Goal: Information Seeking & Learning: Learn about a topic

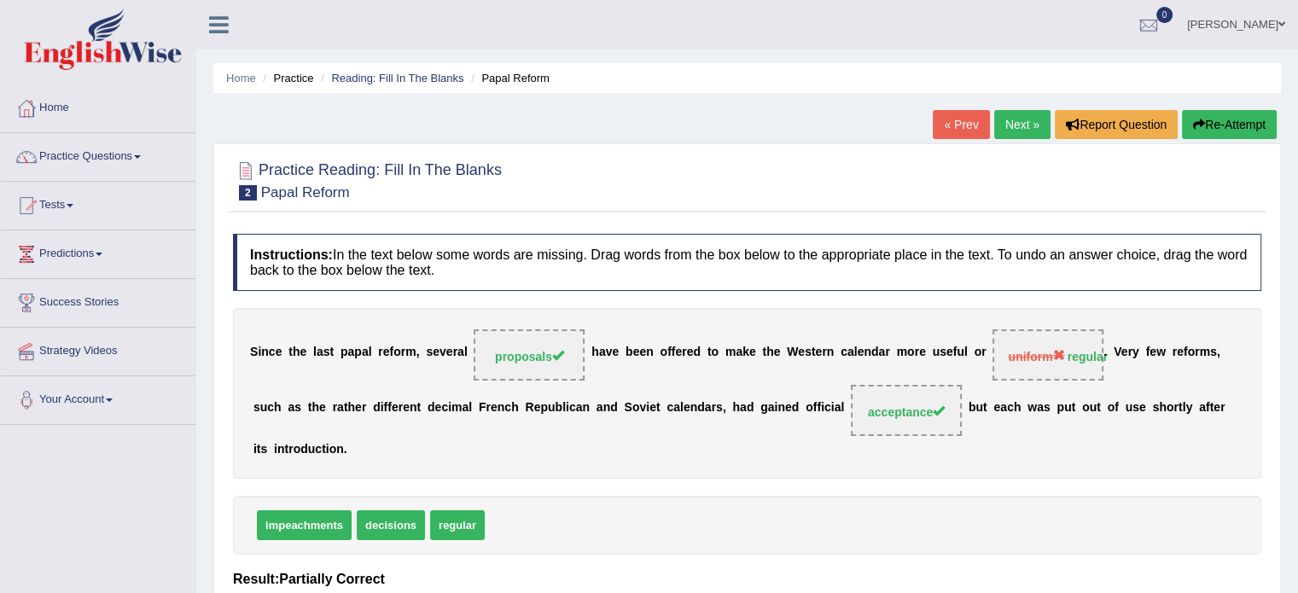
click at [90, 157] on link "Practice Questions" at bounding box center [98, 154] width 195 height 43
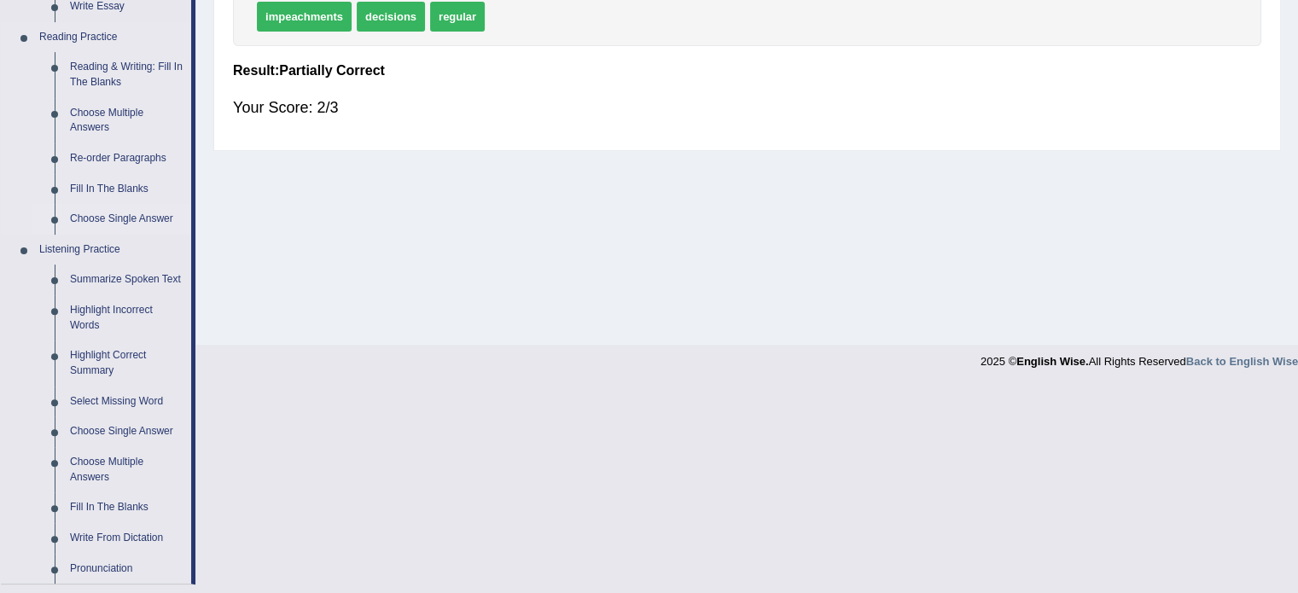
scroll to position [512, 0]
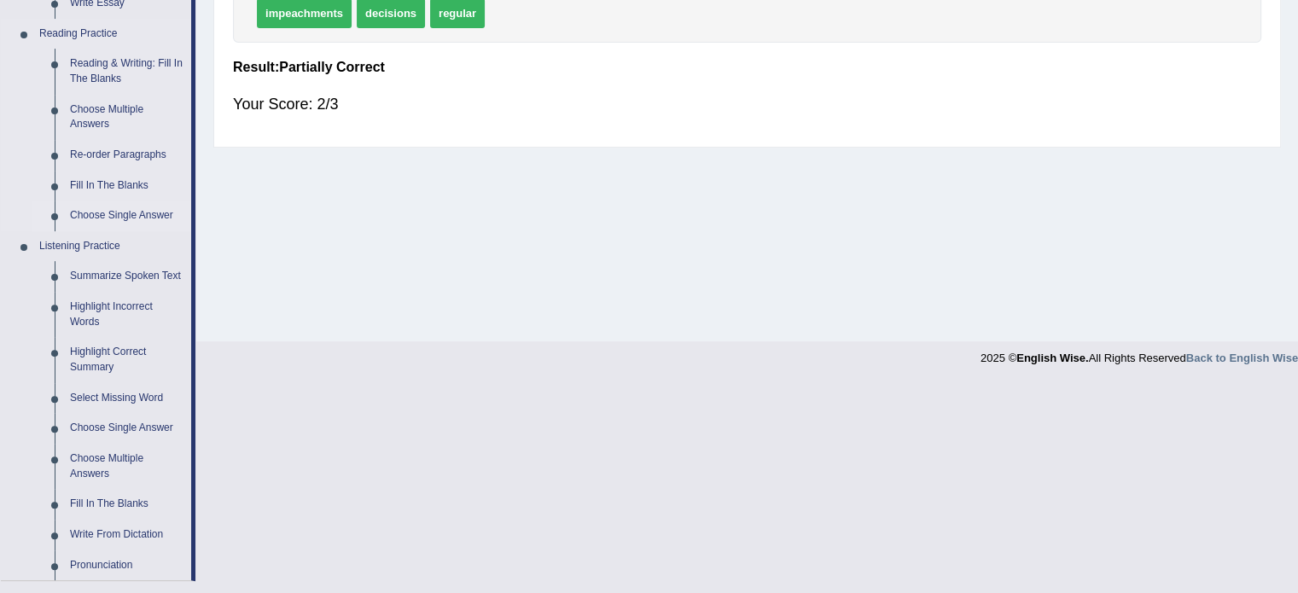
click at [106, 216] on link "Choose Single Answer" at bounding box center [126, 216] width 129 height 31
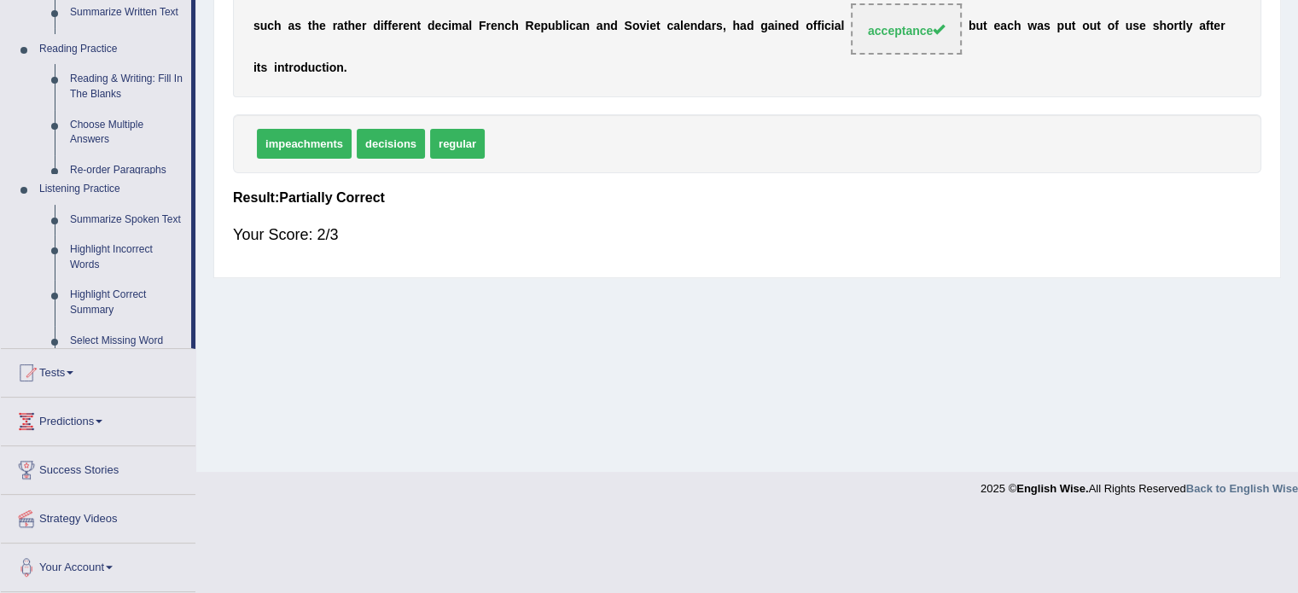
scroll to position [303, 0]
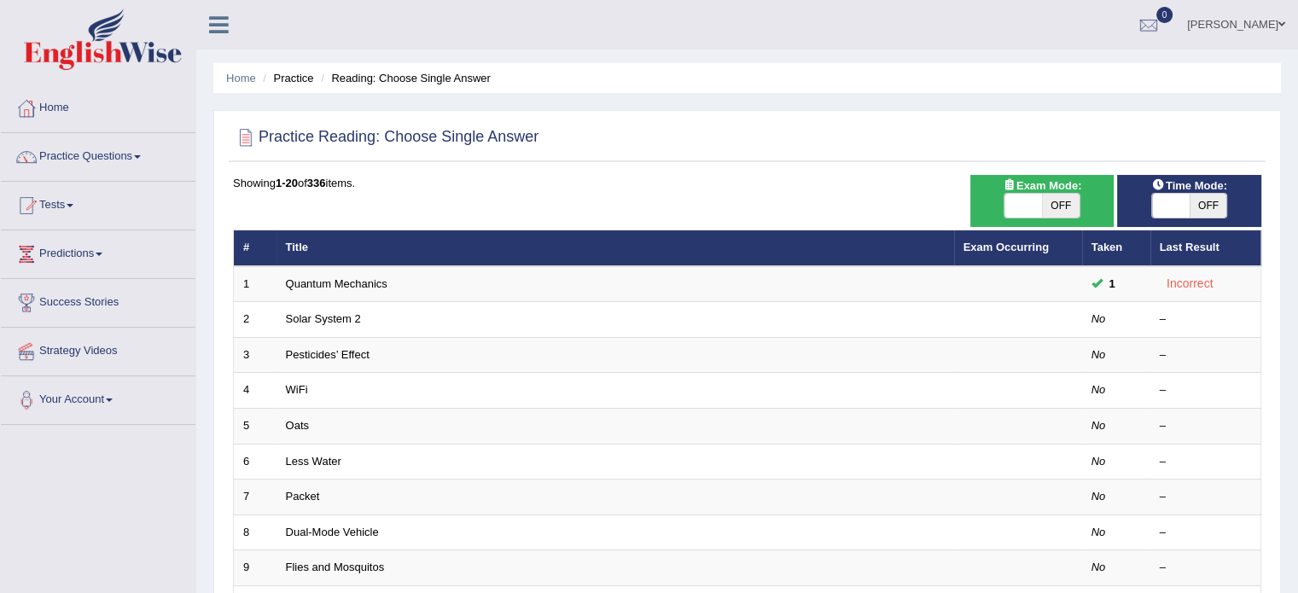
click at [1191, 207] on span "OFF" at bounding box center [1209, 206] width 38 height 24
checkbox input "true"
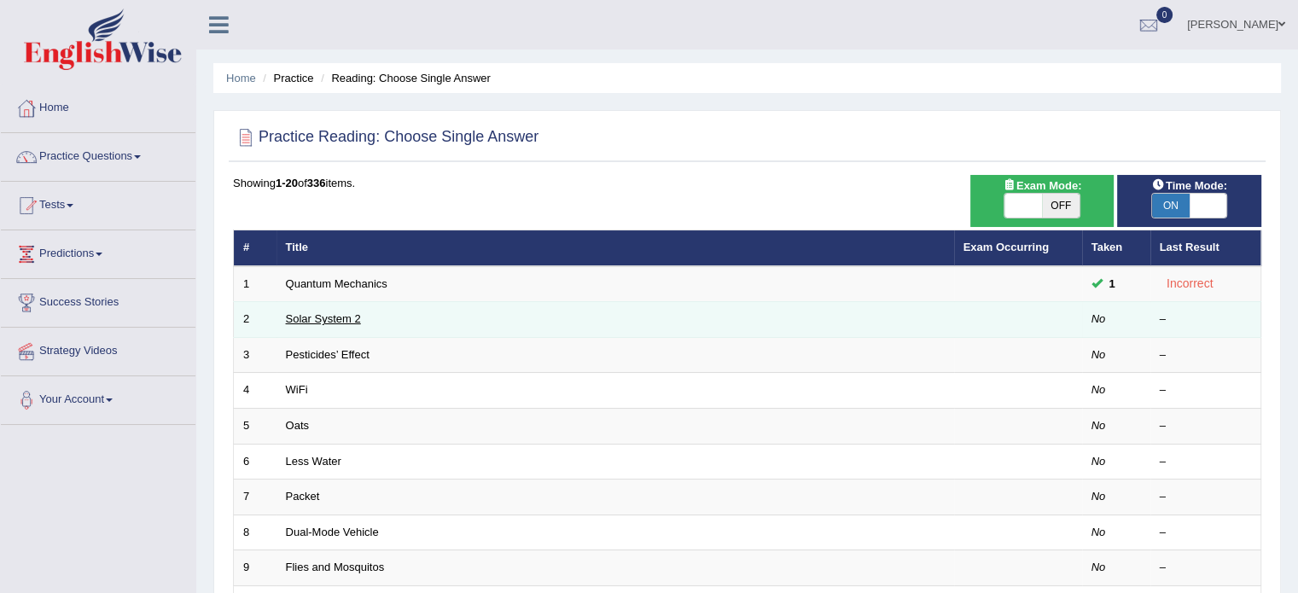
click at [311, 315] on link "Solar System 2" at bounding box center [323, 318] width 75 height 13
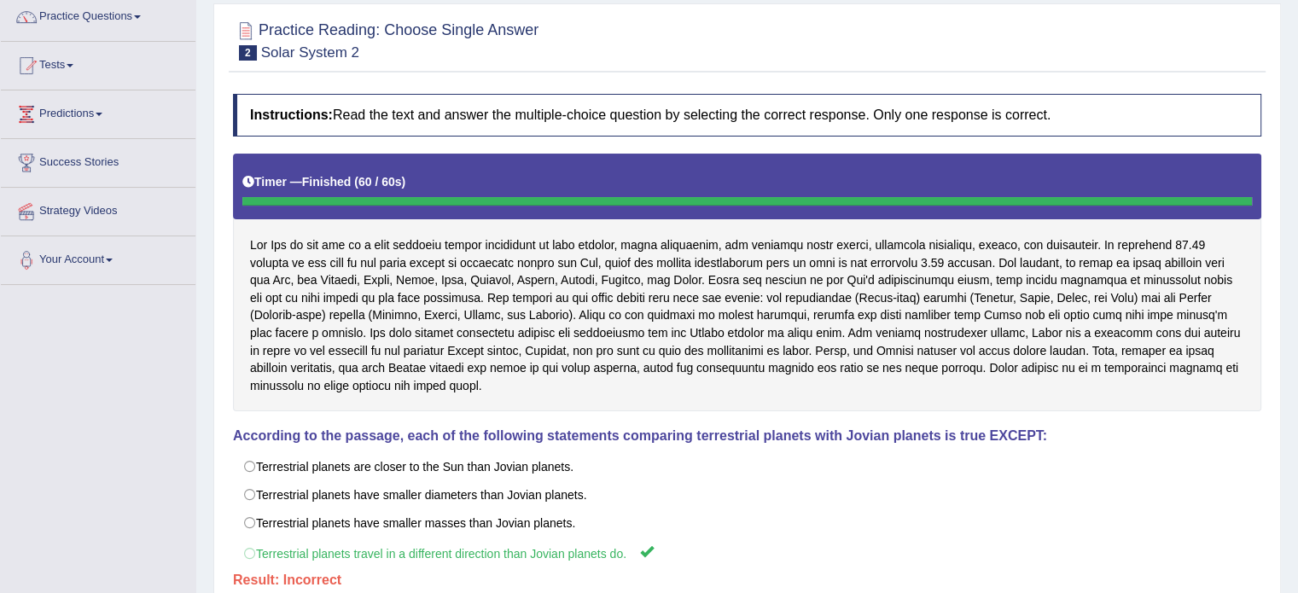
scroll to position [85, 0]
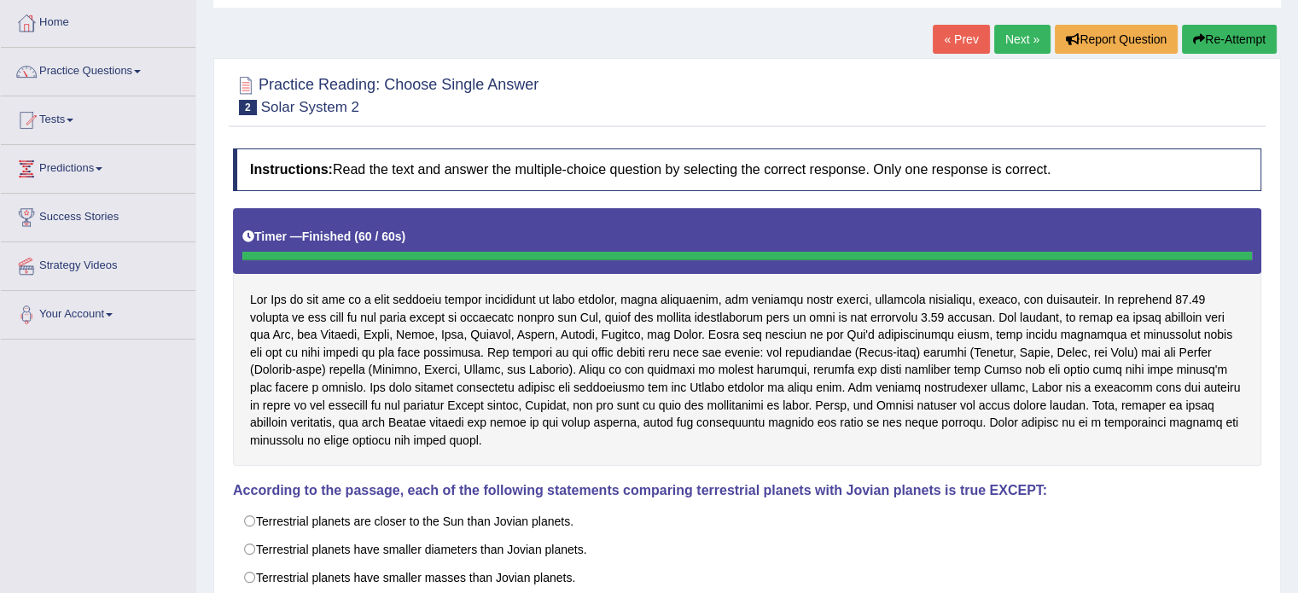
click at [1011, 35] on link "Next »" at bounding box center [1022, 39] width 56 height 29
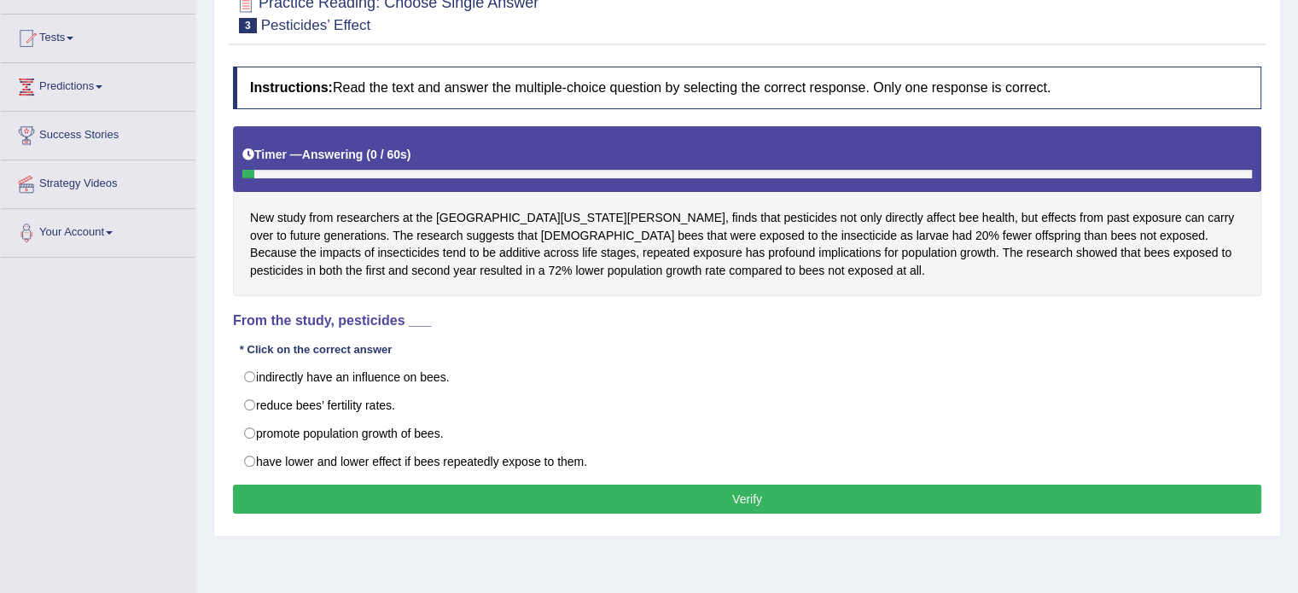
scroll to position [171, 0]
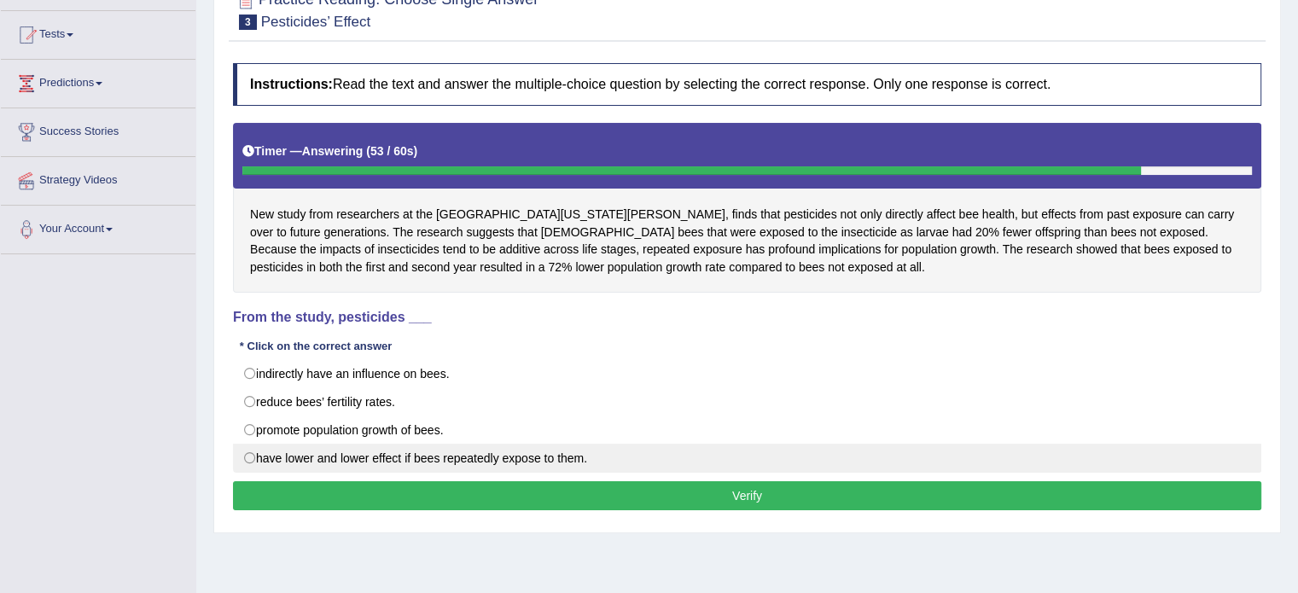
click at [422, 454] on label "have lower and lower effect if bees repeatedly expose to them." at bounding box center [747, 458] width 1028 height 29
radio input "true"
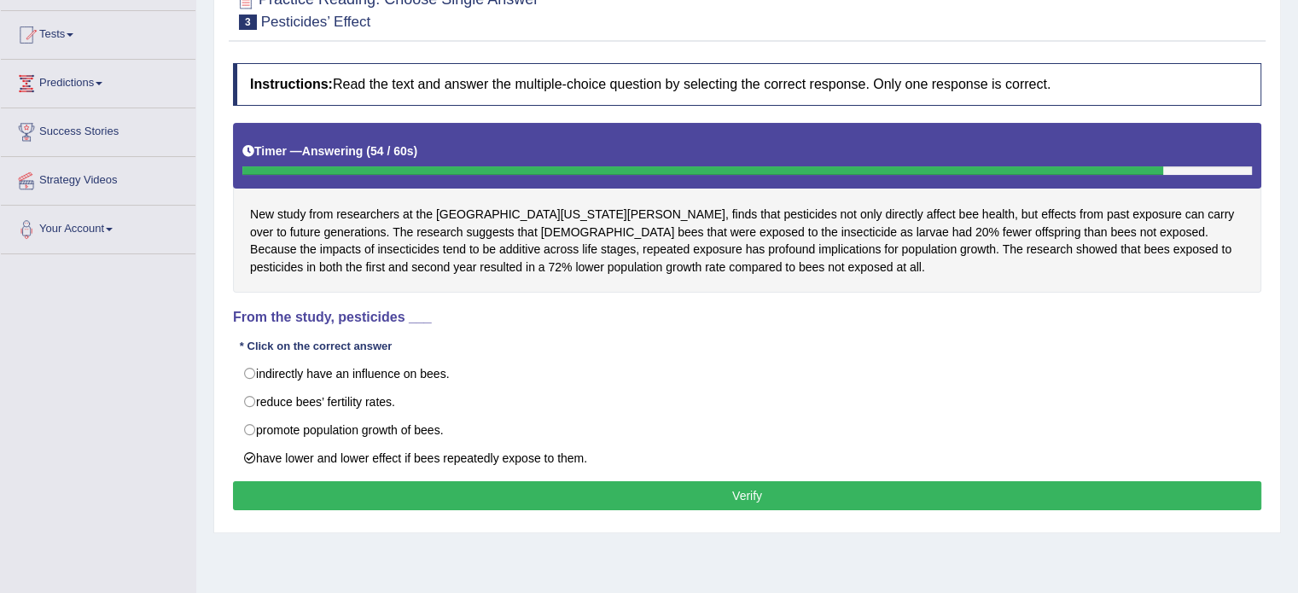
click at [413, 492] on button "Verify" at bounding box center [747, 495] width 1028 height 29
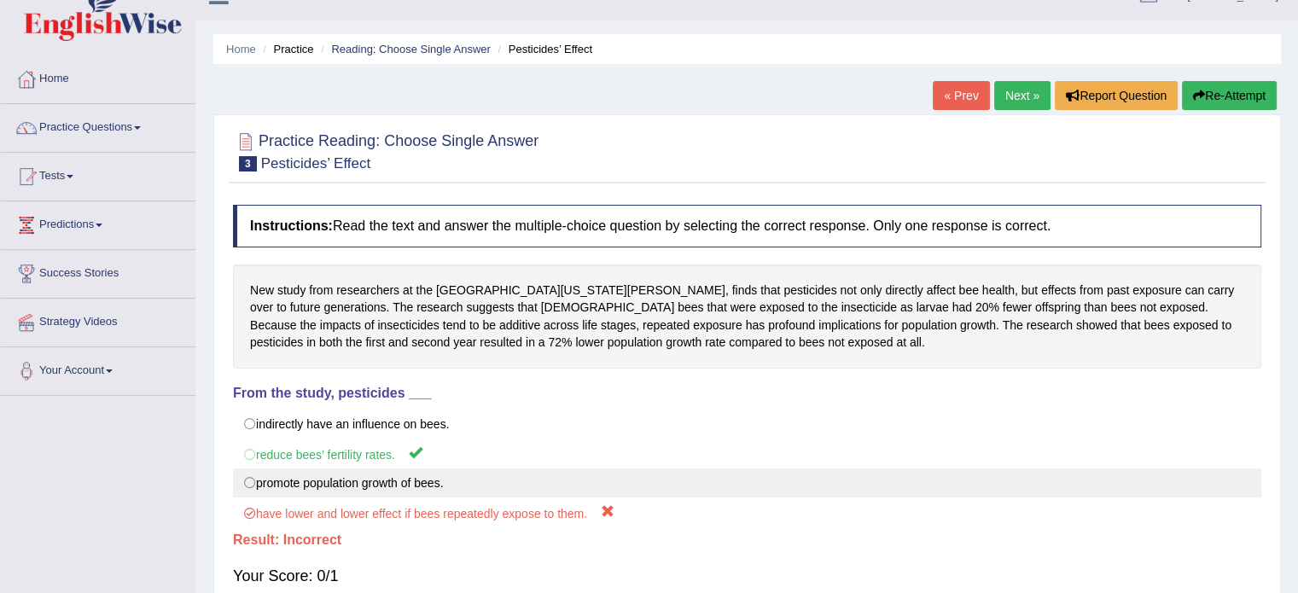
scroll to position [0, 0]
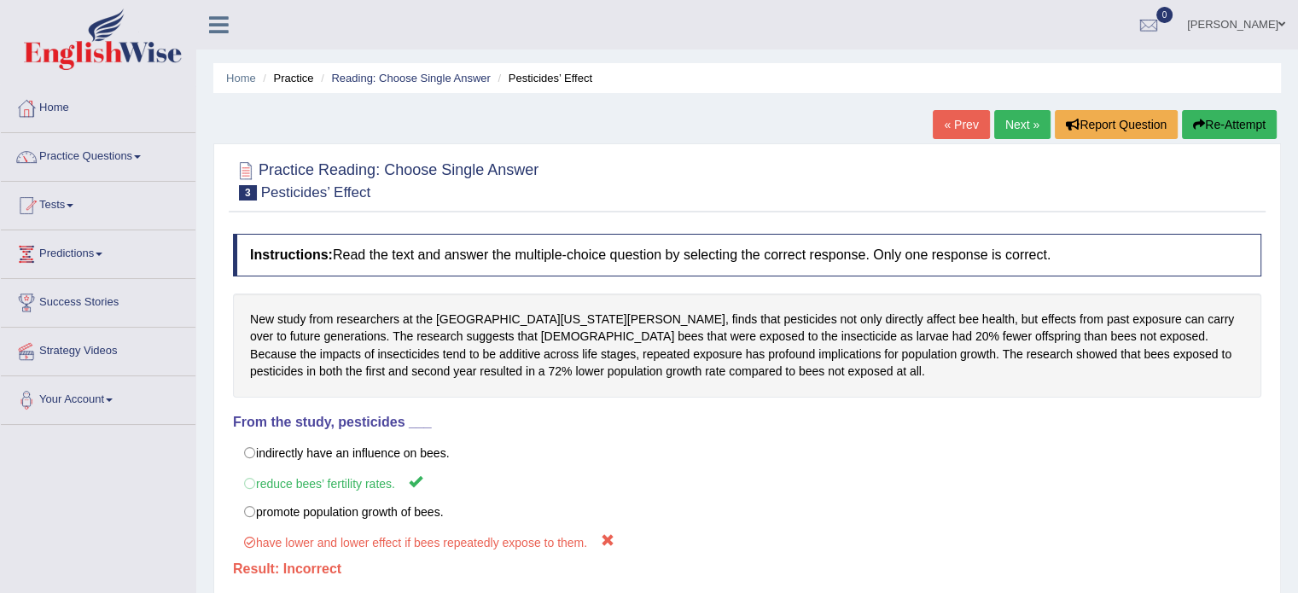
click at [1222, 123] on button "Re-Attempt" at bounding box center [1229, 124] width 95 height 29
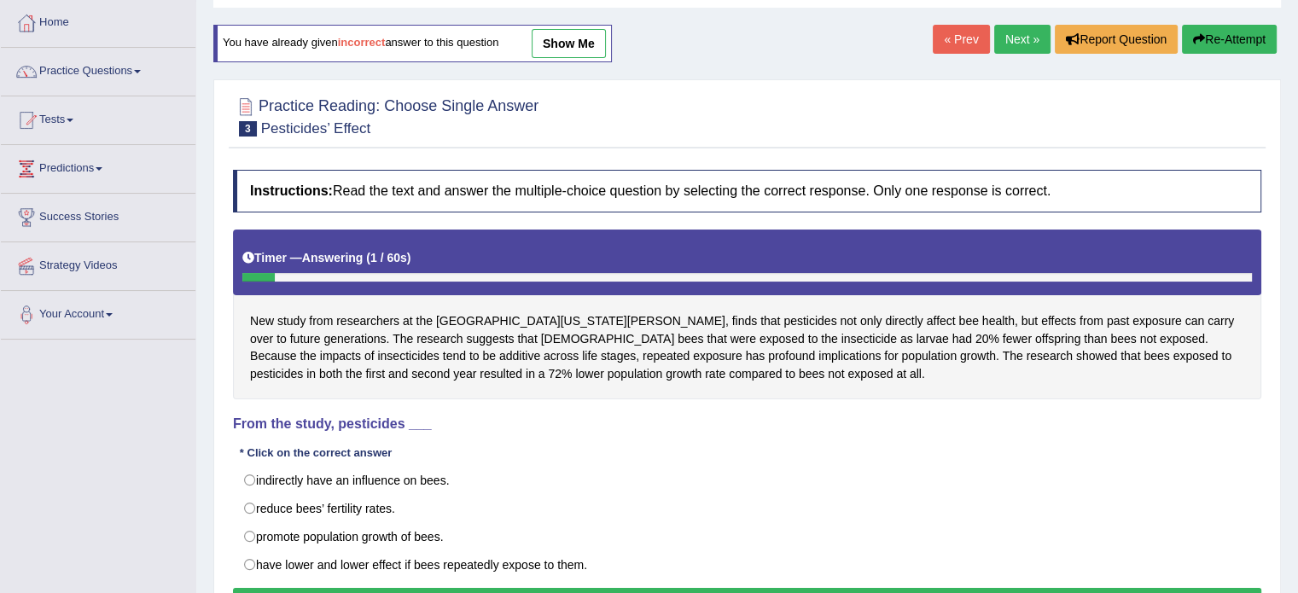
scroll to position [171, 0]
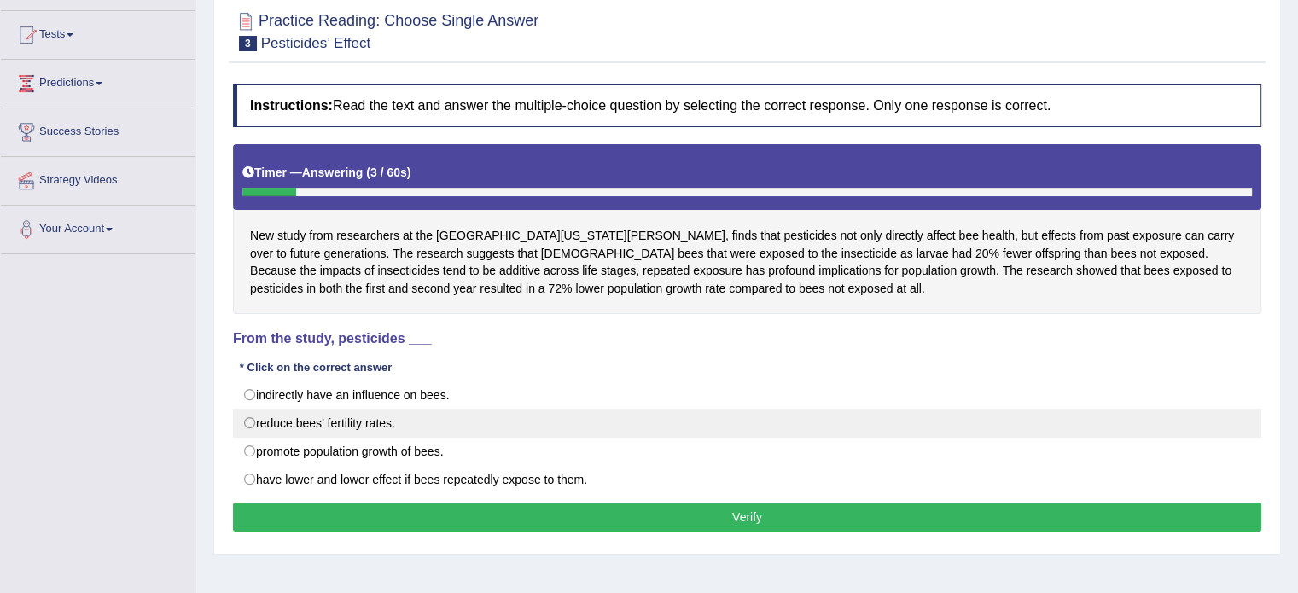
click at [344, 422] on label "reduce bees’ fertility rates." at bounding box center [747, 423] width 1028 height 29
radio input "true"
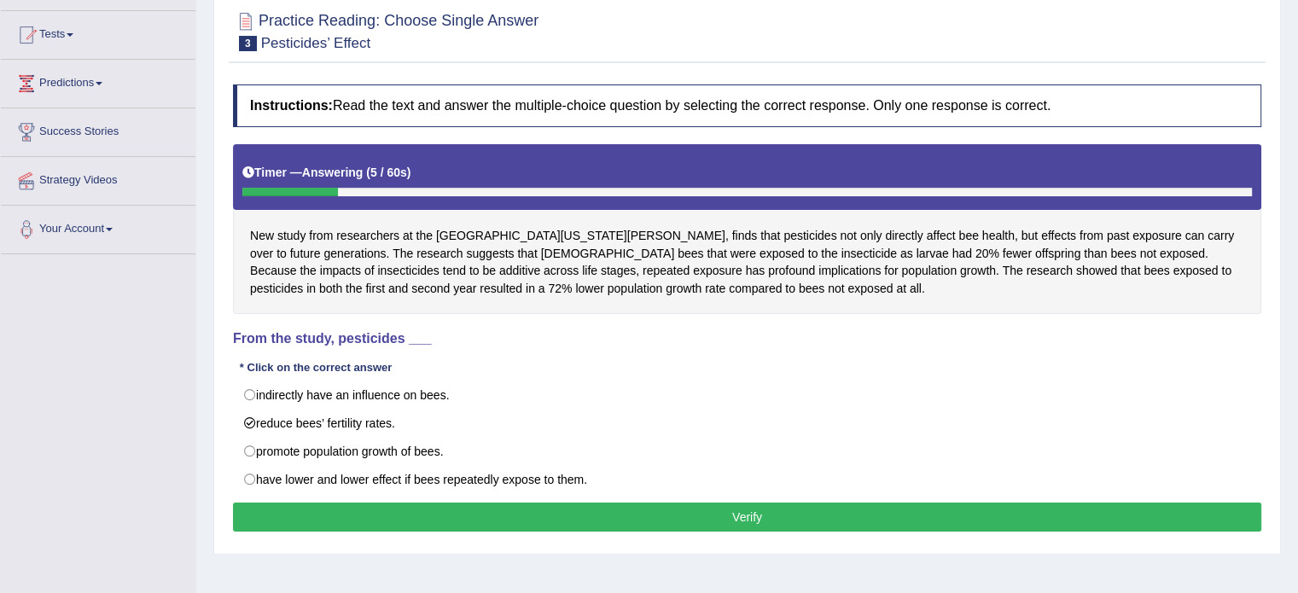
click at [732, 521] on button "Verify" at bounding box center [747, 517] width 1028 height 29
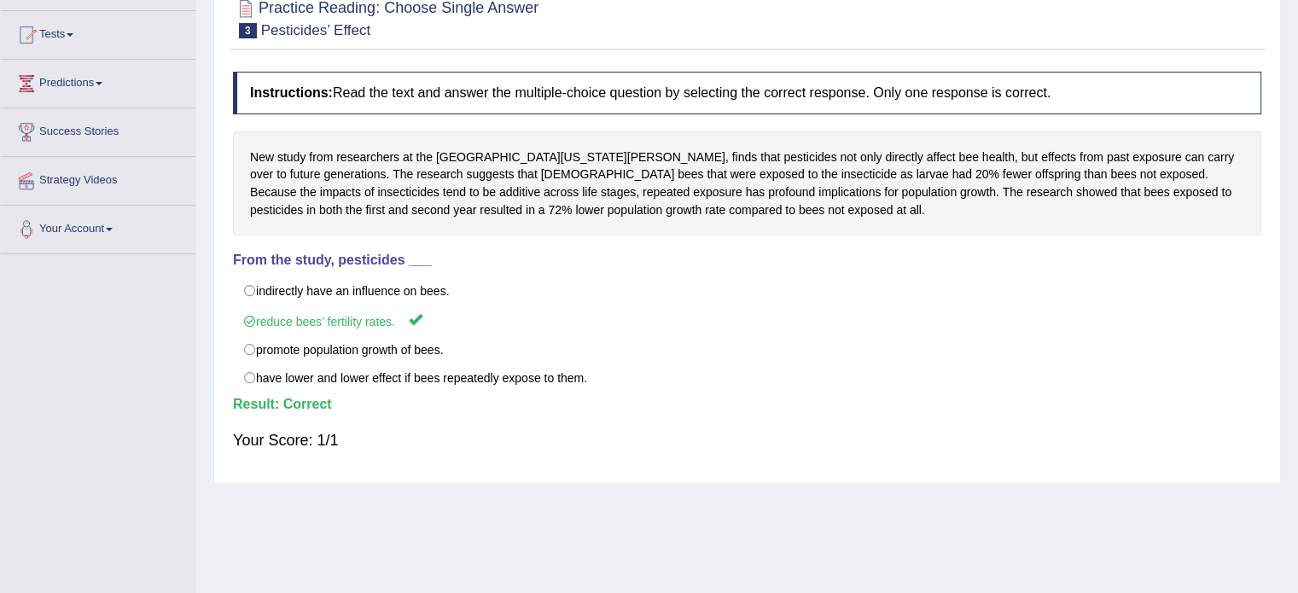
scroll to position [0, 0]
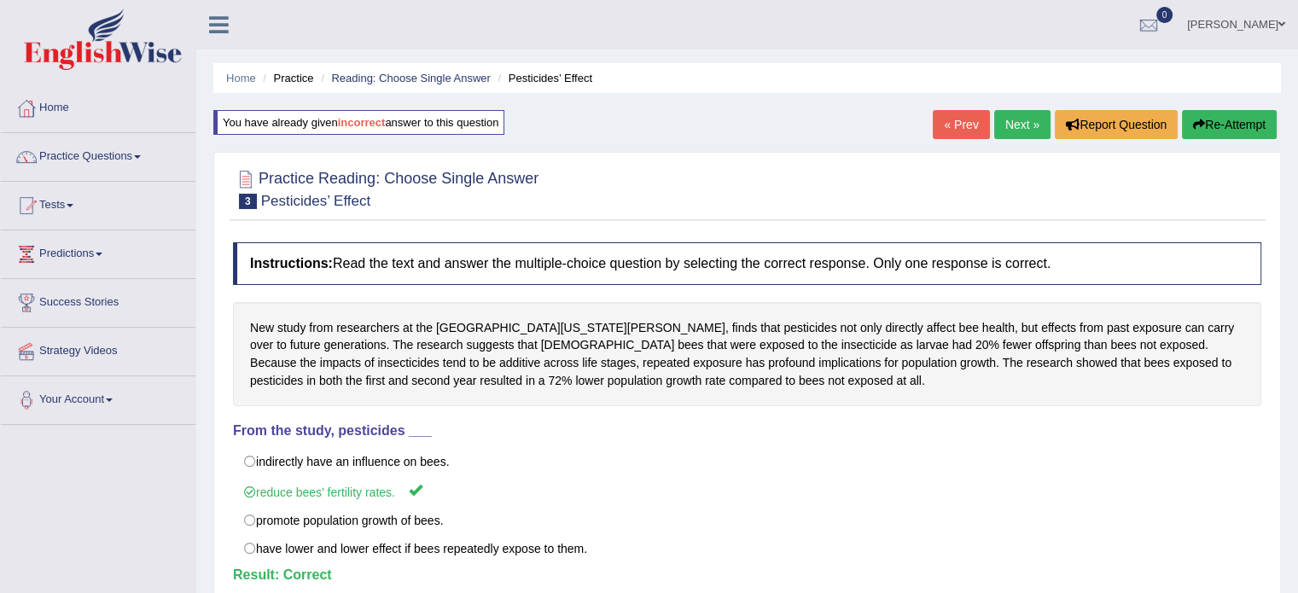
click at [1017, 122] on link "Next »" at bounding box center [1022, 124] width 56 height 29
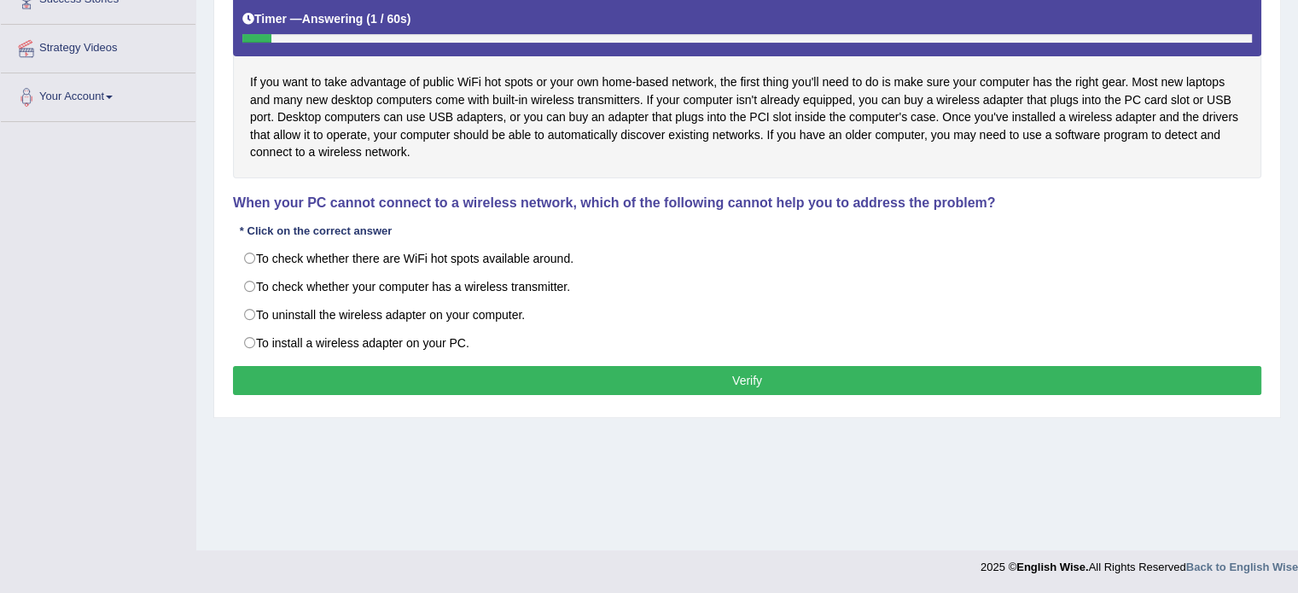
scroll to position [218, 0]
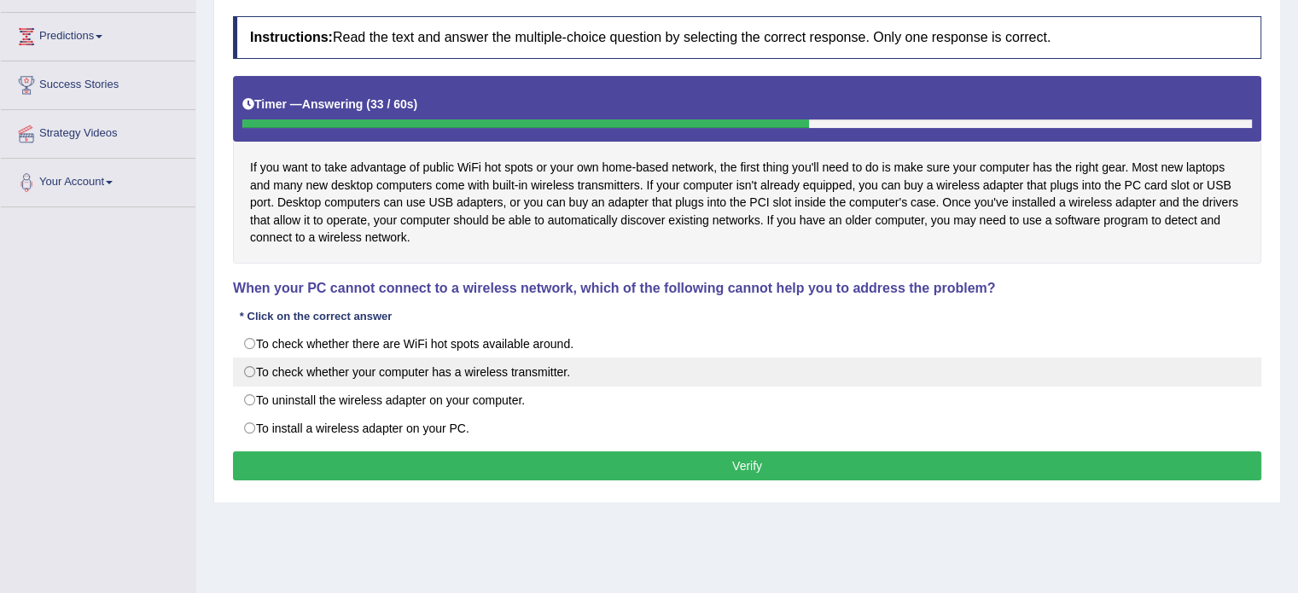
click at [373, 373] on label "To check whether your computer has a wireless transmitter." at bounding box center [747, 372] width 1028 height 29
radio input "true"
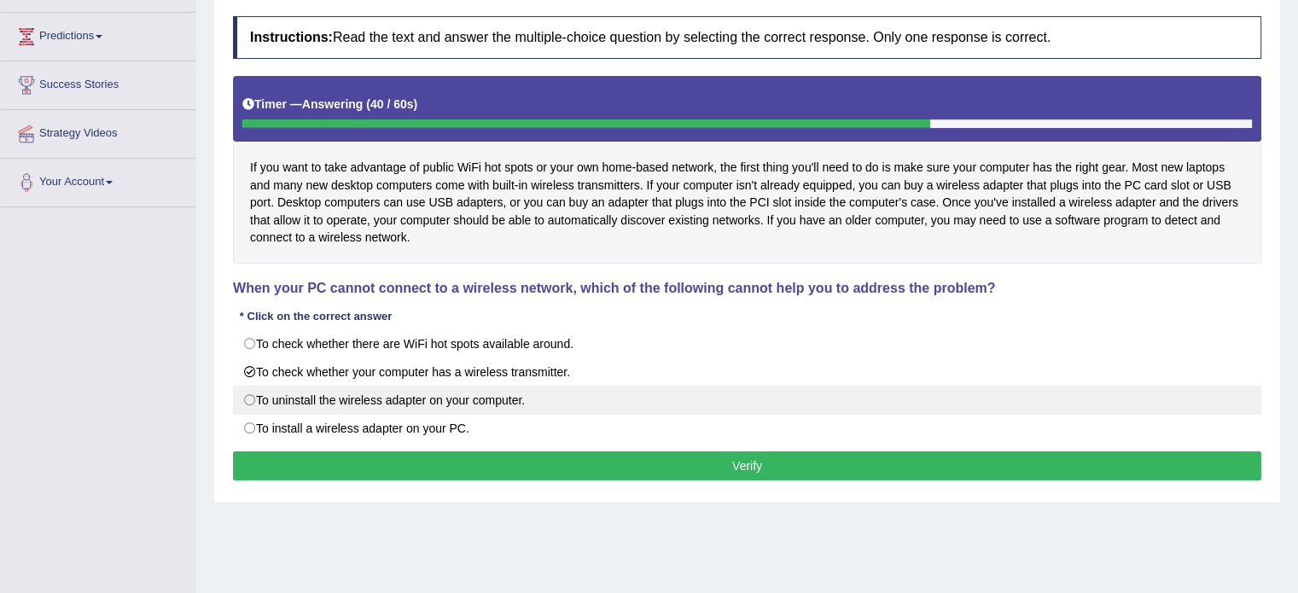
click at [497, 399] on label "To uninstall the wireless adapter on your computer." at bounding box center [747, 400] width 1028 height 29
radio input "true"
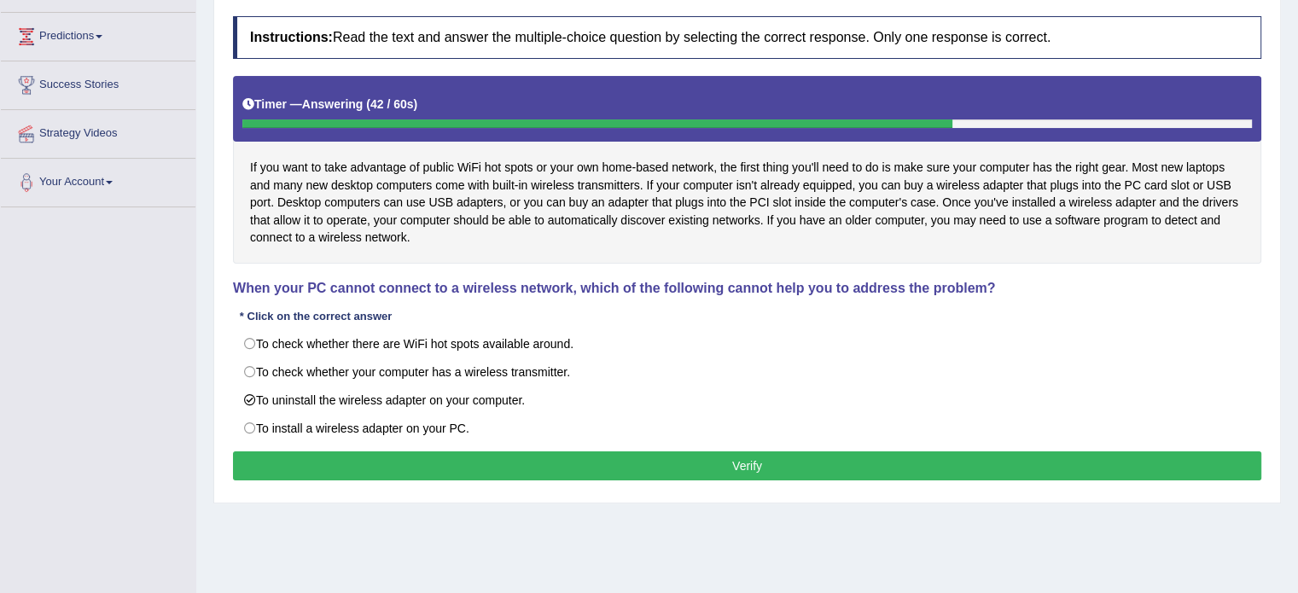
click at [724, 465] on button "Verify" at bounding box center [747, 465] width 1028 height 29
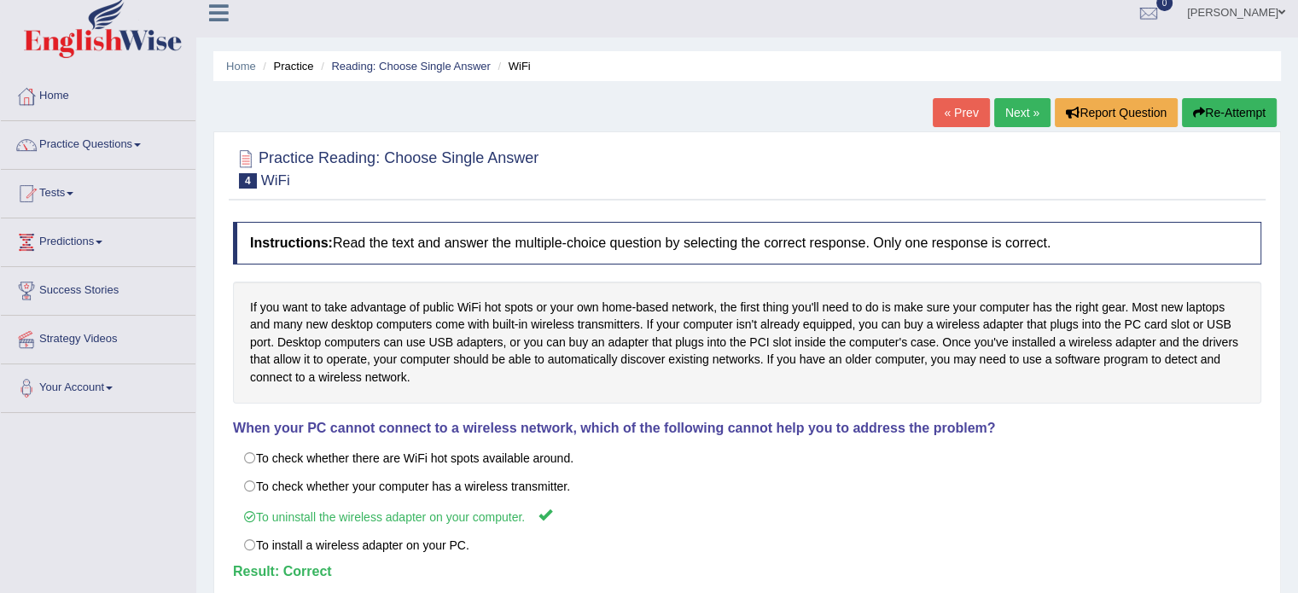
scroll to position [0, 0]
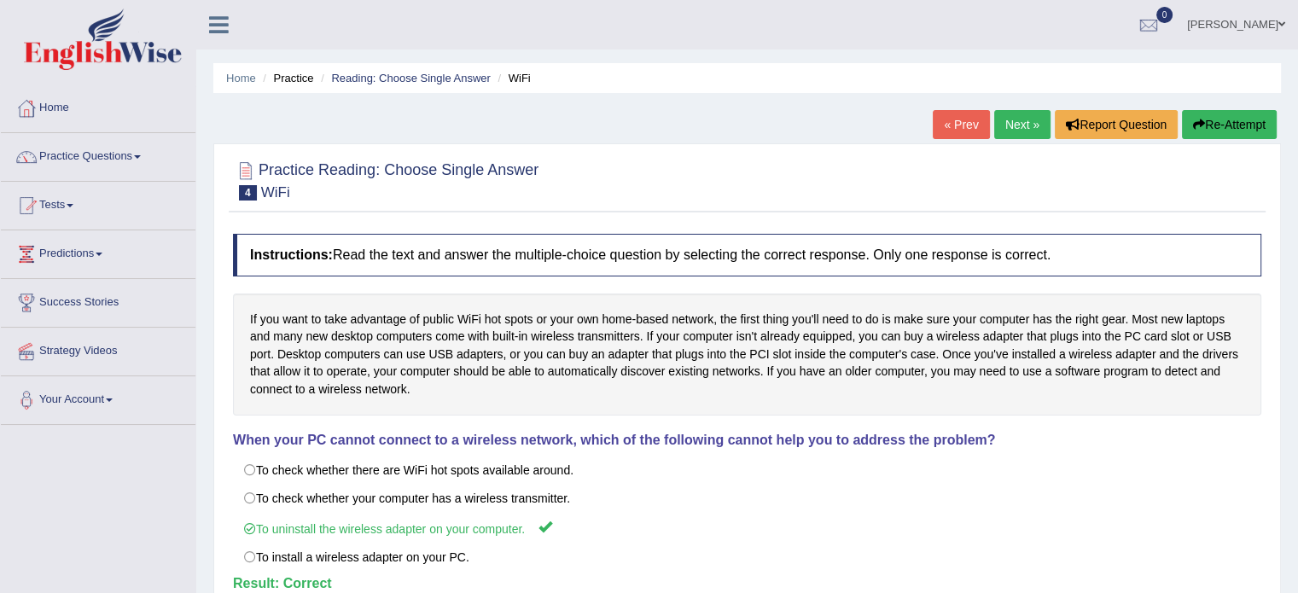
click at [1027, 118] on link "Next »" at bounding box center [1022, 124] width 56 height 29
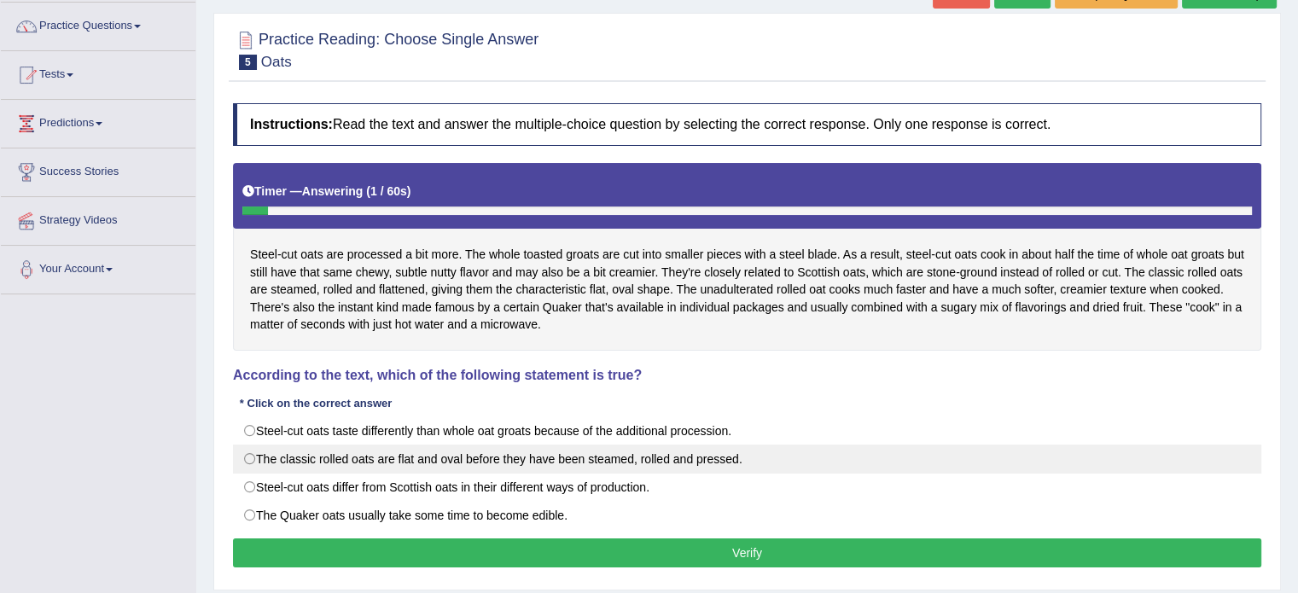
scroll to position [171, 0]
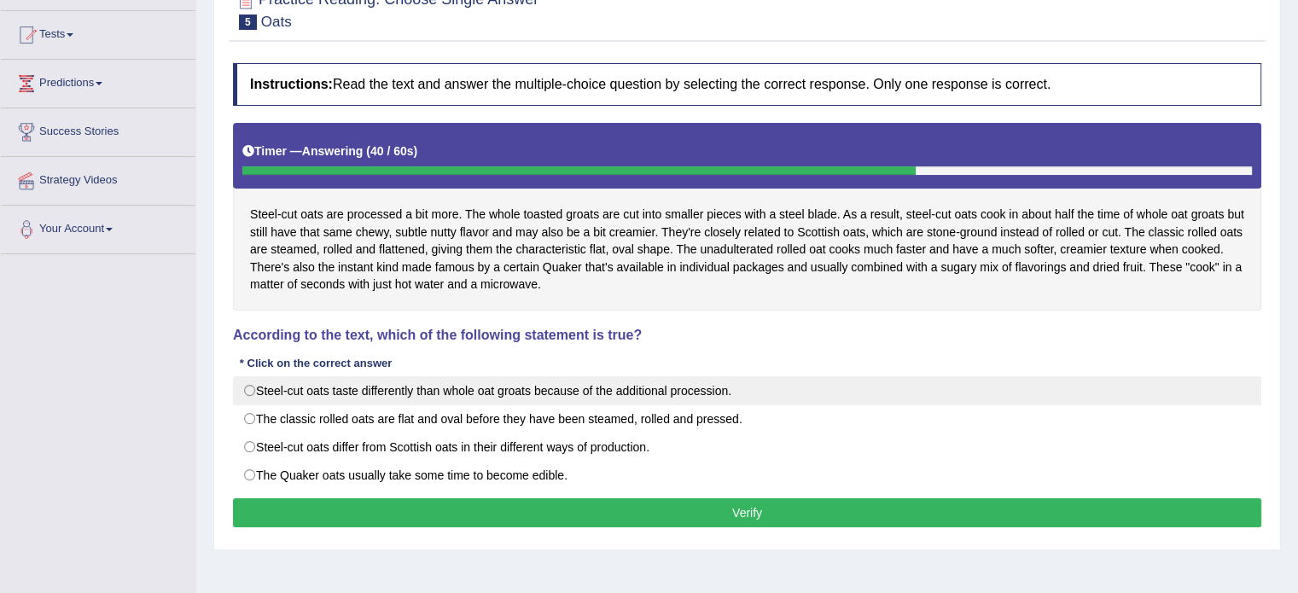
click at [399, 387] on label "Steel-cut oats taste differently than whole oat groats because of the additiona…" at bounding box center [747, 390] width 1028 height 29
radio input "true"
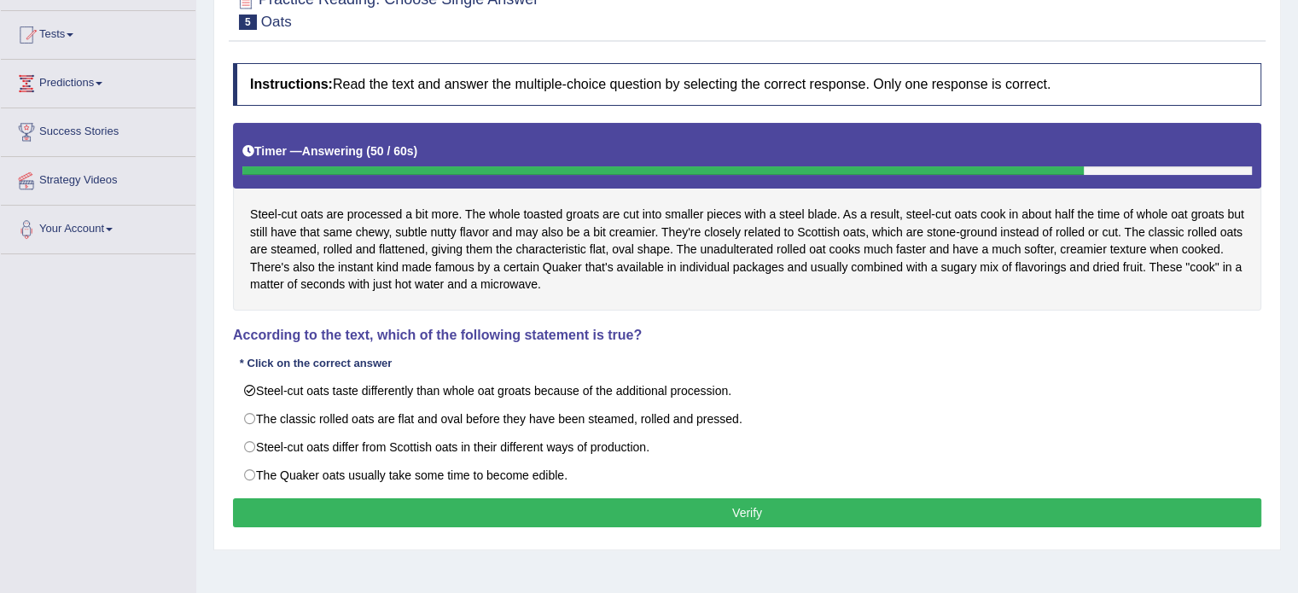
click at [389, 510] on button "Verify" at bounding box center [747, 512] width 1028 height 29
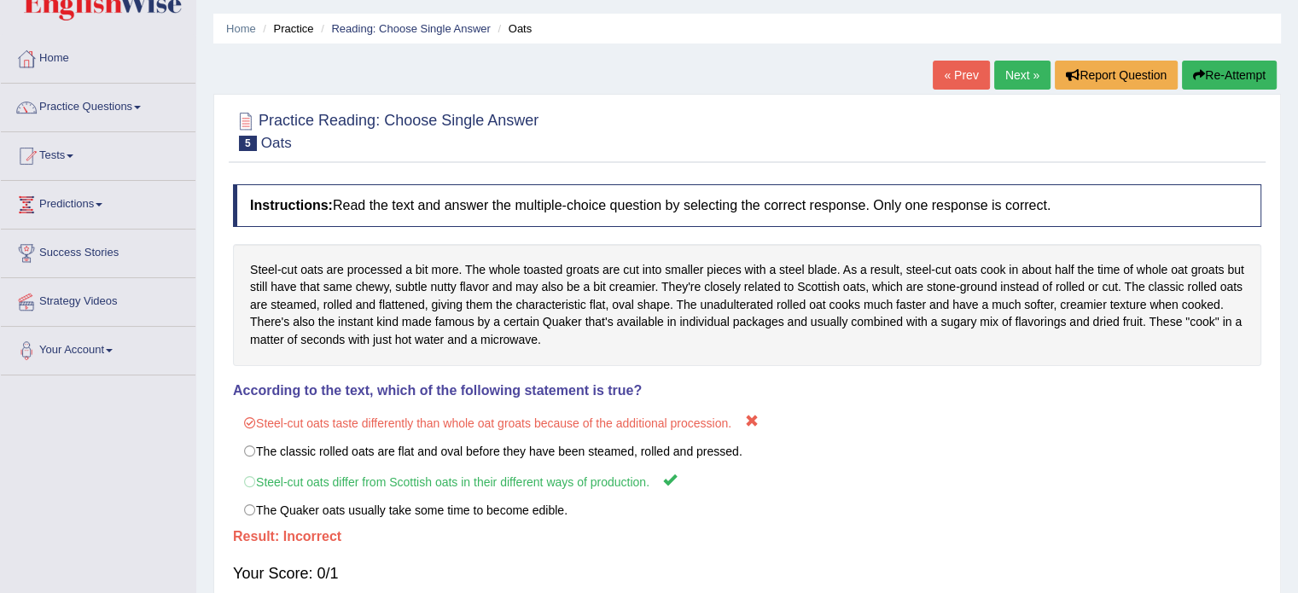
scroll to position [0, 0]
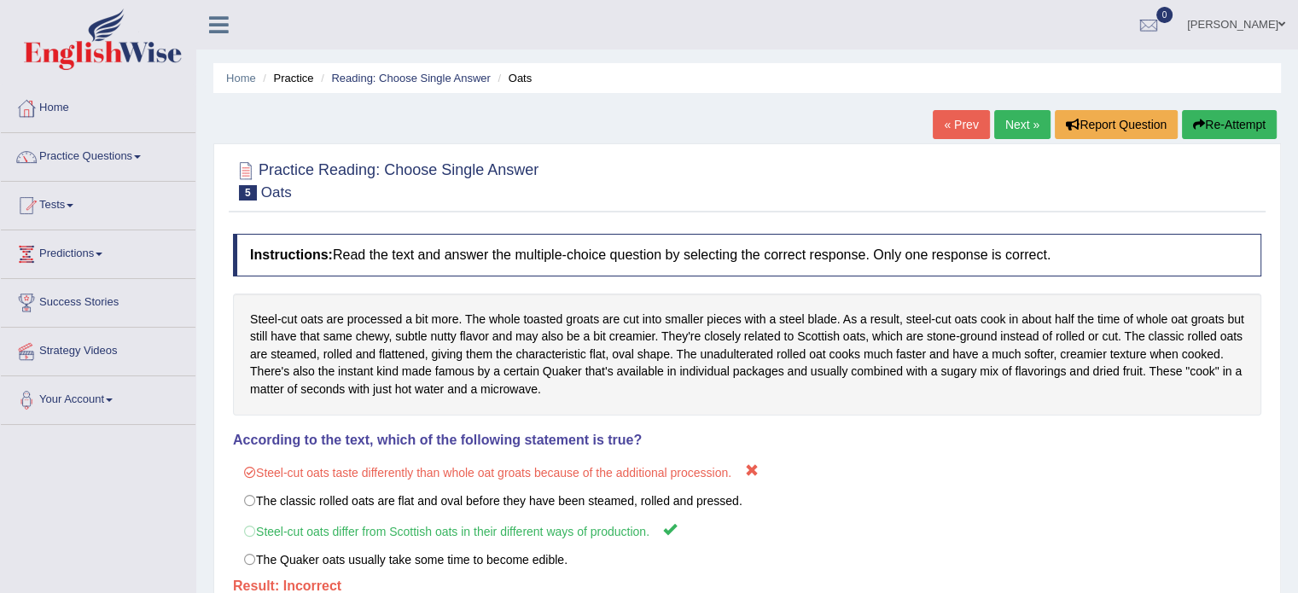
click at [1016, 126] on link "Next »" at bounding box center [1022, 124] width 56 height 29
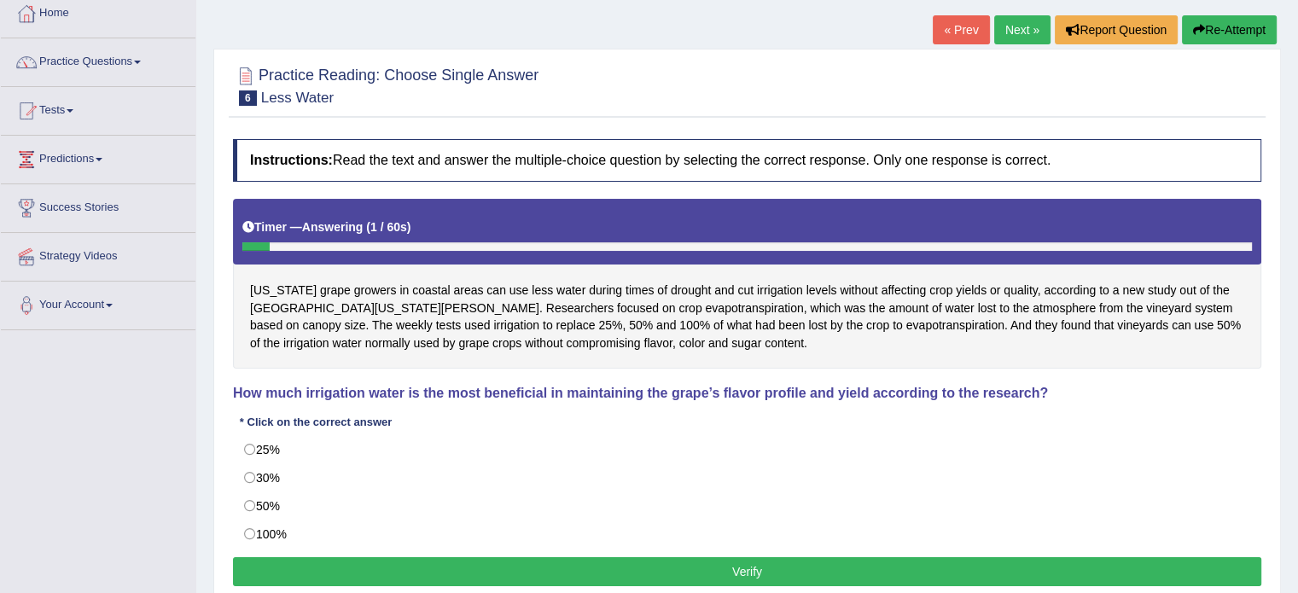
scroll to position [171, 0]
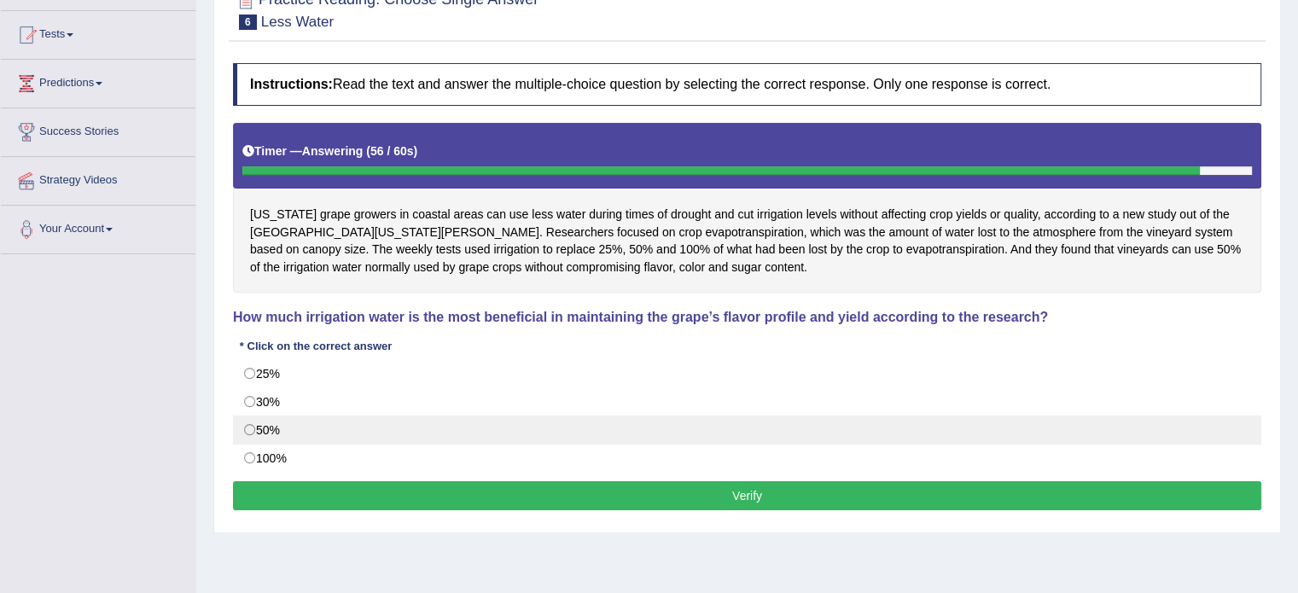
click at [249, 427] on label "50%" at bounding box center [747, 430] width 1028 height 29
radio input "true"
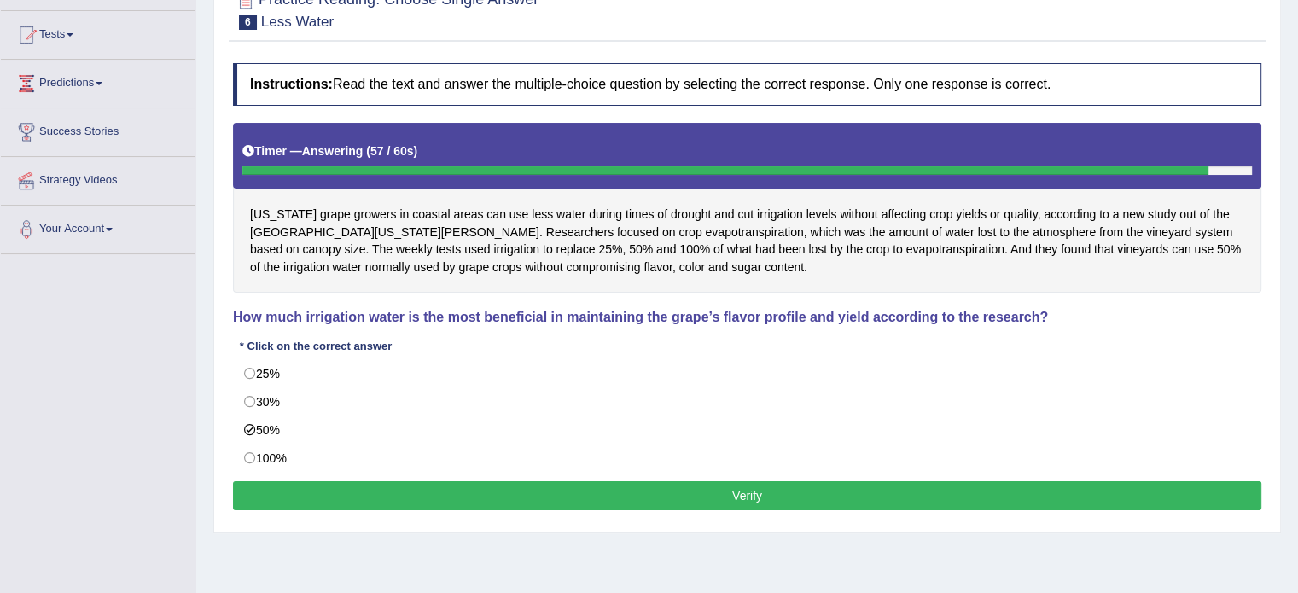
click at [293, 495] on button "Verify" at bounding box center [747, 495] width 1028 height 29
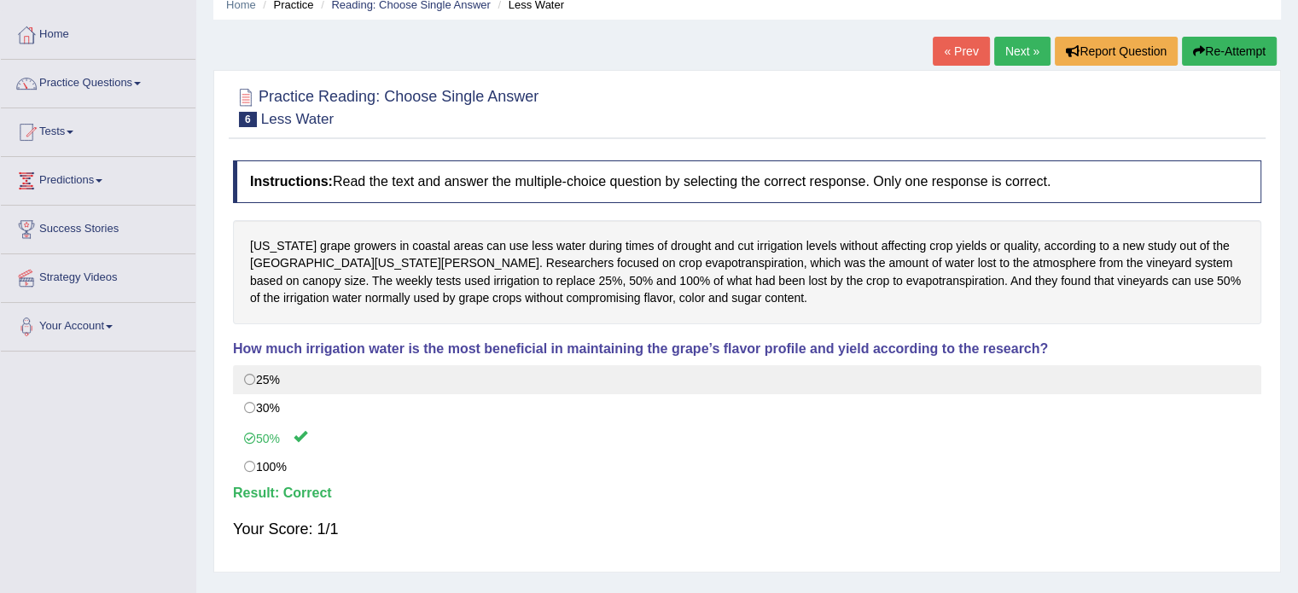
scroll to position [0, 0]
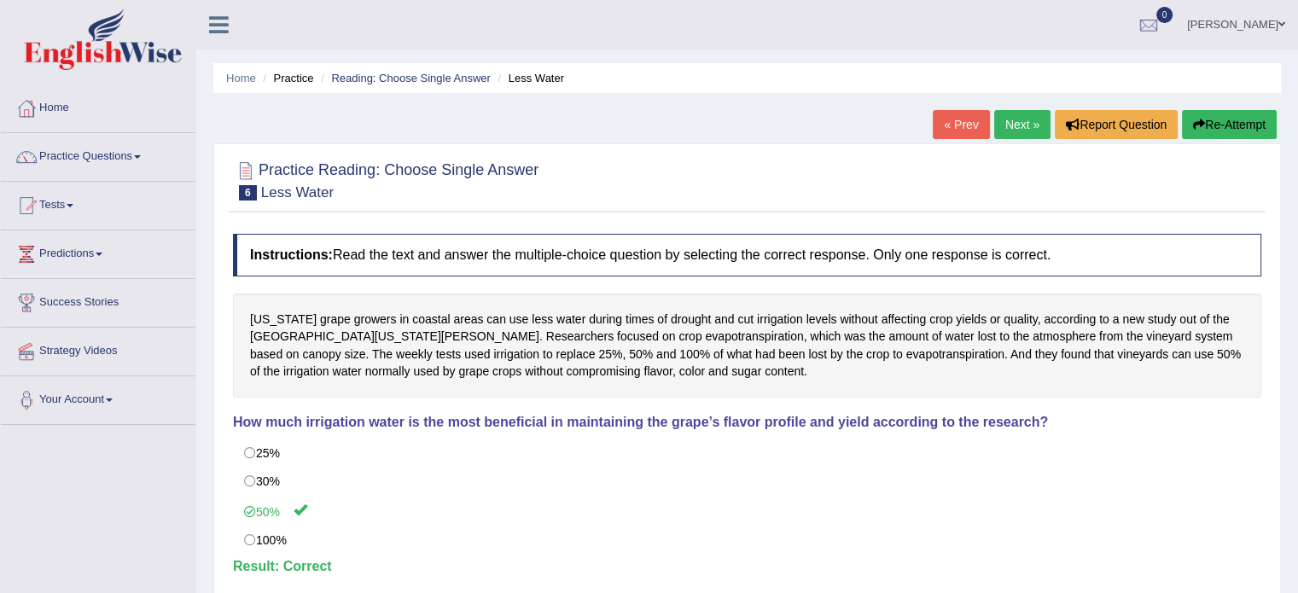
click at [1014, 125] on link "Next »" at bounding box center [1022, 124] width 56 height 29
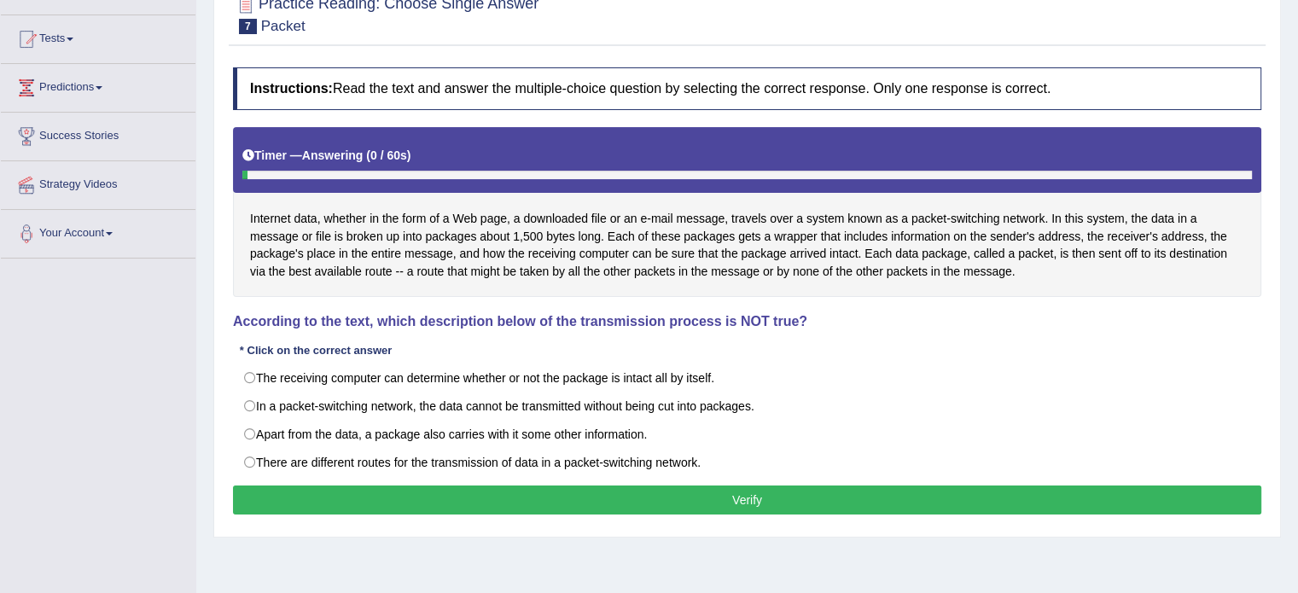
scroll to position [171, 0]
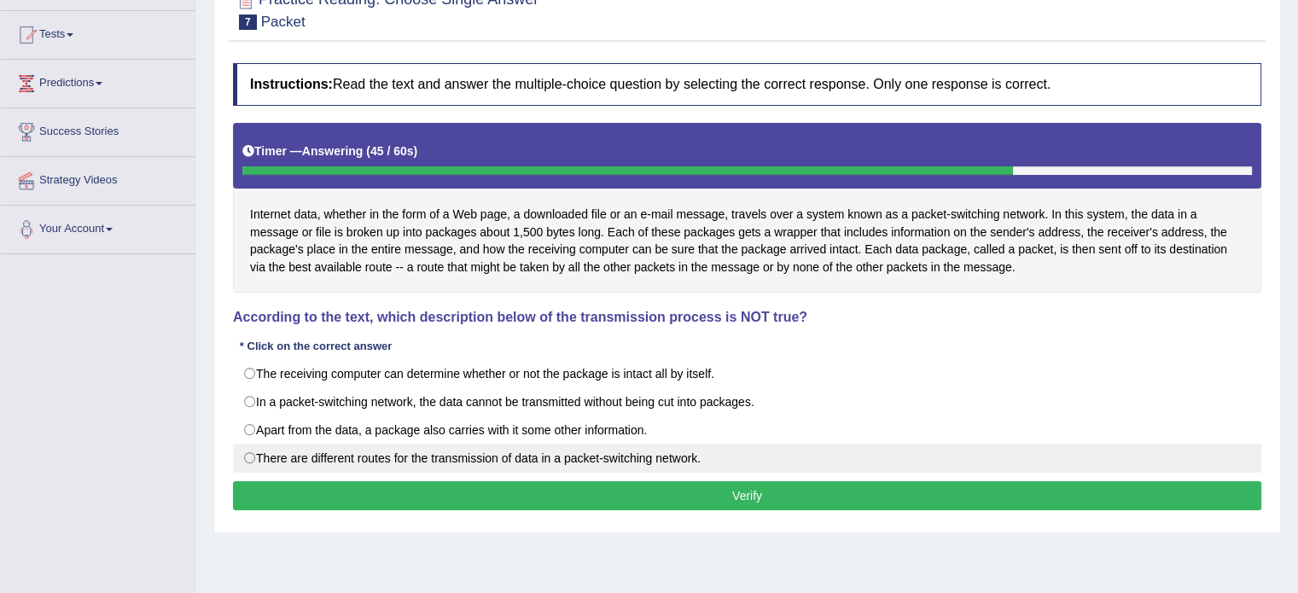
click at [342, 460] on label "There are different routes for the transmission of data in a packet-switching n…" at bounding box center [747, 458] width 1028 height 29
radio input "true"
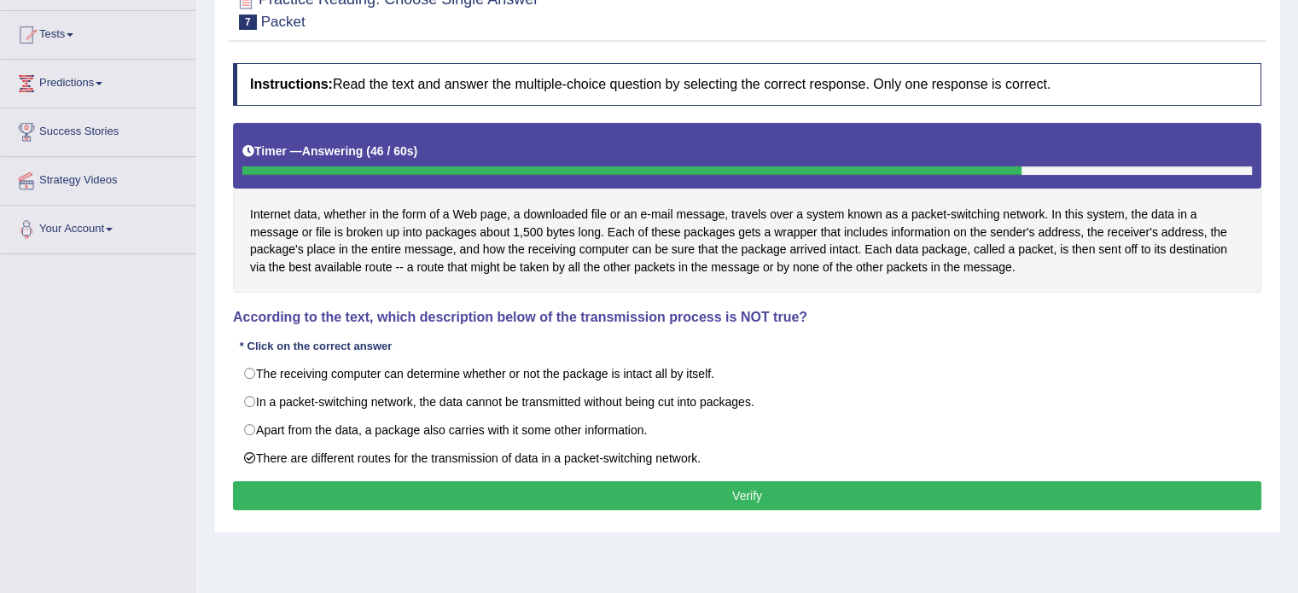
click at [329, 482] on button "Verify" at bounding box center [747, 495] width 1028 height 29
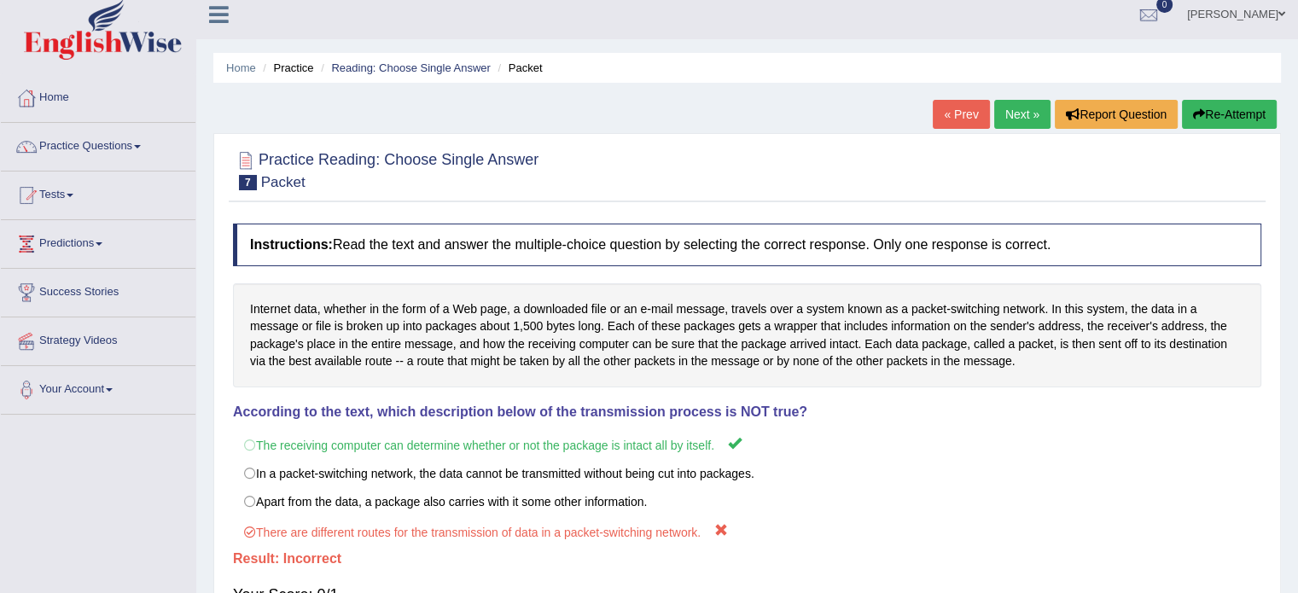
scroll to position [0, 0]
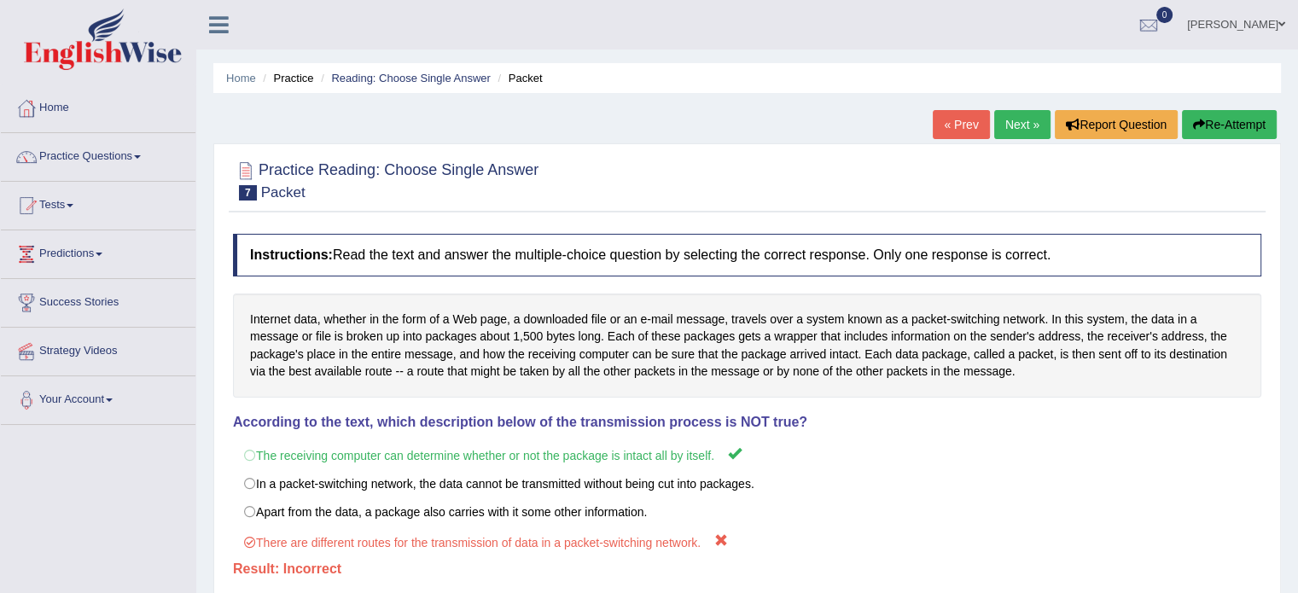
click at [1220, 124] on button "Re-Attempt" at bounding box center [1229, 124] width 95 height 29
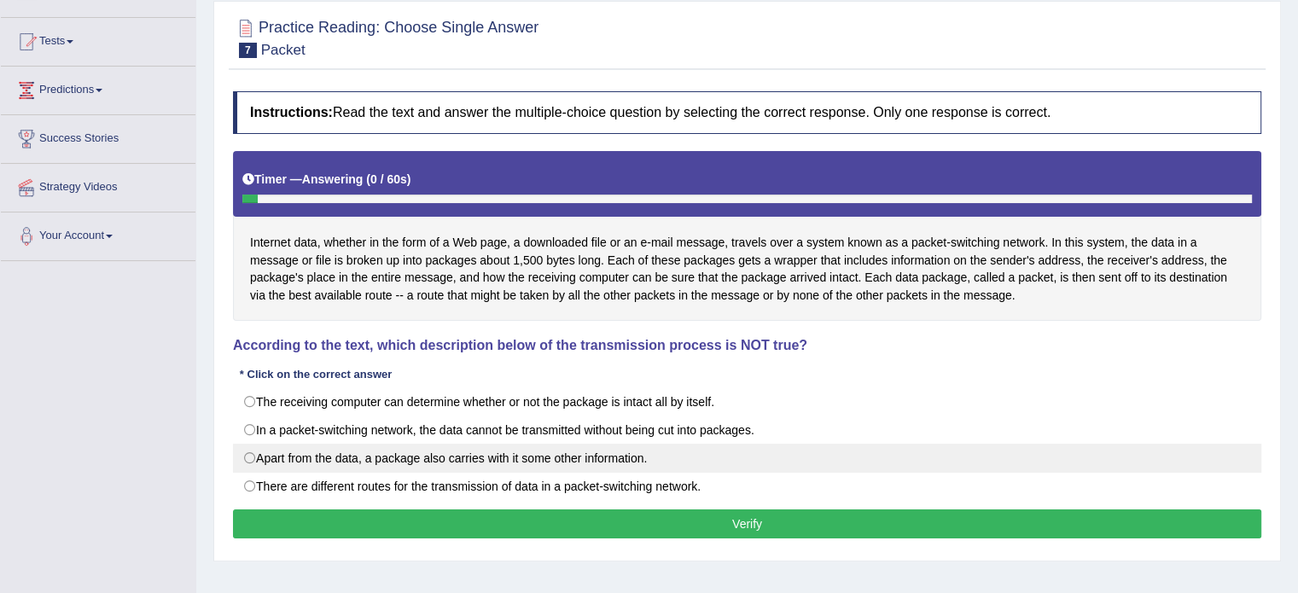
scroll to position [171, 0]
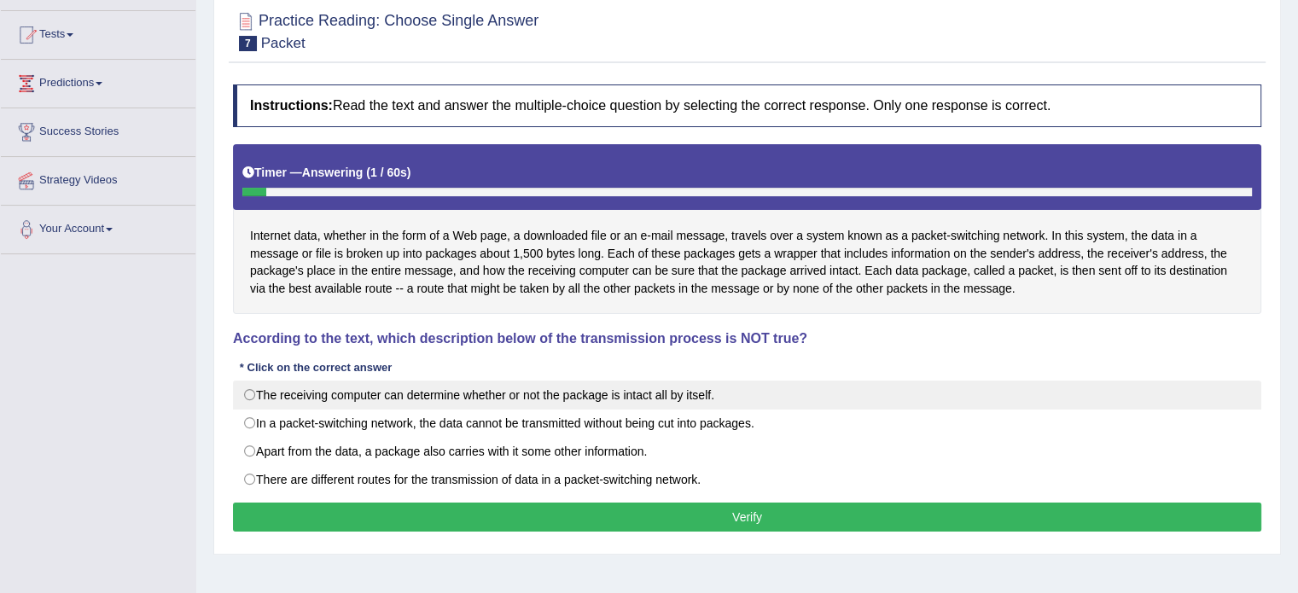
click at [343, 395] on label "The receiving computer can determine whether or not the package is intact all b…" at bounding box center [747, 395] width 1028 height 29
radio input "true"
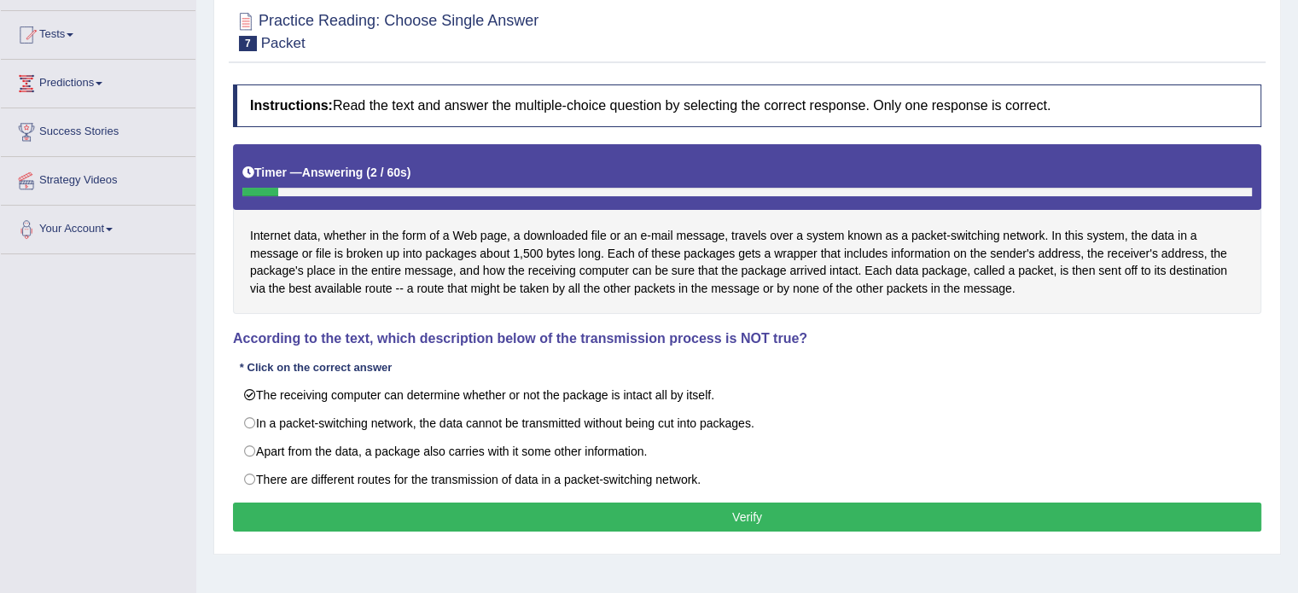
click at [357, 513] on button "Verify" at bounding box center [747, 517] width 1028 height 29
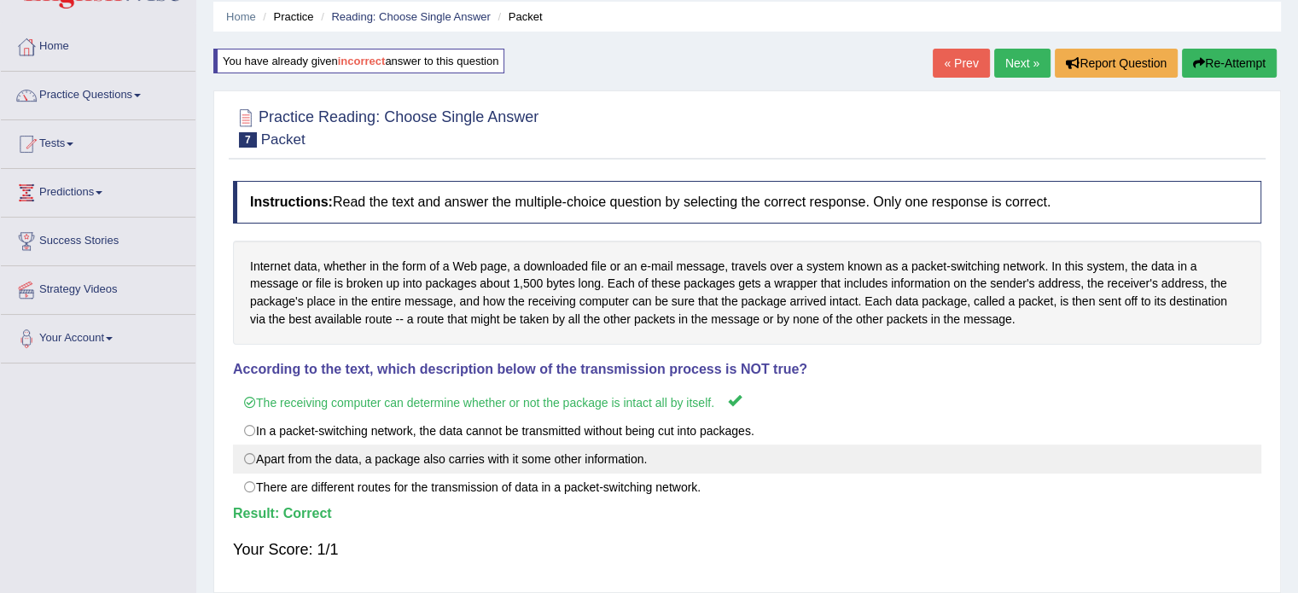
scroll to position [0, 0]
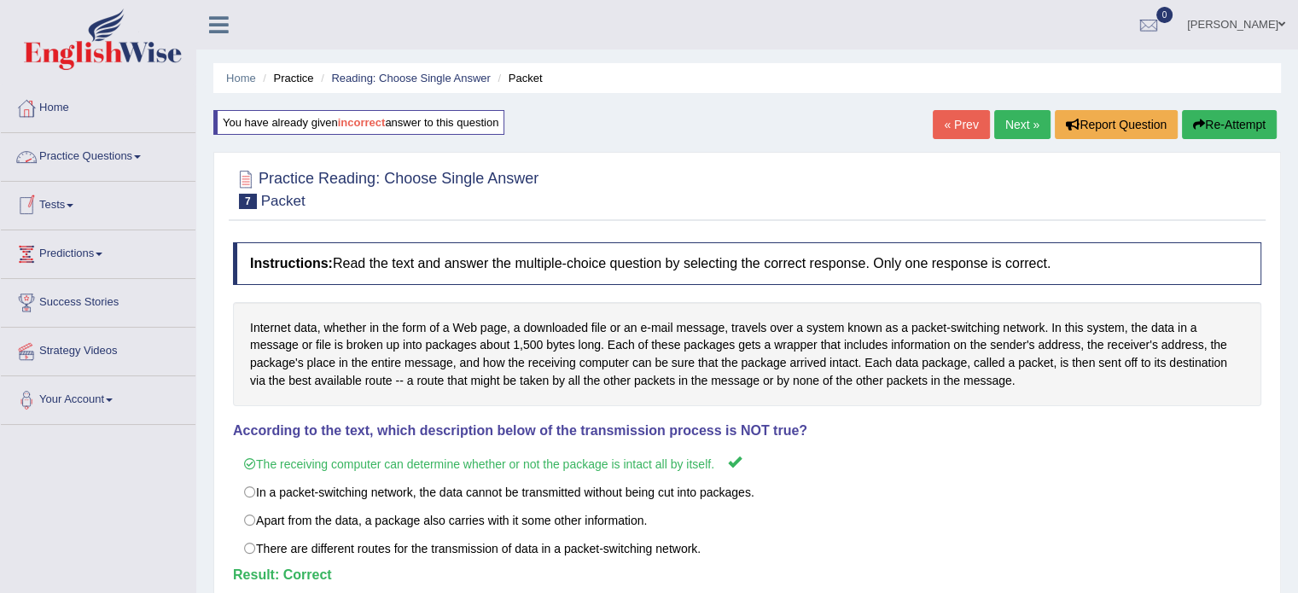
click at [96, 155] on link "Practice Questions" at bounding box center [98, 154] width 195 height 43
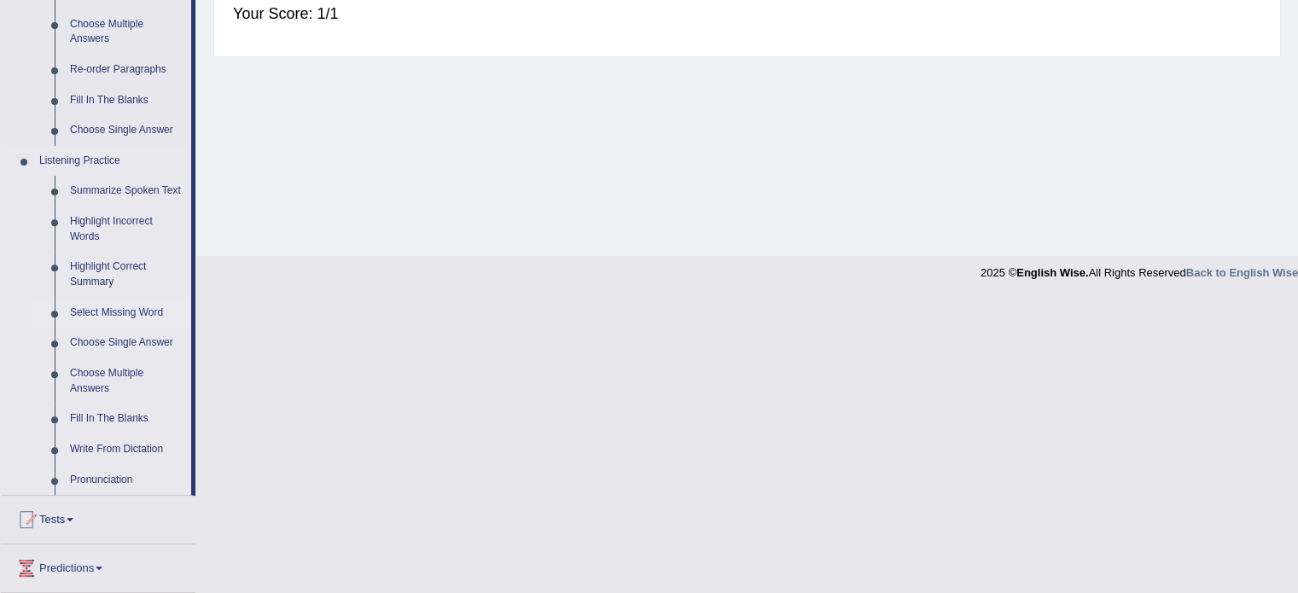
scroll to position [512, 0]
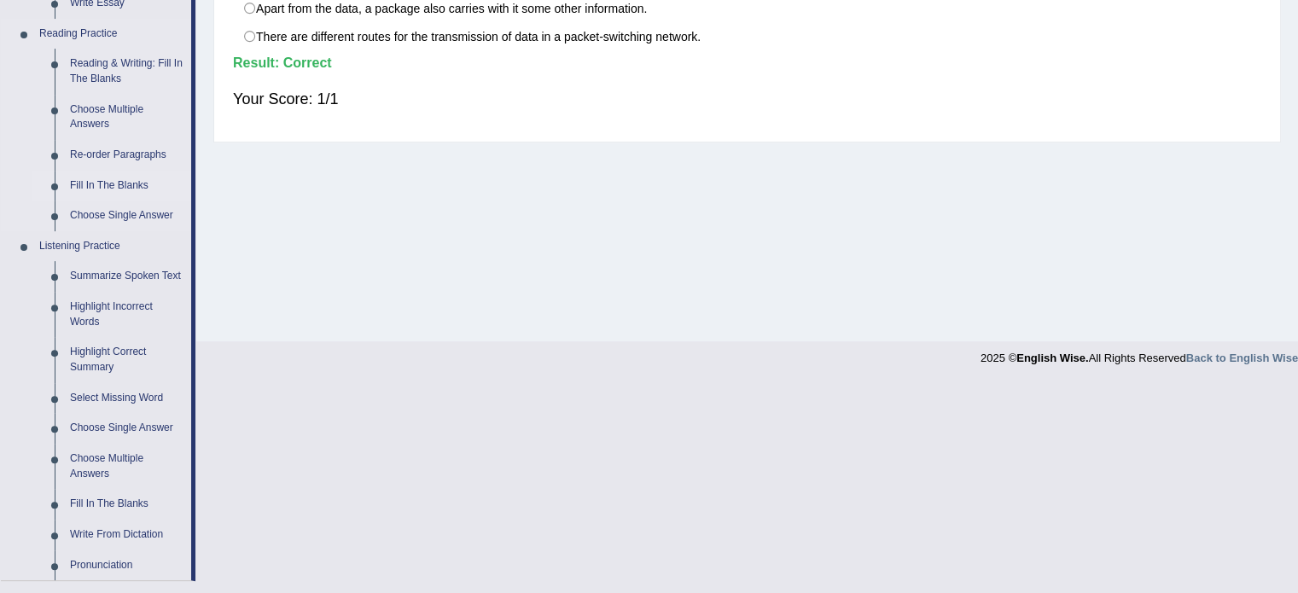
click at [85, 184] on link "Fill In The Blanks" at bounding box center [126, 186] width 129 height 31
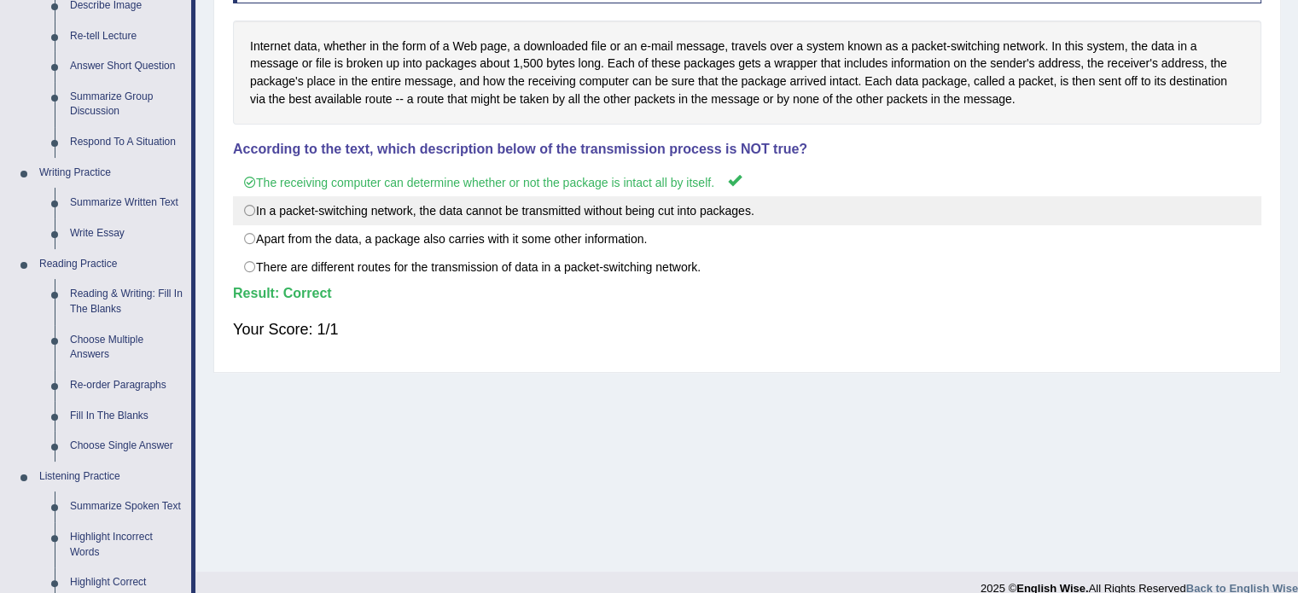
scroll to position [140, 0]
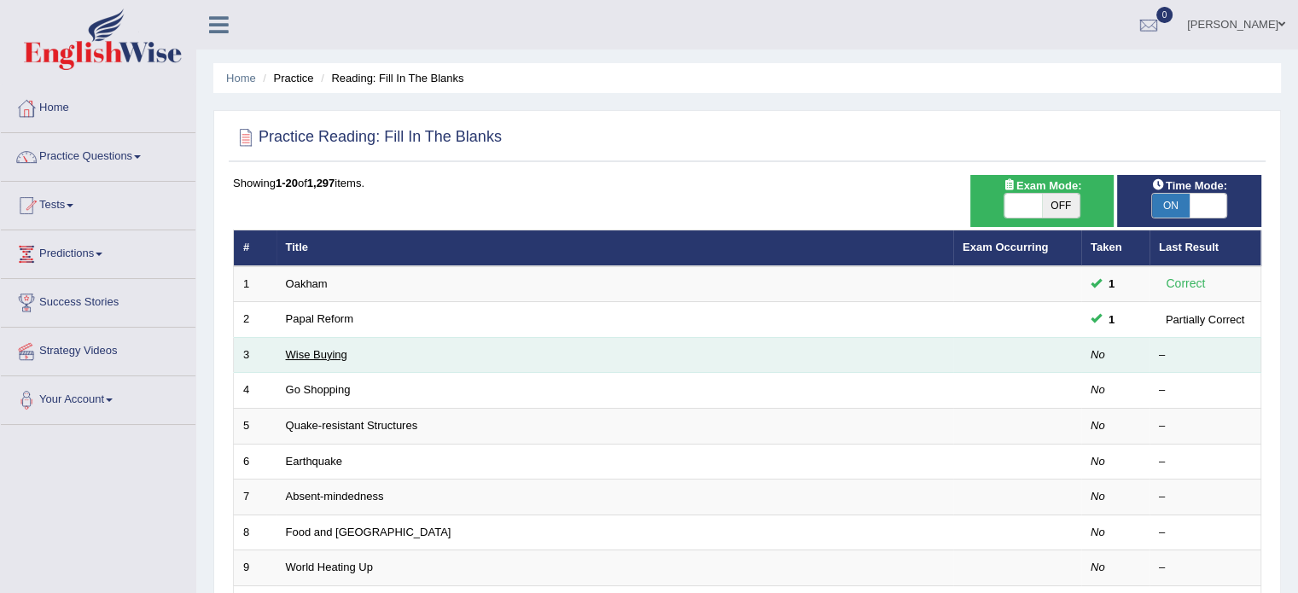
click at [294, 353] on link "Wise Buying" at bounding box center [316, 354] width 61 height 13
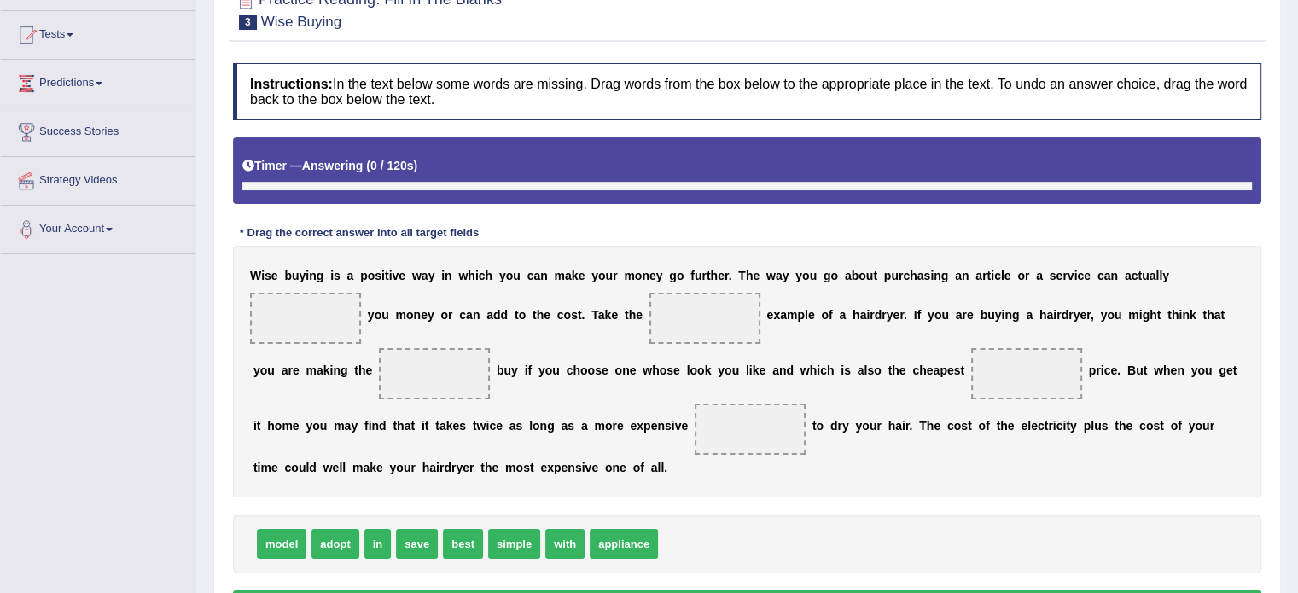
scroll to position [193, 0]
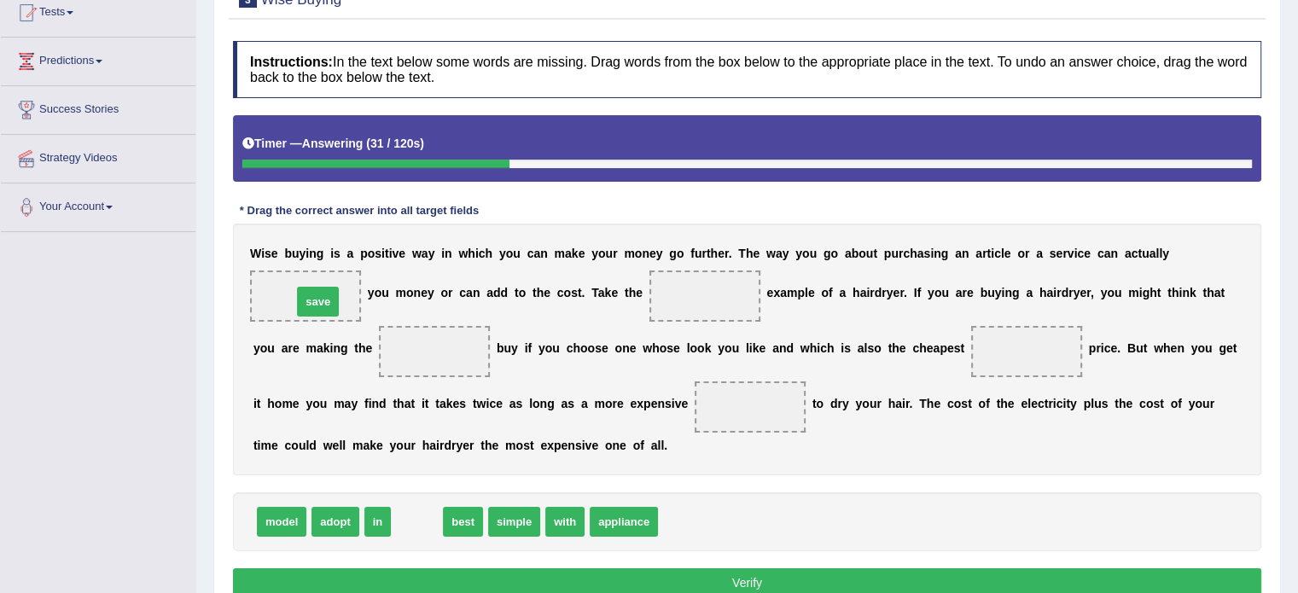
drag, startPoint x: 417, startPoint y: 521, endPoint x: 318, endPoint y: 302, distance: 240.6
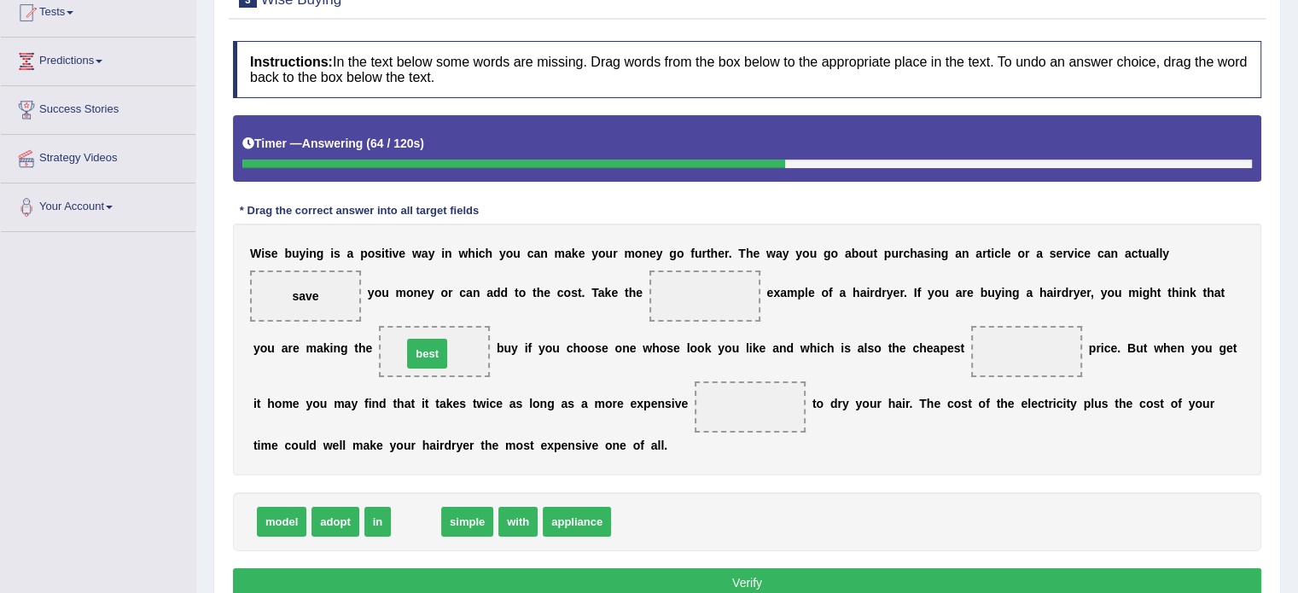
drag, startPoint x: 411, startPoint y: 519, endPoint x: 422, endPoint y: 351, distance: 168.5
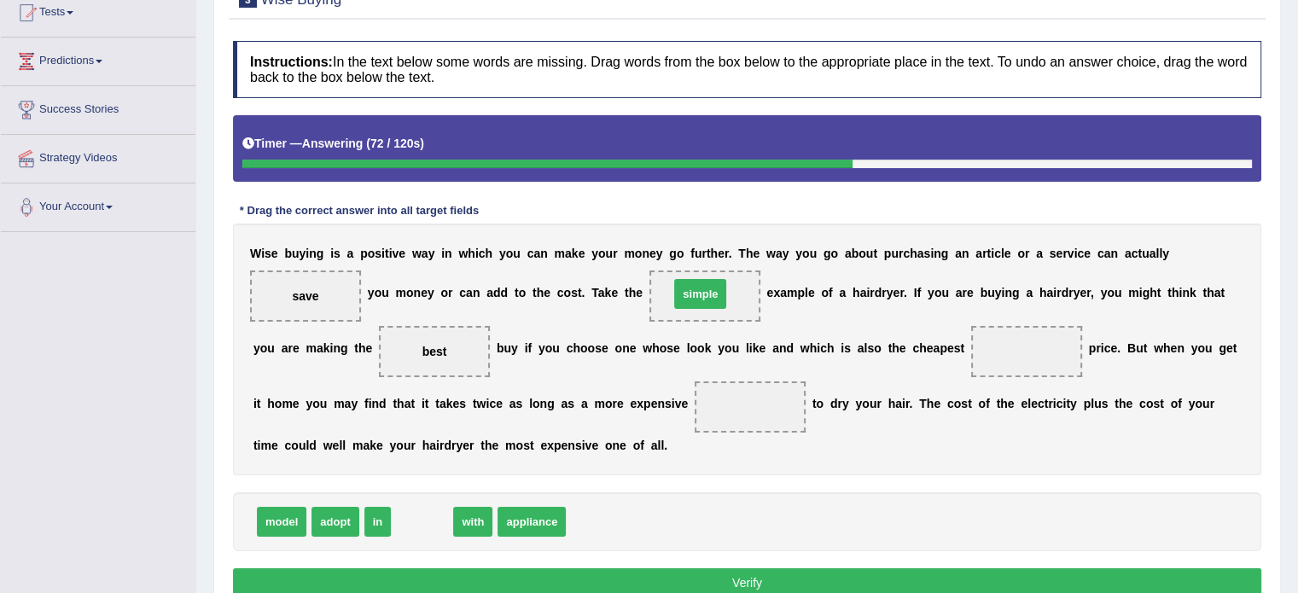
drag, startPoint x: 415, startPoint y: 519, endPoint x: 693, endPoint y: 292, distance: 359.1
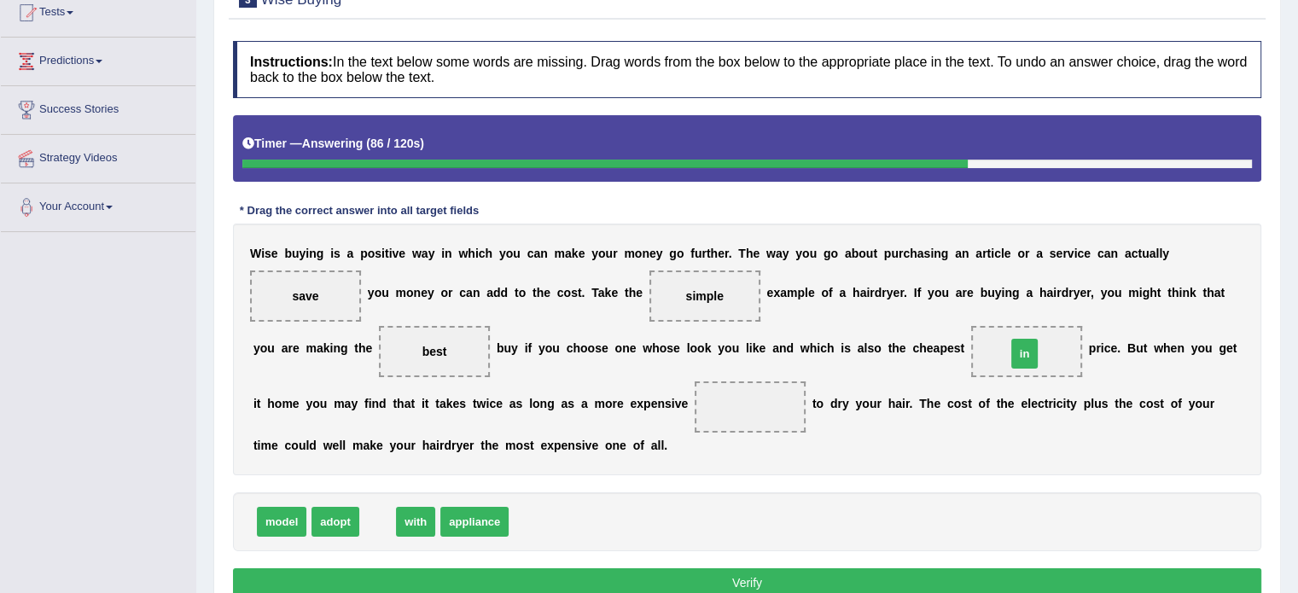
drag, startPoint x: 377, startPoint y: 521, endPoint x: 1024, endPoint y: 352, distance: 668.6
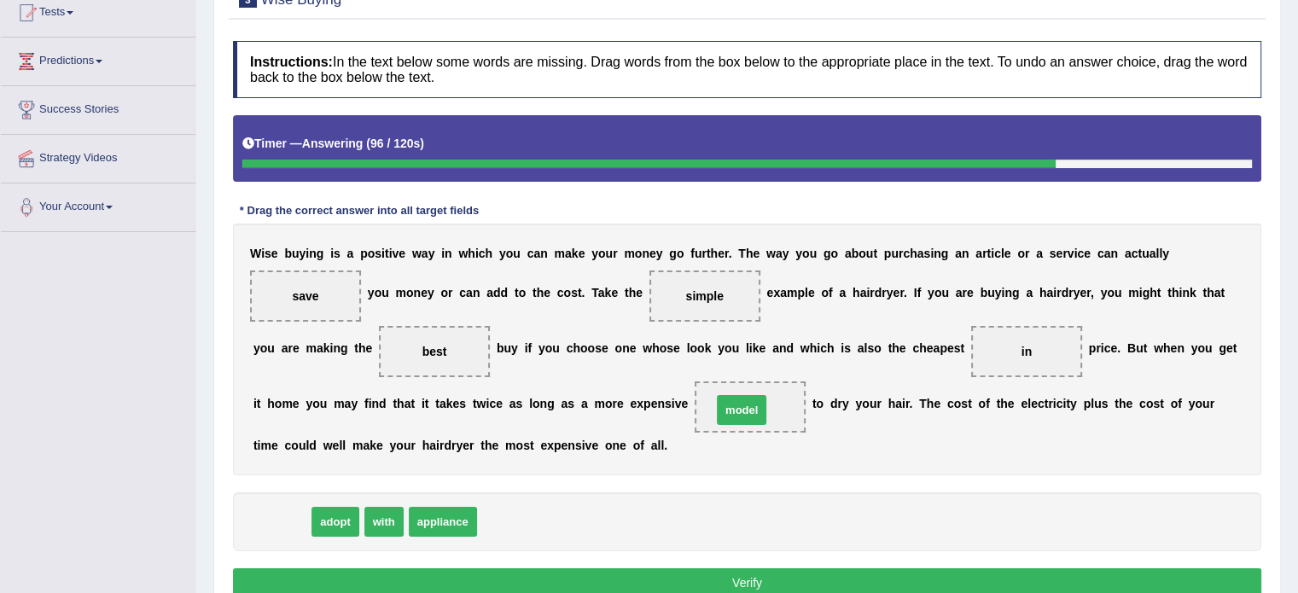
drag, startPoint x: 276, startPoint y: 519, endPoint x: 736, endPoint y: 408, distance: 473.2
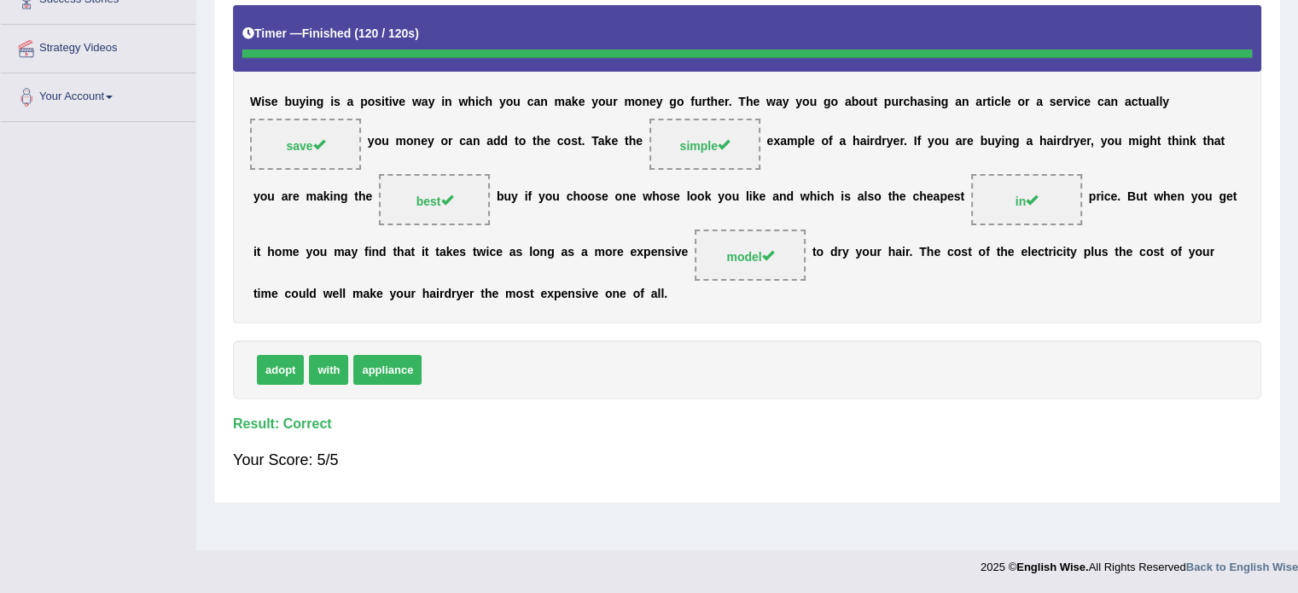
scroll to position [0, 0]
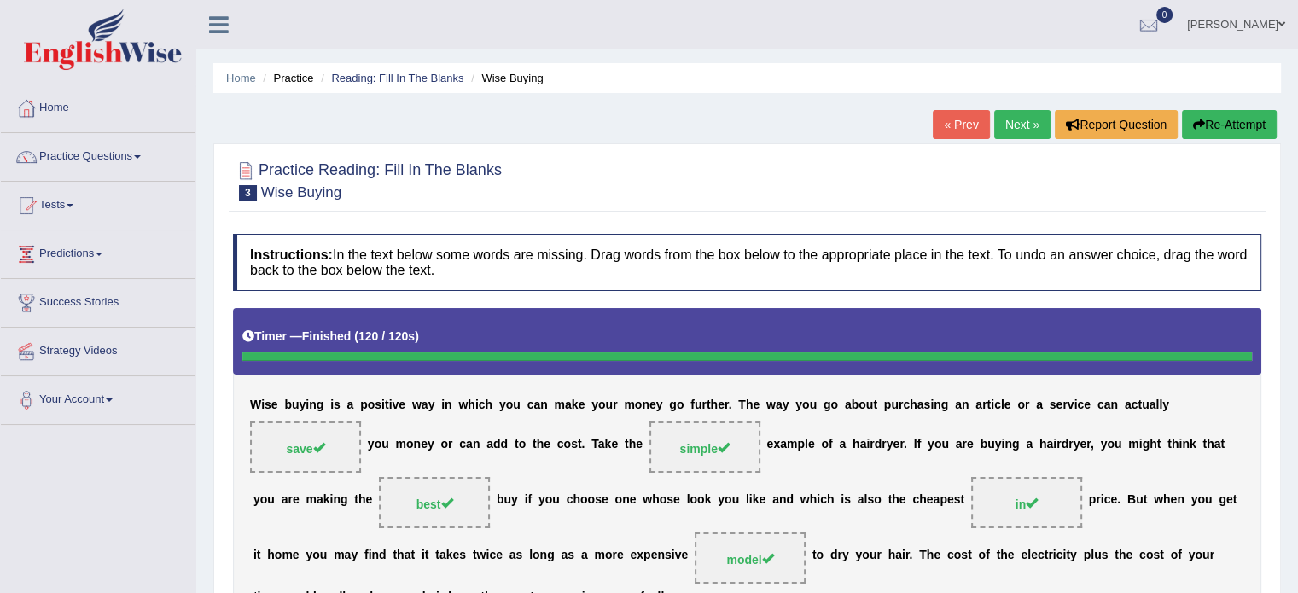
click at [1016, 125] on link "Next »" at bounding box center [1022, 124] width 56 height 29
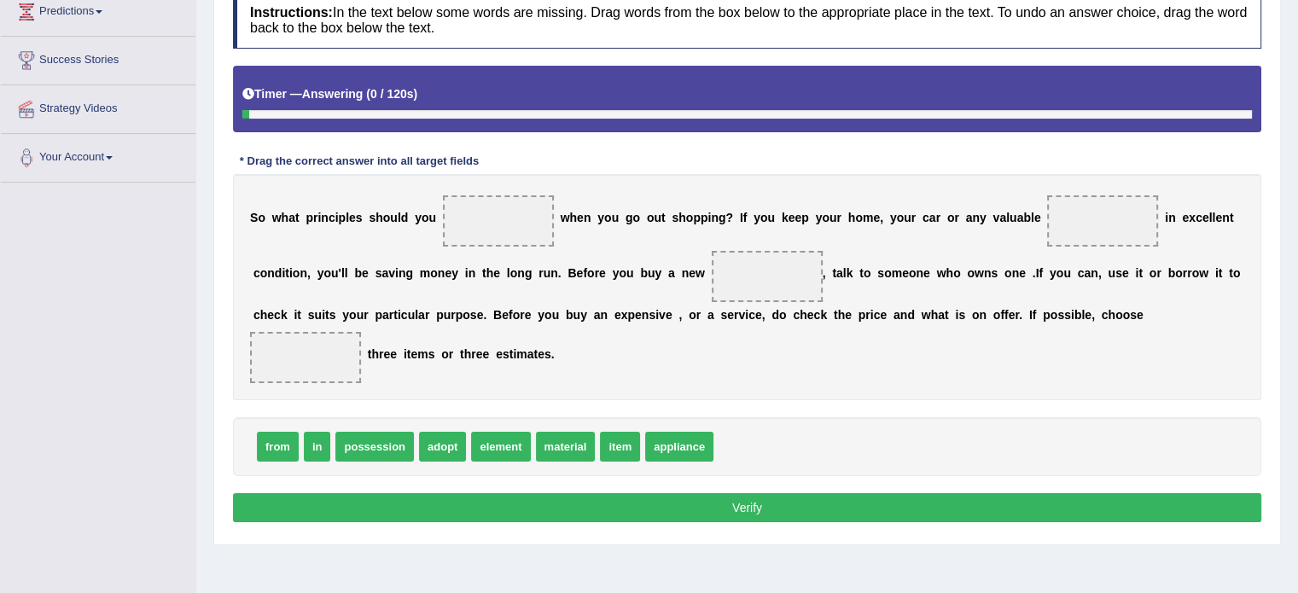
scroll to position [256, 0]
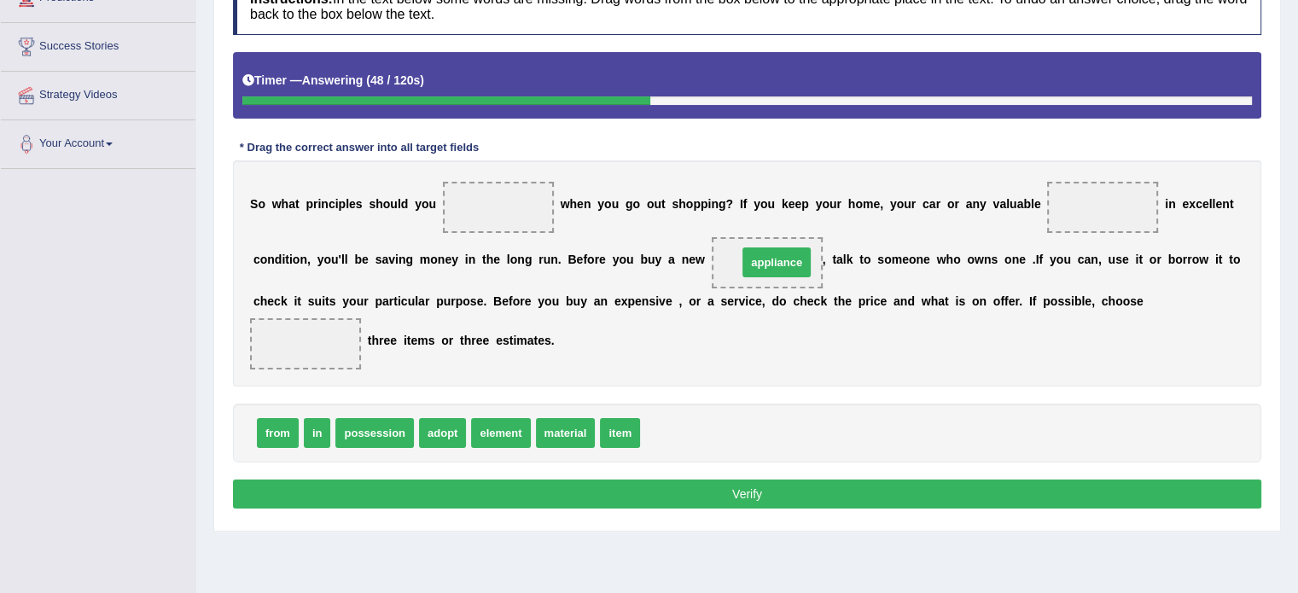
drag, startPoint x: 667, startPoint y: 433, endPoint x: 764, endPoint y: 265, distance: 193.1
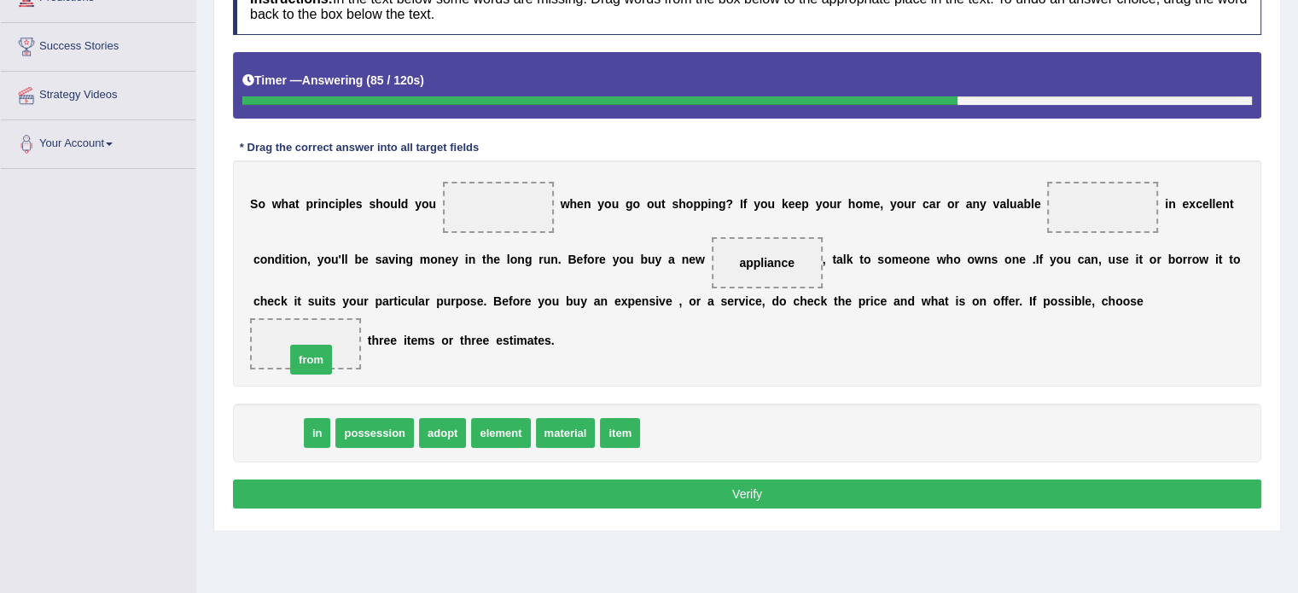
drag, startPoint x: 267, startPoint y: 429, endPoint x: 300, endPoint y: 346, distance: 90.0
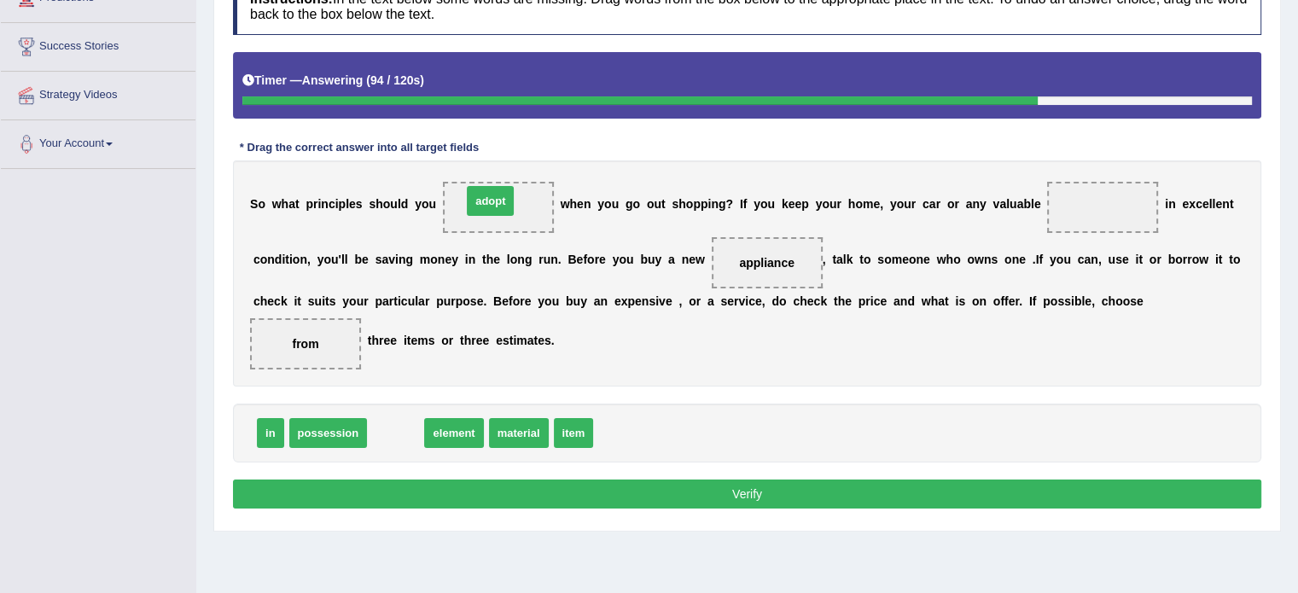
drag, startPoint x: 393, startPoint y: 433, endPoint x: 488, endPoint y: 201, distance: 250.7
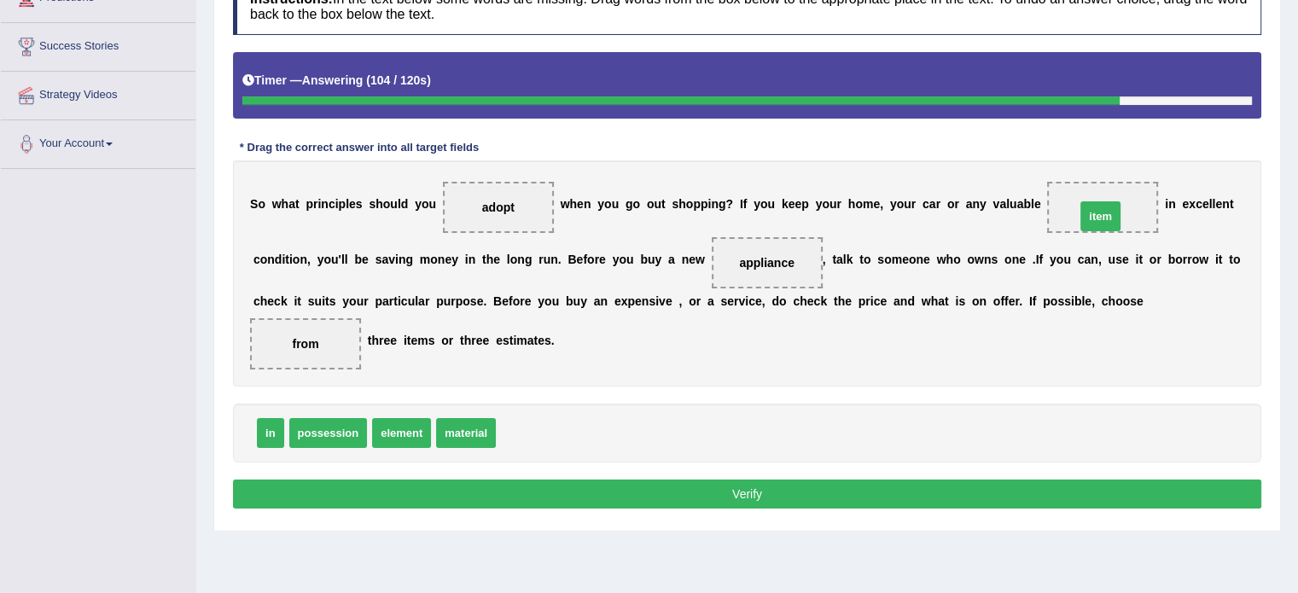
drag, startPoint x: 529, startPoint y: 427, endPoint x: 1093, endPoint y: 213, distance: 603.1
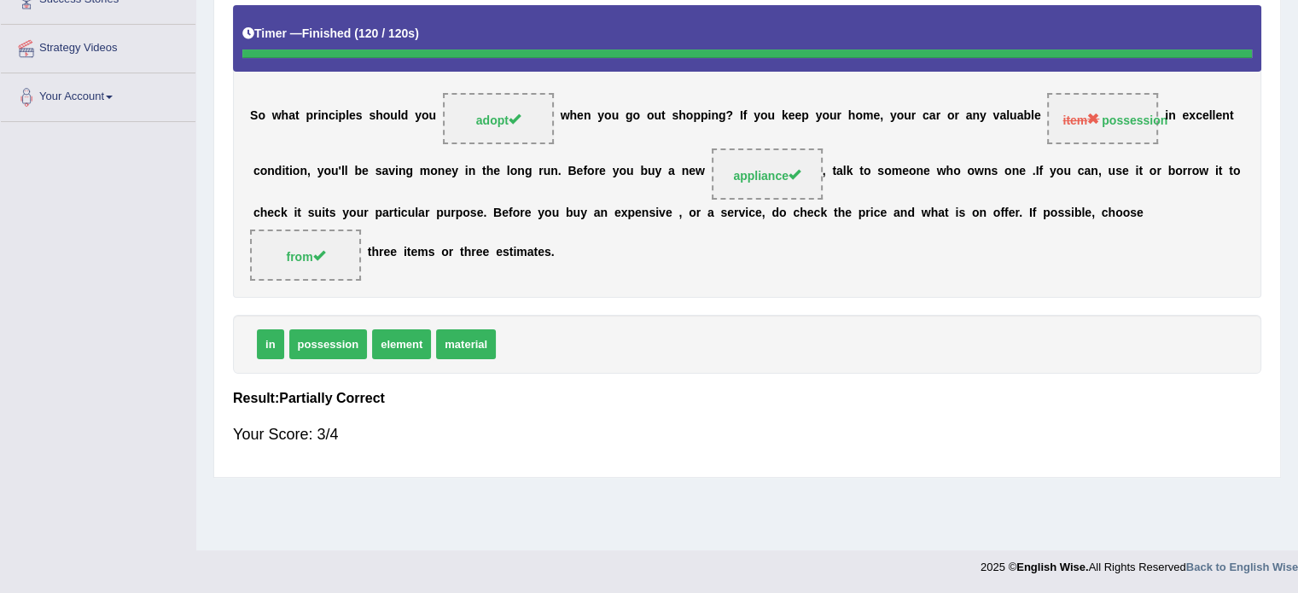
scroll to position [0, 0]
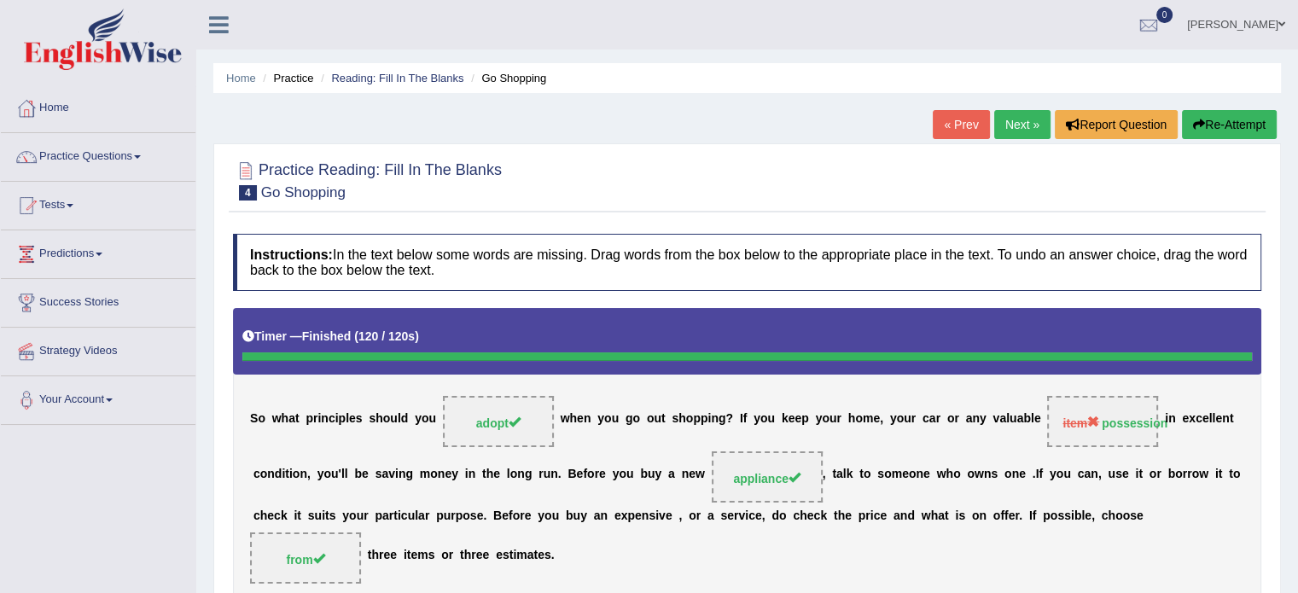
click at [1011, 126] on link "Next »" at bounding box center [1022, 124] width 56 height 29
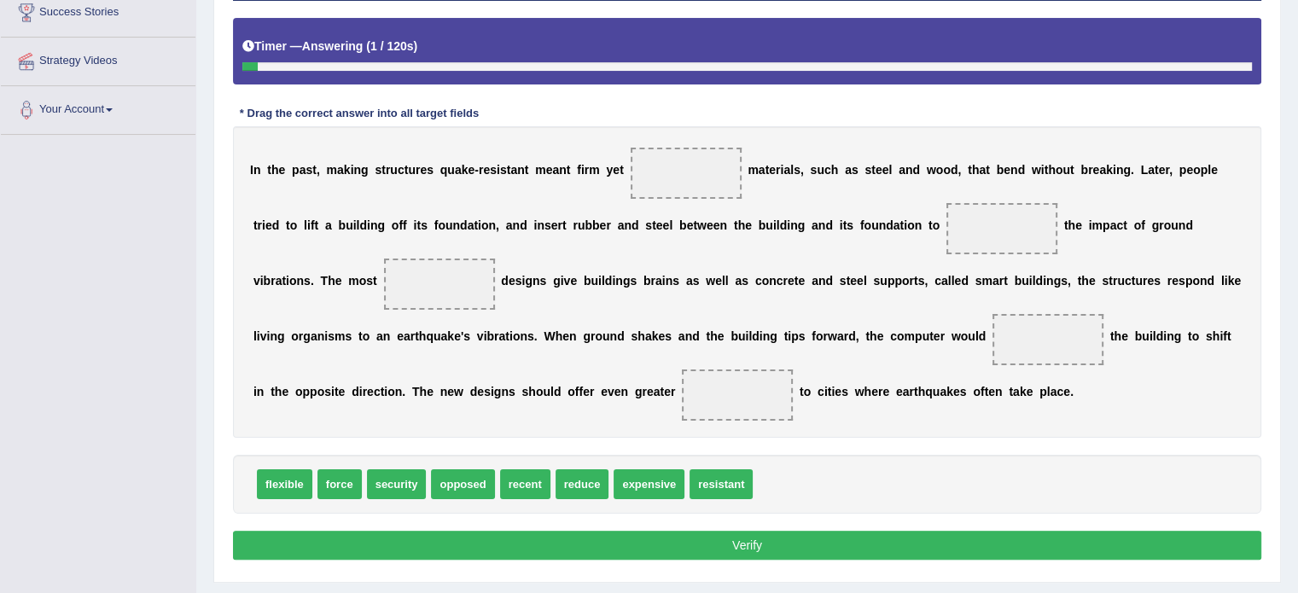
scroll to position [333, 0]
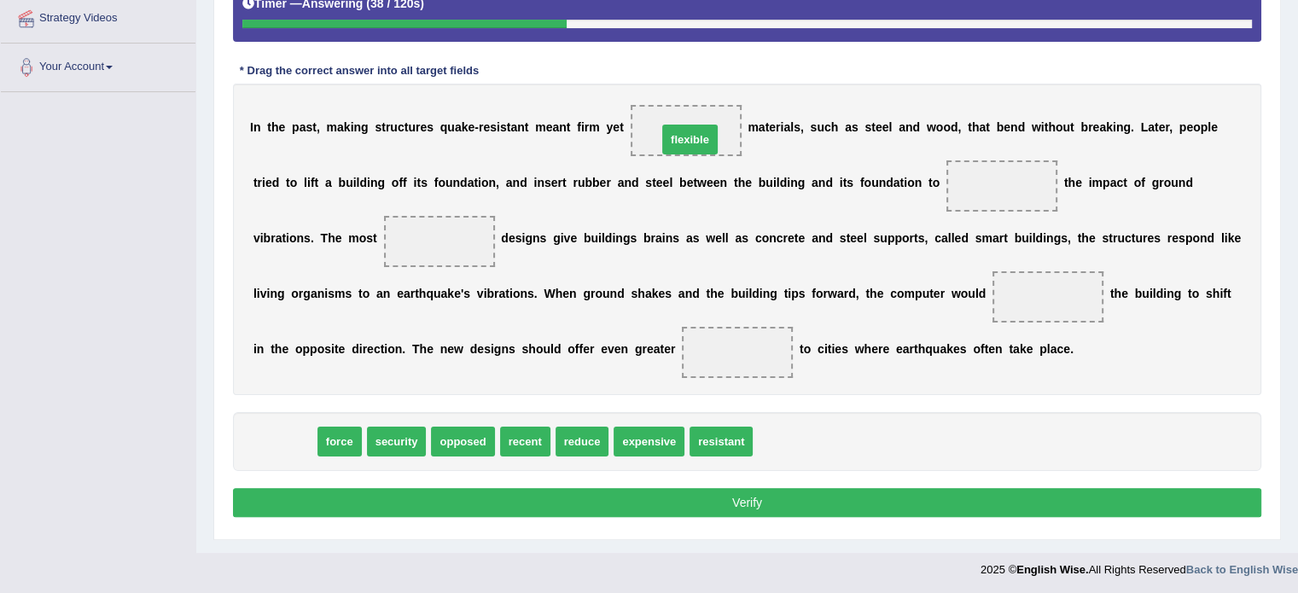
drag, startPoint x: 278, startPoint y: 438, endPoint x: 684, endPoint y: 136, distance: 505.5
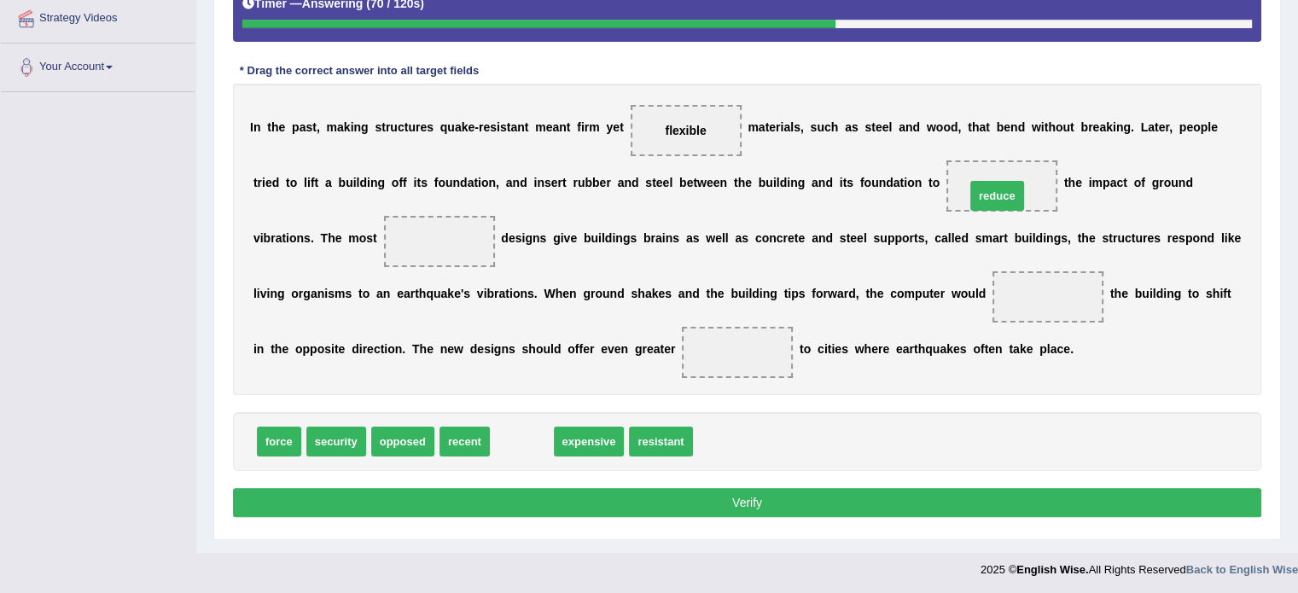
drag, startPoint x: 521, startPoint y: 440, endPoint x: 997, endPoint y: 195, distance: 535.1
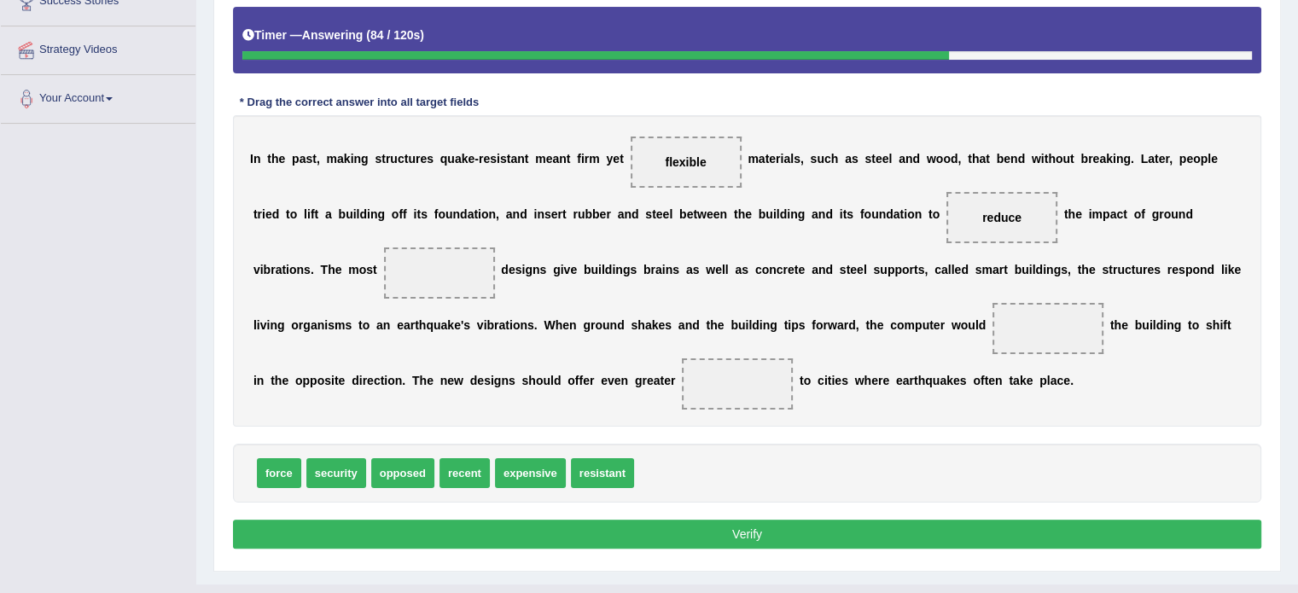
scroll to position [247, 0]
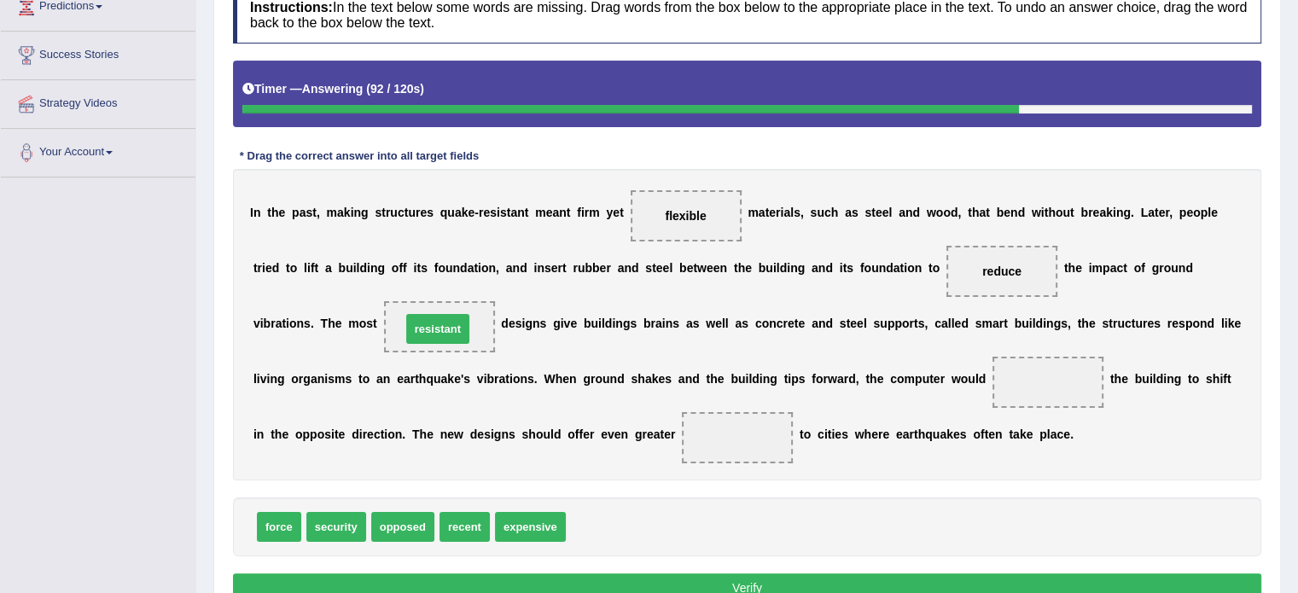
drag, startPoint x: 602, startPoint y: 522, endPoint x: 437, endPoint y: 324, distance: 257.5
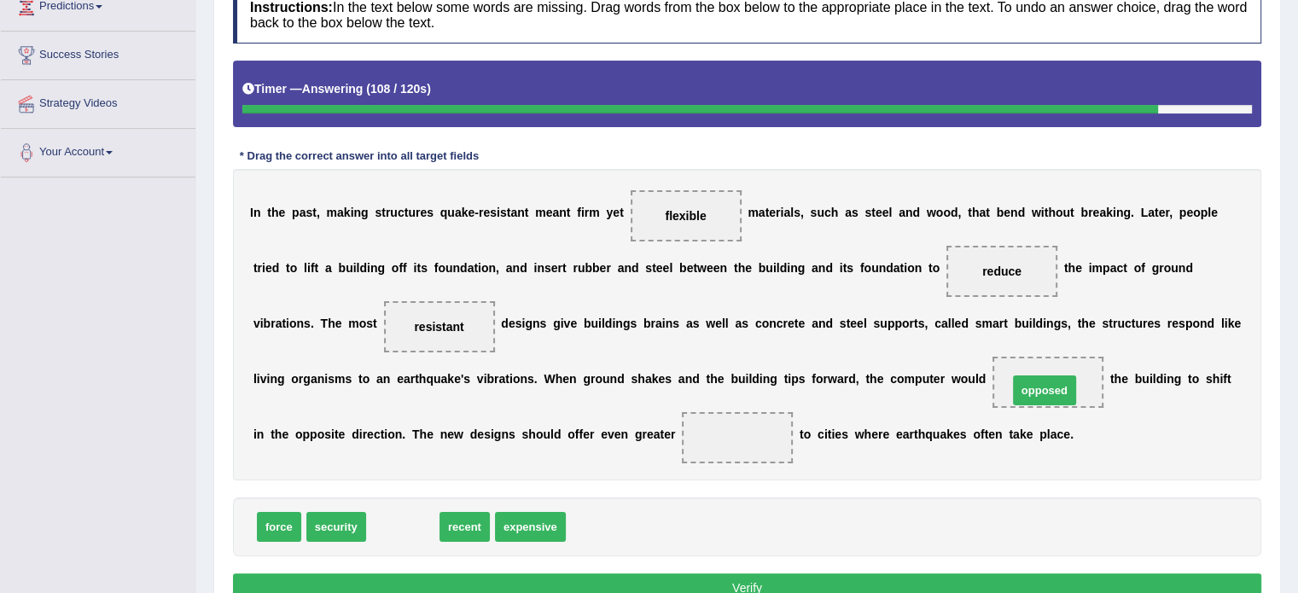
drag, startPoint x: 399, startPoint y: 525, endPoint x: 1041, endPoint y: 388, distance: 656.1
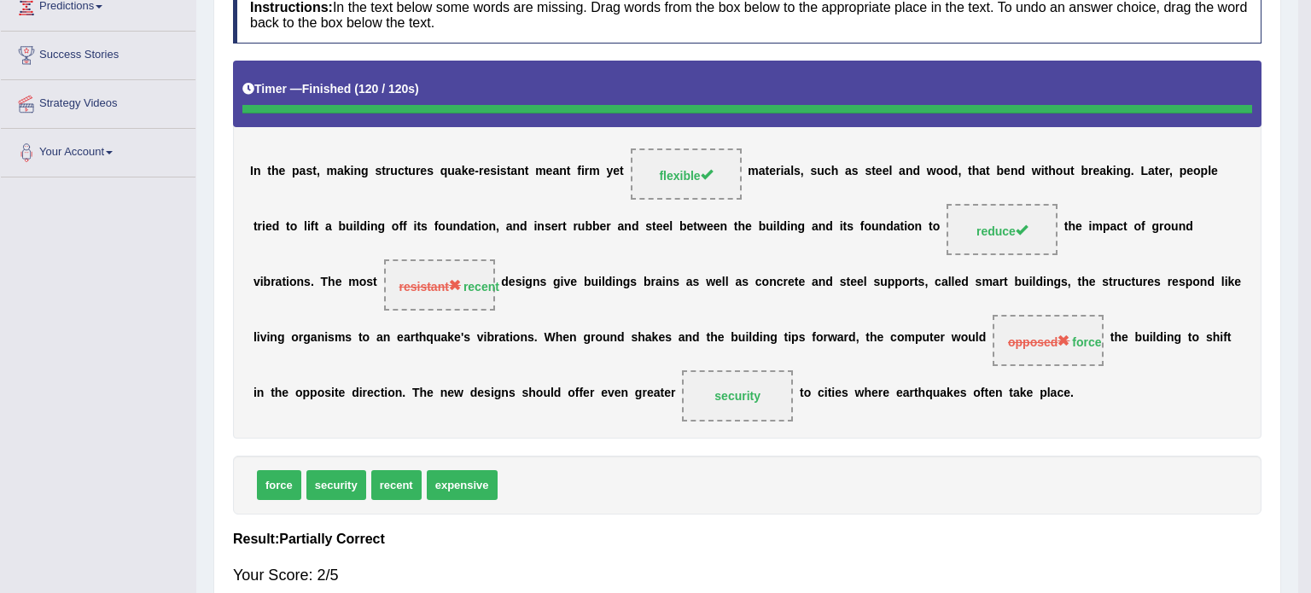
drag, startPoint x: 278, startPoint y: 526, endPoint x: 724, endPoint y: 453, distance: 451.3
click at [724, 453] on div "Instructions: In the text below some words are missing. Drag words from the box…" at bounding box center [747, 293] width 1037 height 631
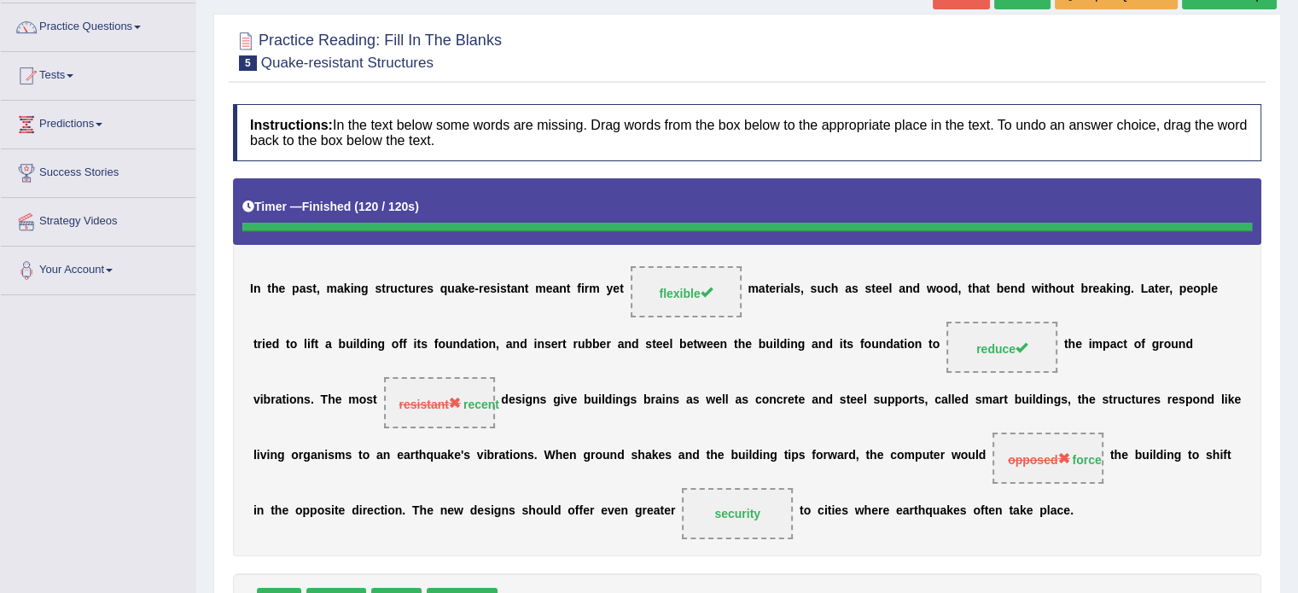
scroll to position [0, 0]
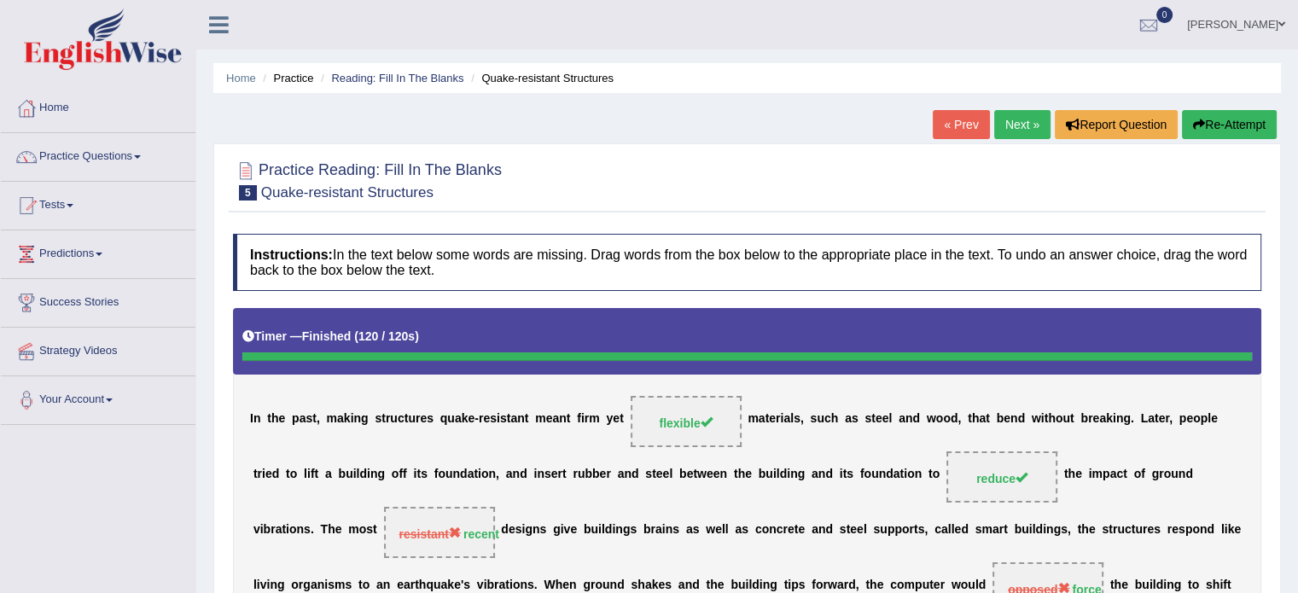
click at [1021, 125] on link "Next »" at bounding box center [1022, 124] width 56 height 29
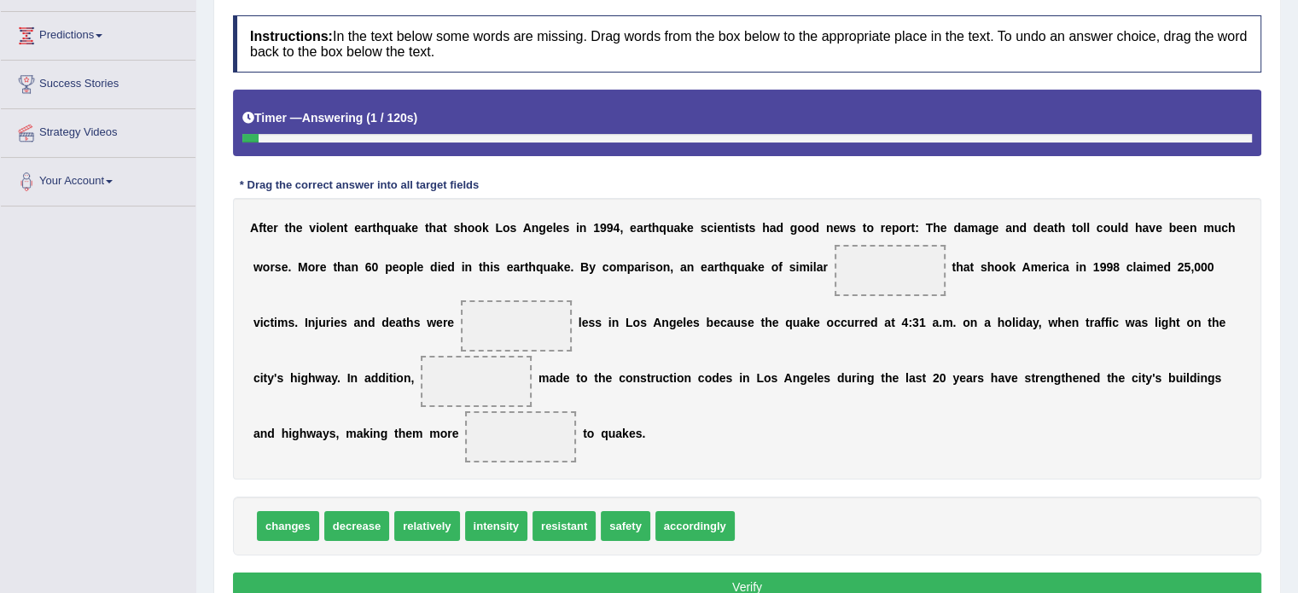
scroll to position [218, 0]
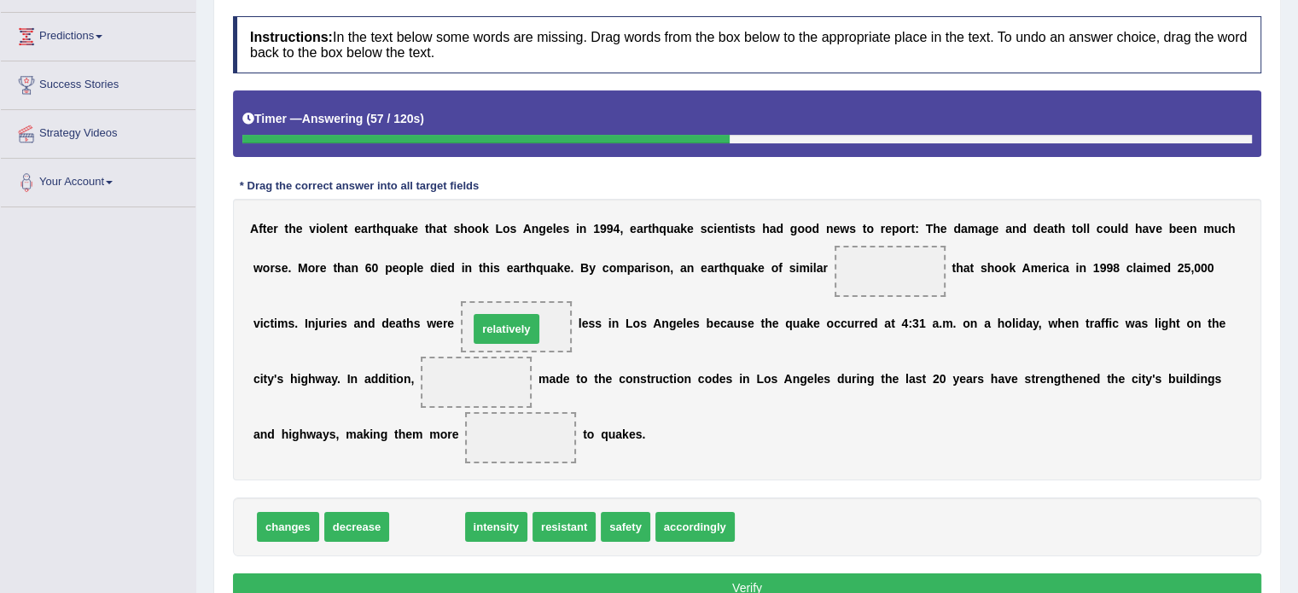
drag, startPoint x: 423, startPoint y: 528, endPoint x: 503, endPoint y: 330, distance: 213.3
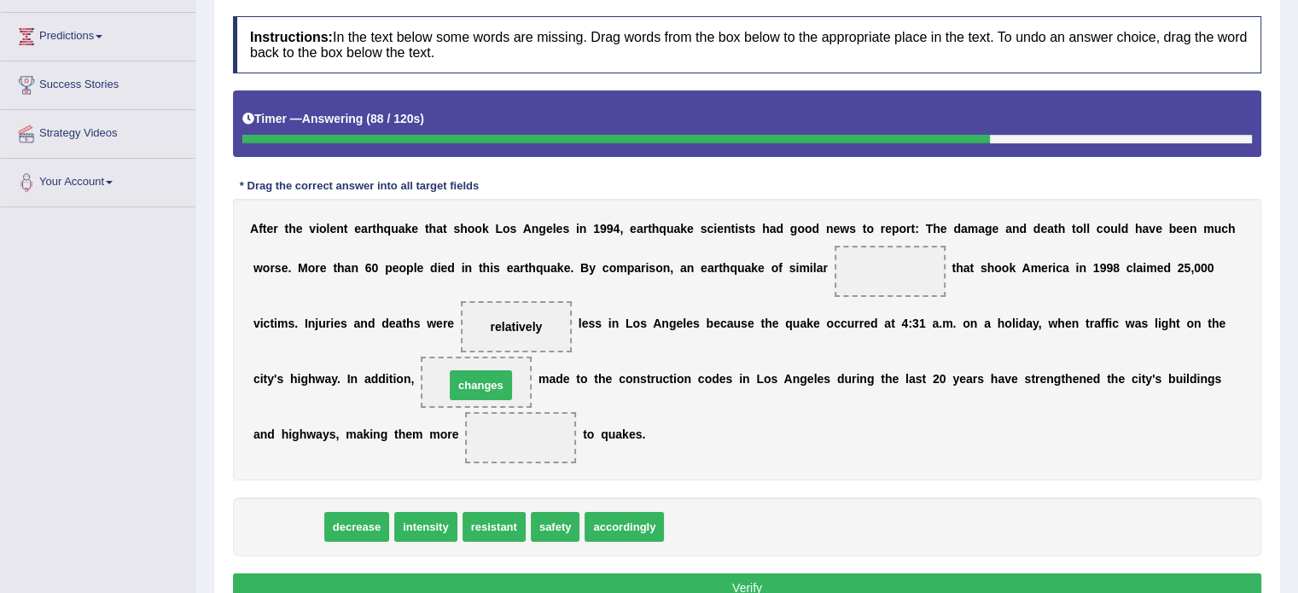
drag, startPoint x: 289, startPoint y: 526, endPoint x: 482, endPoint y: 384, distance: 239.3
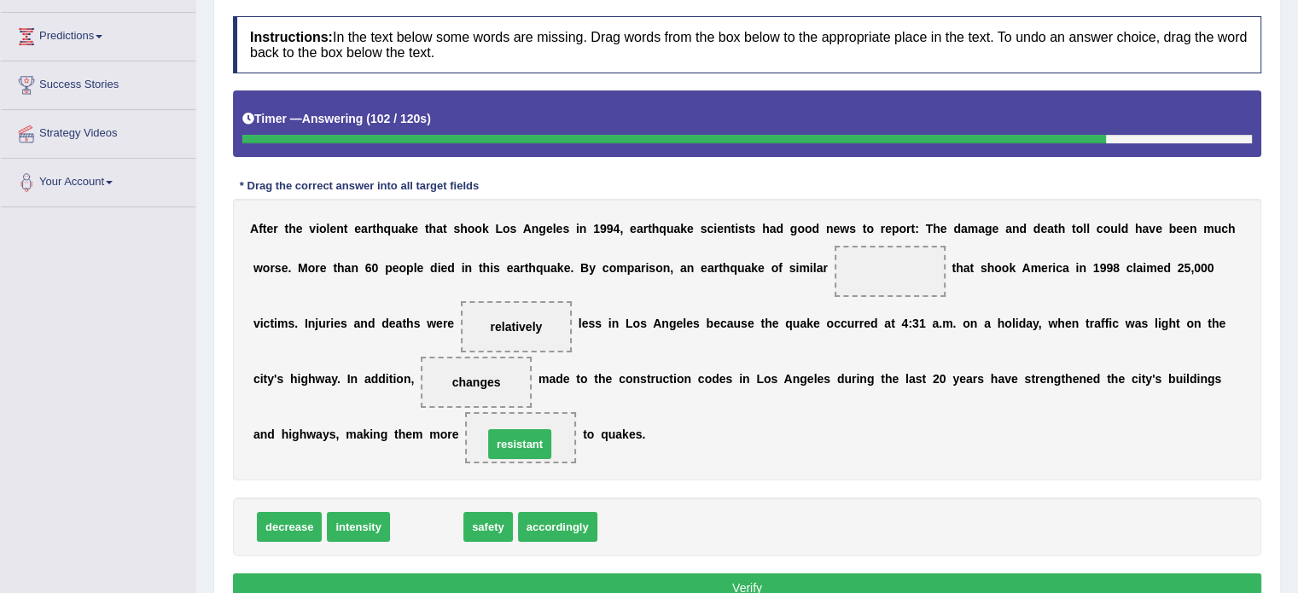
drag, startPoint x: 419, startPoint y: 526, endPoint x: 512, endPoint y: 443, distance: 124.5
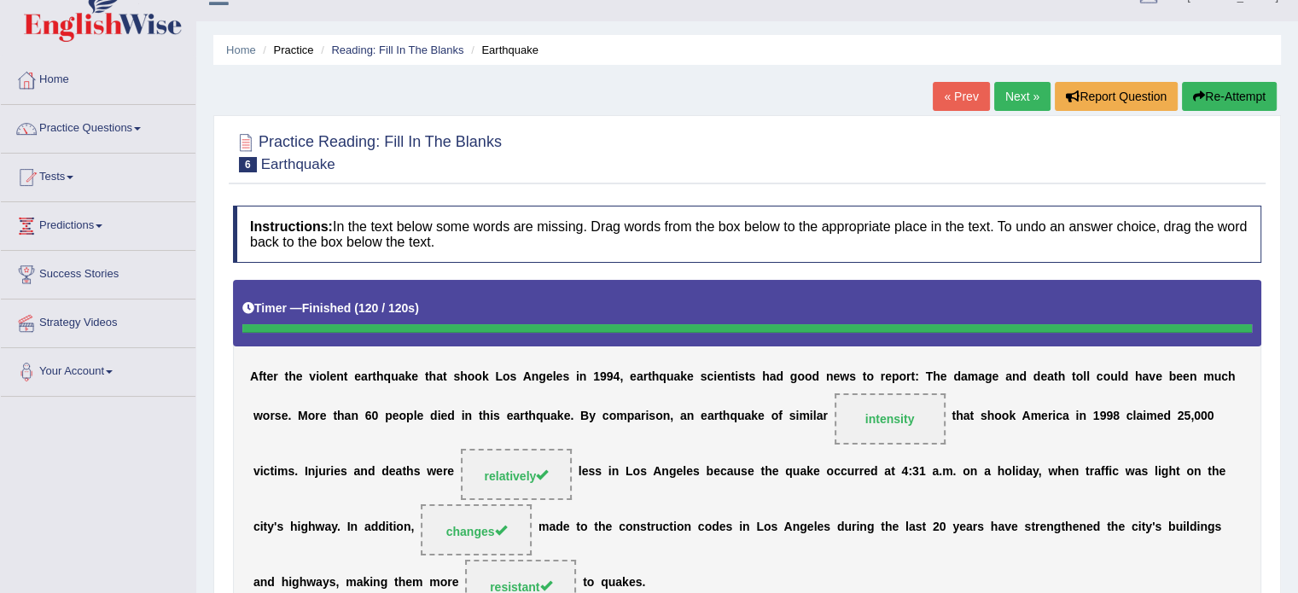
scroll to position [0, 0]
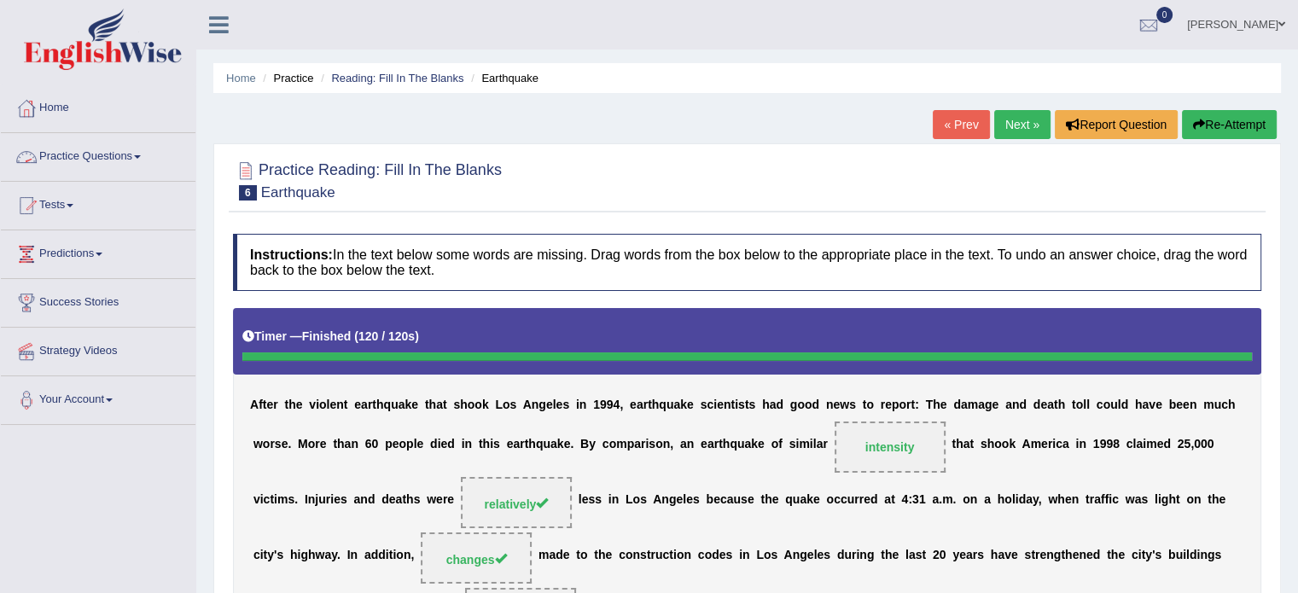
click at [109, 157] on link "Practice Questions" at bounding box center [98, 154] width 195 height 43
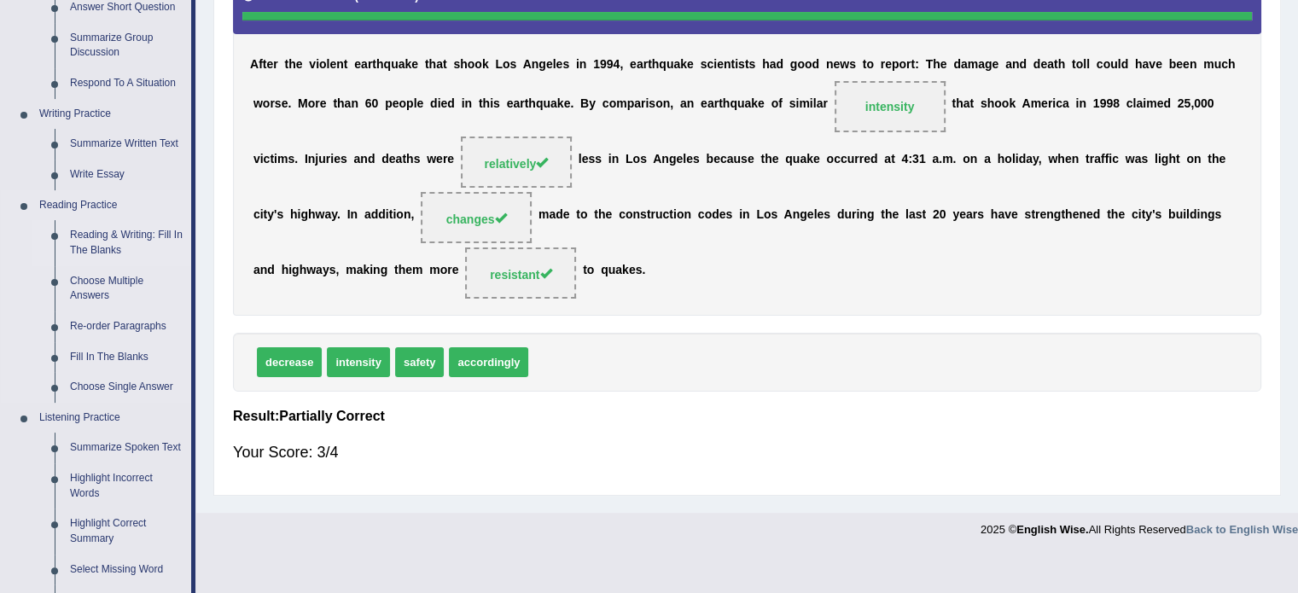
scroll to position [341, 0]
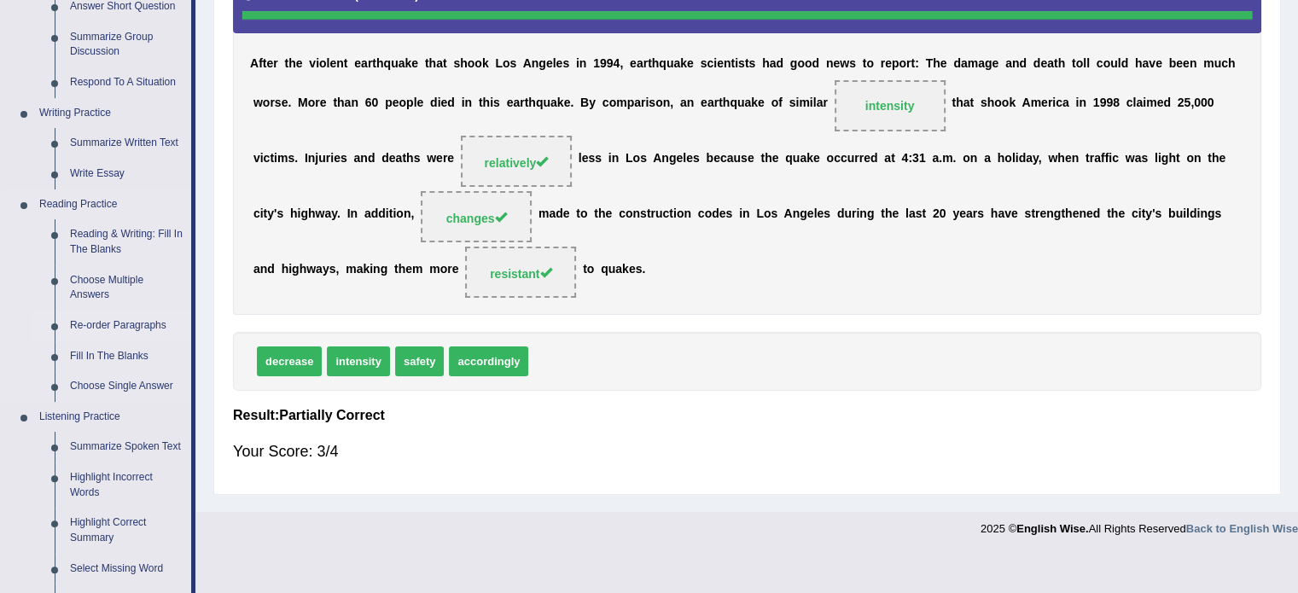
click at [121, 324] on link "Re-order Paragraphs" at bounding box center [126, 326] width 129 height 31
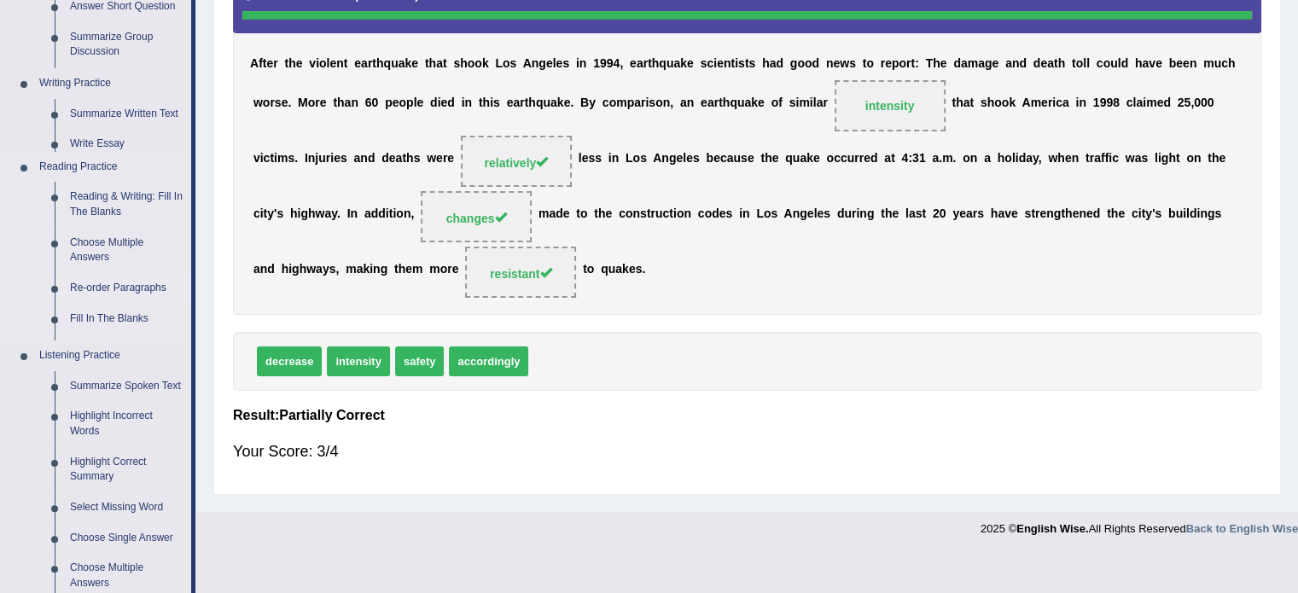
scroll to position [303, 0]
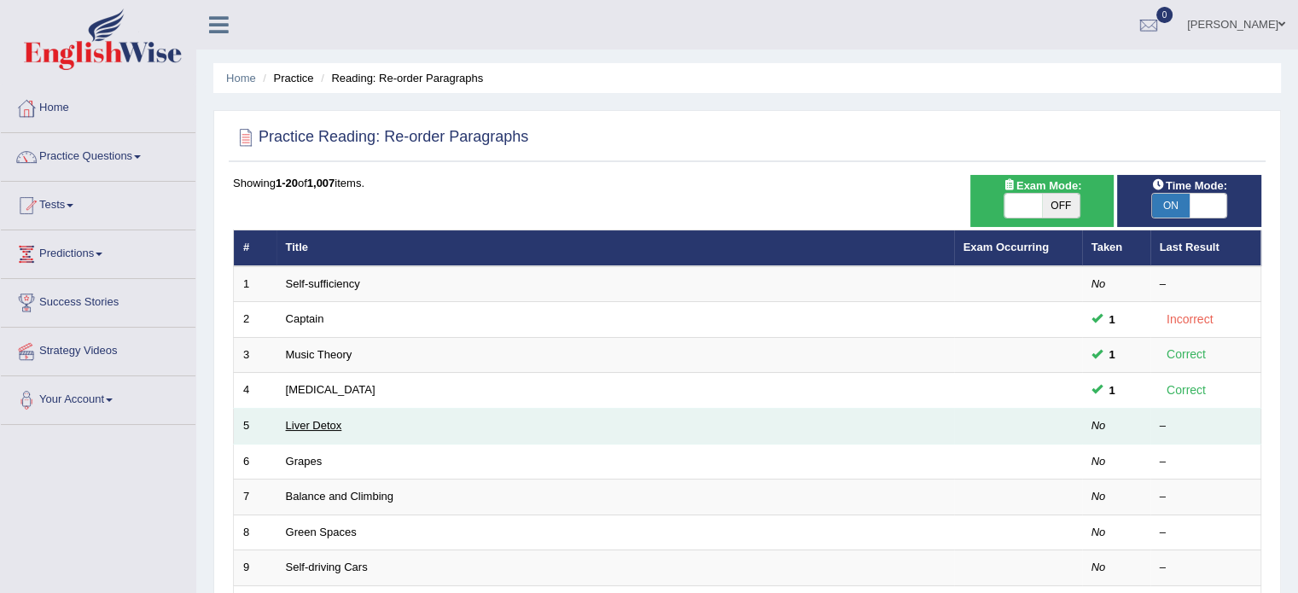
click at [323, 422] on link "Liver Detox" at bounding box center [314, 425] width 56 height 13
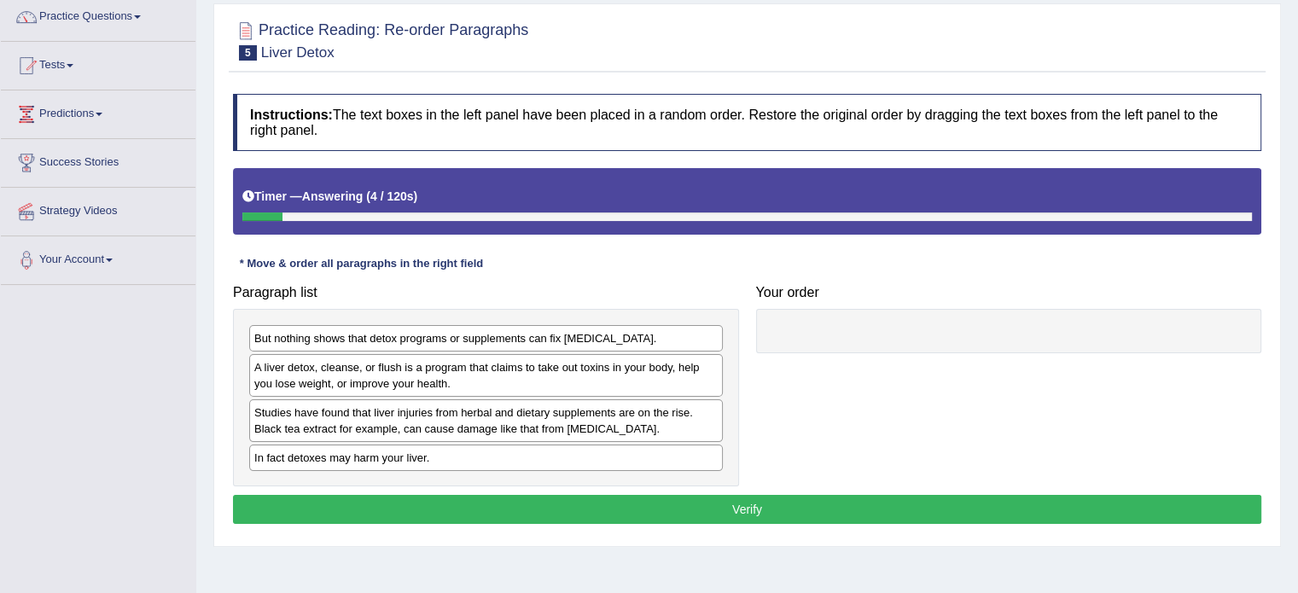
scroll to position [171, 0]
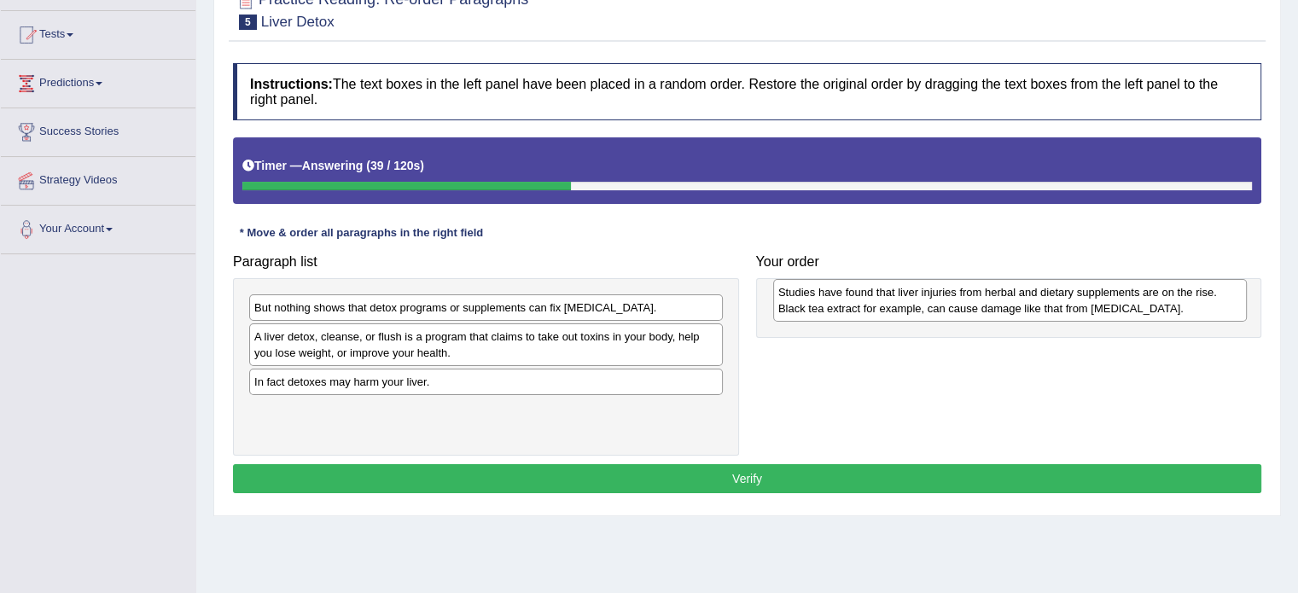
drag, startPoint x: 399, startPoint y: 393, endPoint x: 907, endPoint y: 304, distance: 515.4
click at [907, 304] on div "Studies have found that liver injuries from herbal and dietary supplements are …" at bounding box center [1010, 300] width 474 height 43
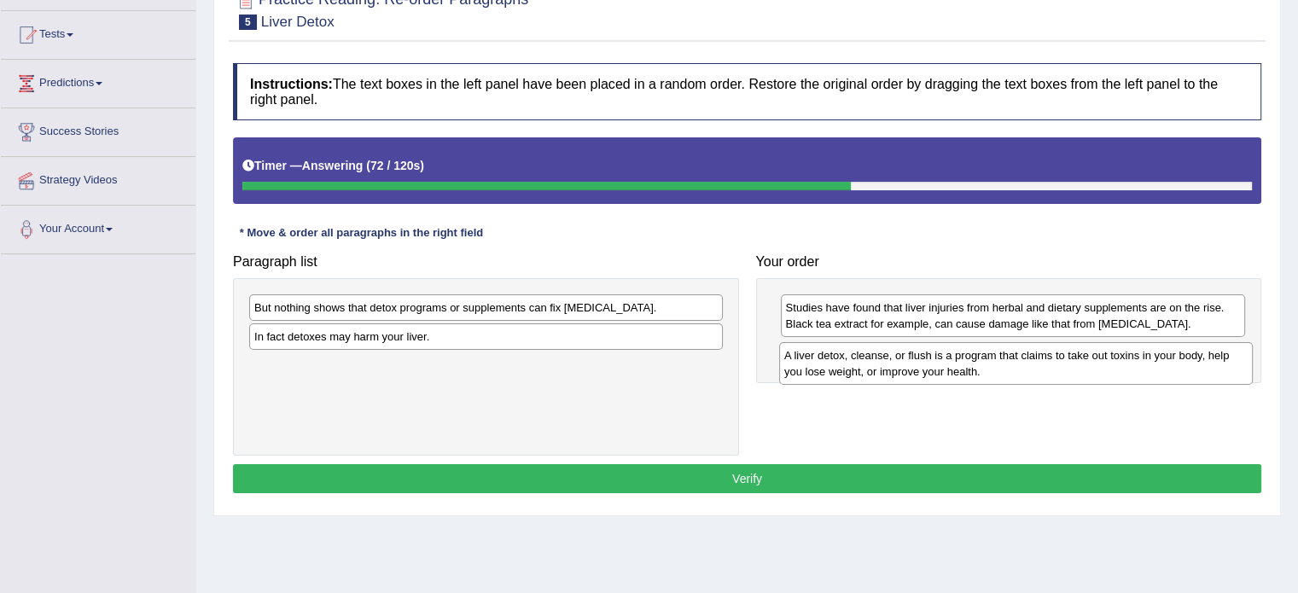
drag, startPoint x: 301, startPoint y: 342, endPoint x: 829, endPoint y: 362, distance: 528.6
click at [829, 362] on div "A liver detox, cleanse, or flush is a program that claims to take out toxins in…" at bounding box center [1016, 363] width 474 height 43
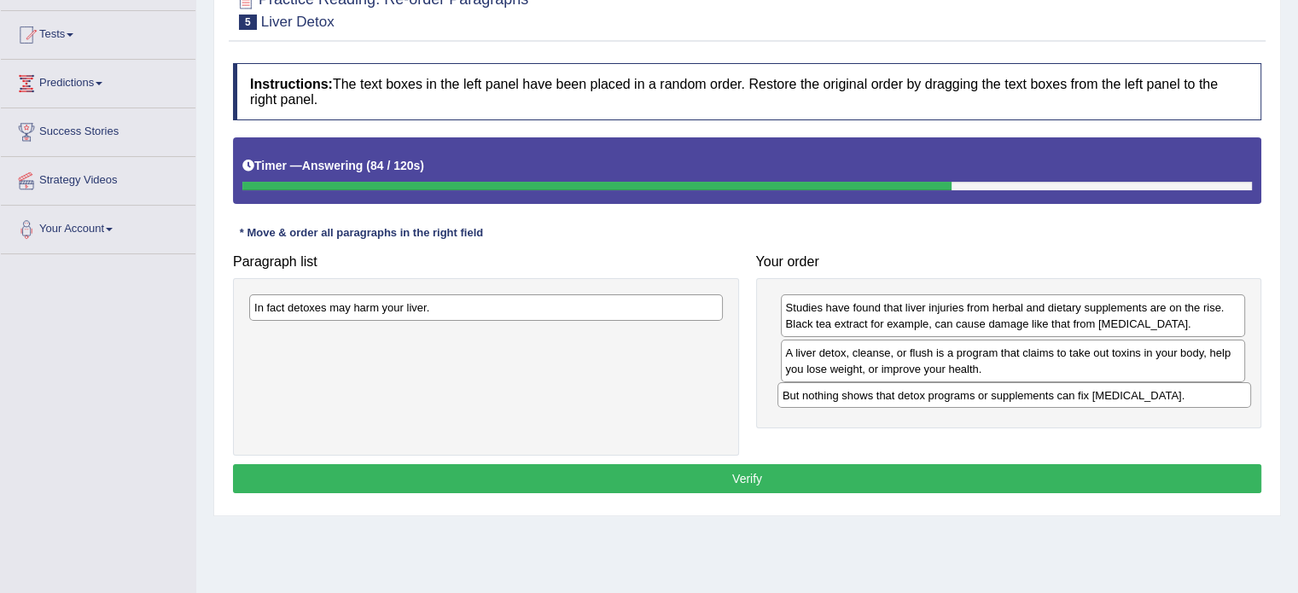
drag, startPoint x: 390, startPoint y: 307, endPoint x: 918, endPoint y: 395, distance: 535.5
click at [918, 395] on div "But nothing shows that detox programs or supplements can fix liver damage." at bounding box center [1014, 395] width 474 height 26
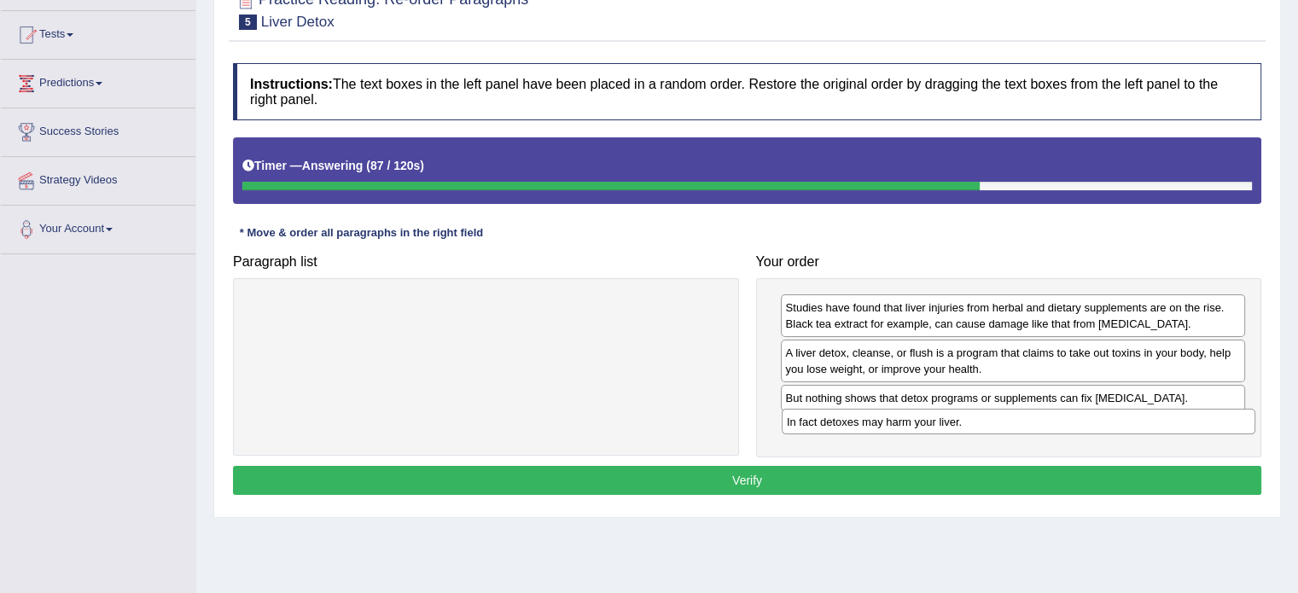
drag, startPoint x: 305, startPoint y: 305, endPoint x: 837, endPoint y: 419, distance: 544.6
click at [837, 419] on div "In fact detoxes may harm your liver." at bounding box center [1019, 422] width 474 height 26
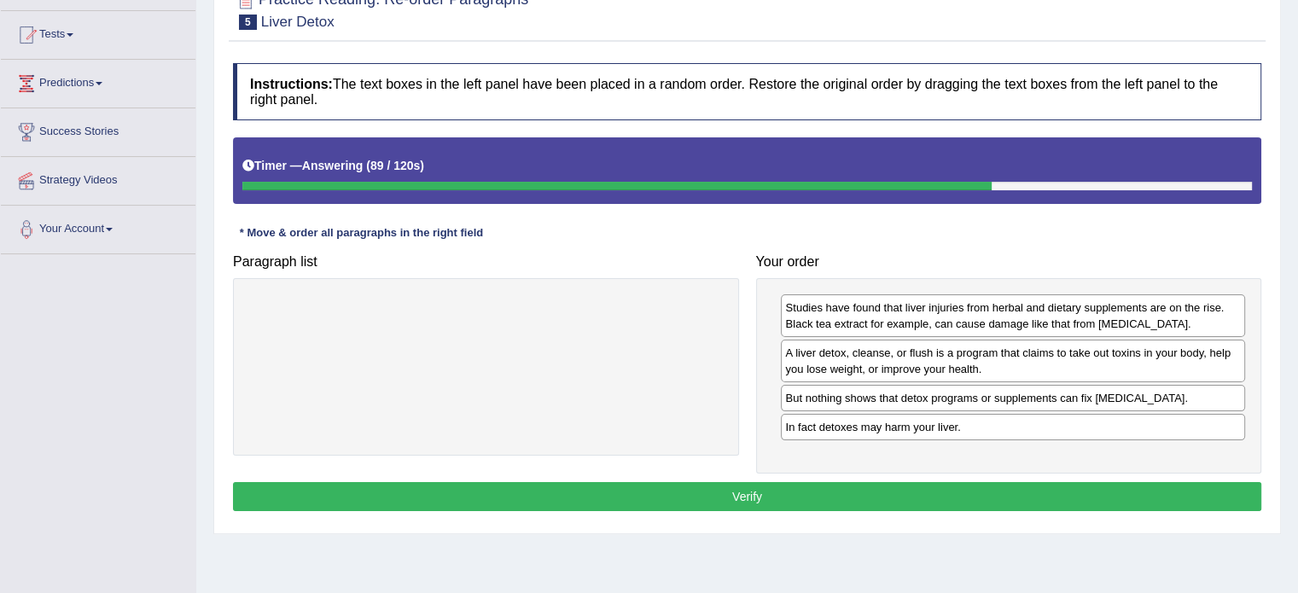
click at [744, 498] on button "Verify" at bounding box center [747, 496] width 1028 height 29
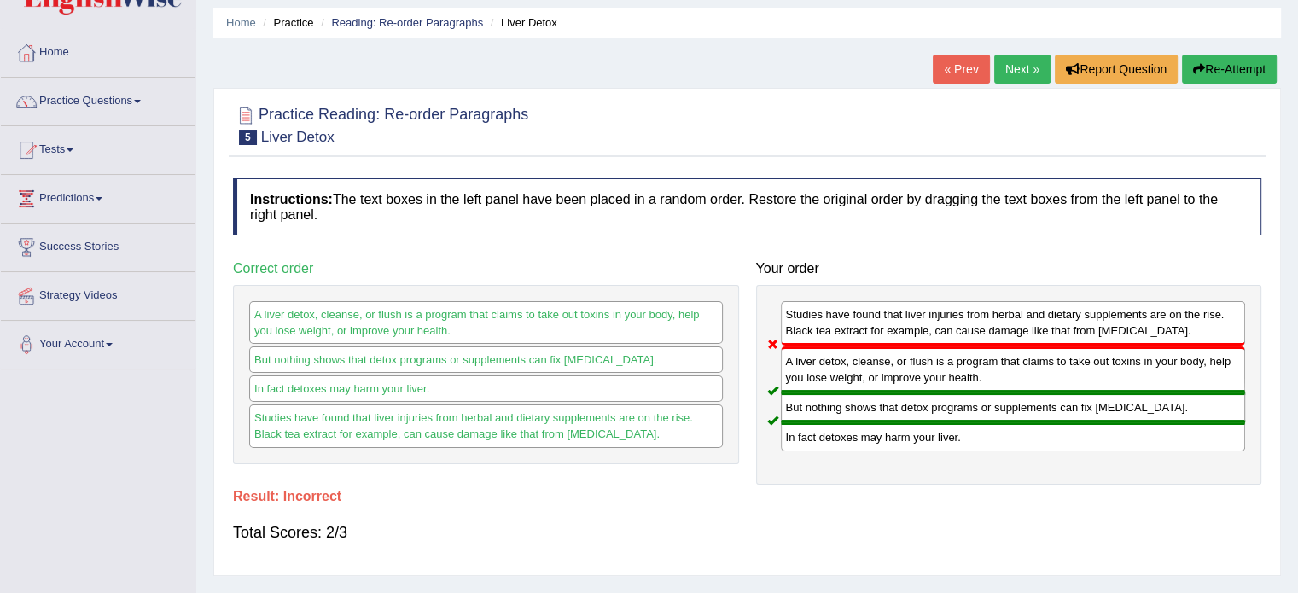
scroll to position [85, 0]
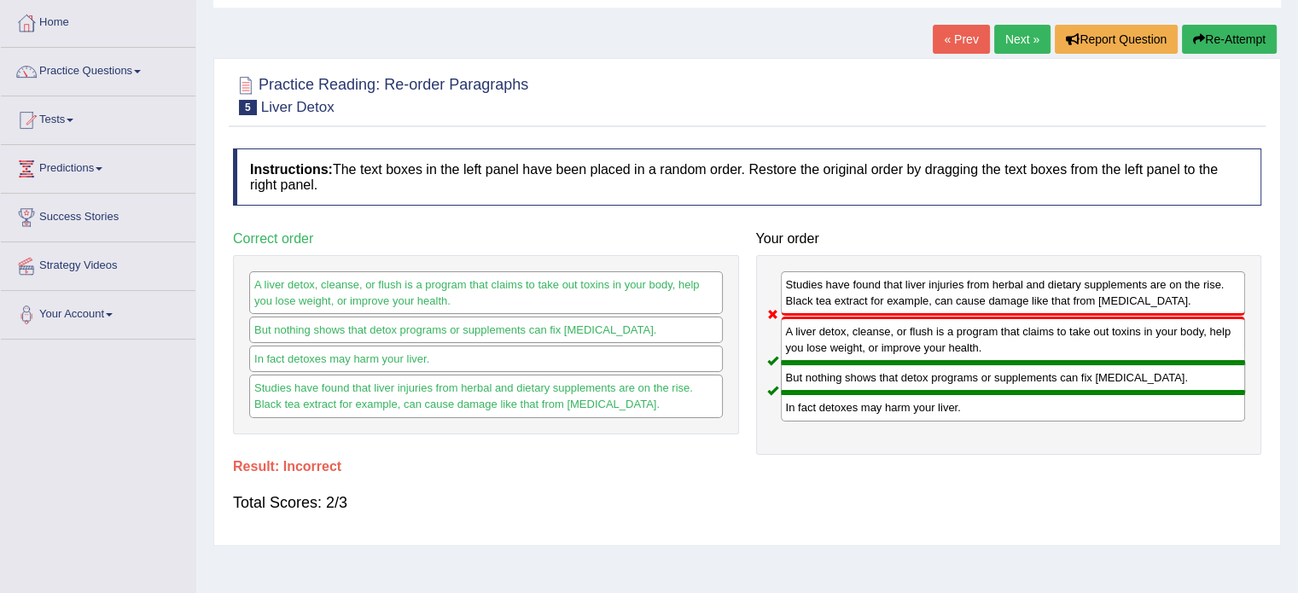
click at [1014, 38] on link "Next »" at bounding box center [1022, 39] width 56 height 29
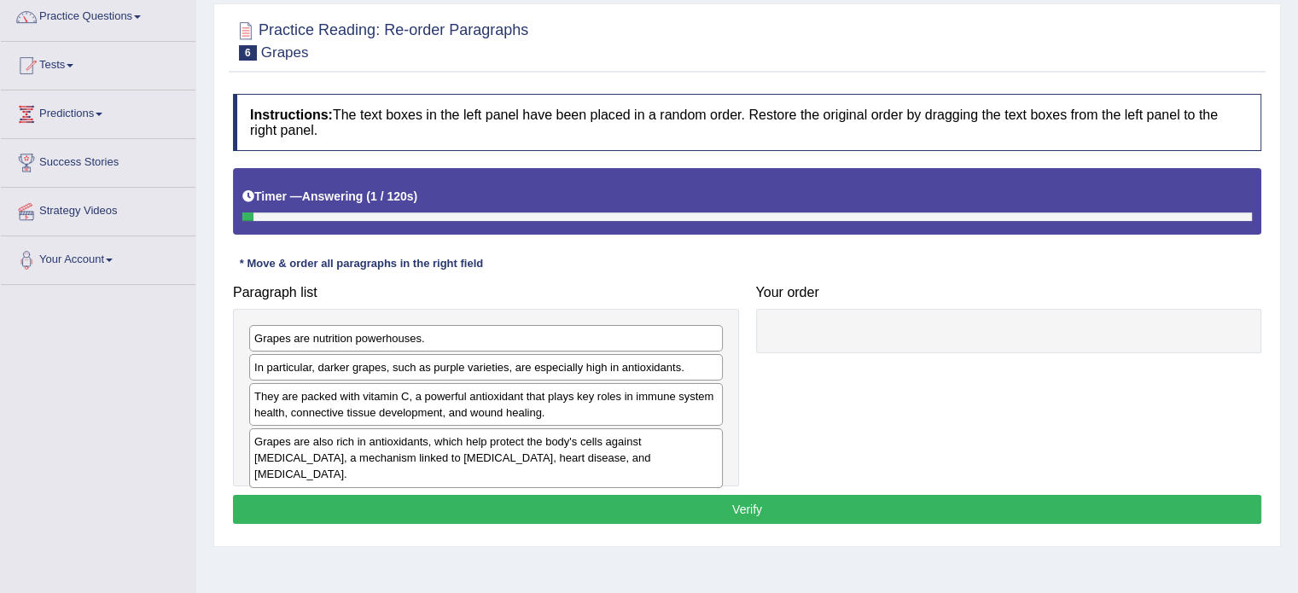
scroll to position [256, 0]
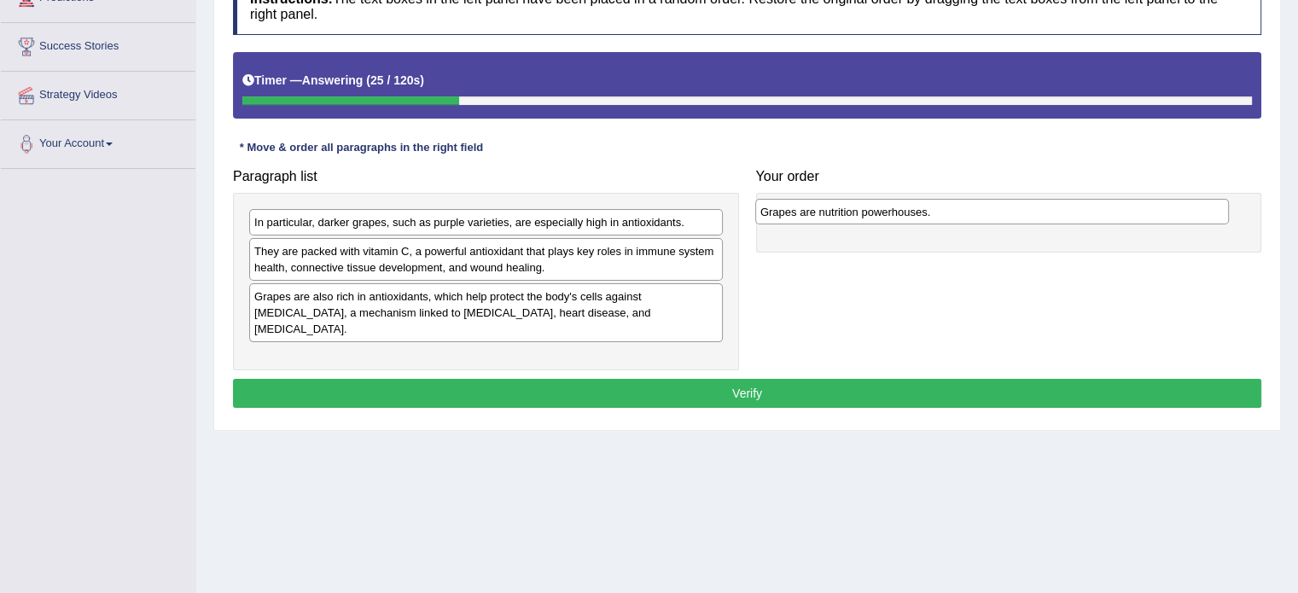
drag, startPoint x: 330, startPoint y: 220, endPoint x: 836, endPoint y: 210, distance: 506.1
click at [836, 210] on div "Grapes are nutrition powerhouses." at bounding box center [992, 212] width 474 height 26
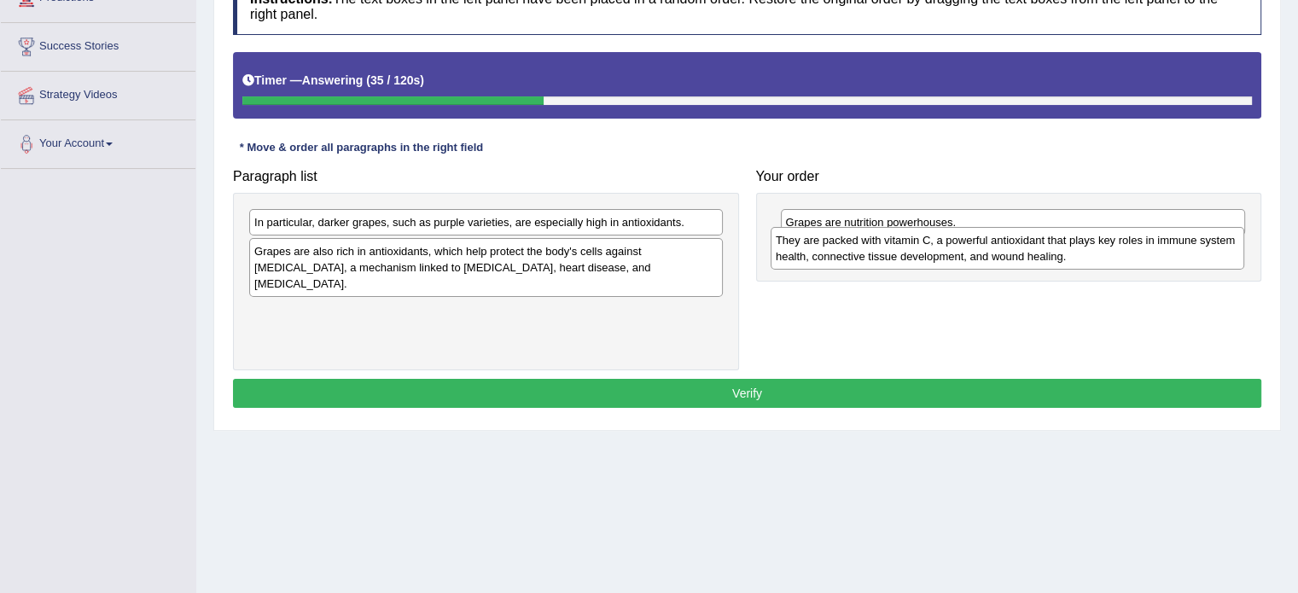
drag, startPoint x: 345, startPoint y: 262, endPoint x: 847, endPoint y: 249, distance: 502.8
click at [867, 252] on div "They are packed with vitamin C, a powerful antioxidant that plays key roles in …" at bounding box center [1008, 248] width 474 height 43
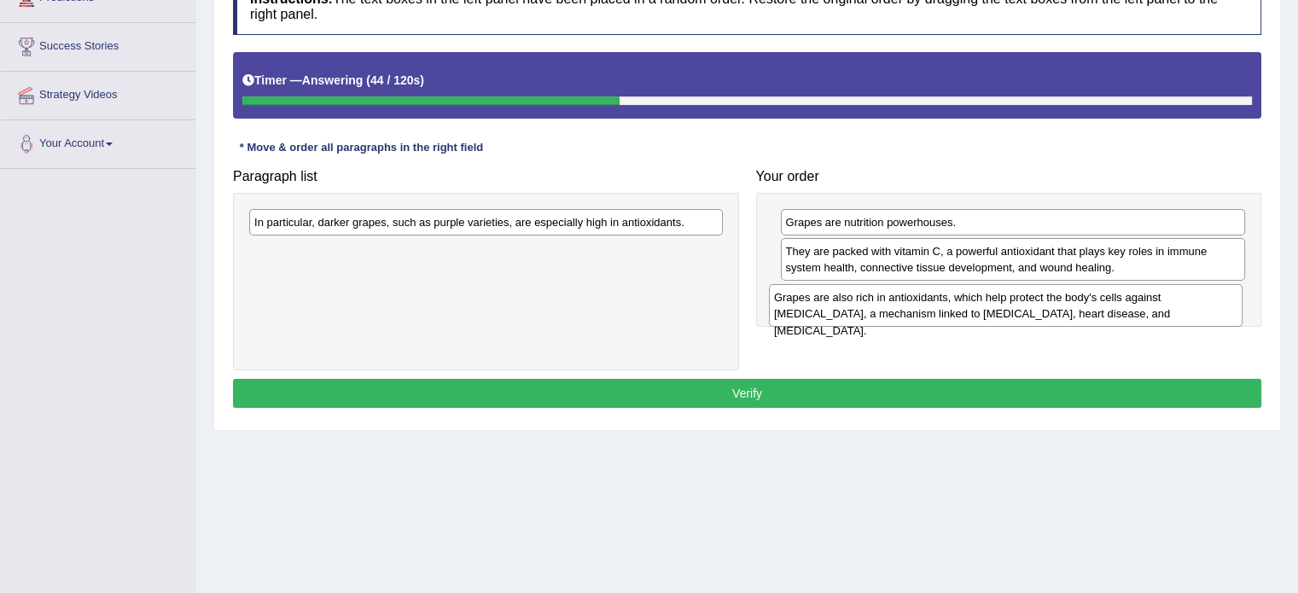
drag, startPoint x: 351, startPoint y: 255, endPoint x: 875, endPoint y: 302, distance: 526.1
click at [875, 302] on div "Grapes are also rich in antioxidants, which help protect the body's cells again…" at bounding box center [1006, 305] width 474 height 43
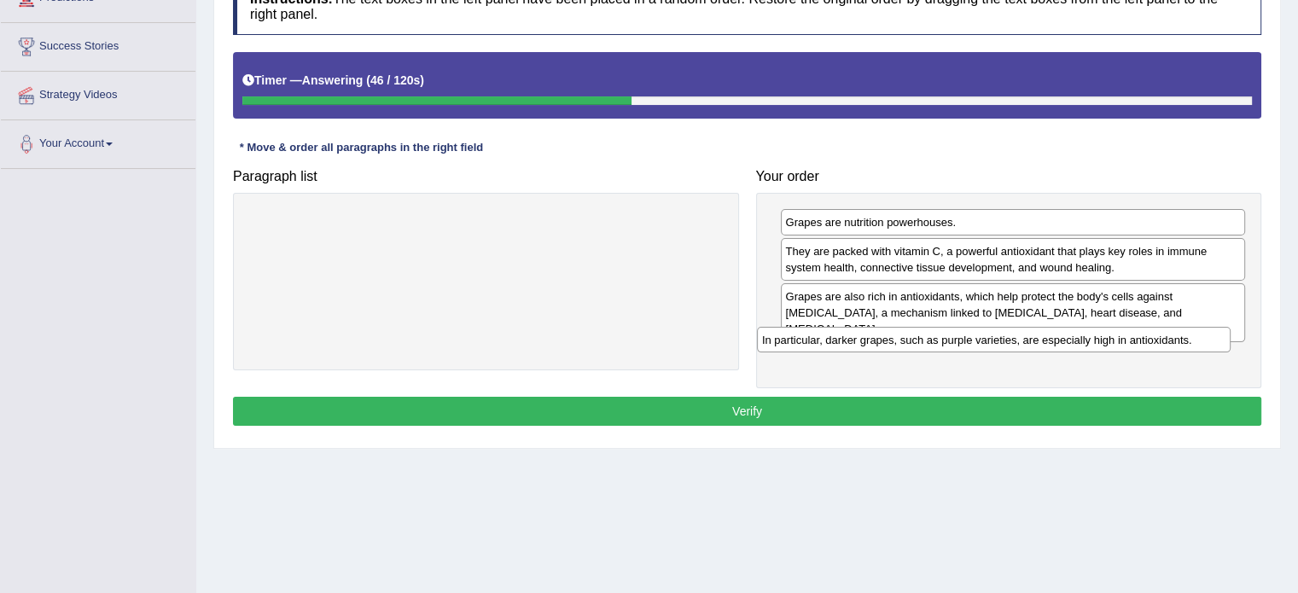
drag, startPoint x: 376, startPoint y: 223, endPoint x: 891, endPoint y: 336, distance: 526.9
click at [891, 336] on div "In particular, darker grapes, such as purple varieties, are especially high in …" at bounding box center [994, 340] width 474 height 26
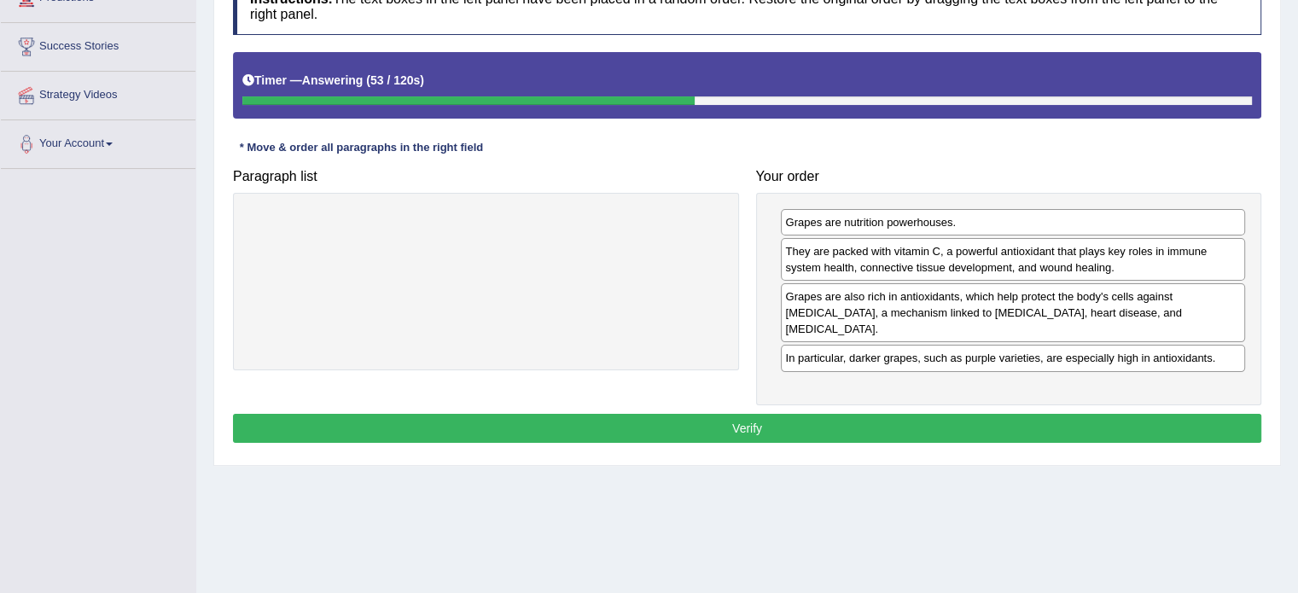
click at [767, 414] on button "Verify" at bounding box center [747, 428] width 1028 height 29
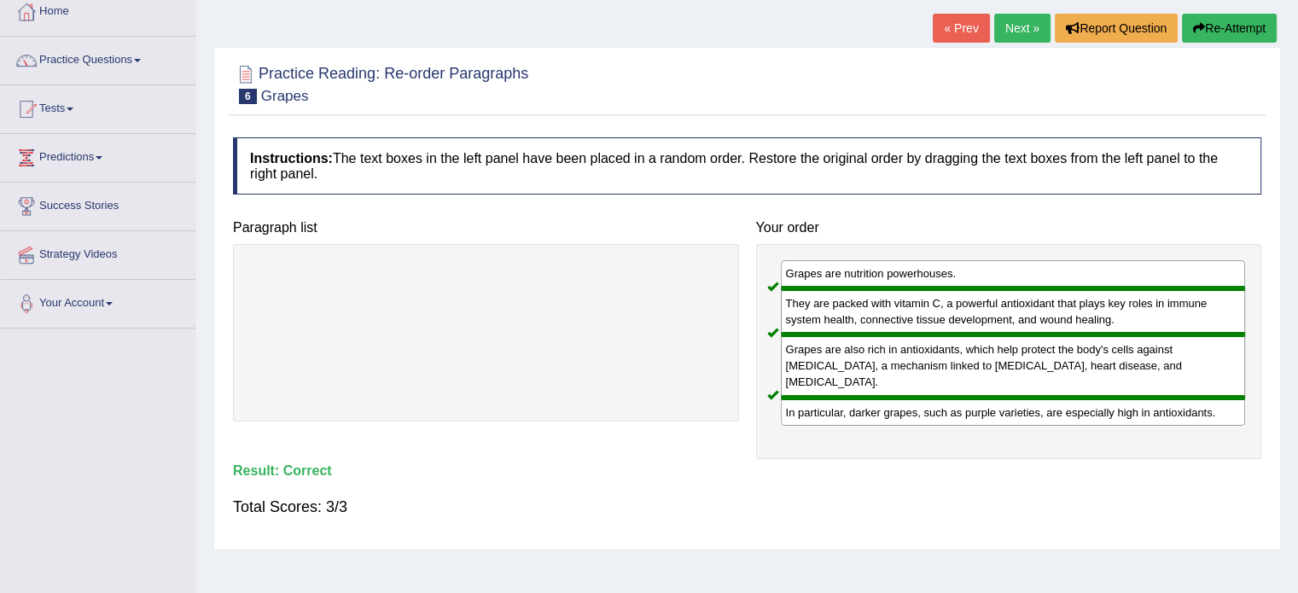
scroll to position [0, 0]
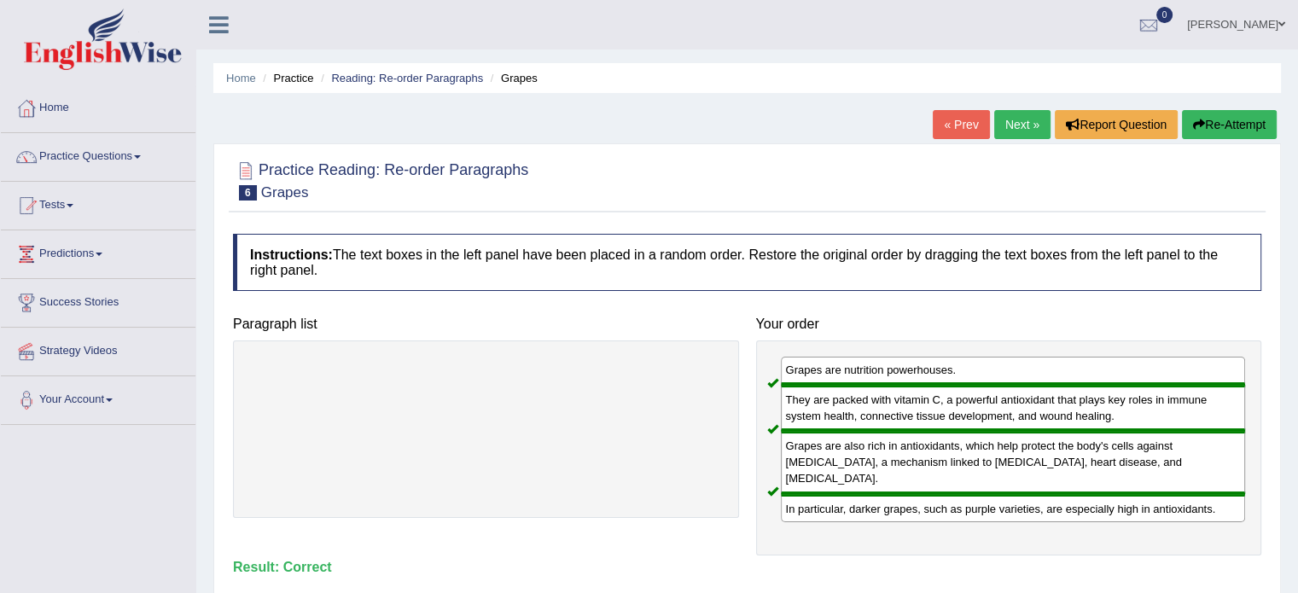
click at [1015, 122] on link "Next »" at bounding box center [1022, 124] width 56 height 29
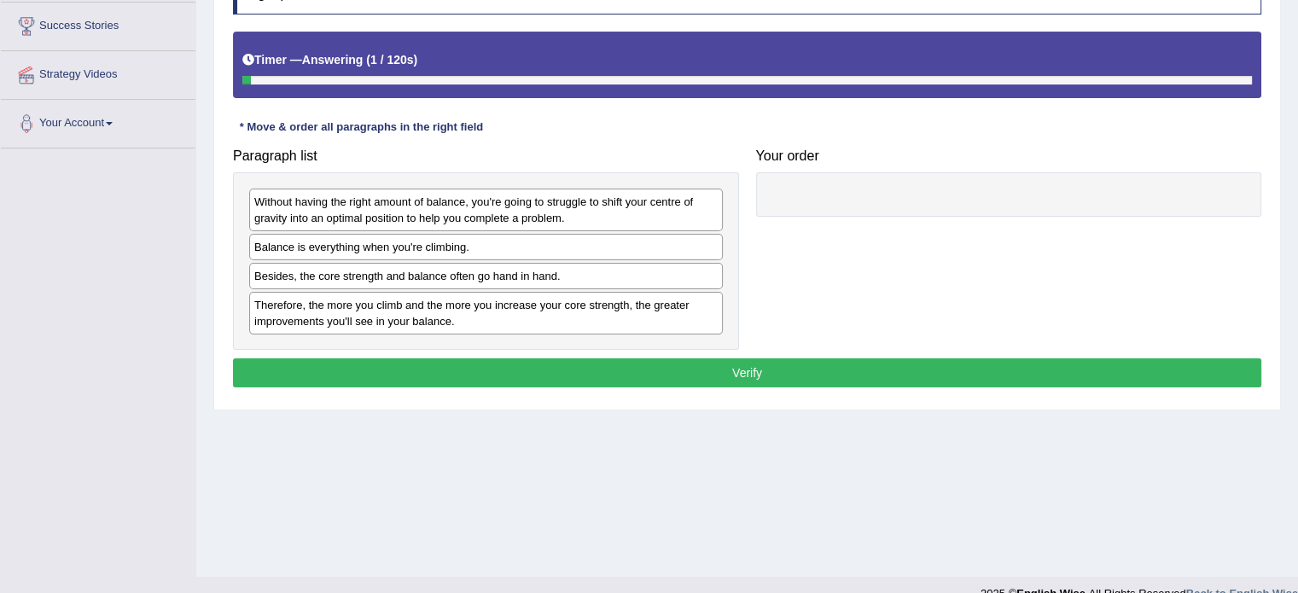
scroll to position [303, 0]
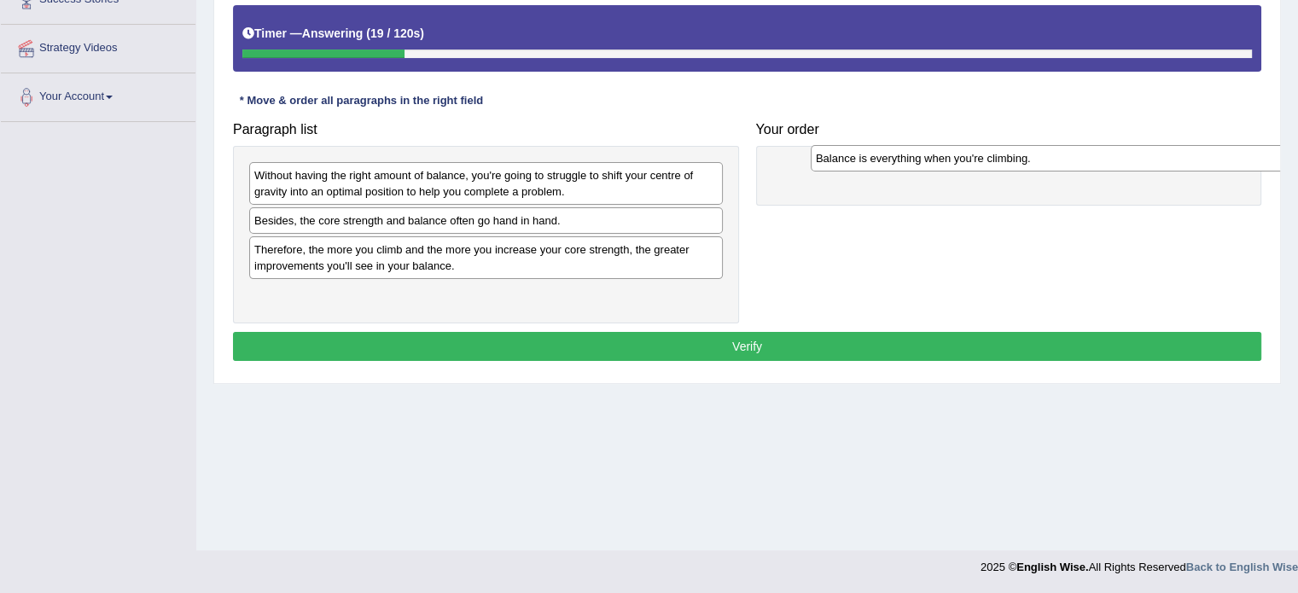
drag, startPoint x: 306, startPoint y: 220, endPoint x: 855, endPoint y: 158, distance: 552.2
click at [855, 158] on div "Balance is everything when you're climbing." at bounding box center [1048, 158] width 474 height 26
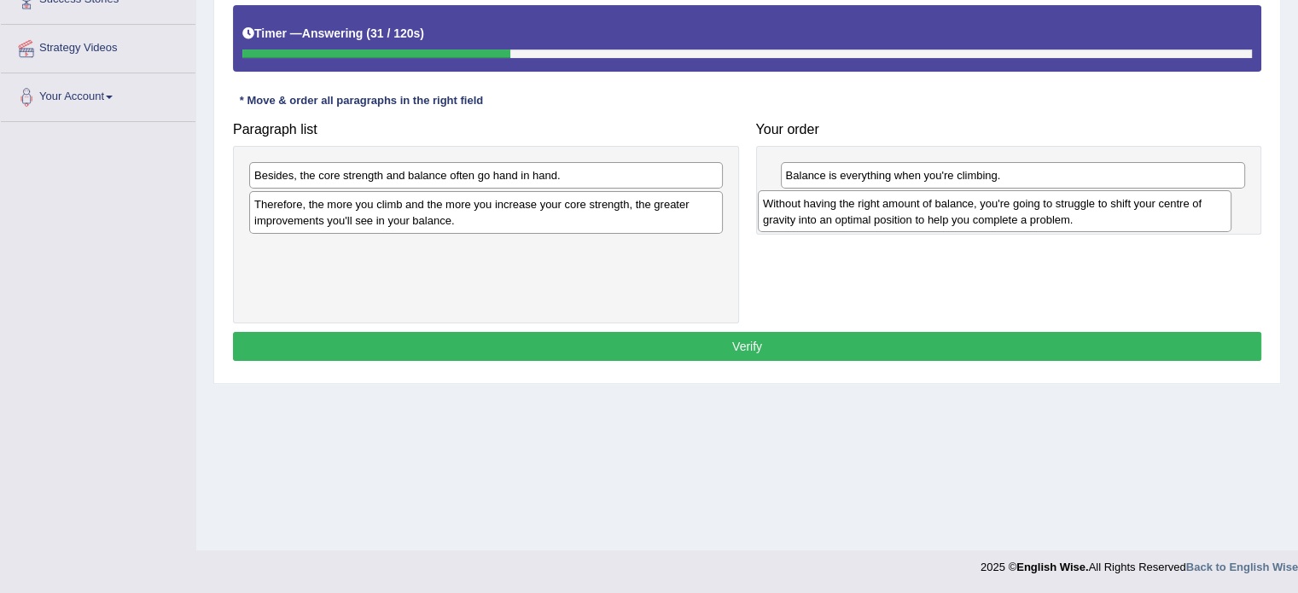
drag, startPoint x: 297, startPoint y: 181, endPoint x: 806, endPoint y: 209, distance: 509.4
click at [806, 209] on div "Without having the right amount of balance, you're going to struggle to shift y…" at bounding box center [995, 211] width 474 height 43
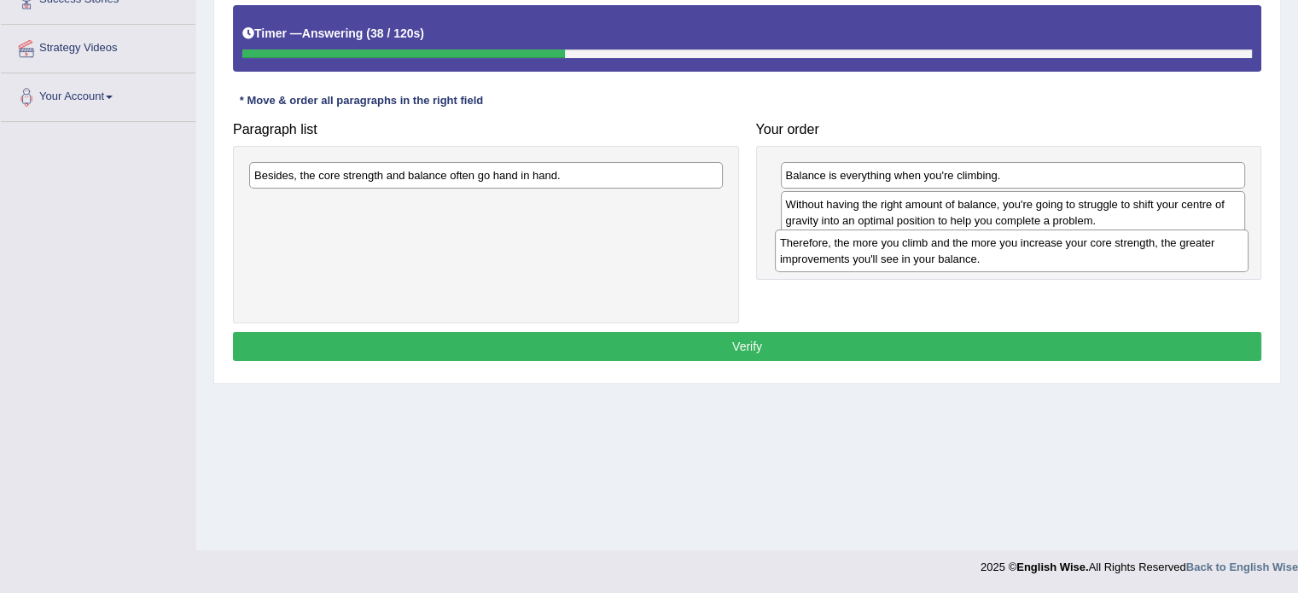
drag, startPoint x: 311, startPoint y: 213, endPoint x: 821, endPoint y: 245, distance: 510.4
click at [825, 250] on div "Therefore, the more you climb and the more you increase your core strength, the…" at bounding box center [1012, 251] width 474 height 43
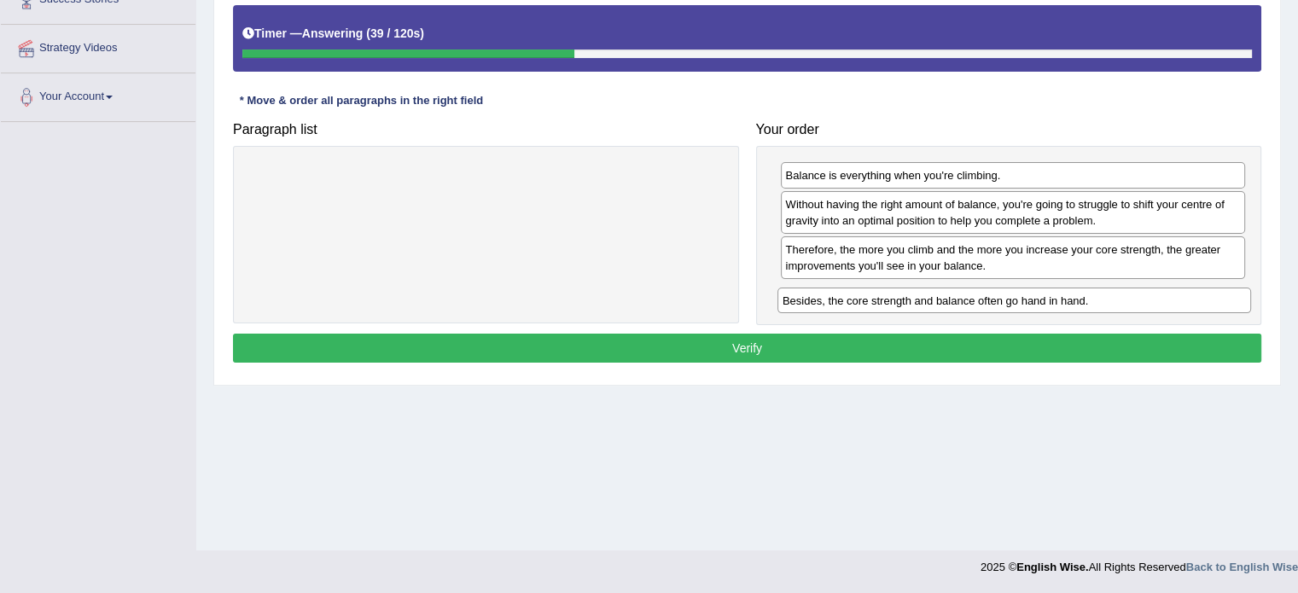
drag, startPoint x: 410, startPoint y: 179, endPoint x: 920, endPoint y: 300, distance: 523.5
click at [920, 300] on div "Besides, the core strength and balance often go hand in hand." at bounding box center [1014, 301] width 474 height 26
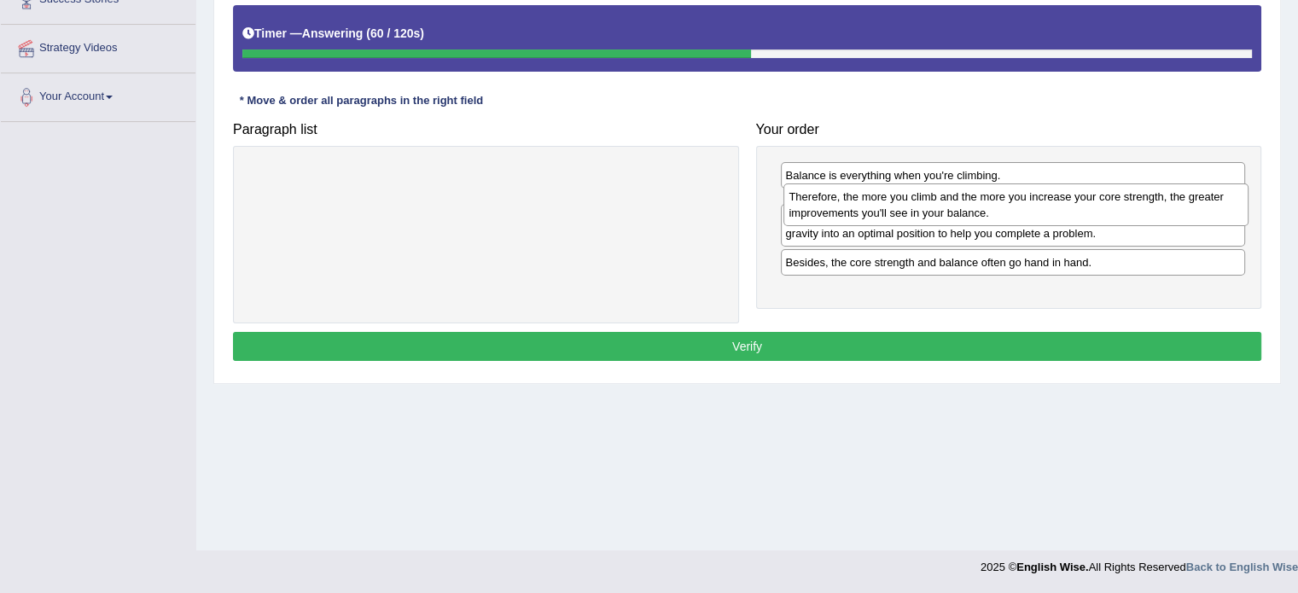
drag, startPoint x: 841, startPoint y: 253, endPoint x: 845, endPoint y: 201, distance: 53.0
click at [845, 201] on div "Therefore, the more you climb and the more you increase your core strength, the…" at bounding box center [1015, 204] width 465 height 43
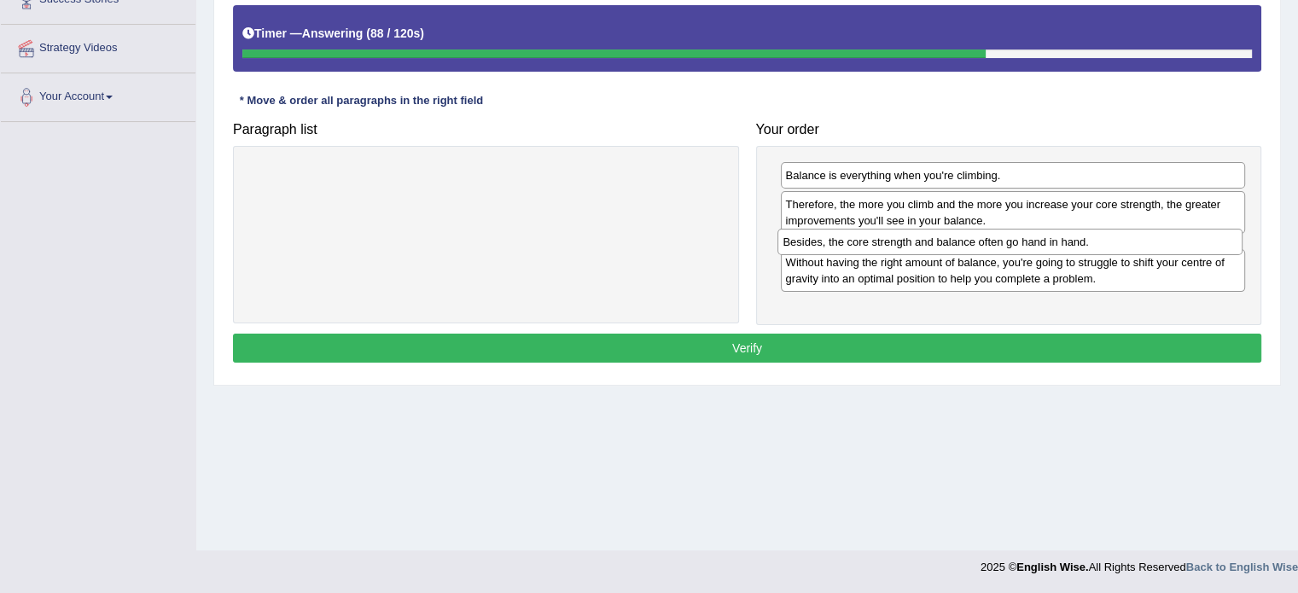
drag, startPoint x: 829, startPoint y: 294, endPoint x: 827, endPoint y: 242, distance: 53.0
click at [827, 242] on div "Besides, the core strength and balance often go hand in hand." at bounding box center [1009, 242] width 465 height 26
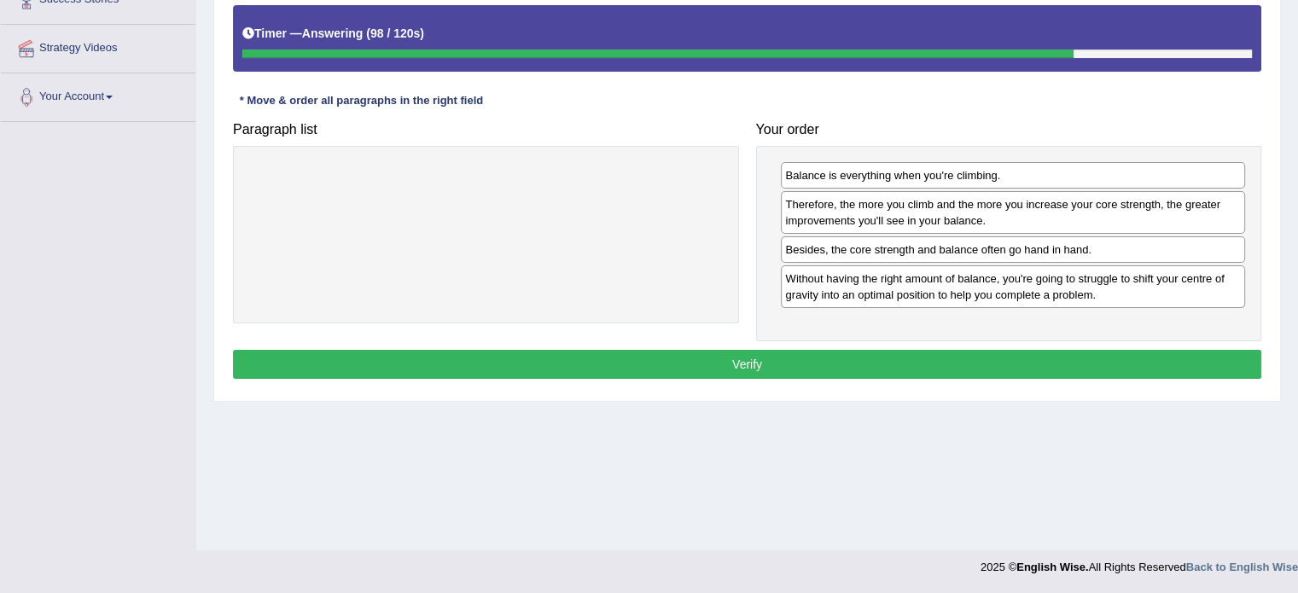
click at [754, 357] on button "Verify" at bounding box center [747, 364] width 1028 height 29
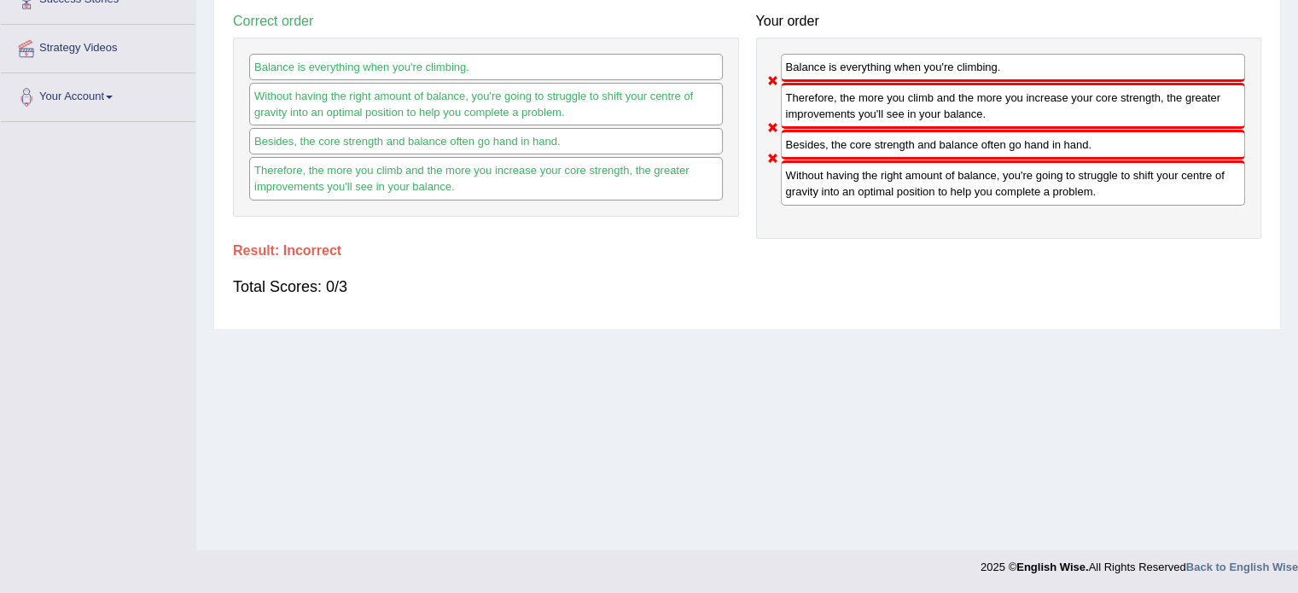
click at [825, 311] on div "Instructions: The text boxes in the left panel have been placed in a random ord…" at bounding box center [747, 121] width 1037 height 399
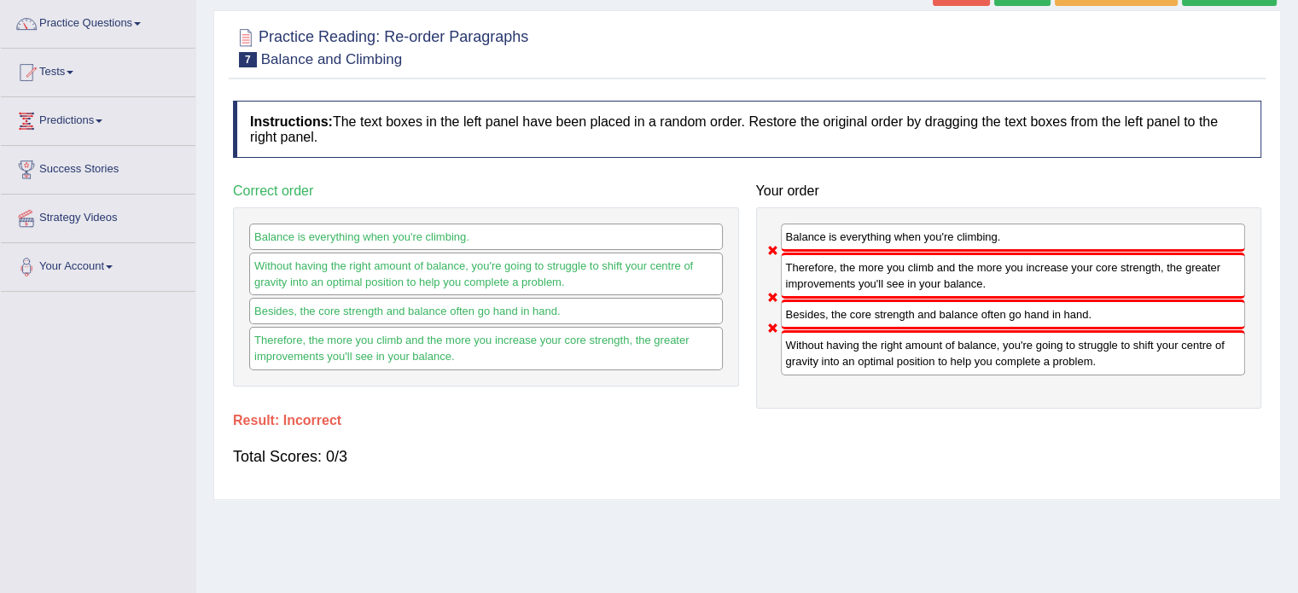
scroll to position [0, 0]
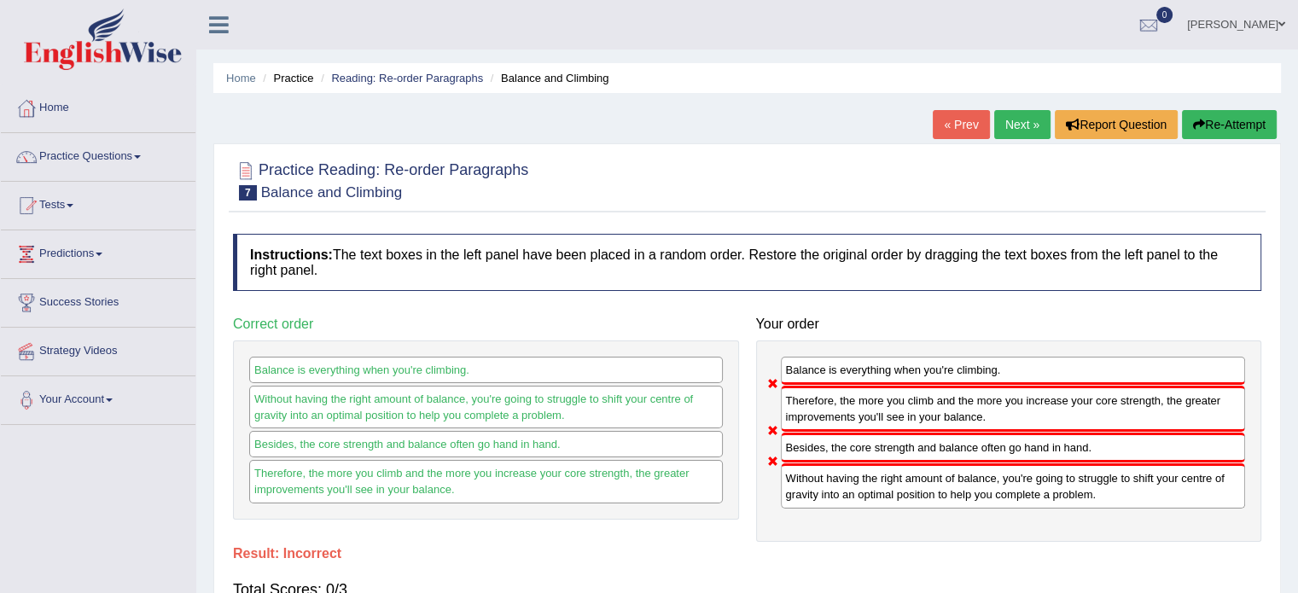
click at [1009, 129] on link "Next »" at bounding box center [1022, 124] width 56 height 29
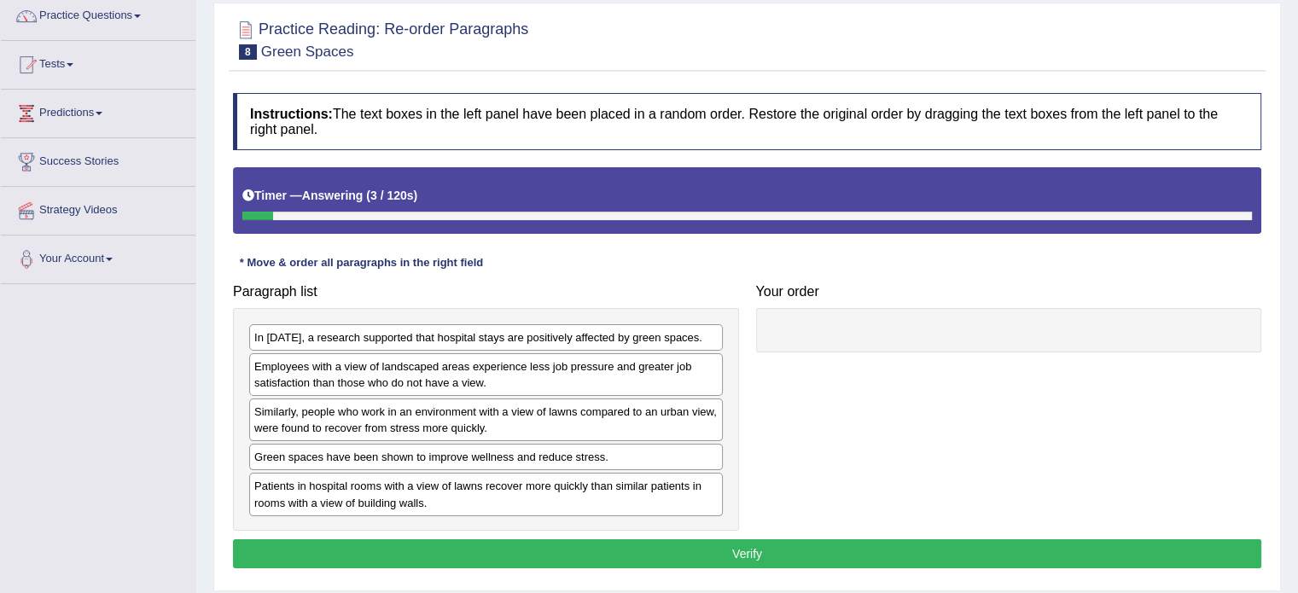
scroll to position [171, 0]
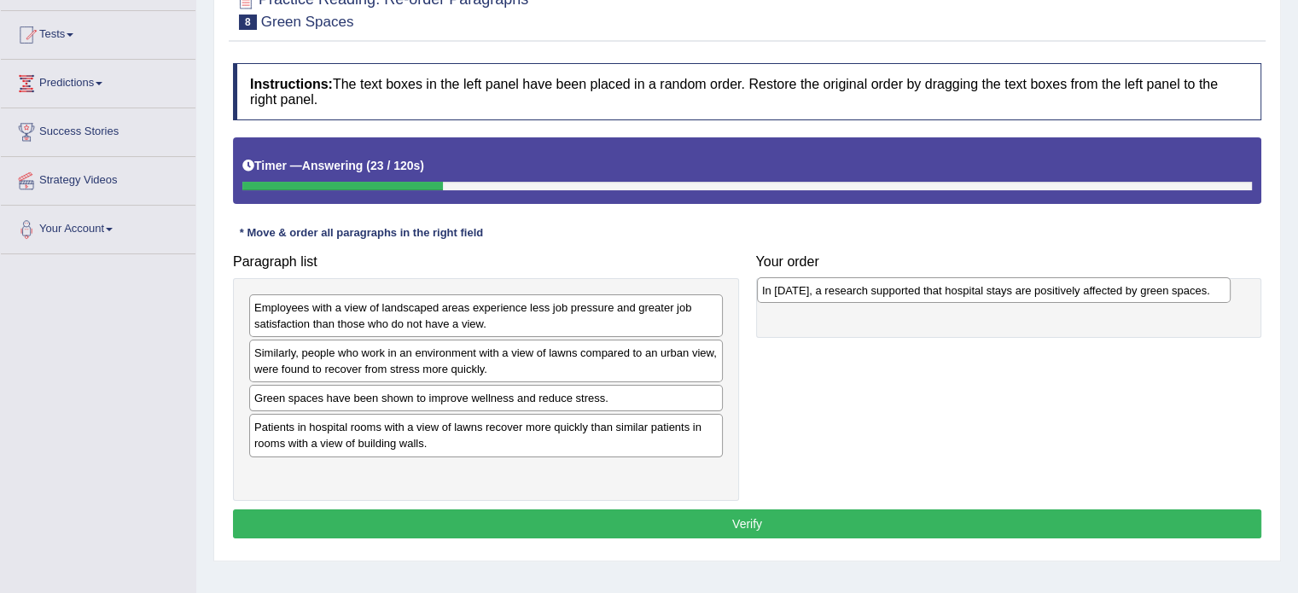
drag, startPoint x: 378, startPoint y: 306, endPoint x: 879, endPoint y: 289, distance: 501.2
click at [879, 289] on div "In 2002, a research supported that hospital stays are positively affected by gr…" at bounding box center [994, 290] width 474 height 26
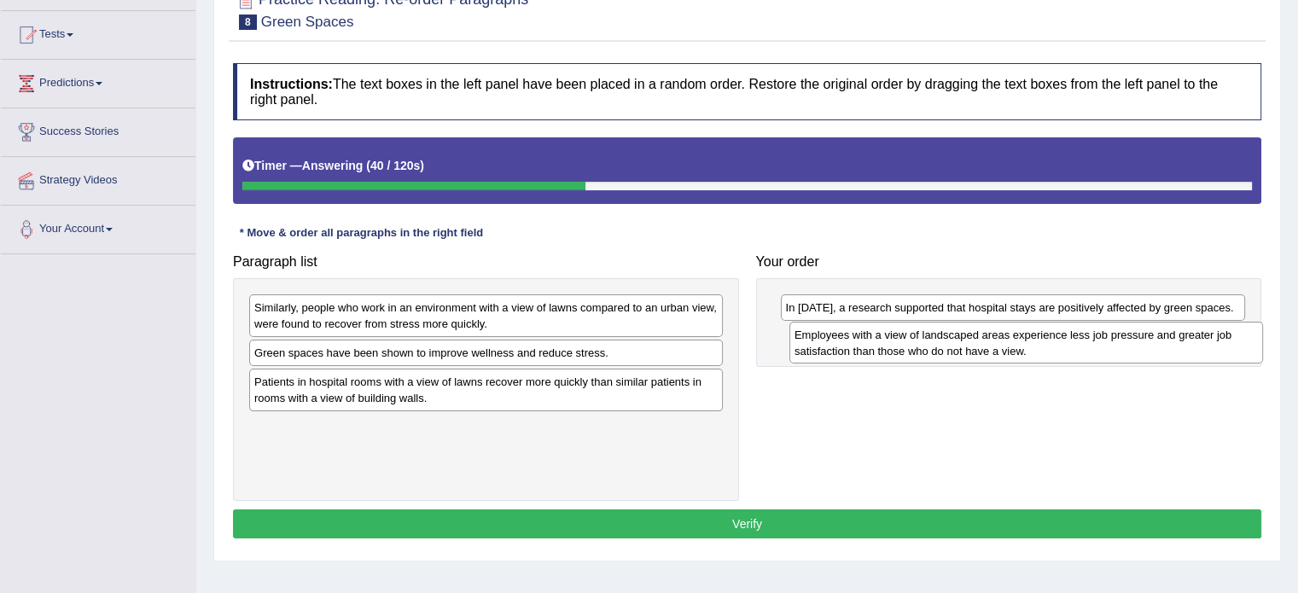
drag, startPoint x: 340, startPoint y: 313, endPoint x: 881, endPoint y: 340, distance: 540.9
click at [881, 340] on div "Employees with a view of landscaped areas experience less job pressure and grea…" at bounding box center [1026, 343] width 474 height 43
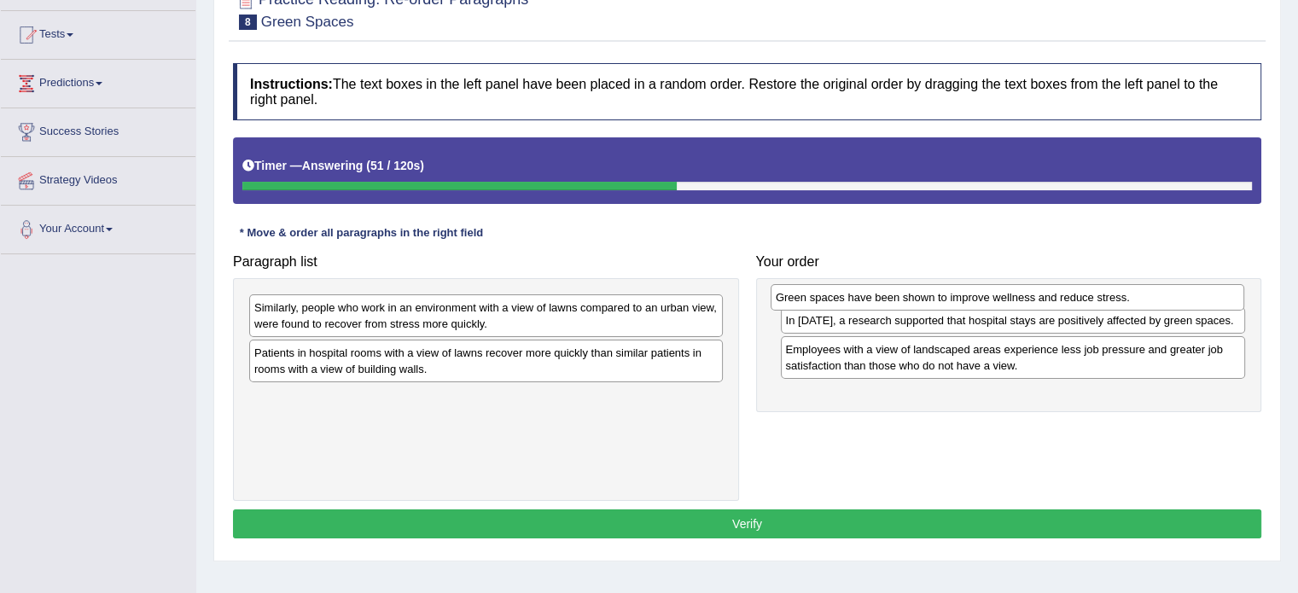
drag, startPoint x: 400, startPoint y: 351, endPoint x: 922, endPoint y: 296, distance: 524.3
click at [922, 296] on div "Green spaces have been shown to improve wellness and reduce stress." at bounding box center [1008, 297] width 474 height 26
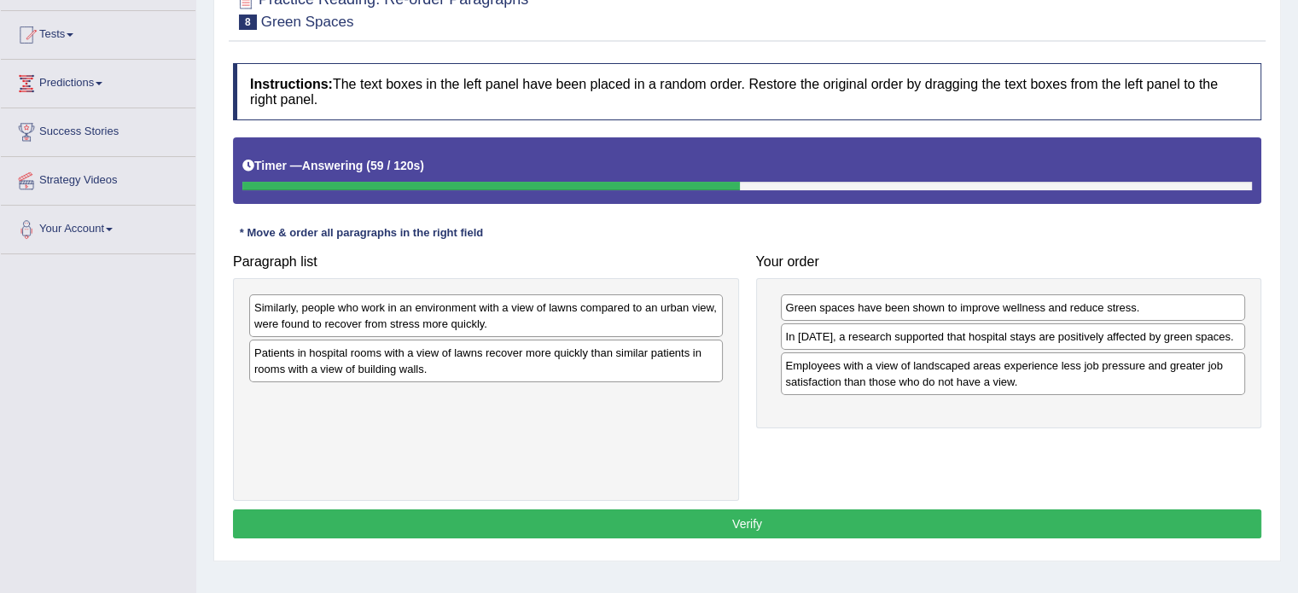
click at [579, 319] on div "Similarly, people who work in an environment with a view of lawns compared to a…" at bounding box center [486, 315] width 474 height 43
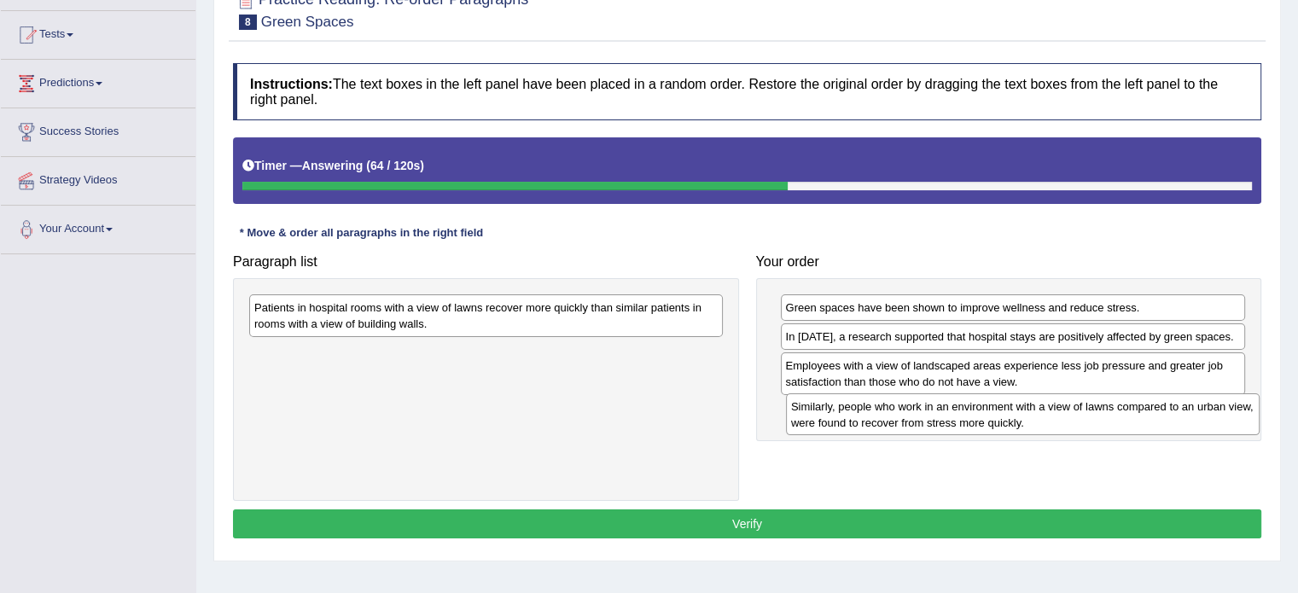
drag, startPoint x: 386, startPoint y: 317, endPoint x: 922, endPoint y: 415, distance: 545.7
click at [922, 415] on div "Similarly, people who work in an environment with a view of lawns compared to a…" at bounding box center [1023, 414] width 474 height 43
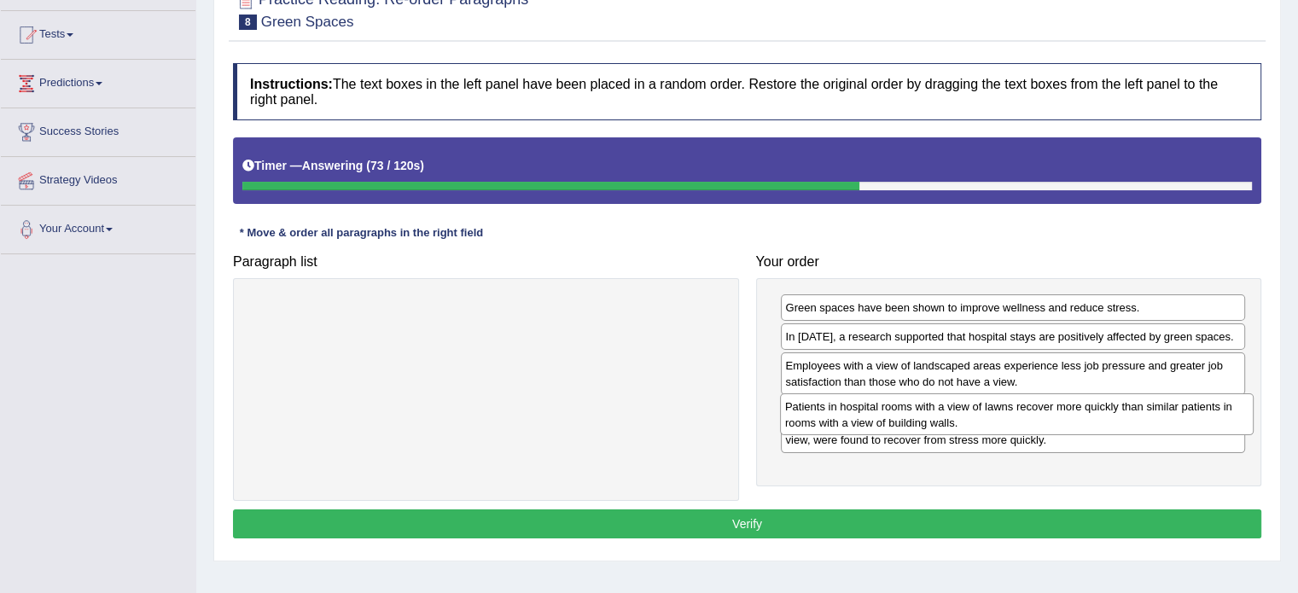
drag, startPoint x: 404, startPoint y: 311, endPoint x: 935, endPoint y: 410, distance: 539.9
click at [935, 410] on div "Patients in hospital rooms with a view of lawns recover more quickly than simil…" at bounding box center [1017, 414] width 474 height 43
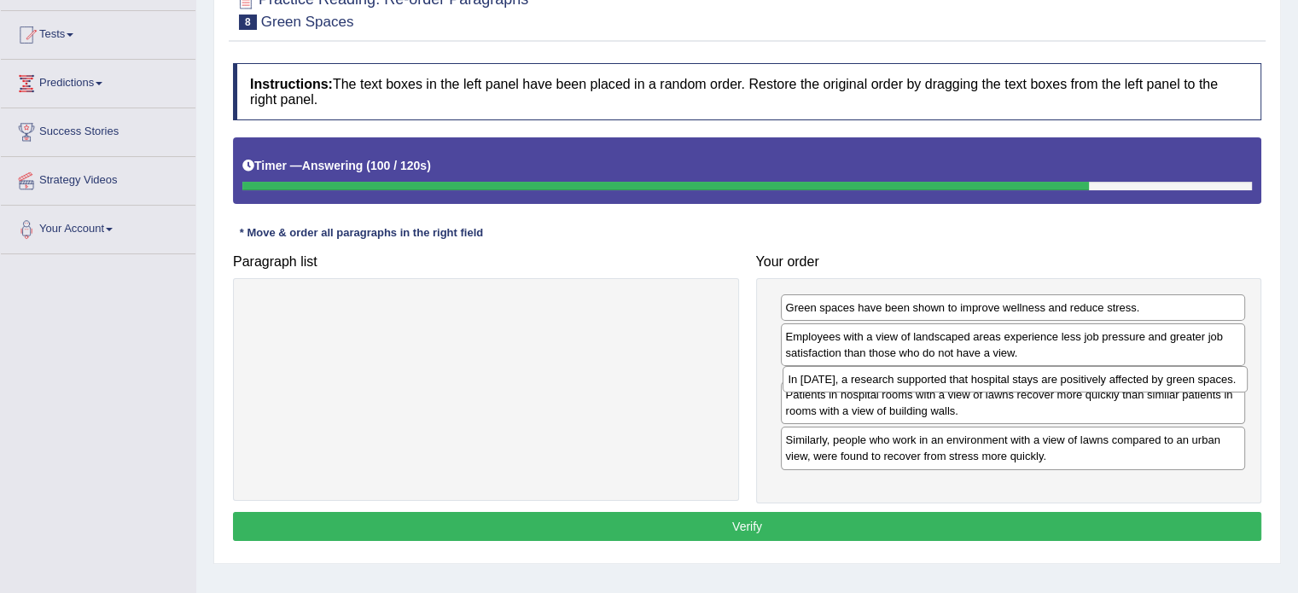
drag, startPoint x: 981, startPoint y: 334, endPoint x: 983, endPoint y: 377, distance: 43.6
click at [983, 377] on div "In 2002, a research supported that hospital stays are positively affected by gr…" at bounding box center [1015, 379] width 465 height 26
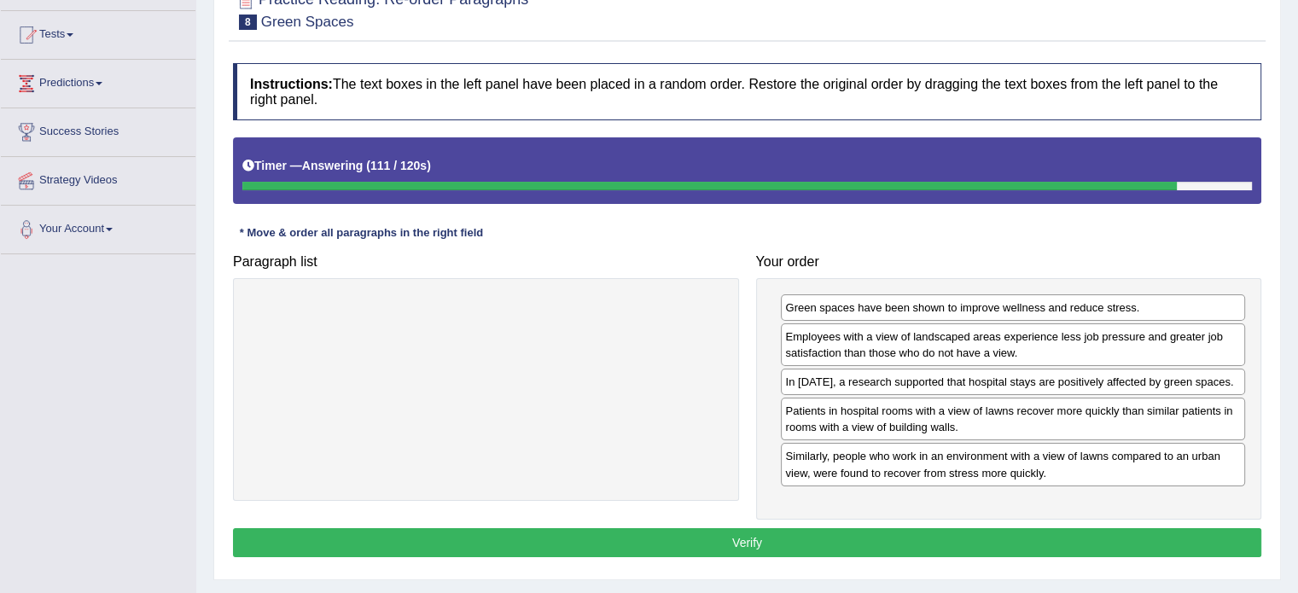
click at [787, 534] on button "Verify" at bounding box center [747, 542] width 1028 height 29
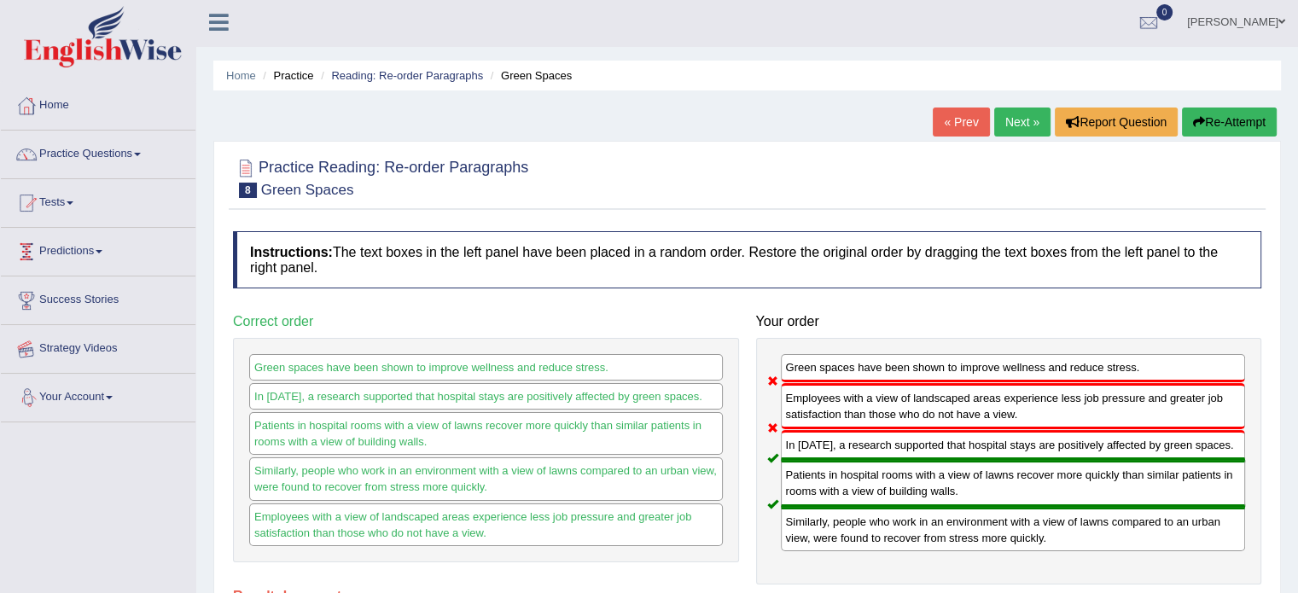
scroll to position [0, 0]
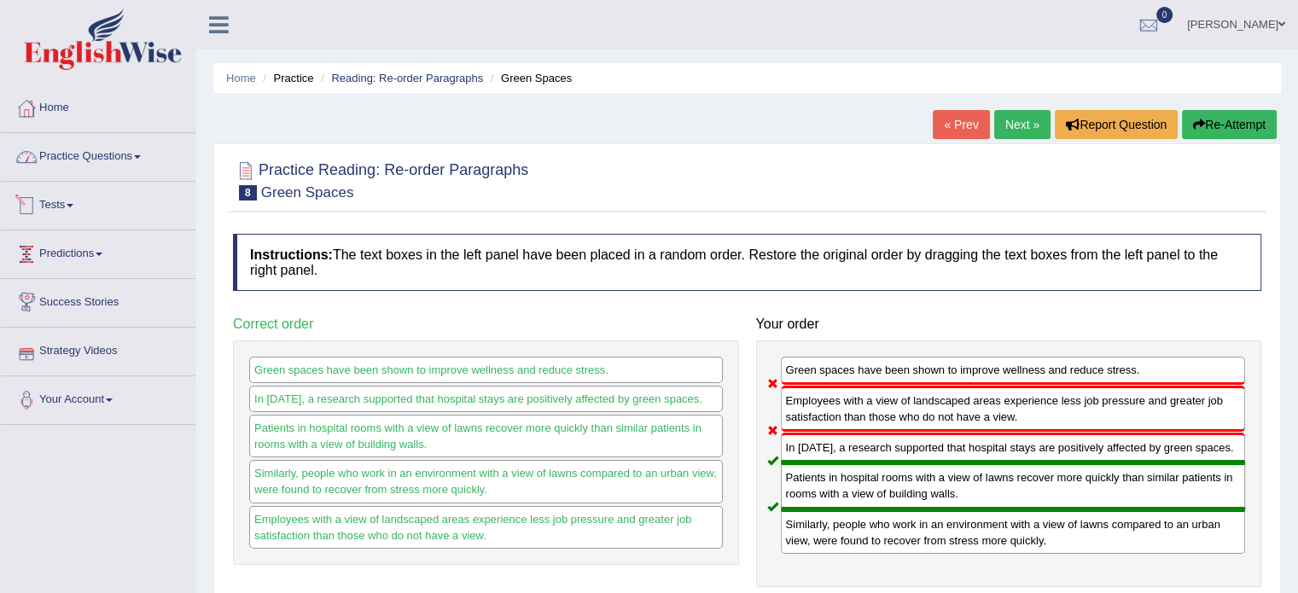
click at [110, 160] on link "Practice Questions" at bounding box center [98, 154] width 195 height 43
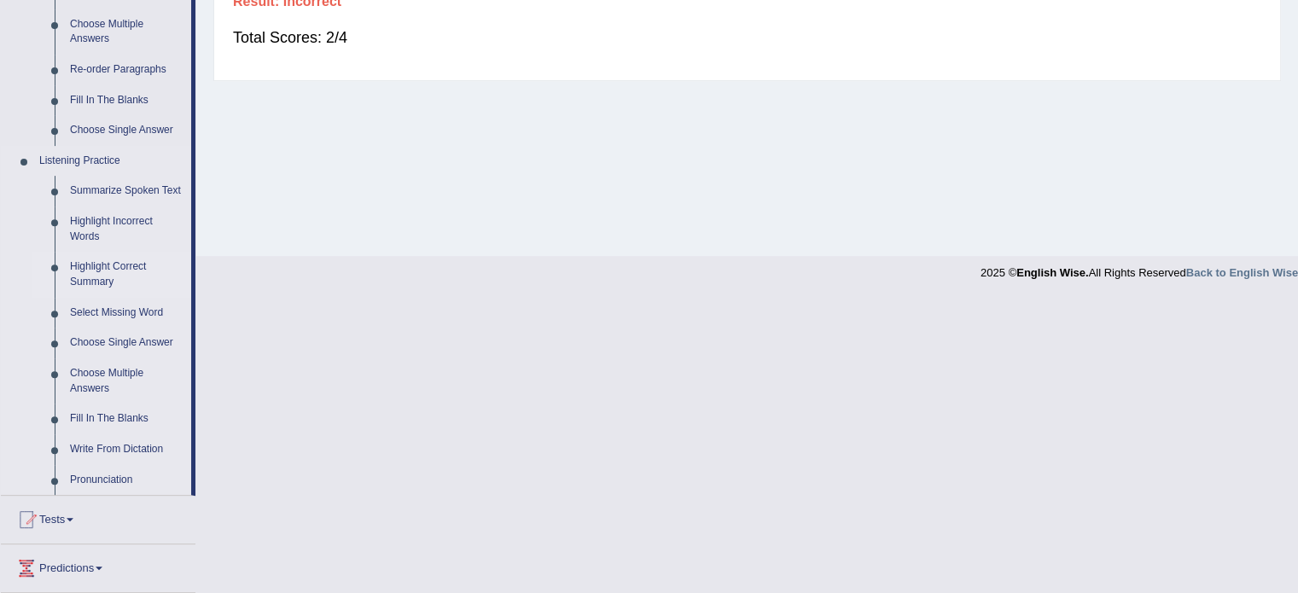
scroll to position [512, 0]
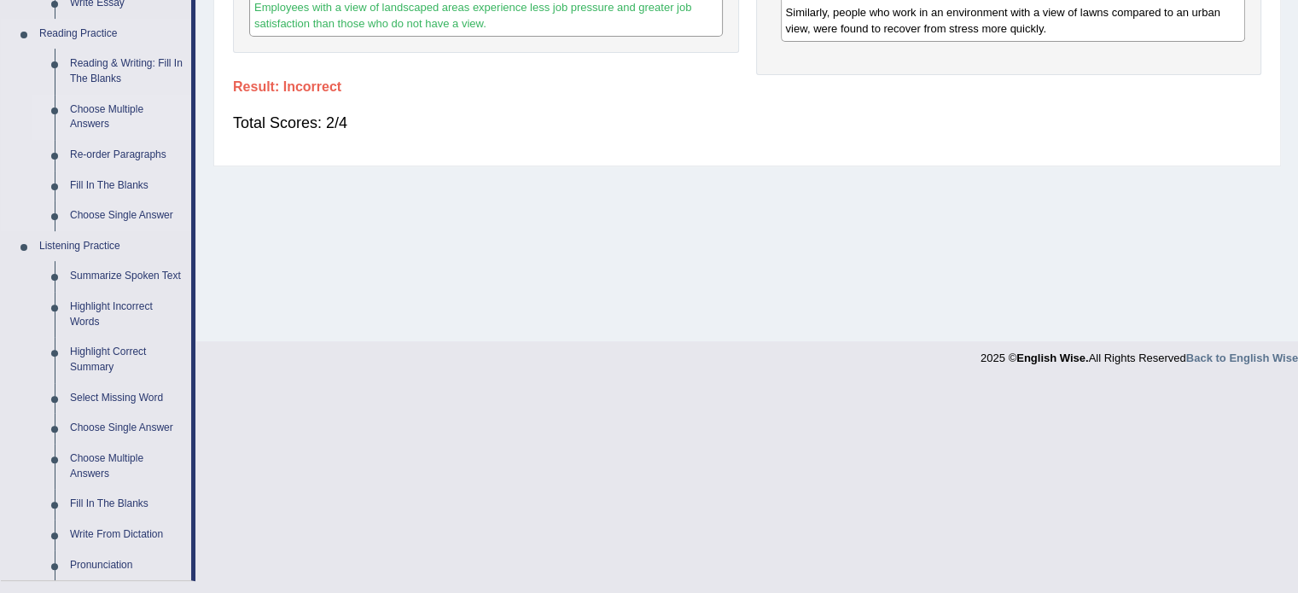
click at [102, 109] on link "Choose Multiple Answers" at bounding box center [126, 117] width 129 height 45
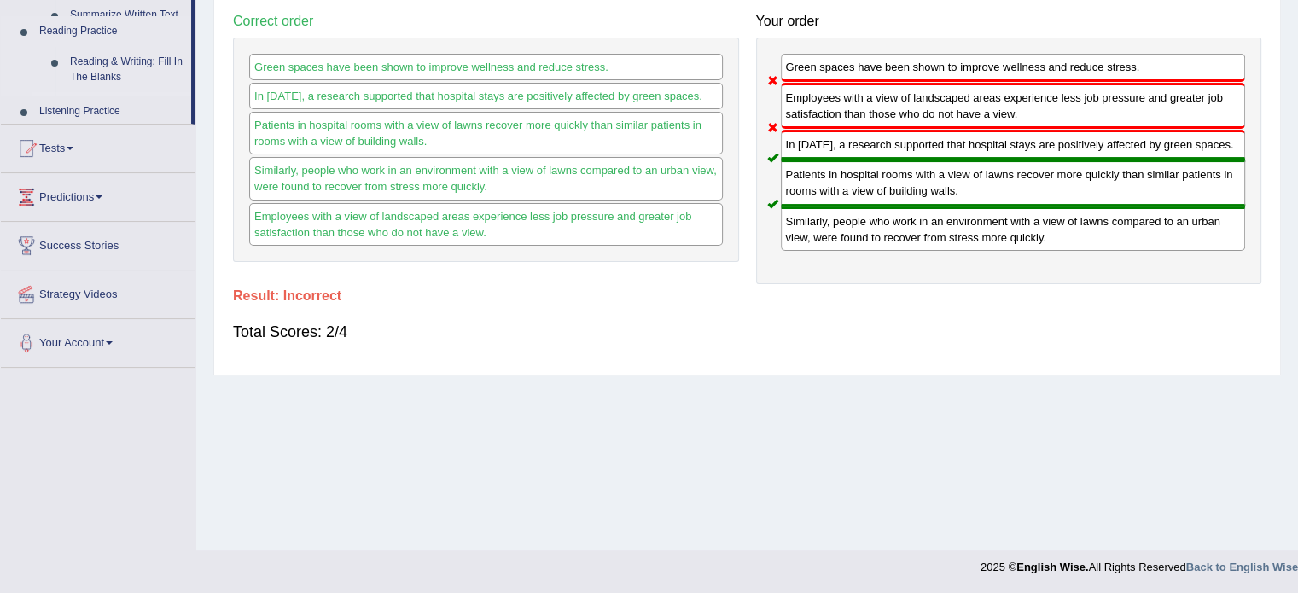
scroll to position [303, 0]
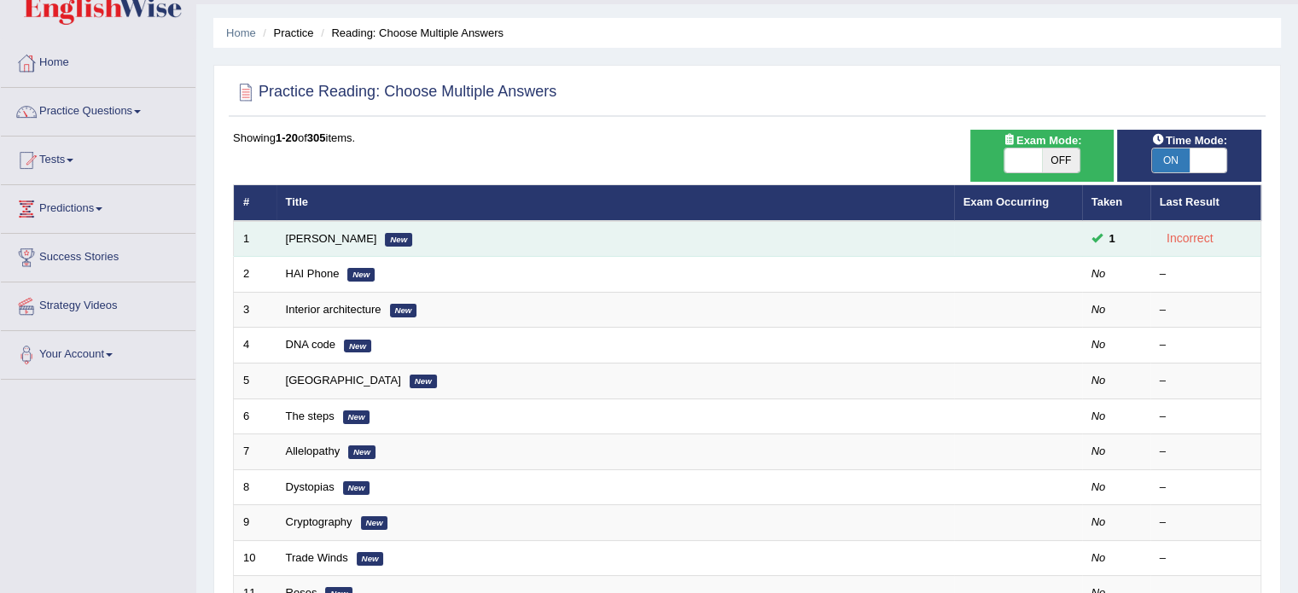
scroll to position [85, 0]
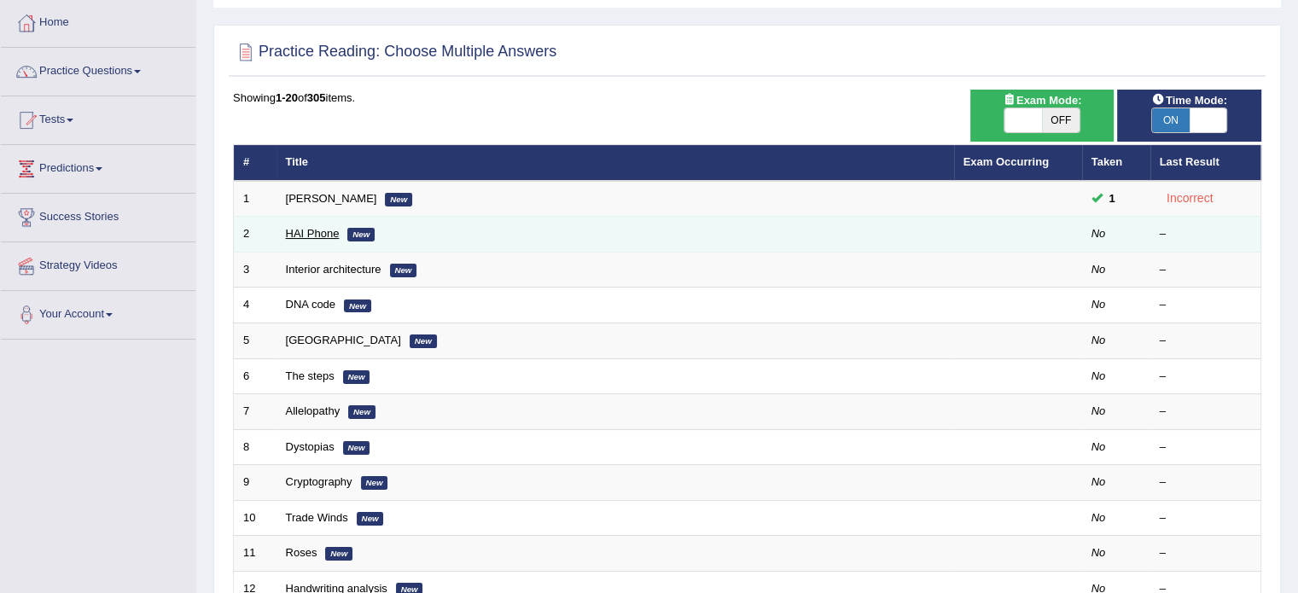
click at [318, 228] on link "HAI Phone" at bounding box center [313, 233] width 54 height 13
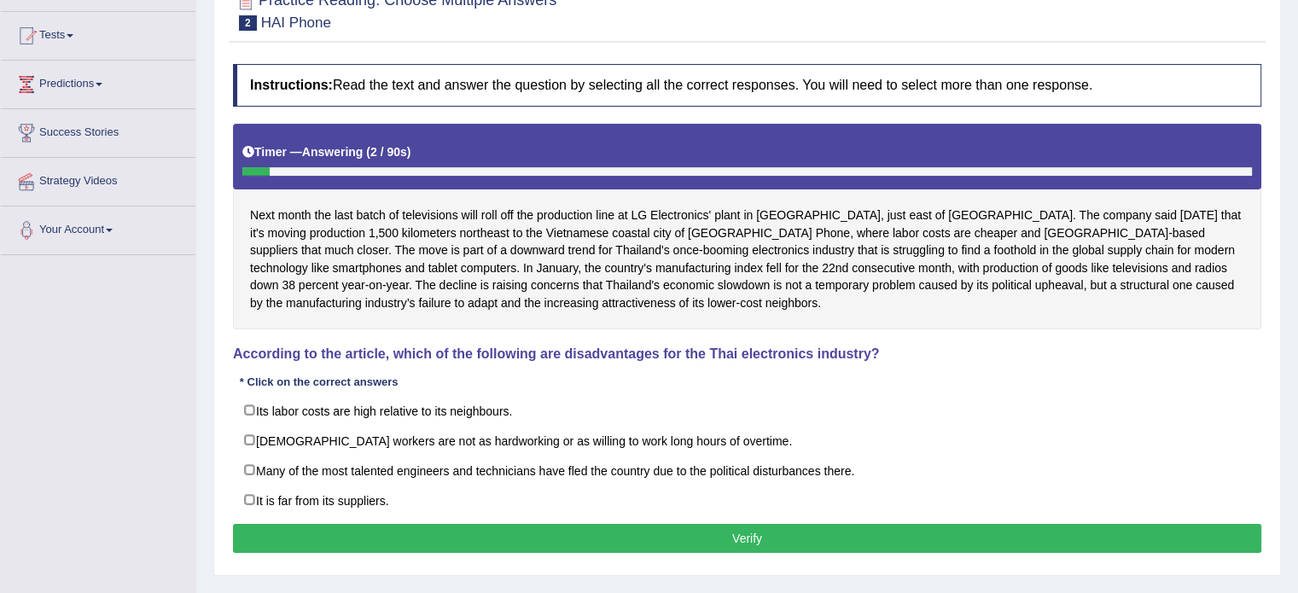
scroll to position [171, 0]
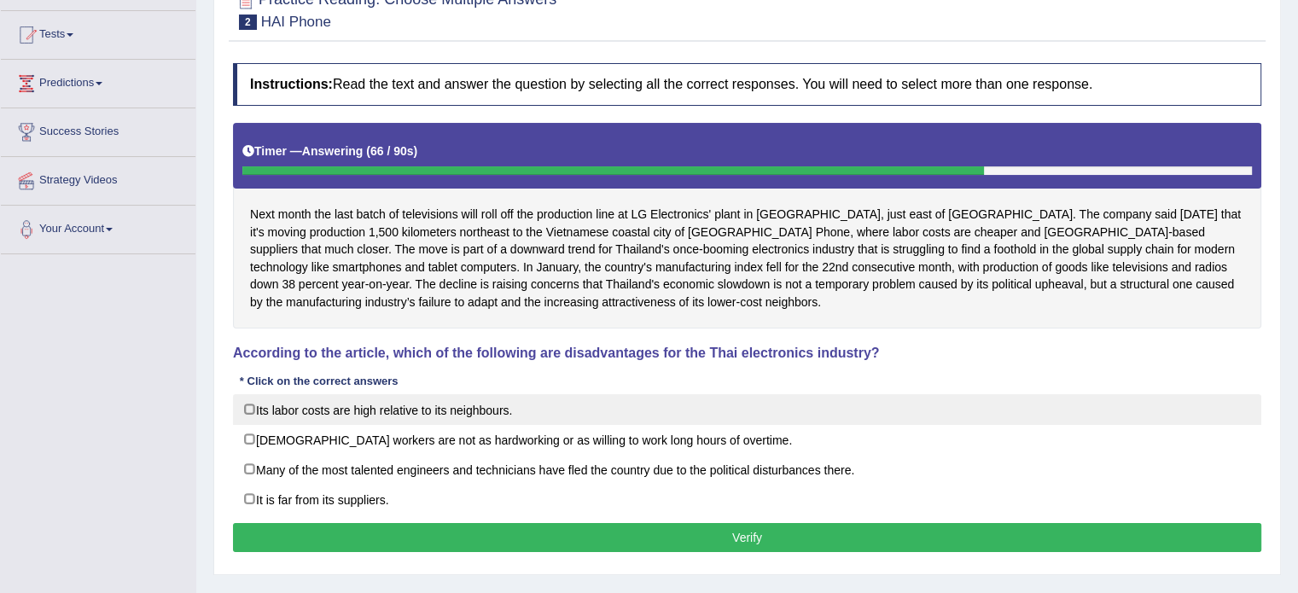
click at [406, 406] on label "Its labor costs are high relative to its neighbours." at bounding box center [747, 409] width 1028 height 31
checkbox input "true"
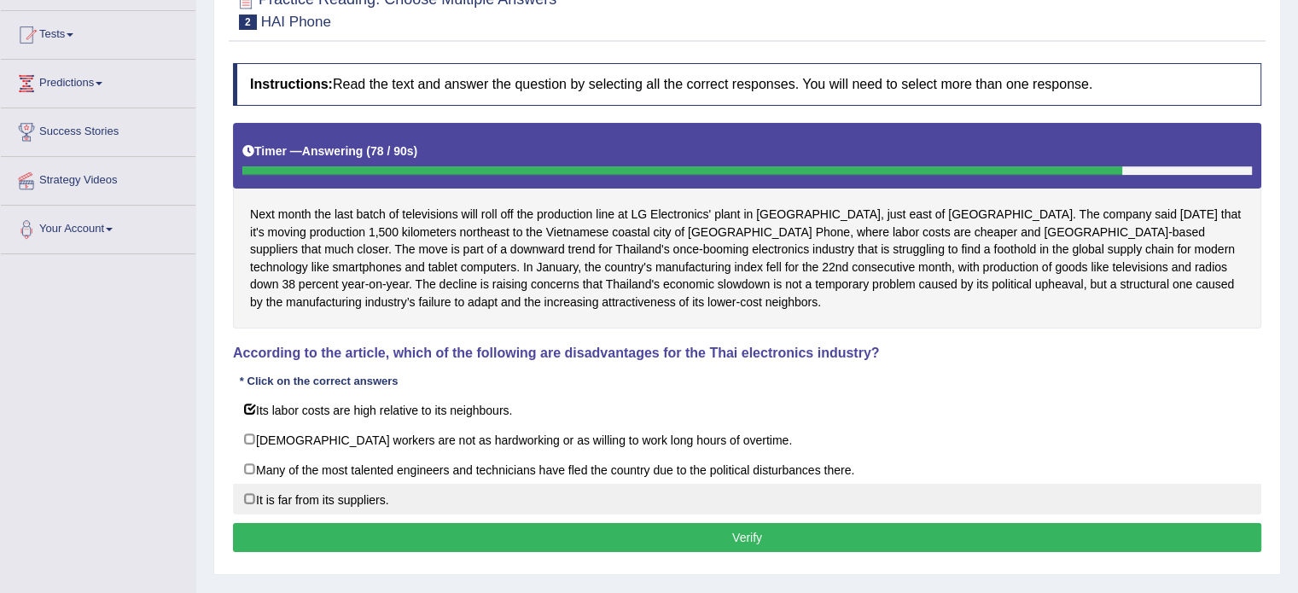
click at [298, 498] on label "It is far from its suppliers." at bounding box center [747, 499] width 1028 height 31
checkbox input "true"
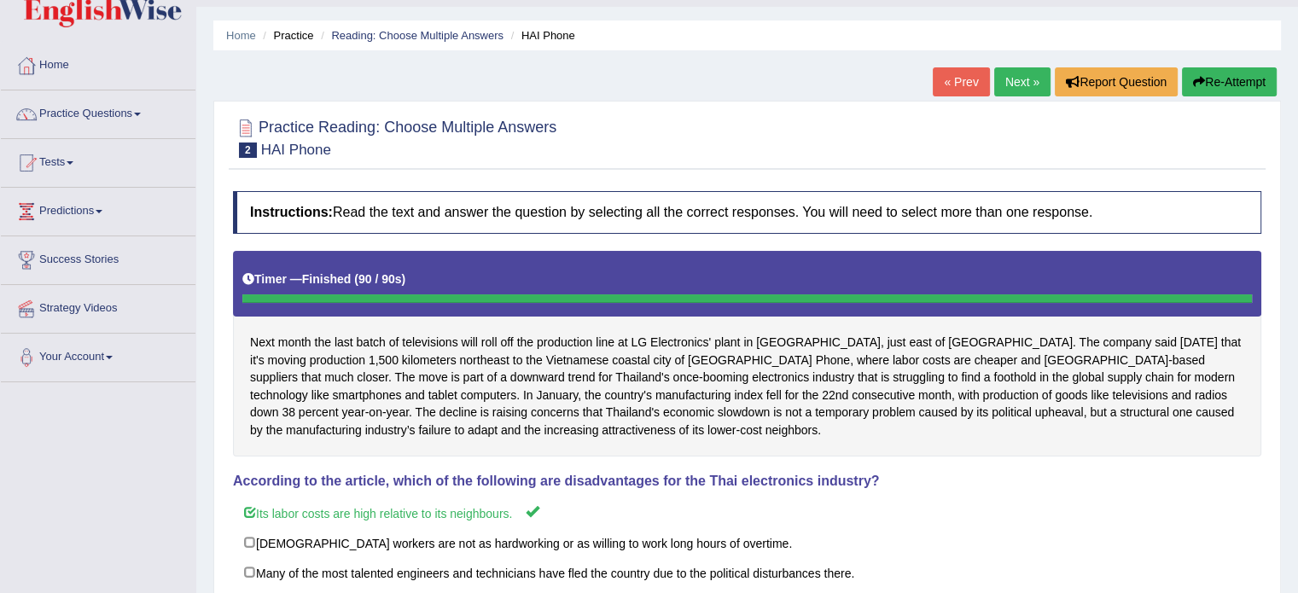
scroll to position [0, 0]
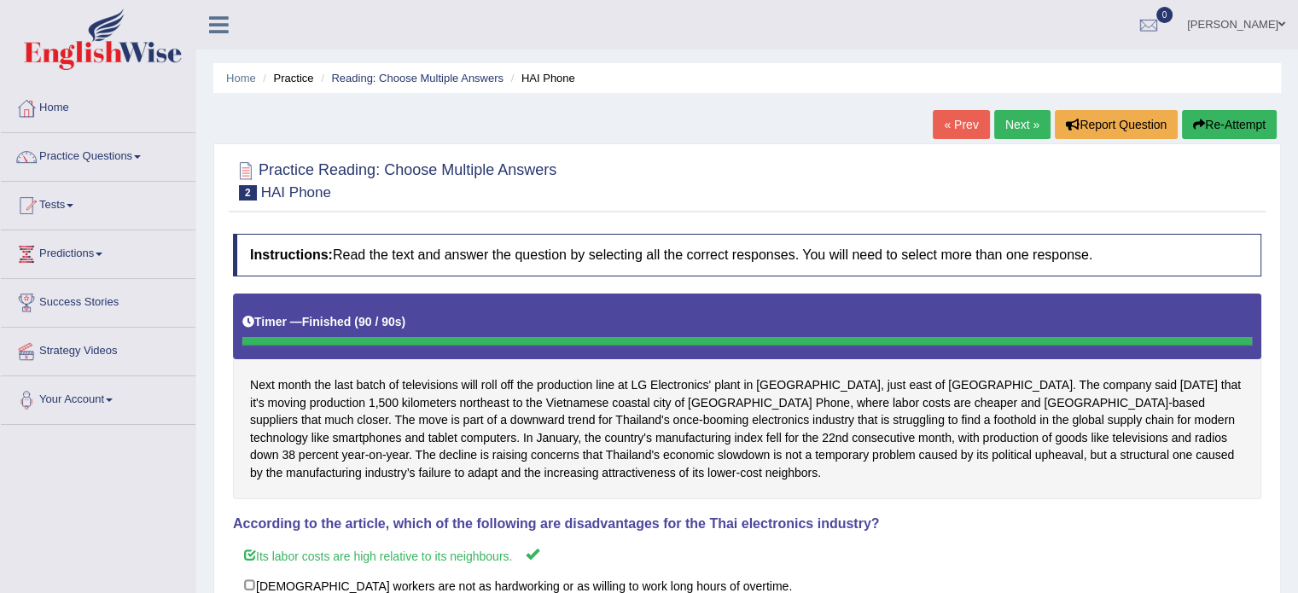
click at [1019, 122] on link "Next »" at bounding box center [1022, 124] width 56 height 29
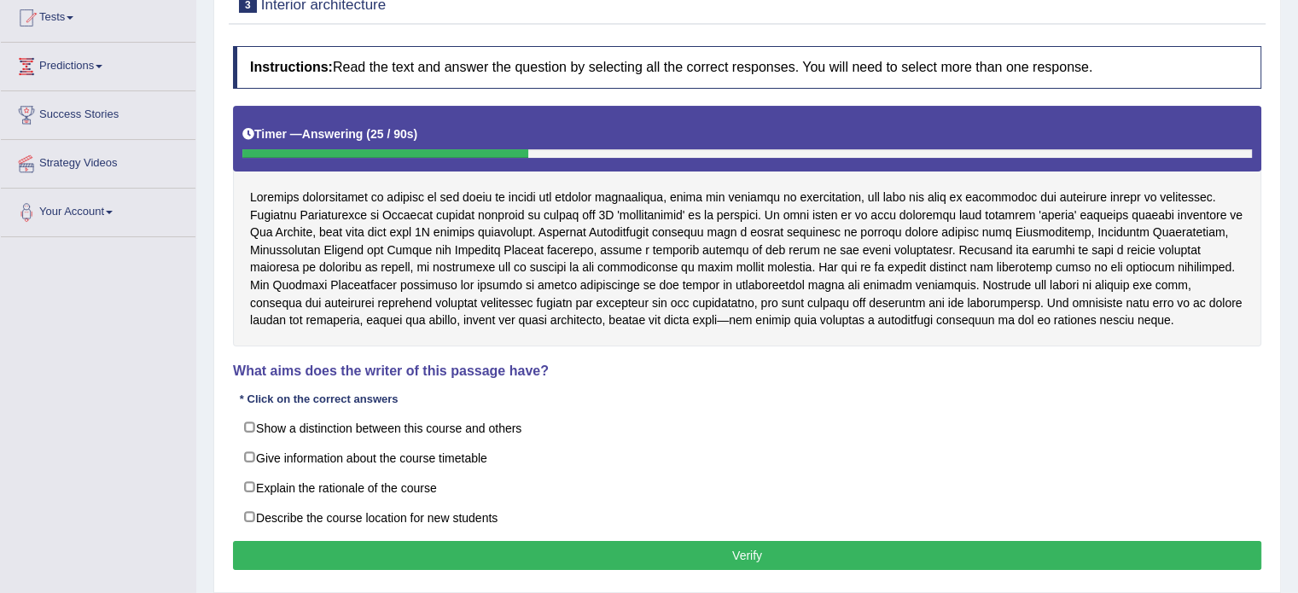
scroll to position [218, 0]
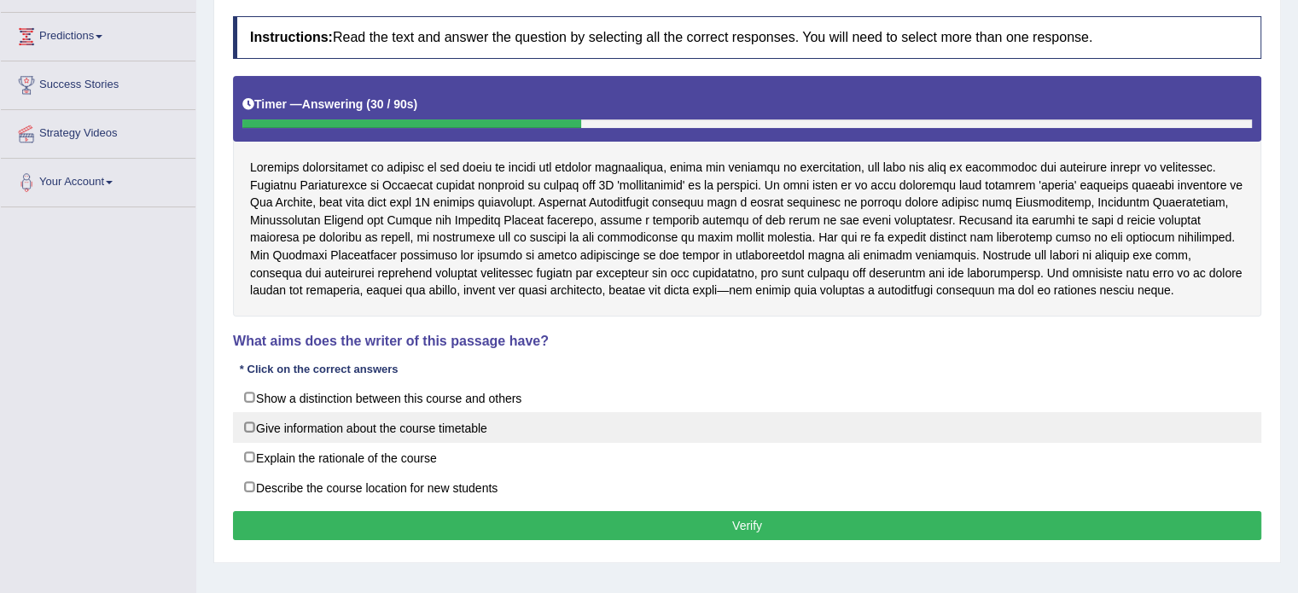
click at [422, 427] on label "Give information about the course timetable" at bounding box center [747, 427] width 1028 height 31
checkbox input "true"
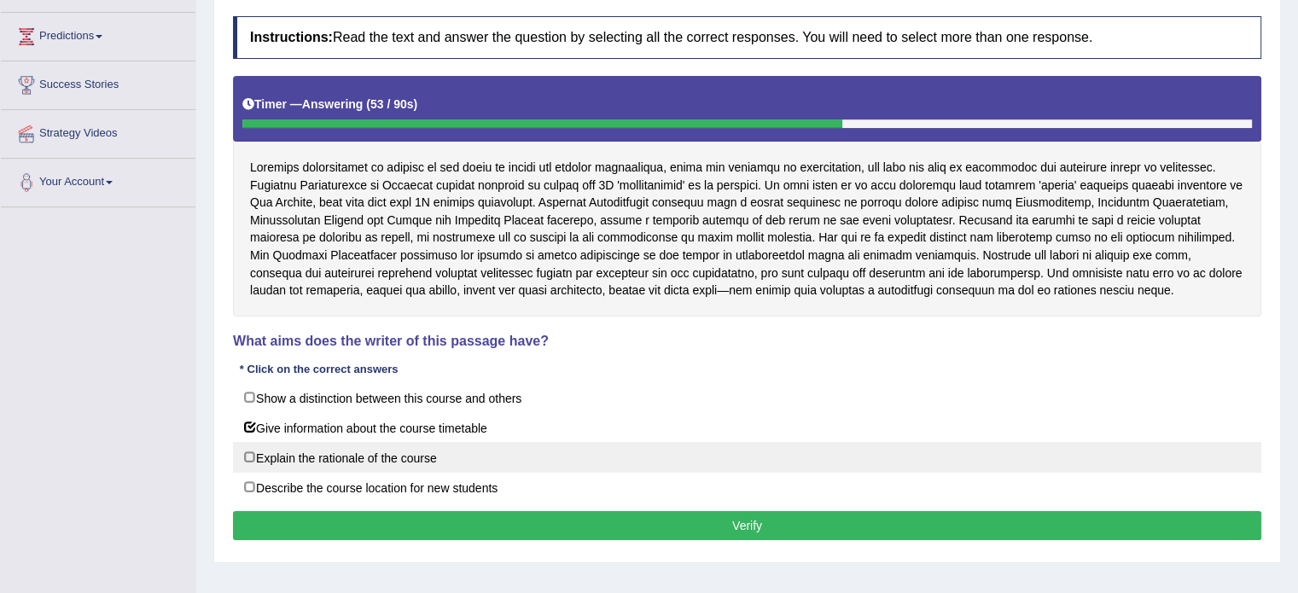
click at [337, 460] on label "Explain the rationale of the course" at bounding box center [747, 457] width 1028 height 31
checkbox input "true"
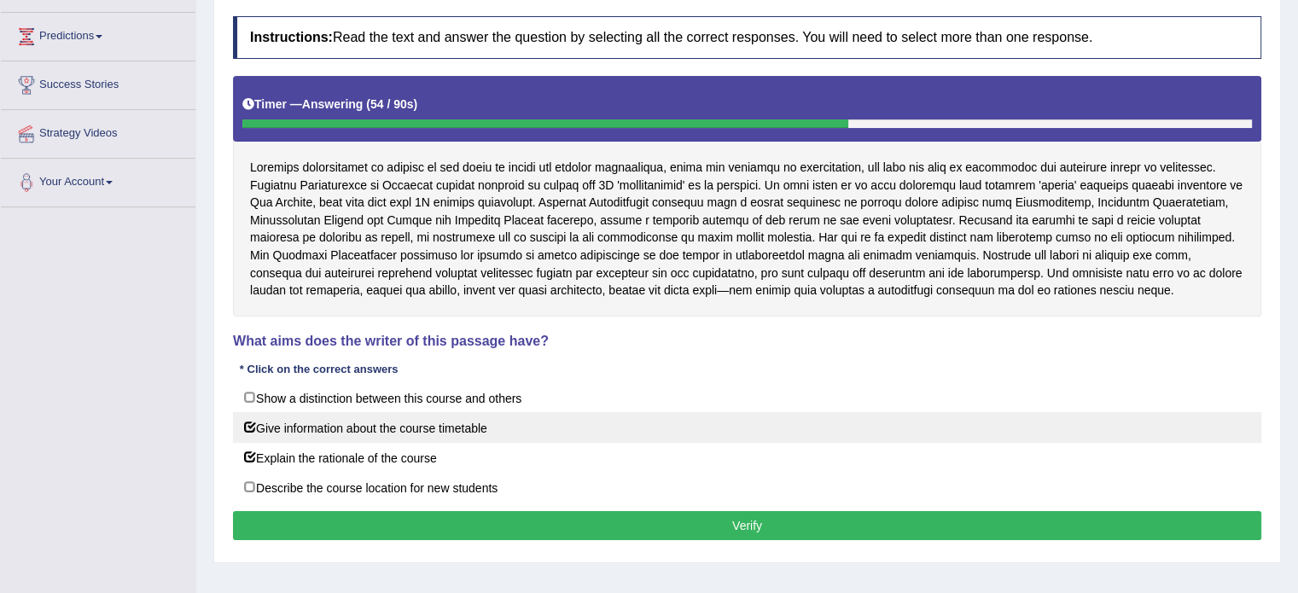
click at [312, 429] on label "Give information about the course timetable" at bounding box center [747, 427] width 1028 height 31
checkbox input "false"
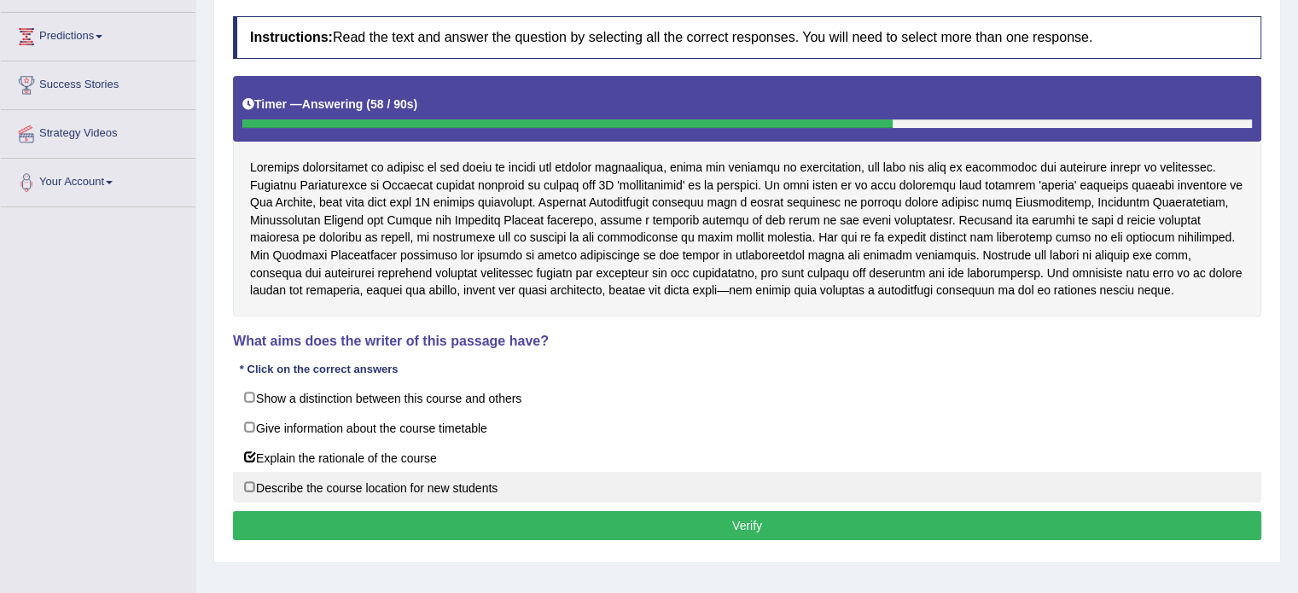
click at [359, 487] on label "Describe the course location for new students" at bounding box center [747, 487] width 1028 height 31
checkbox input "true"
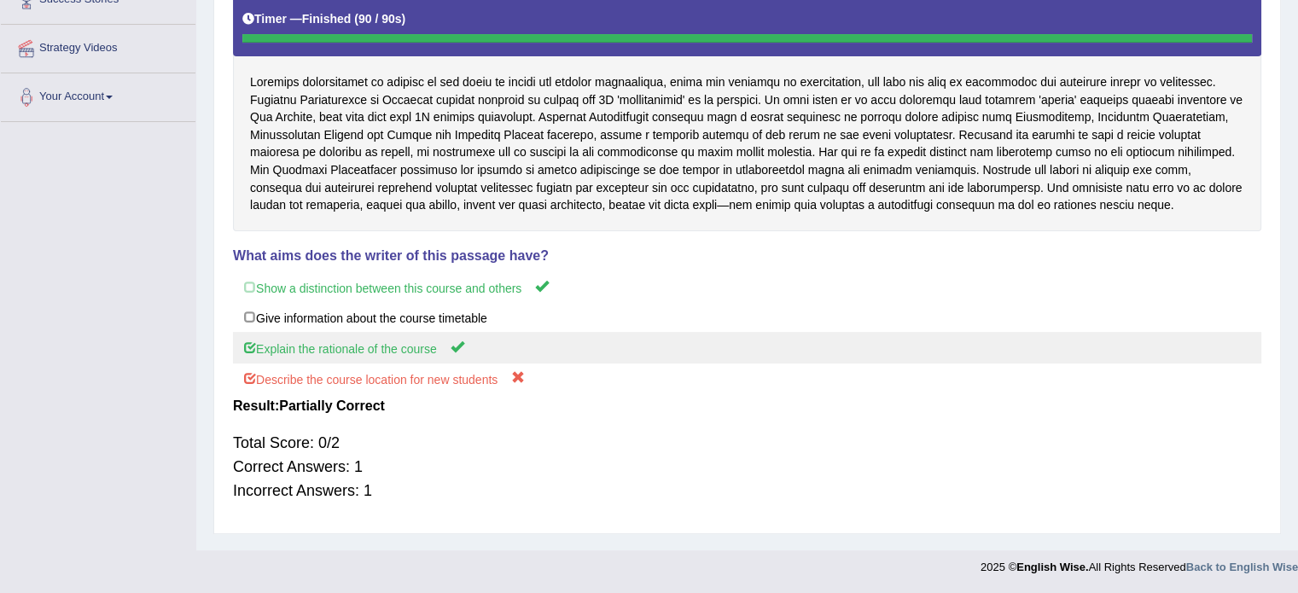
scroll to position [0, 0]
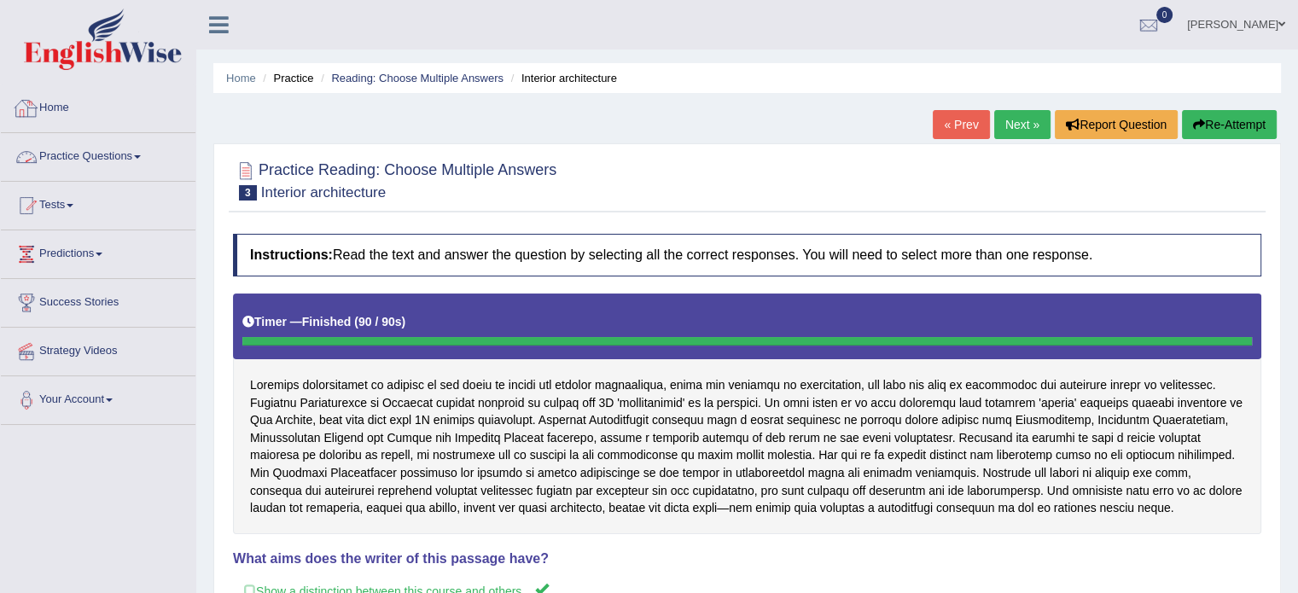
click at [106, 149] on link "Practice Questions" at bounding box center [98, 154] width 195 height 43
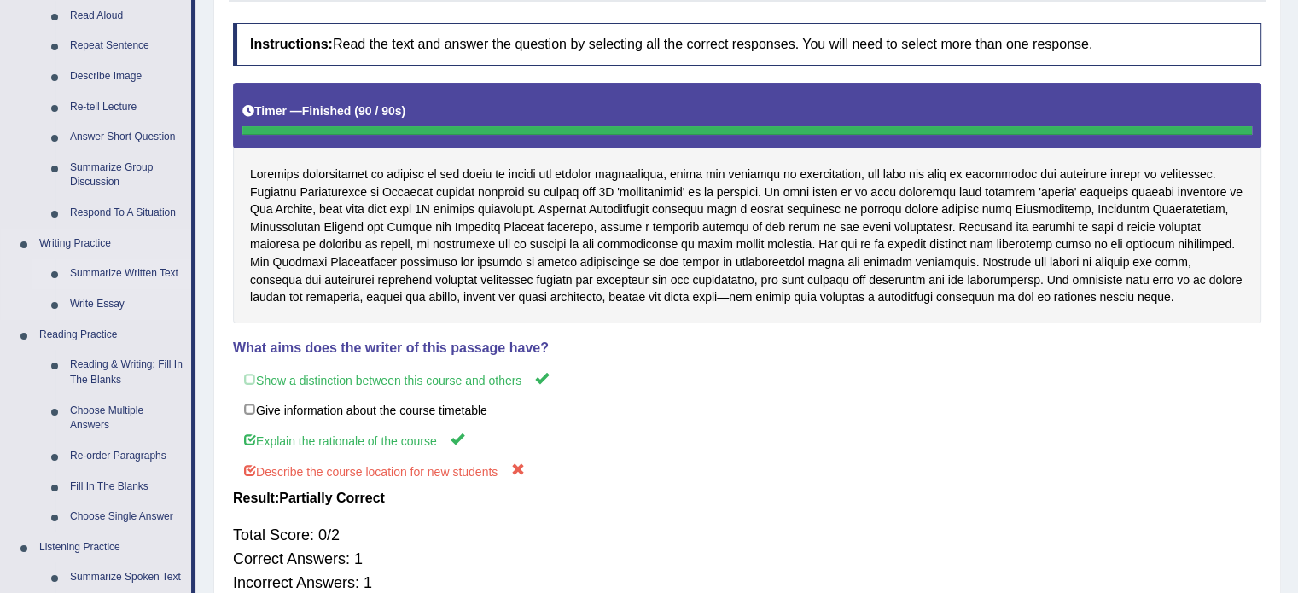
scroll to position [512, 0]
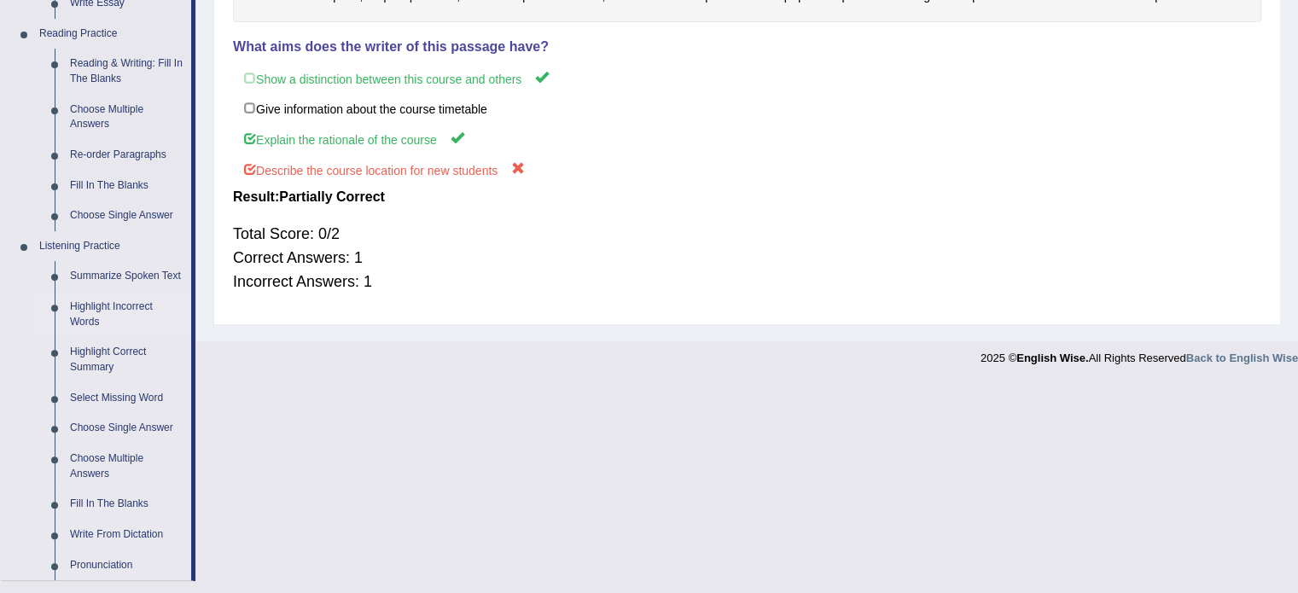
click at [102, 310] on link "Highlight Incorrect Words" at bounding box center [126, 314] width 129 height 45
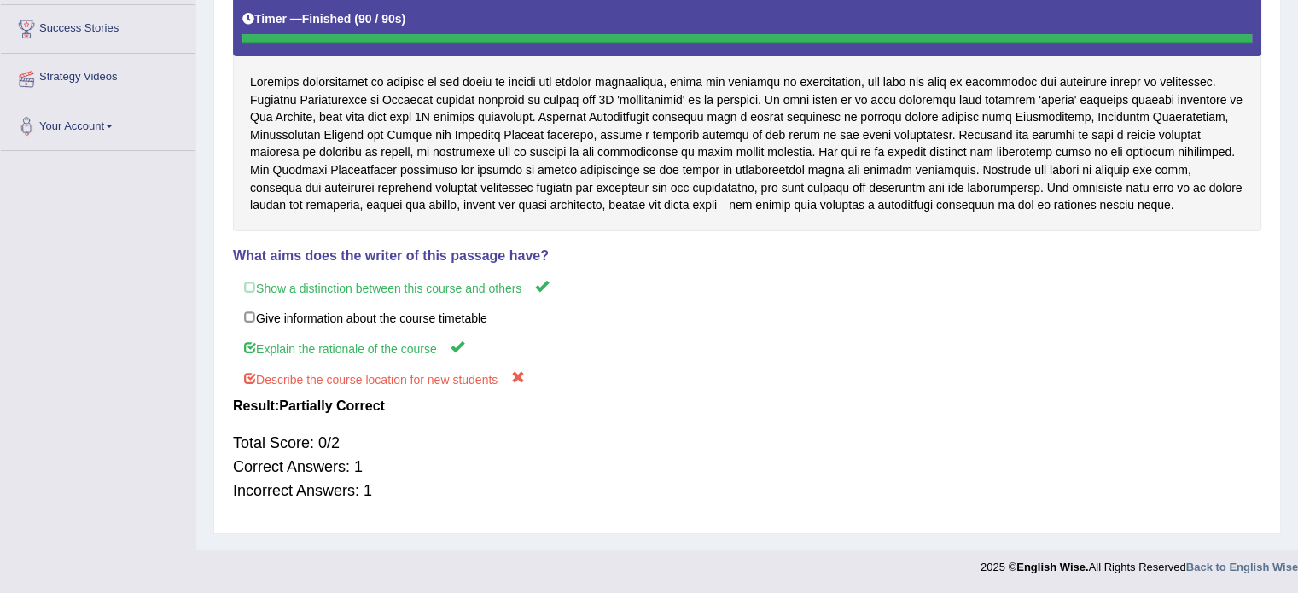
scroll to position [303, 0]
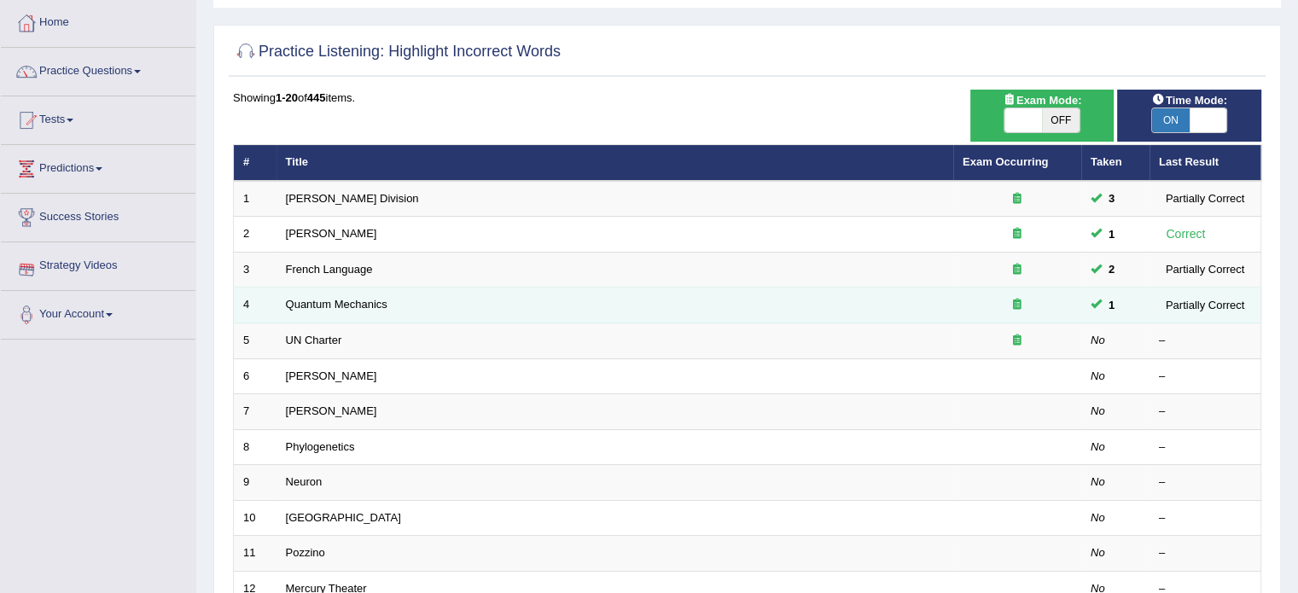
scroll to position [171, 0]
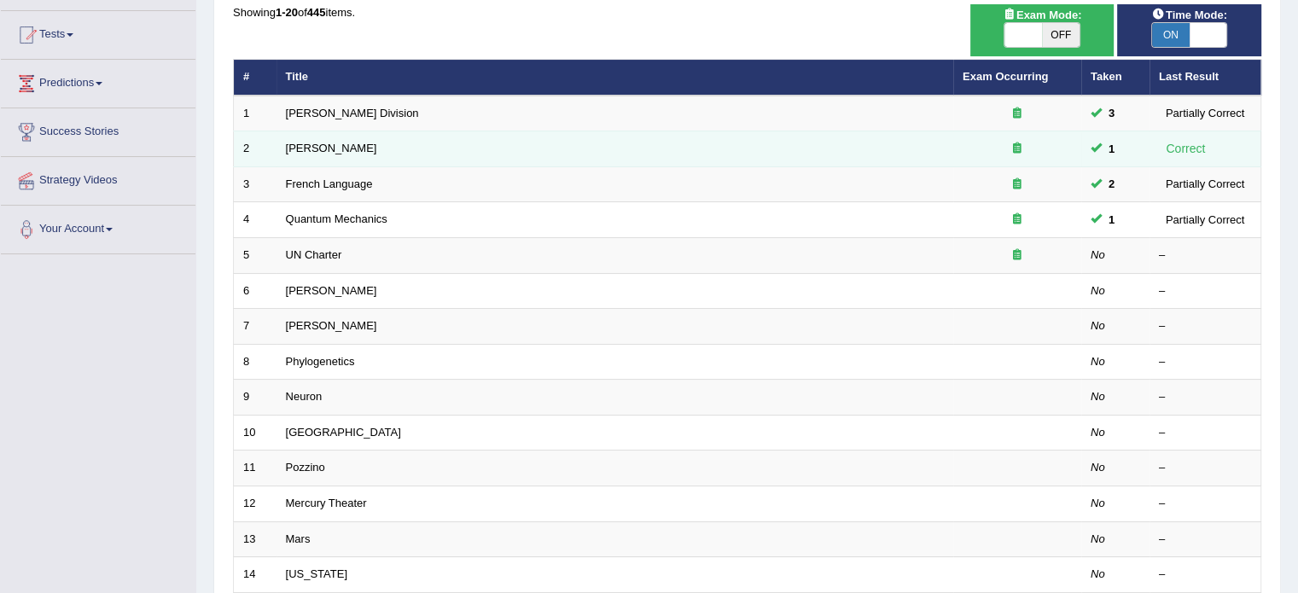
click at [465, 149] on td "Joseph Heller" at bounding box center [614, 149] width 677 height 36
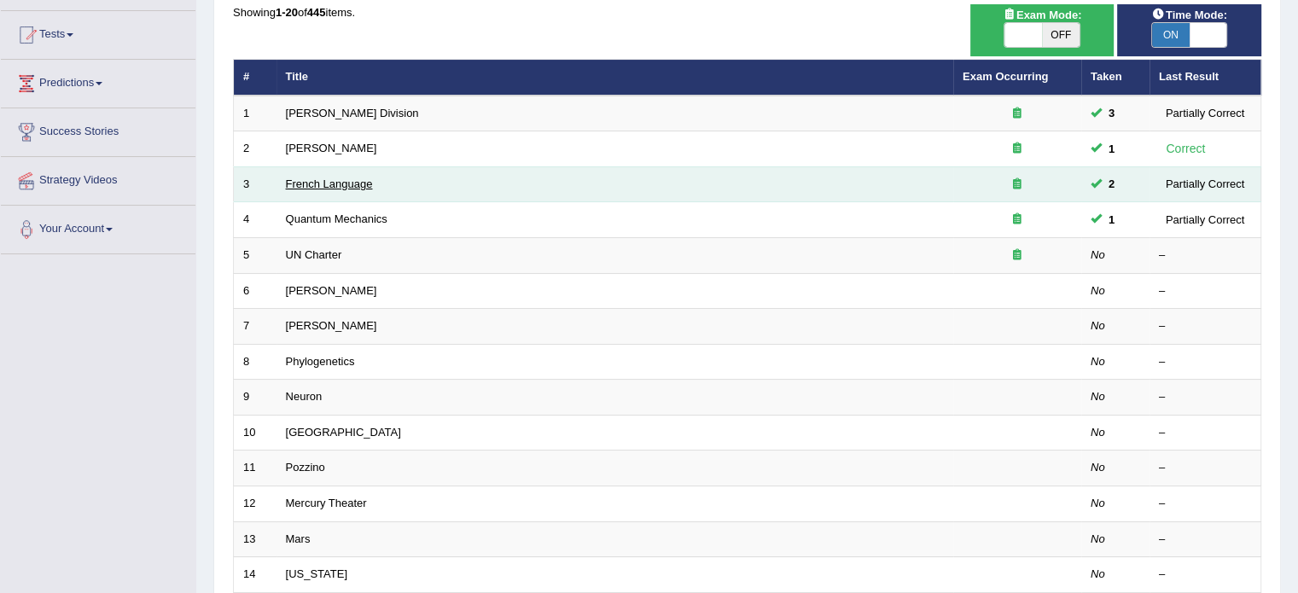
click at [330, 183] on link "French Language" at bounding box center [329, 183] width 87 height 13
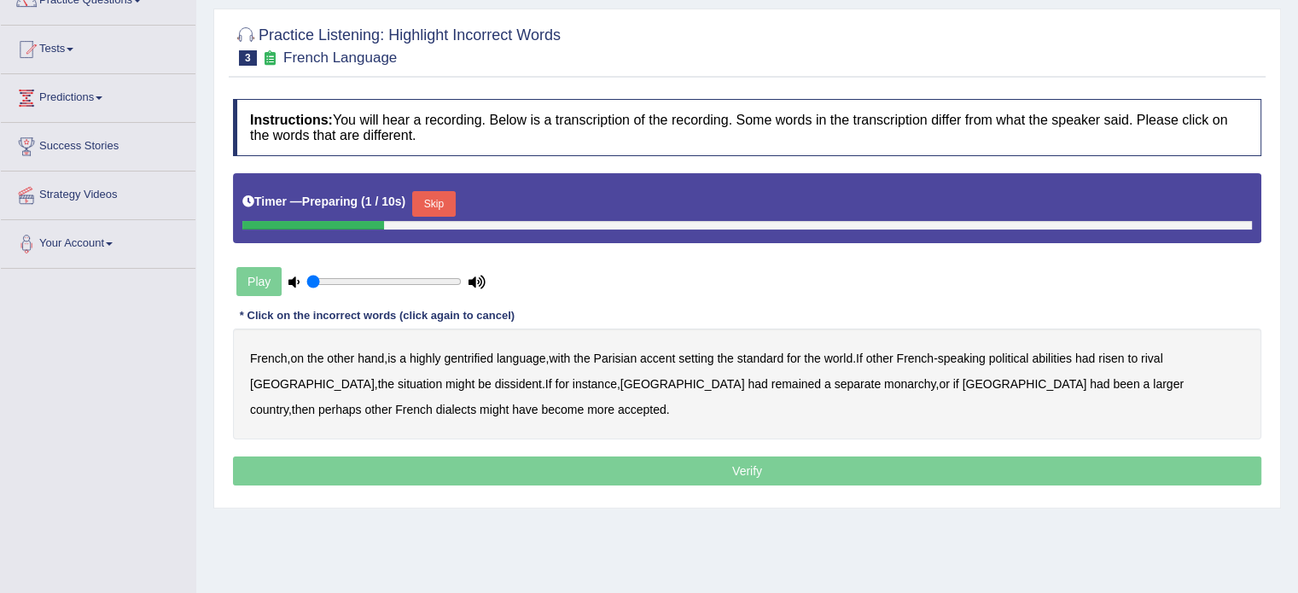
scroll to position [171, 0]
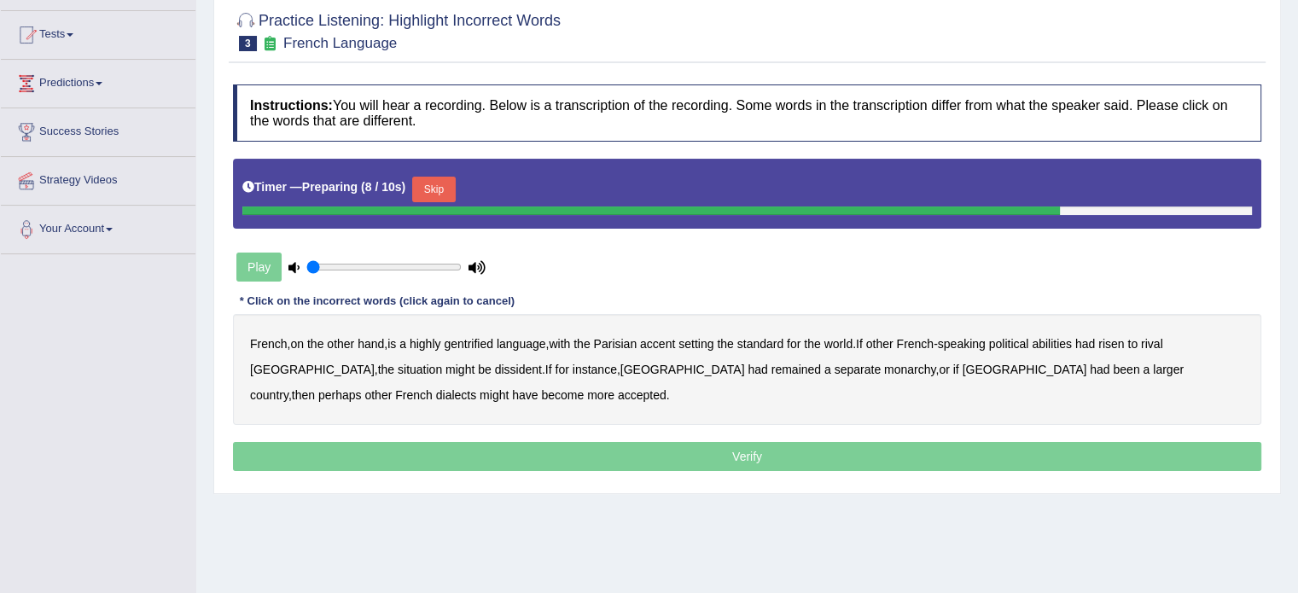
click at [259, 264] on div "Play" at bounding box center [361, 267] width 256 height 43
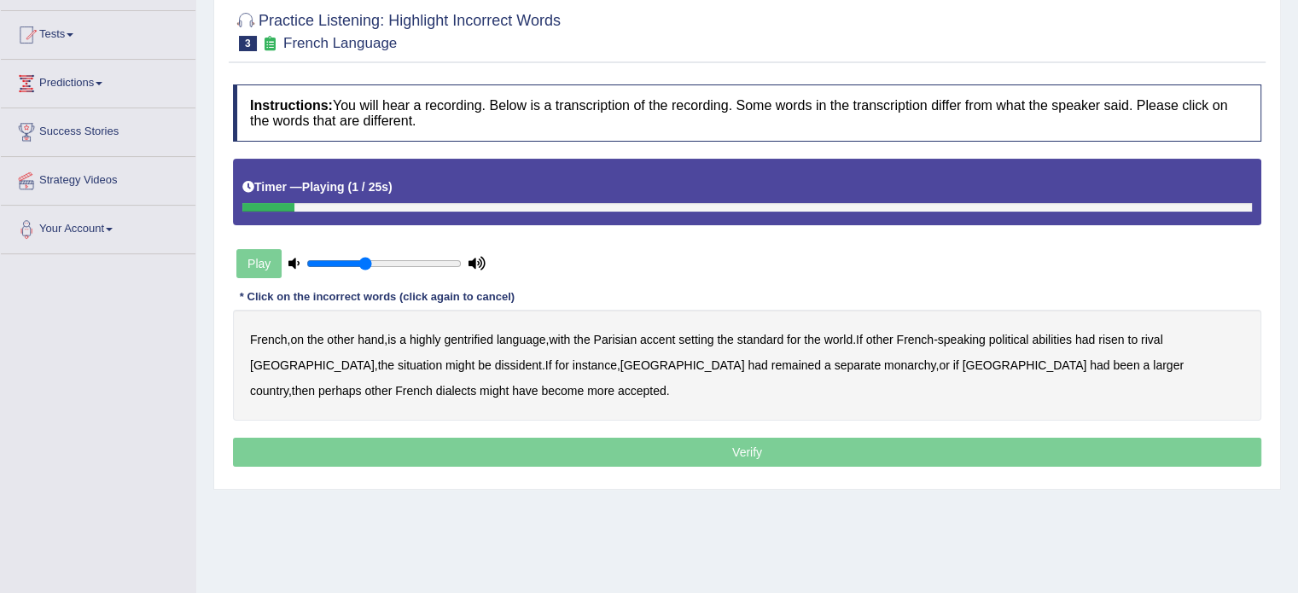
click at [365, 262] on input "range" at bounding box center [383, 264] width 155 height 14
click at [403, 262] on input "range" at bounding box center [383, 264] width 155 height 14
click at [474, 335] on b "gentrified" at bounding box center [468, 340] width 49 height 14
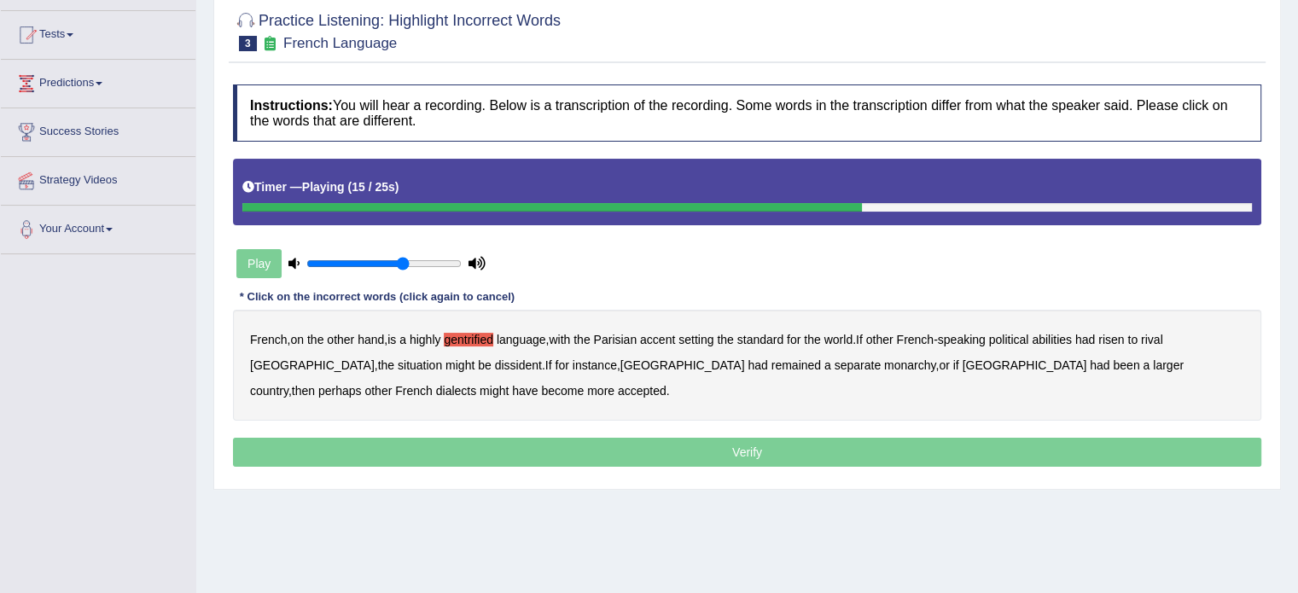
click at [345, 363] on div "French , on the other hand , is a highly gentrified language , with the Parisia…" at bounding box center [747, 365] width 1028 height 111
click at [495, 360] on b "dissident" at bounding box center [518, 365] width 47 height 14
click at [884, 361] on b "monarchy" at bounding box center [909, 365] width 51 height 14
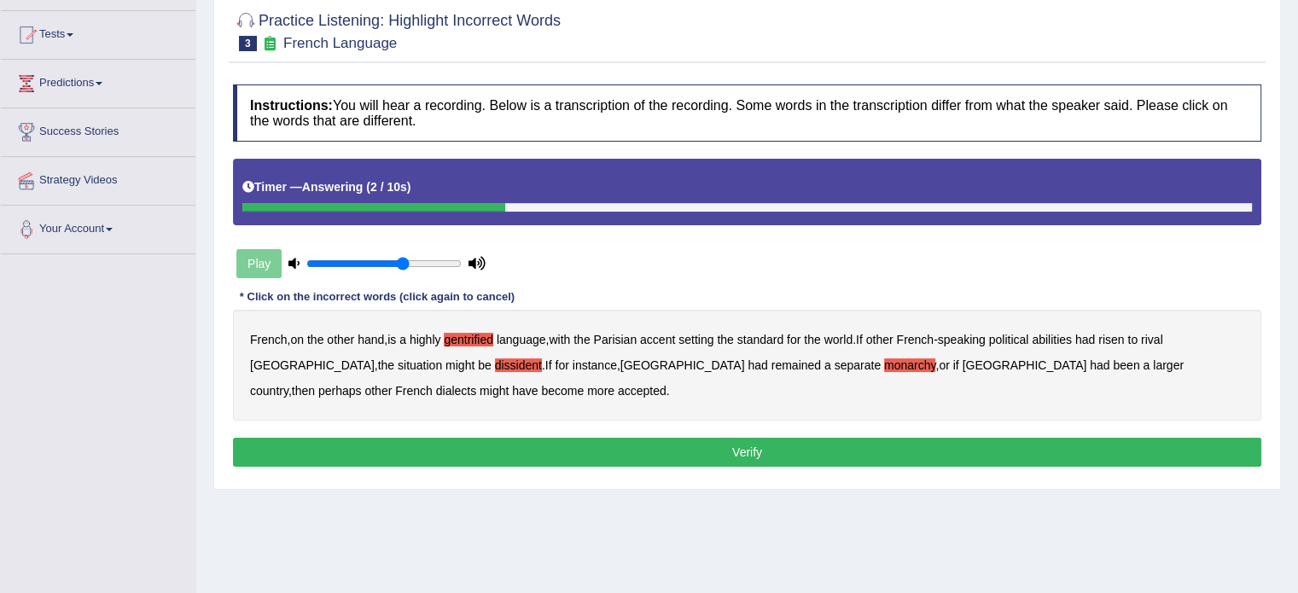
click at [750, 446] on button "Verify" at bounding box center [747, 452] width 1028 height 29
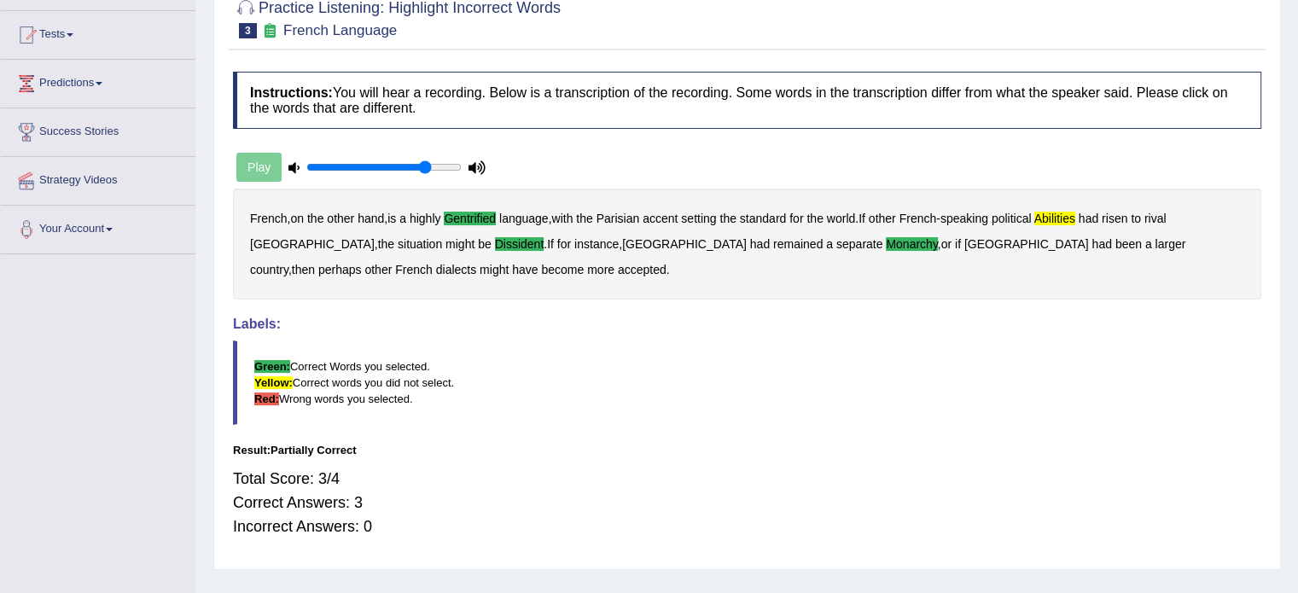
type input "0.8"
click at [428, 165] on input "range" at bounding box center [383, 167] width 155 height 14
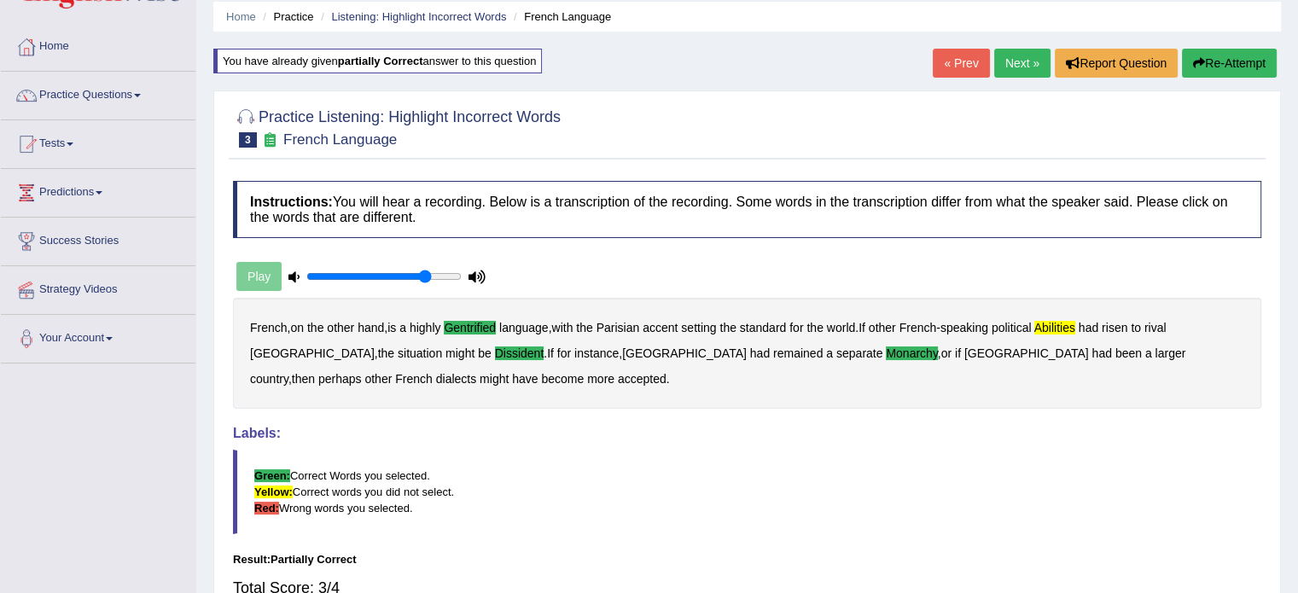
scroll to position [0, 0]
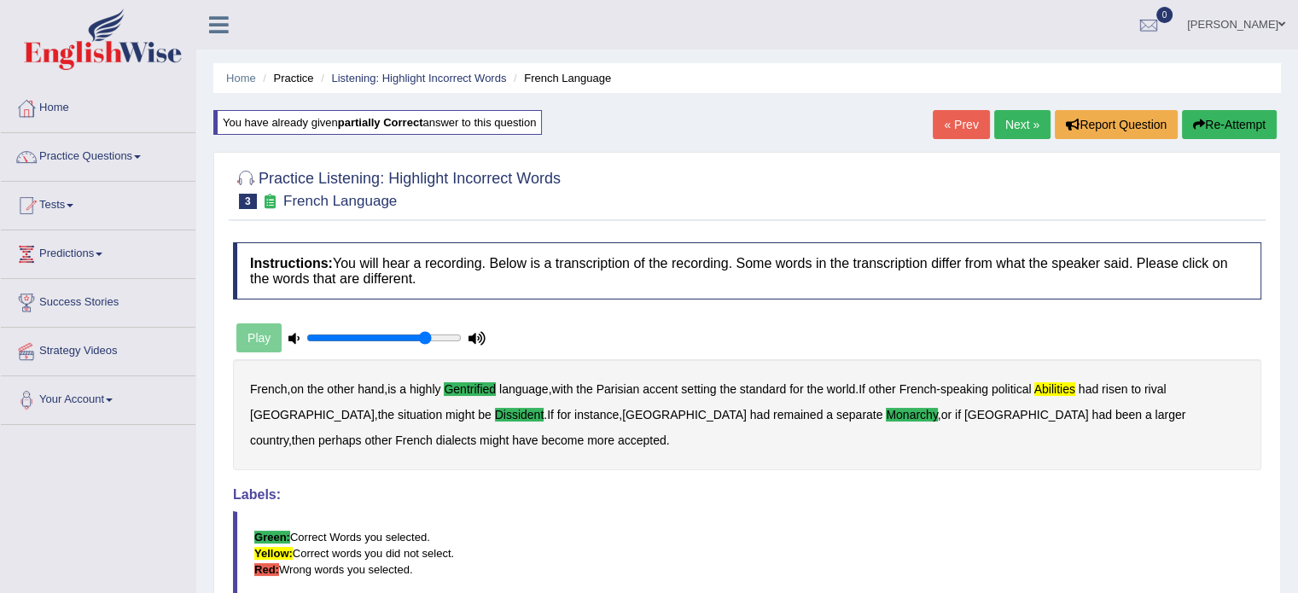
click at [1015, 119] on link "Next »" at bounding box center [1022, 124] width 56 height 29
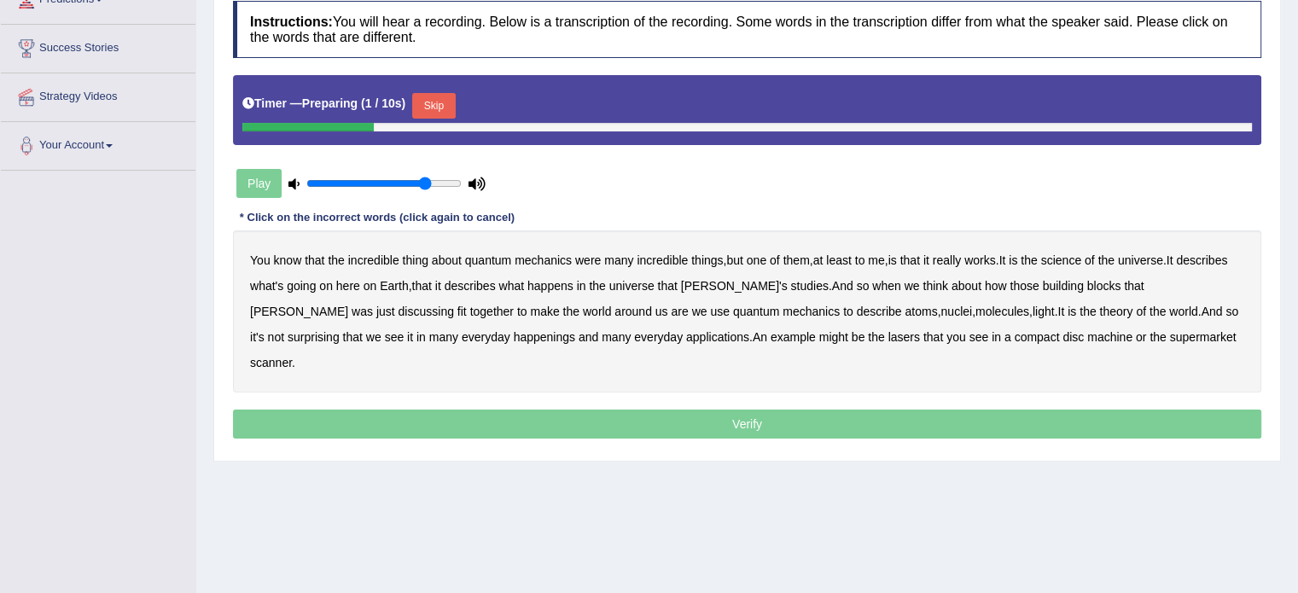
scroll to position [256, 0]
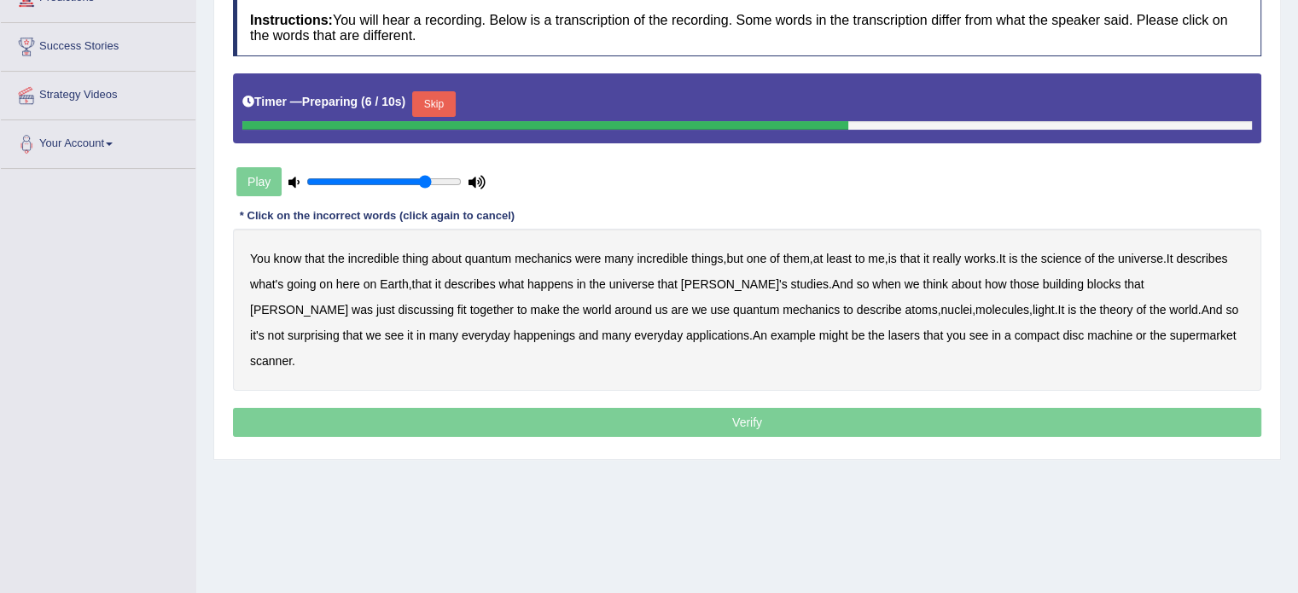
click at [246, 174] on div "Play" at bounding box center [361, 181] width 256 height 43
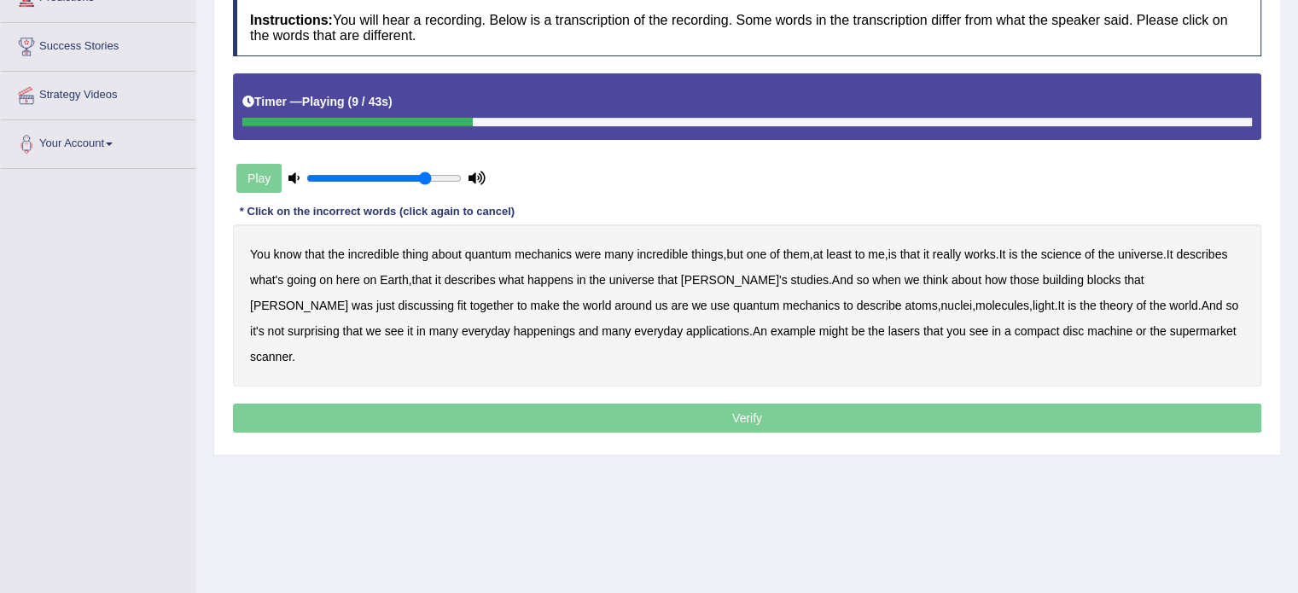
click at [1080, 253] on b "science" at bounding box center [1061, 254] width 40 height 14
click at [454, 299] on b "discussing" at bounding box center [426, 306] width 55 height 14
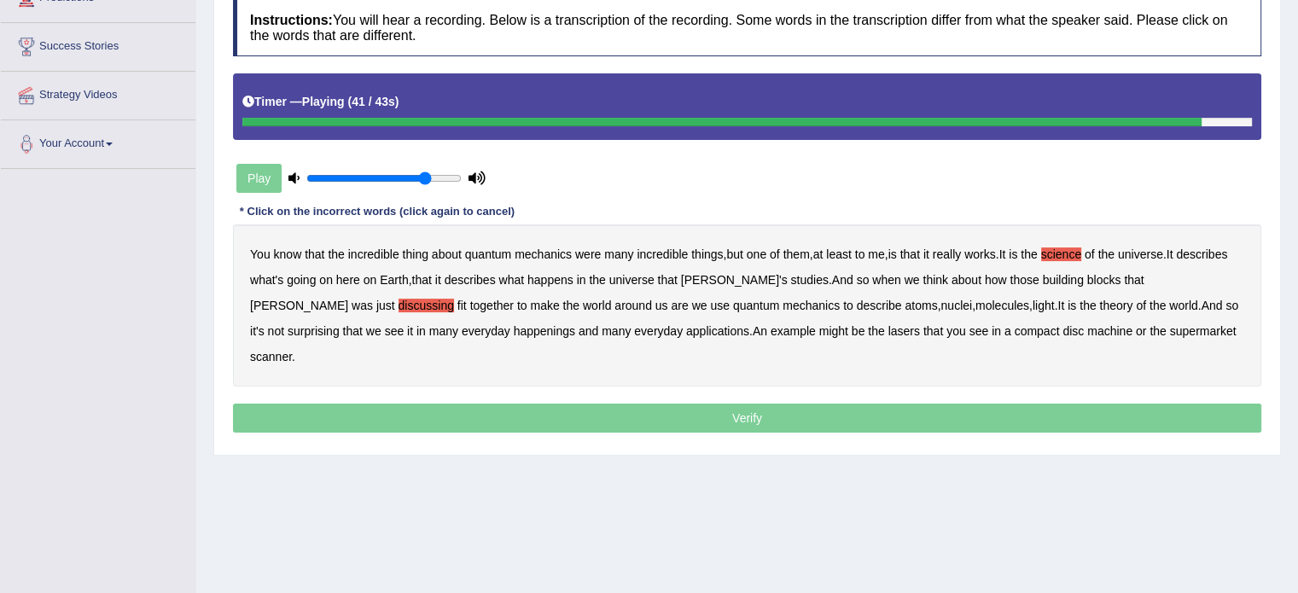
click at [1087, 329] on b "machine" at bounding box center [1109, 331] width 45 height 14
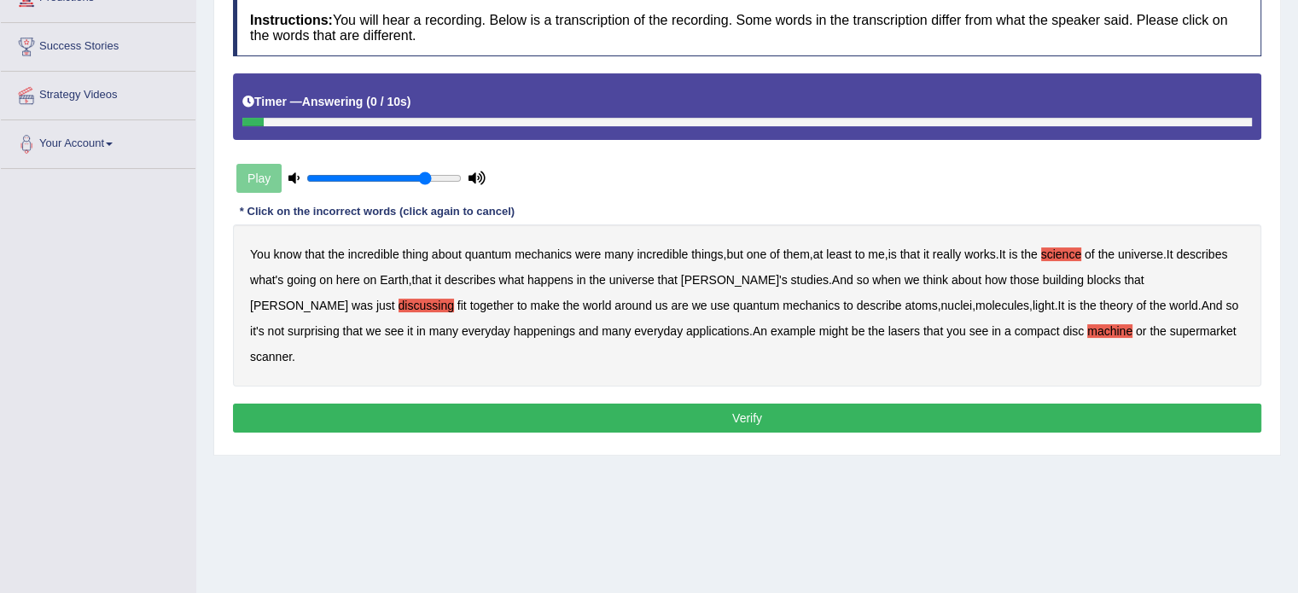
click at [850, 404] on button "Verify" at bounding box center [747, 418] width 1028 height 29
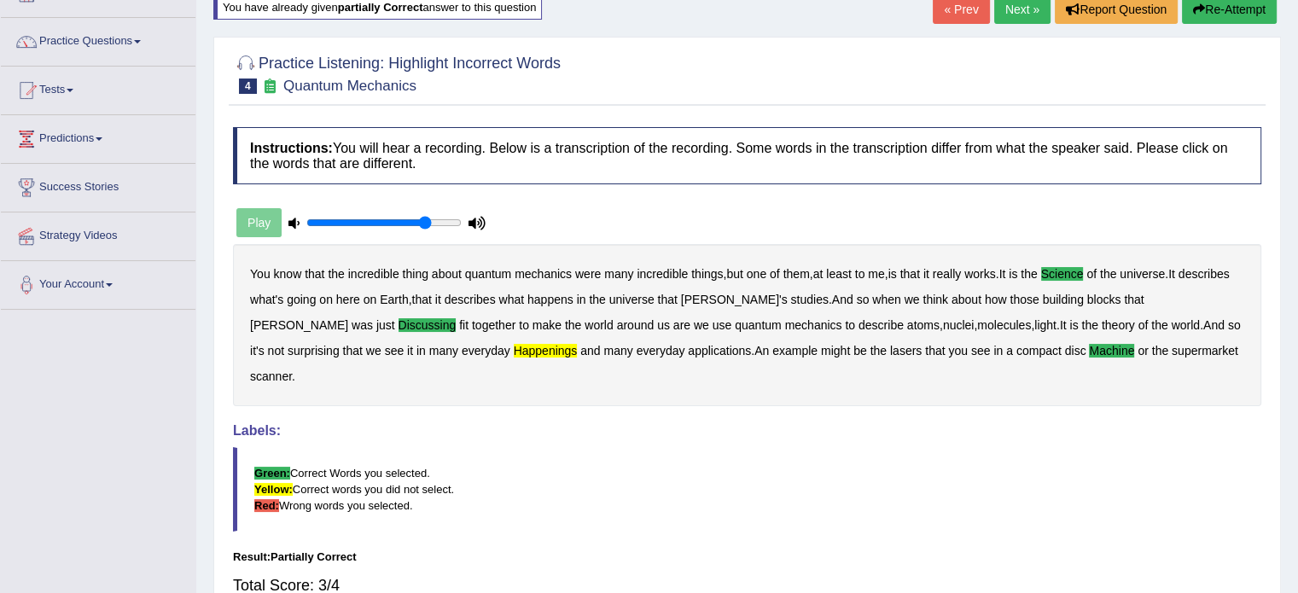
scroll to position [85, 0]
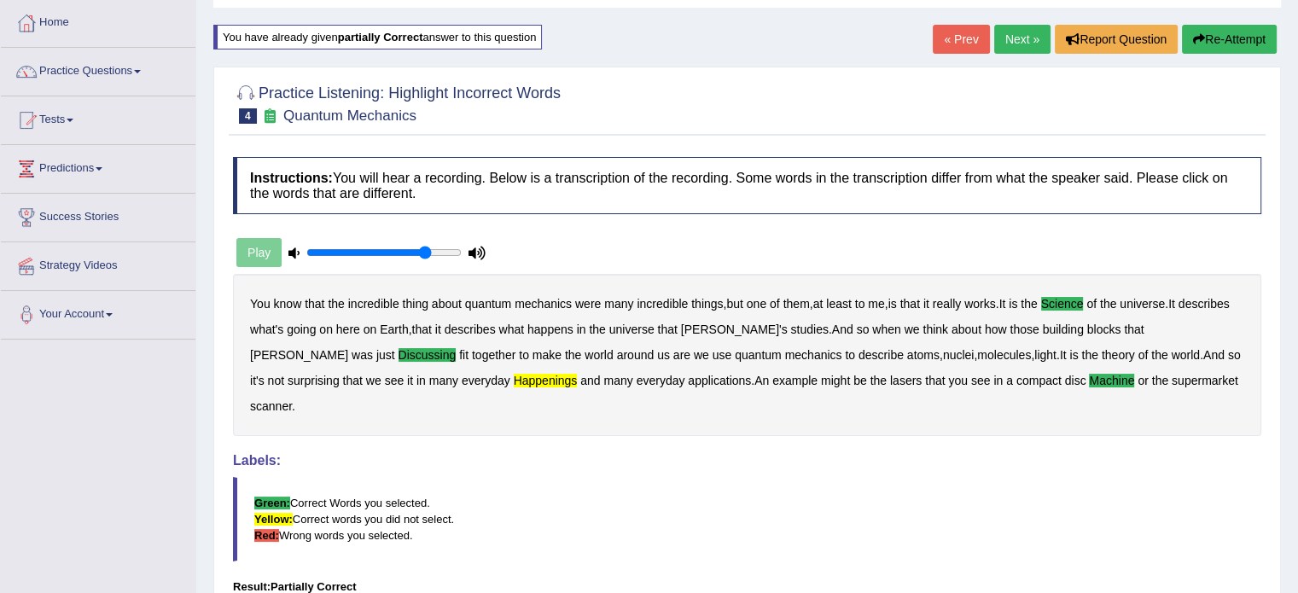
click at [1017, 38] on link "Next »" at bounding box center [1022, 39] width 56 height 29
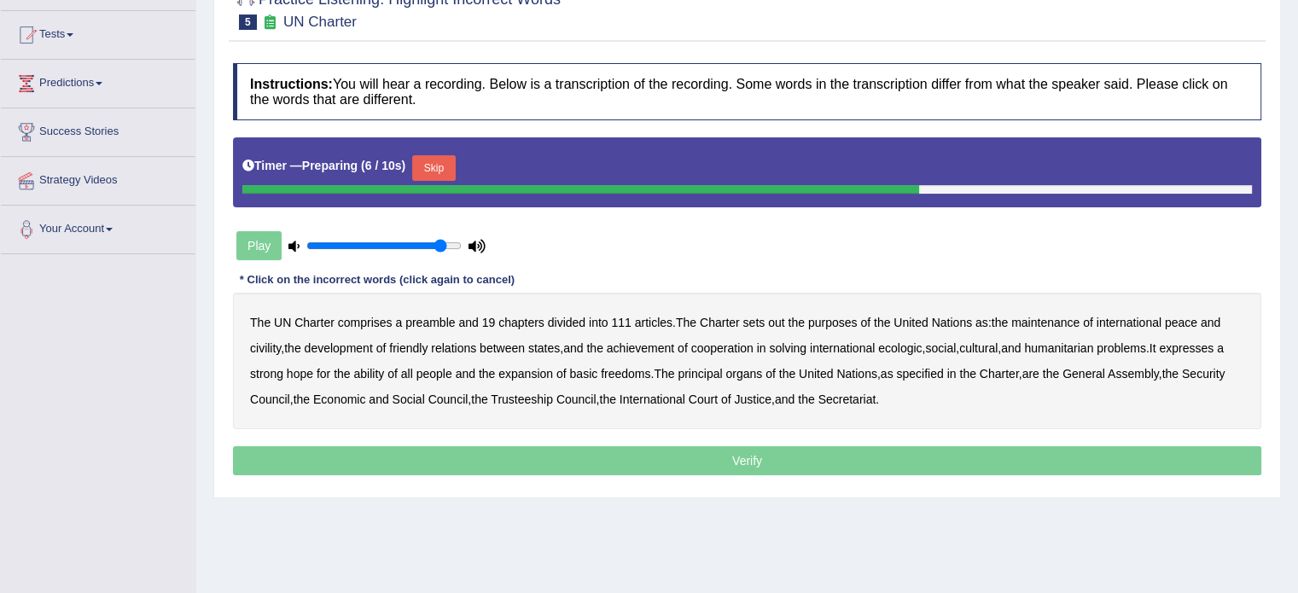
type input "0.9"
click at [442, 242] on input "range" at bounding box center [383, 246] width 155 height 14
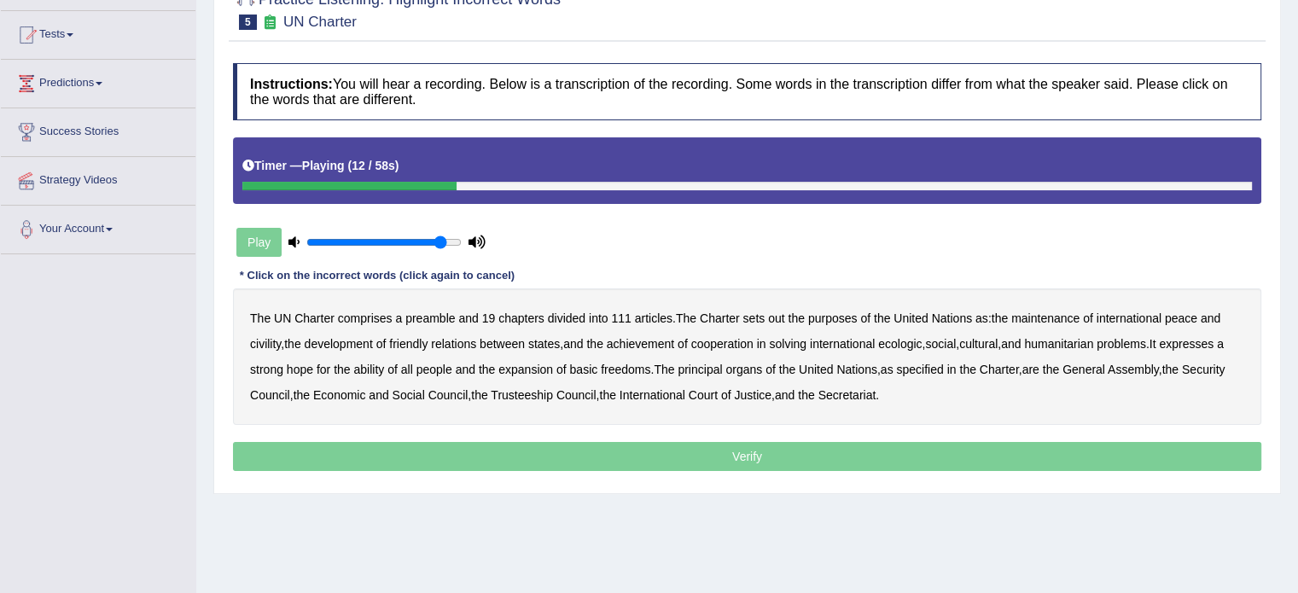
click at [775, 313] on b "out" at bounding box center [776, 318] width 16 height 14
click at [271, 341] on b "civility" at bounding box center [265, 344] width 31 height 14
click at [911, 342] on b "ecologic" at bounding box center [900, 344] width 44 height 14
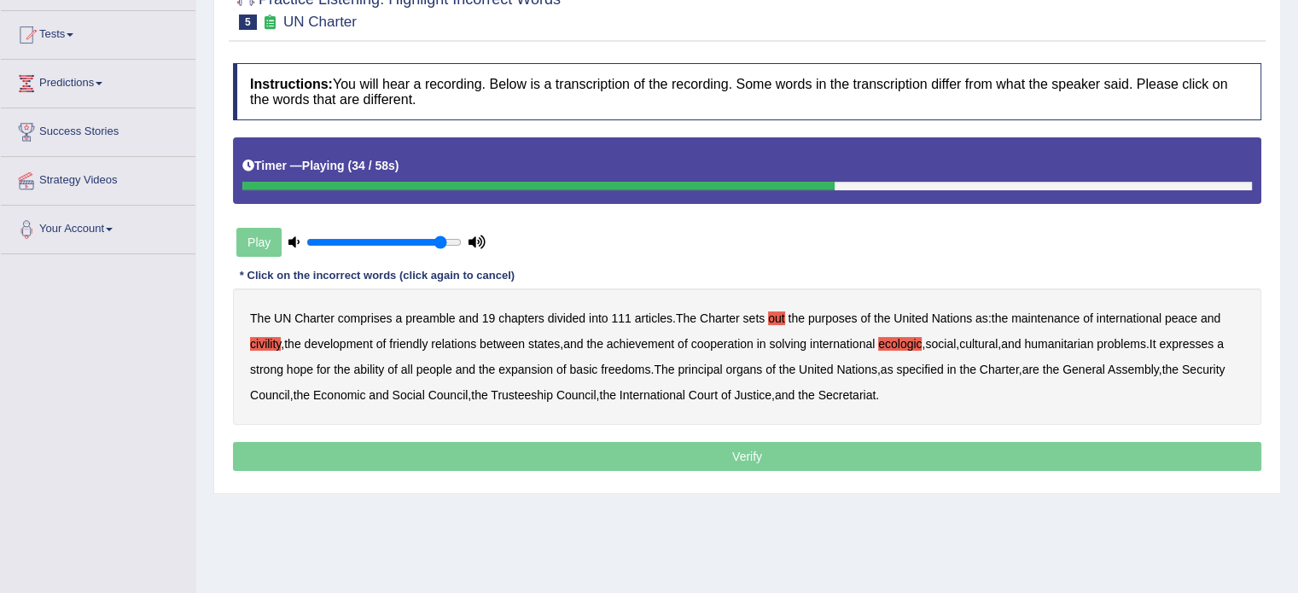
click at [372, 369] on b "ability" at bounding box center [368, 370] width 31 height 14
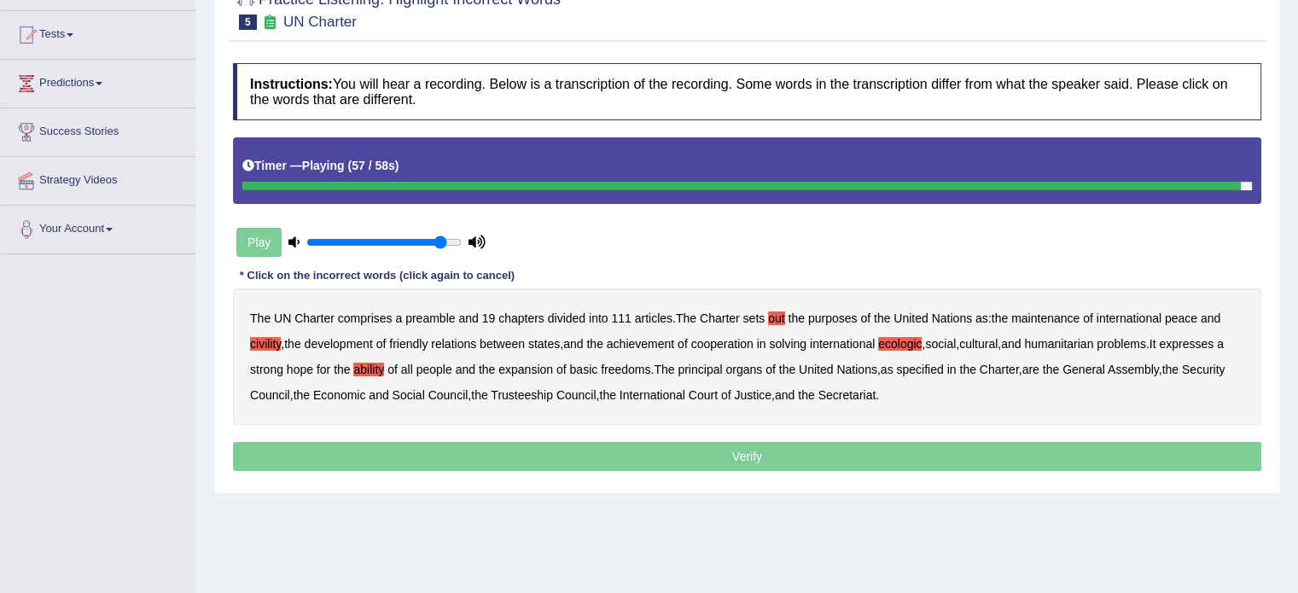
click at [750, 454] on p "Verify" at bounding box center [747, 456] width 1028 height 29
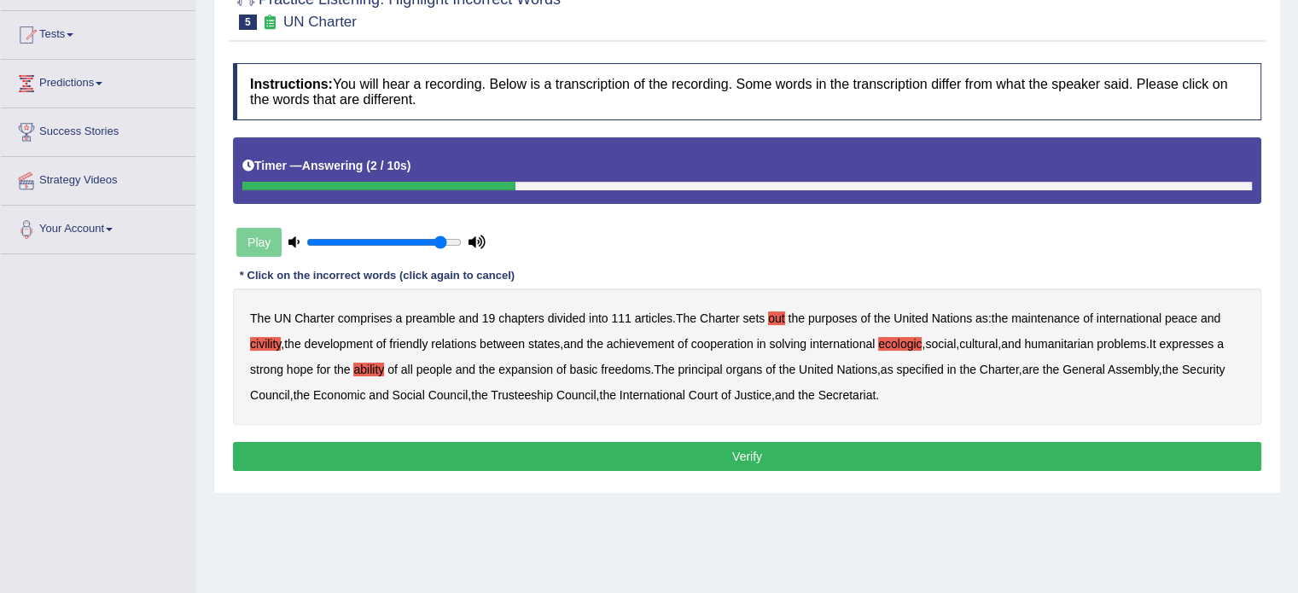
click at [748, 451] on button "Verify" at bounding box center [747, 456] width 1028 height 29
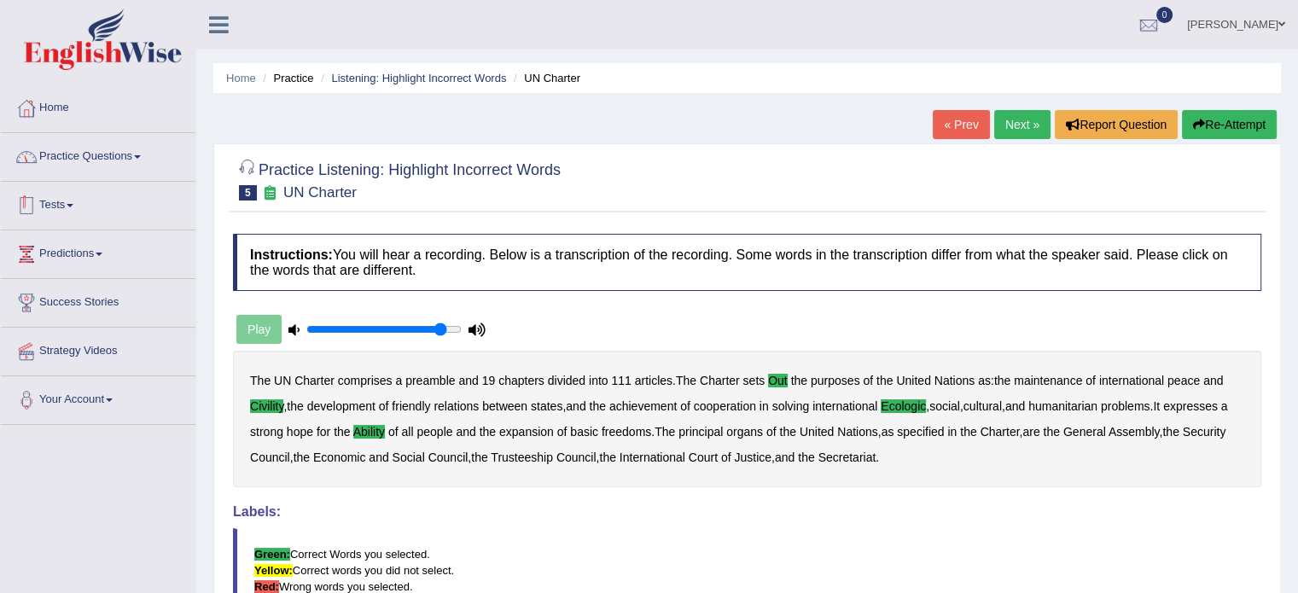
click at [97, 160] on link "Practice Questions" at bounding box center [98, 154] width 195 height 43
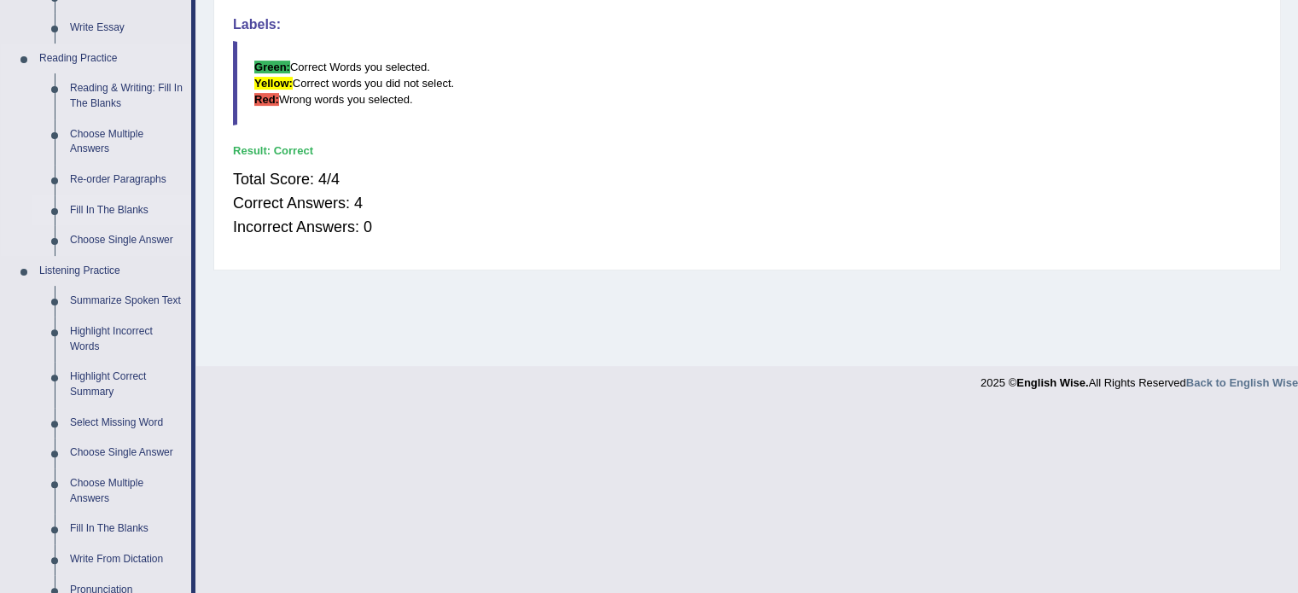
scroll to position [512, 0]
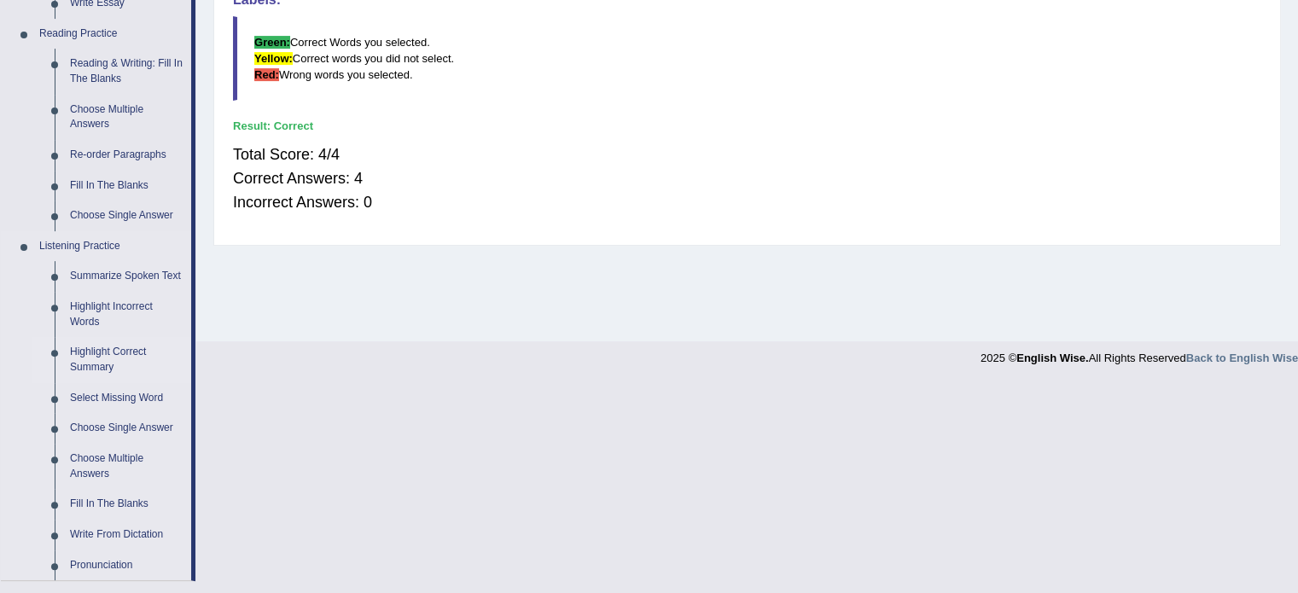
click at [95, 352] on link "Highlight Correct Summary" at bounding box center [126, 359] width 129 height 45
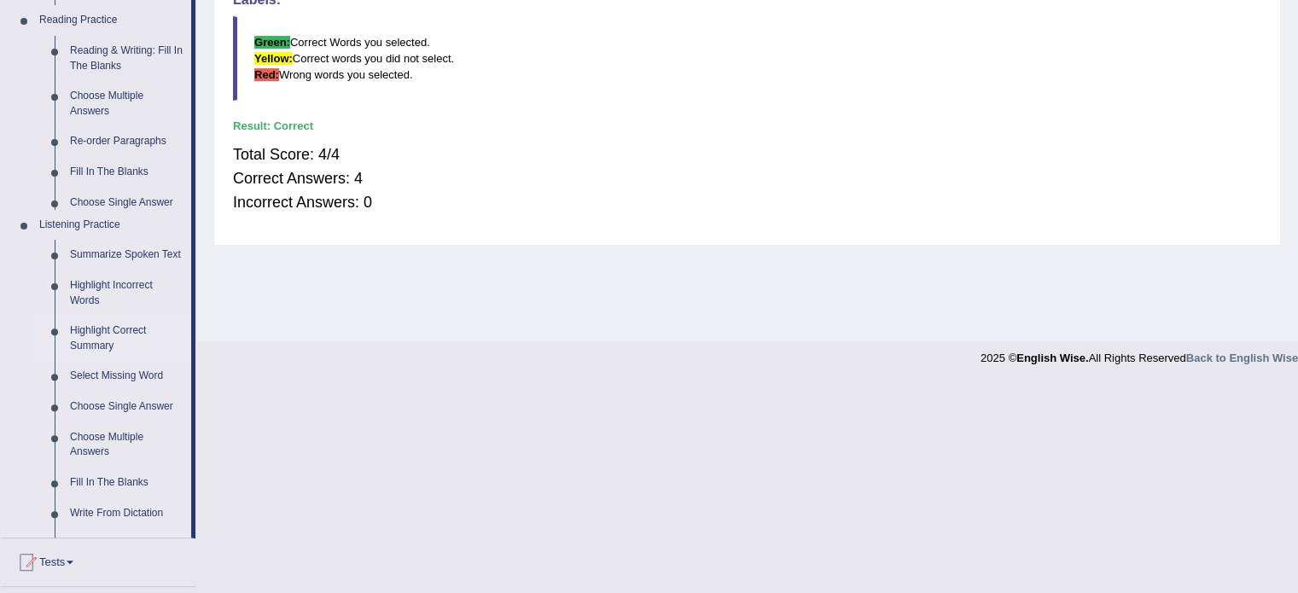
scroll to position [303, 0]
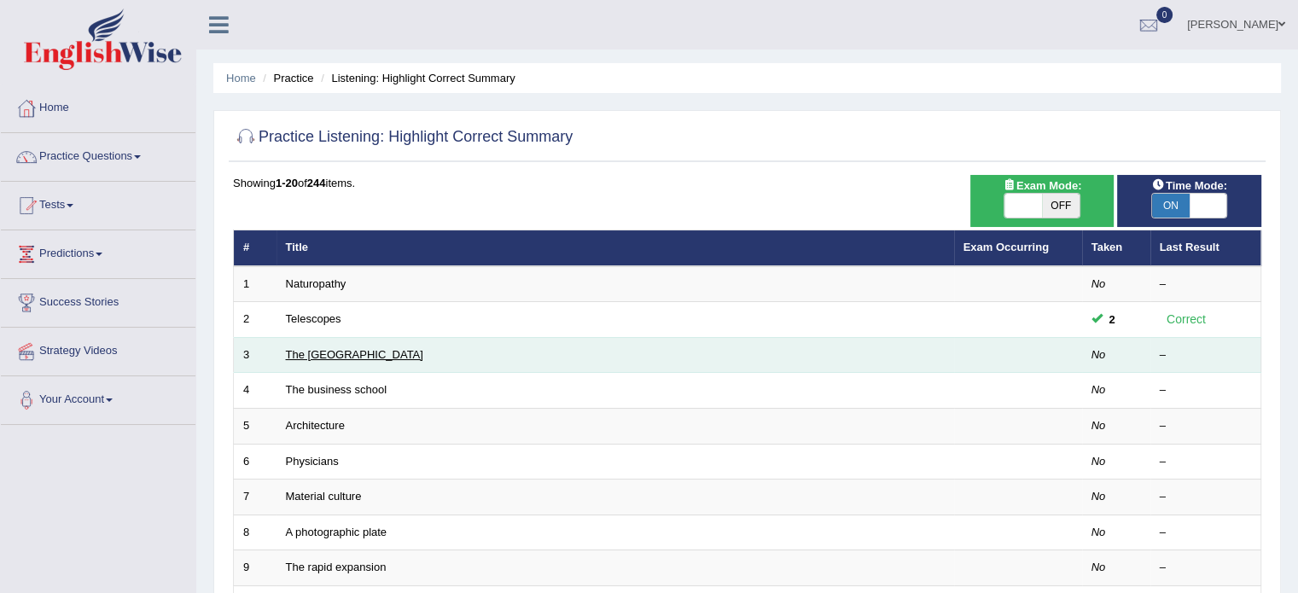
click at [318, 353] on link "The [GEOGRAPHIC_DATA]" at bounding box center [354, 354] width 137 height 13
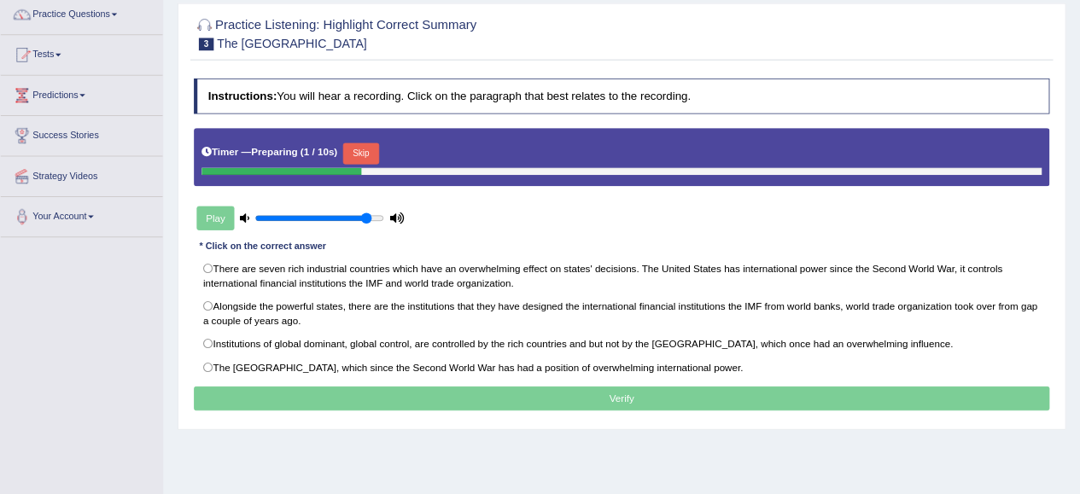
scroll to position [171, 0]
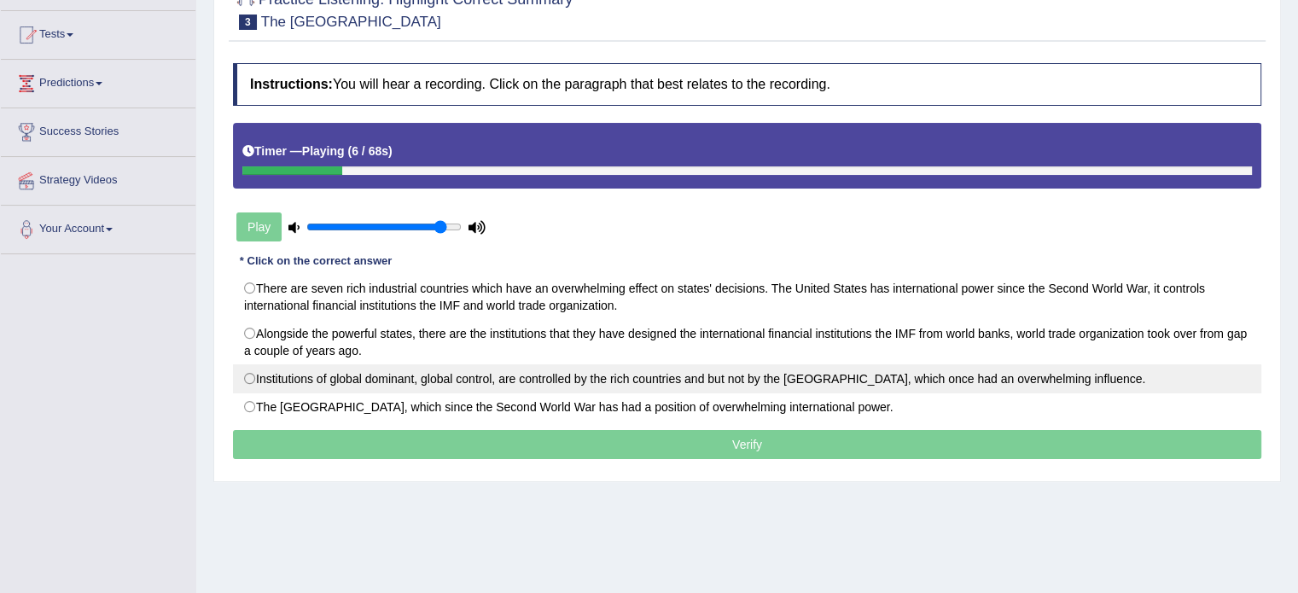
click at [575, 364] on label "Institutions of global dominant, global control, are controlled by the rich cou…" at bounding box center [747, 378] width 1028 height 29
radio input "true"
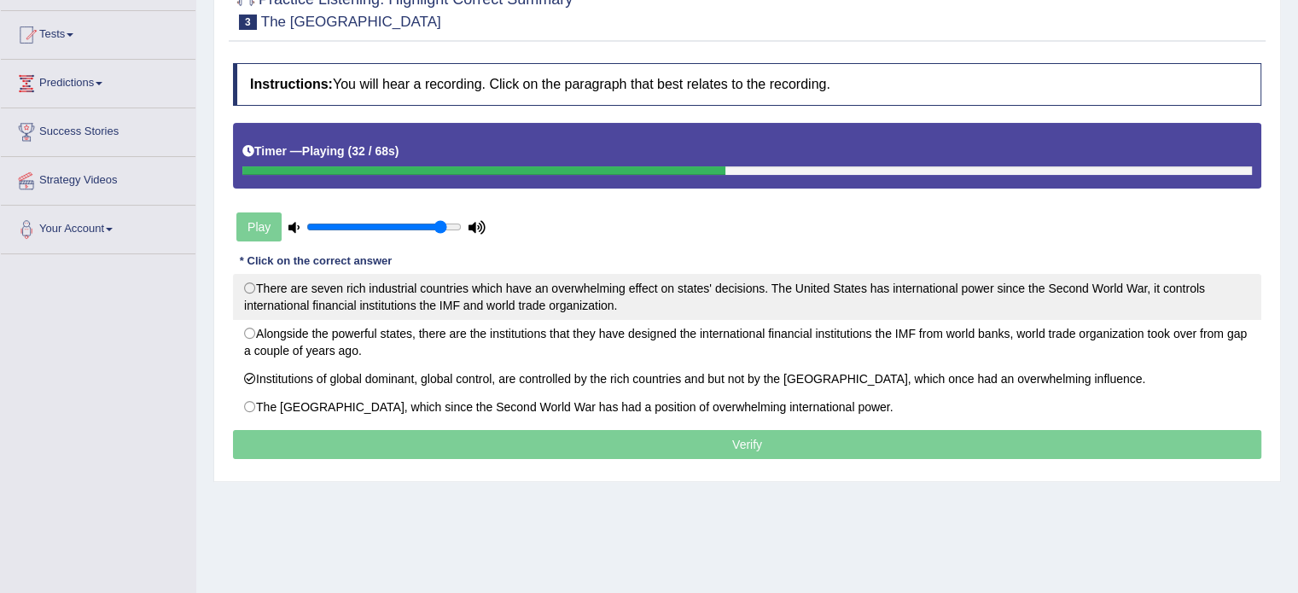
click at [642, 289] on label "There are seven rich industrial countries which have an overwhelming effect on …" at bounding box center [747, 297] width 1028 height 46
radio input "true"
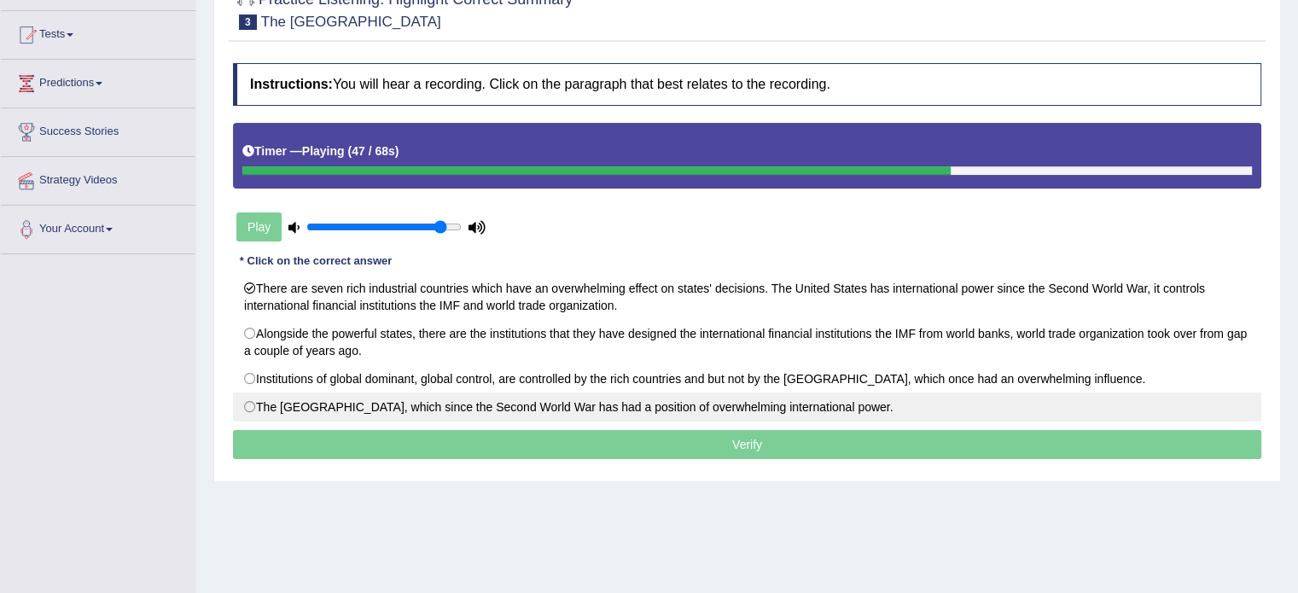
click at [751, 407] on label "The United States, which since the Second World War has had a position of overw…" at bounding box center [747, 407] width 1028 height 29
radio input "true"
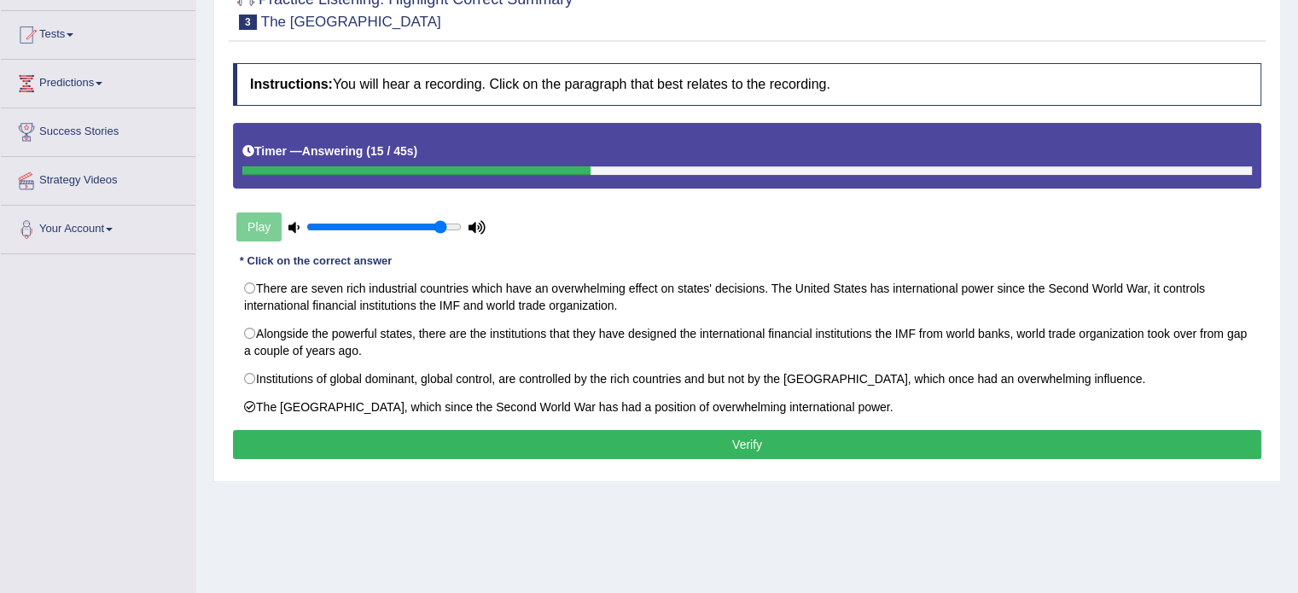
click at [724, 442] on button "Verify" at bounding box center [747, 444] width 1028 height 29
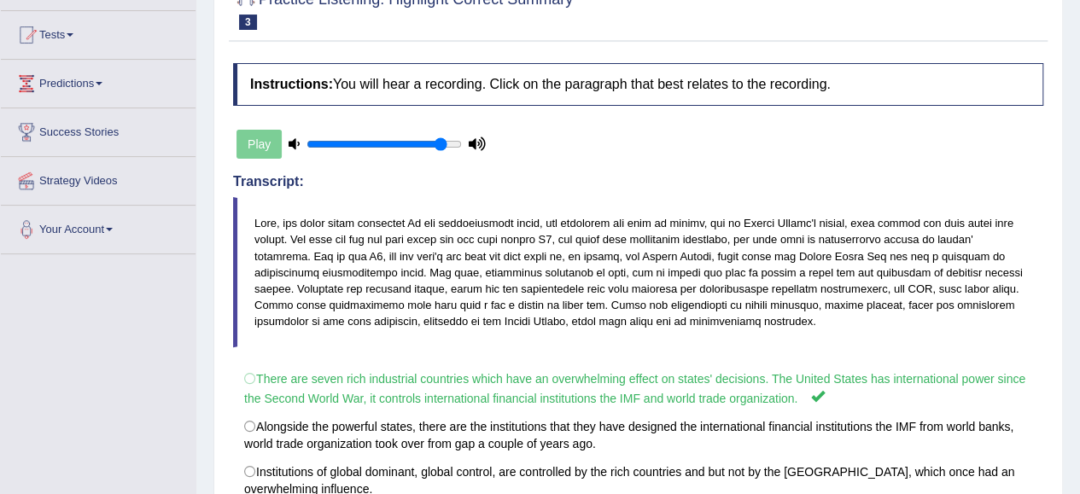
scroll to position [0, 0]
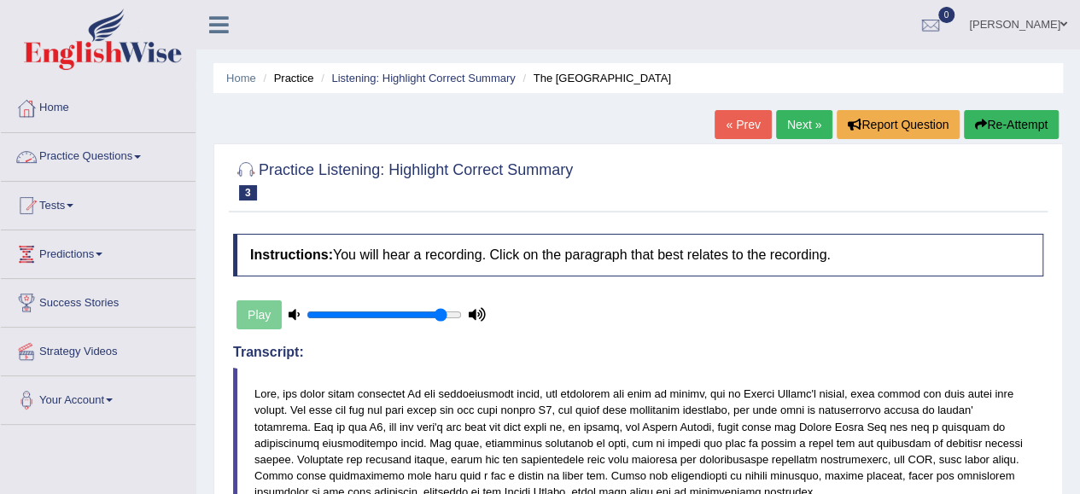
click at [128, 153] on link "Practice Questions" at bounding box center [98, 154] width 195 height 43
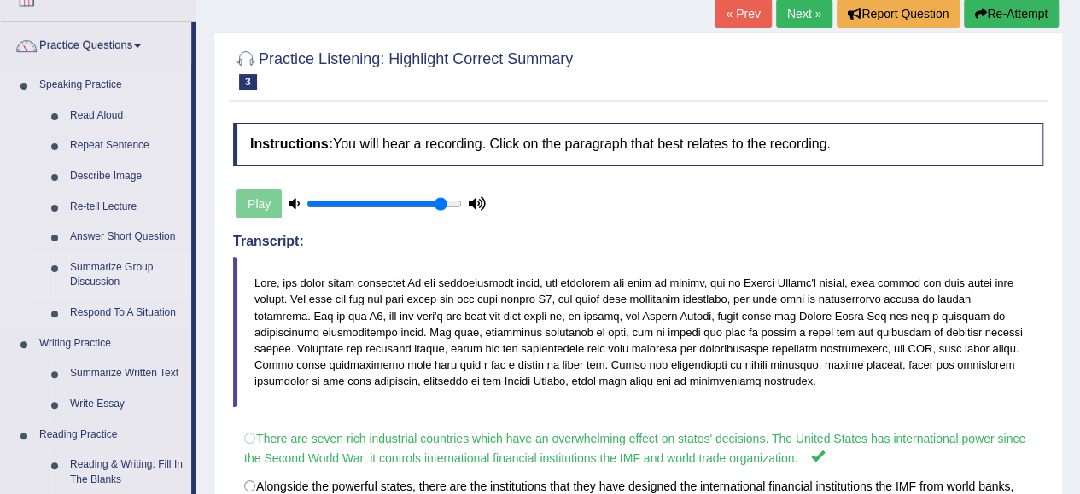
scroll to position [85, 0]
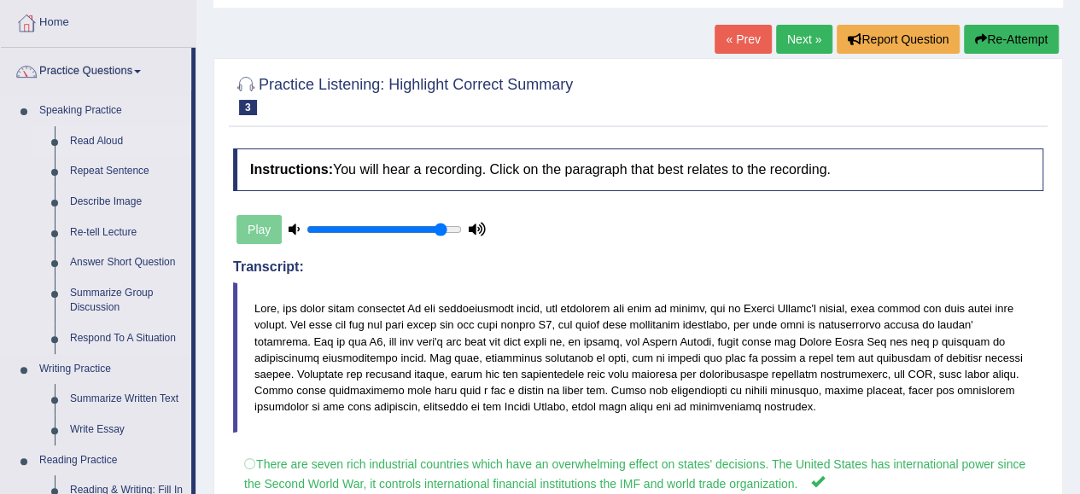
click at [89, 141] on link "Read Aloud" at bounding box center [126, 141] width 129 height 31
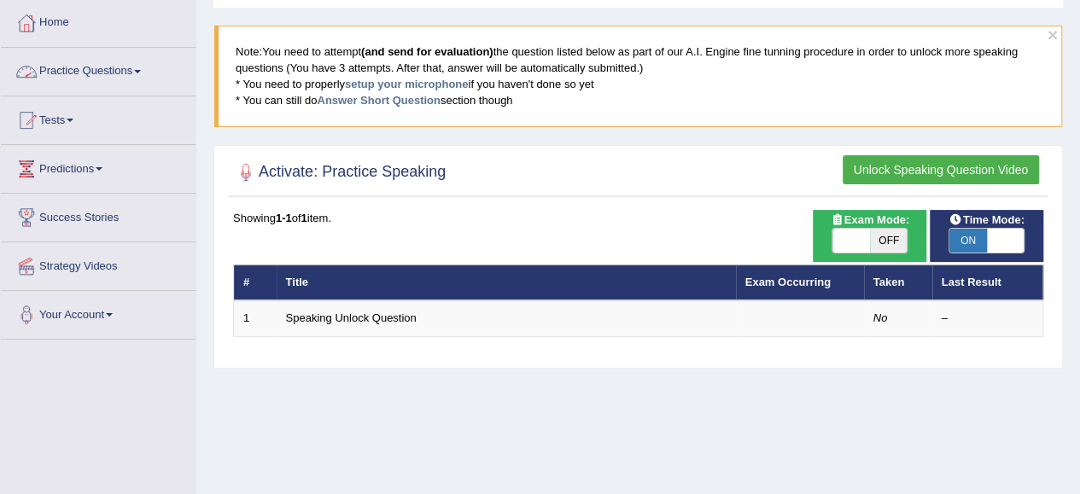
click at [126, 69] on link "Practice Questions" at bounding box center [98, 69] width 195 height 43
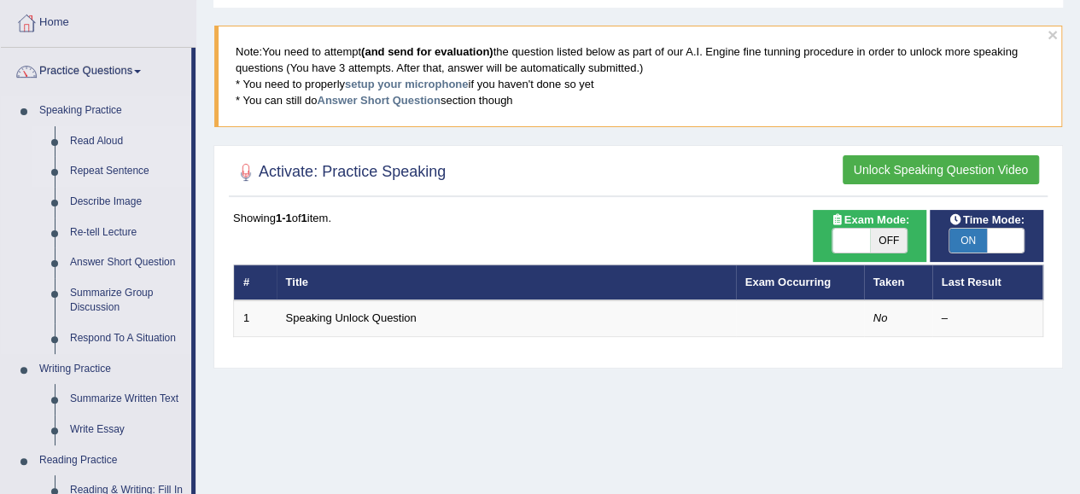
click at [92, 170] on link "Repeat Sentence" at bounding box center [126, 171] width 129 height 31
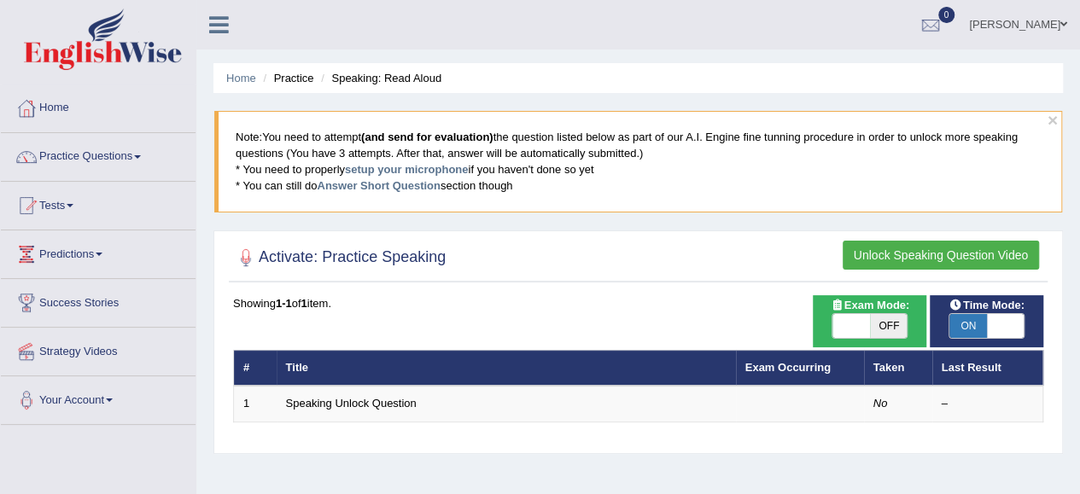
click at [113, 154] on link "Practice Questions" at bounding box center [98, 154] width 195 height 43
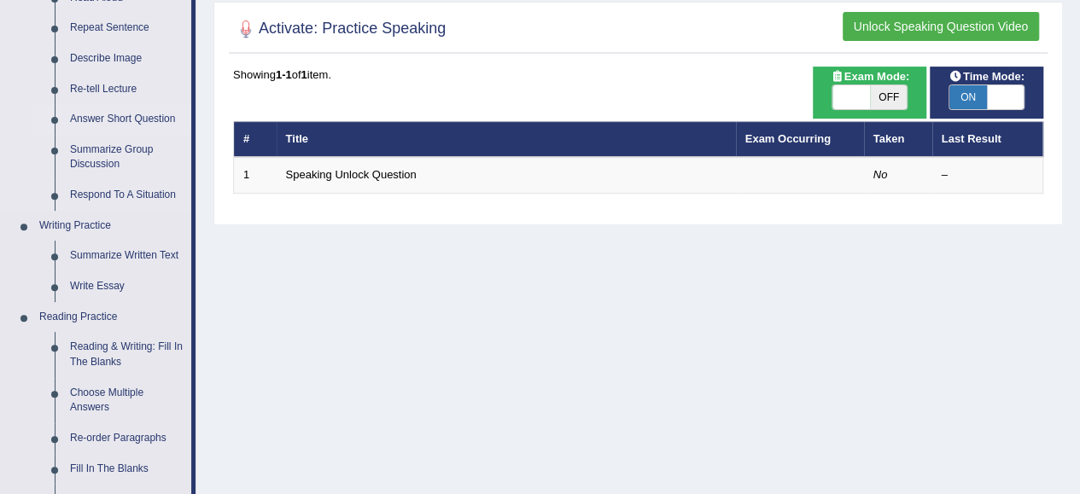
scroll to position [256, 0]
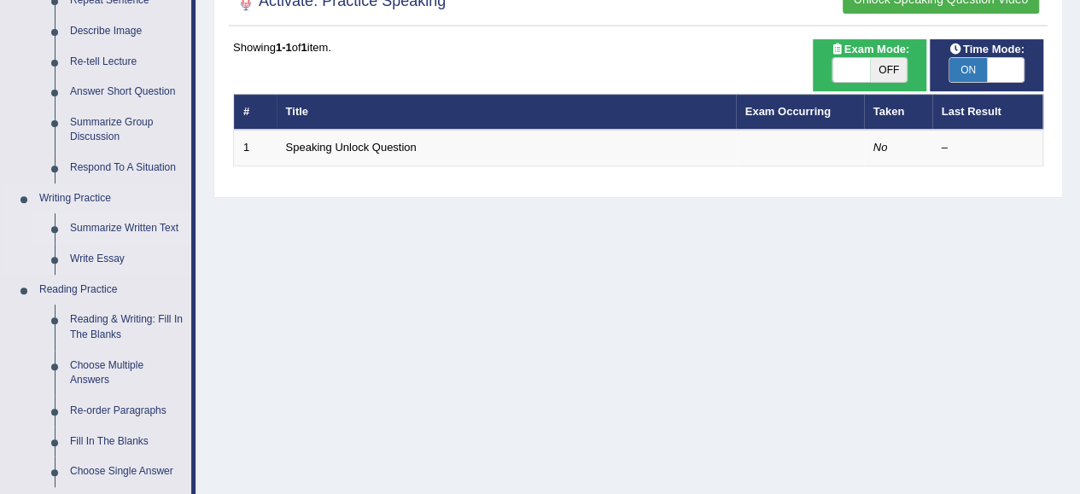
click at [101, 229] on link "Summarize Written Text" at bounding box center [126, 228] width 129 height 31
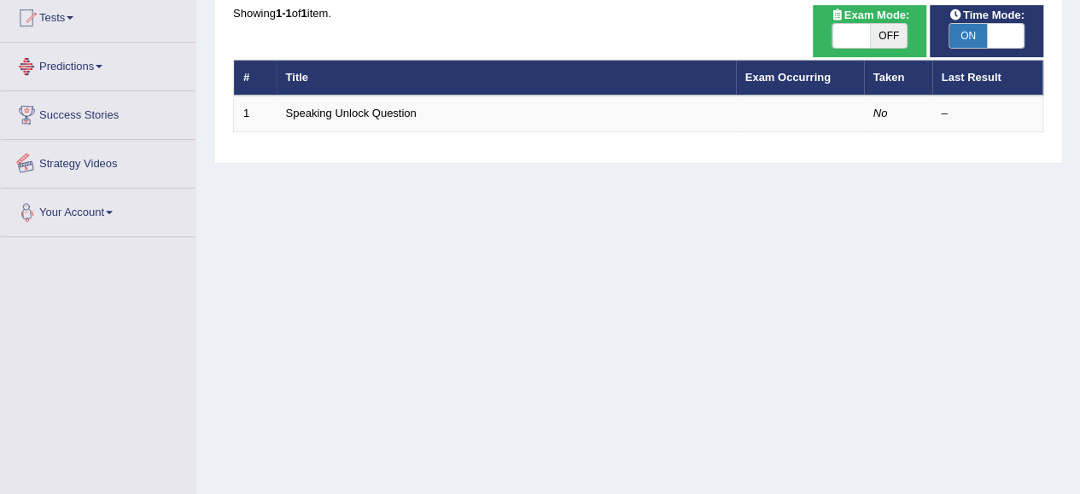
scroll to position [370, 0]
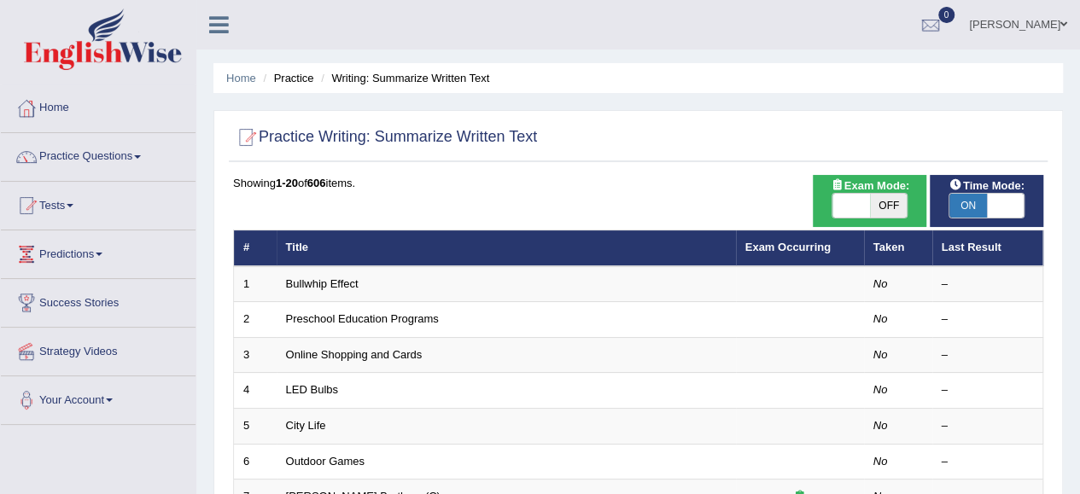
scroll to position [85, 0]
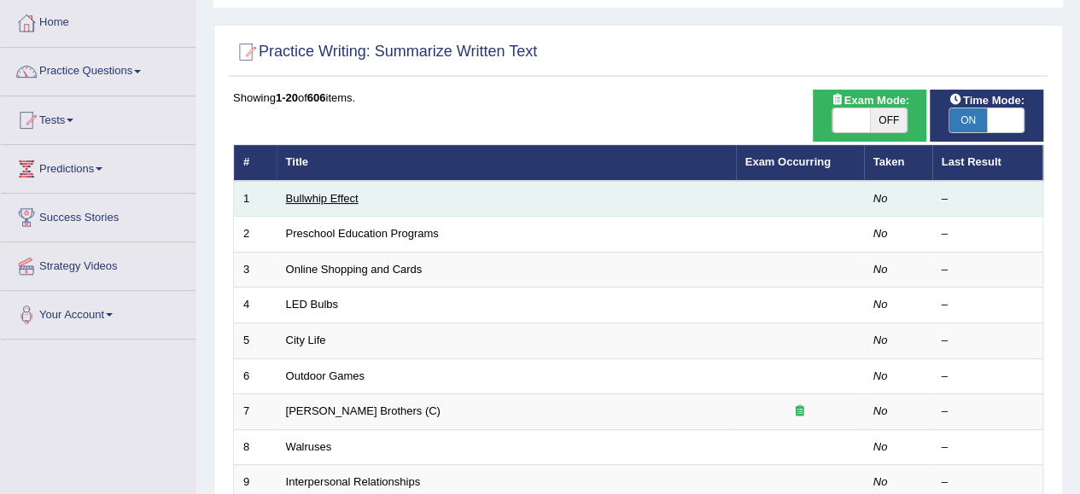
click at [309, 196] on link "Bullwhip Effect" at bounding box center [322, 198] width 73 height 13
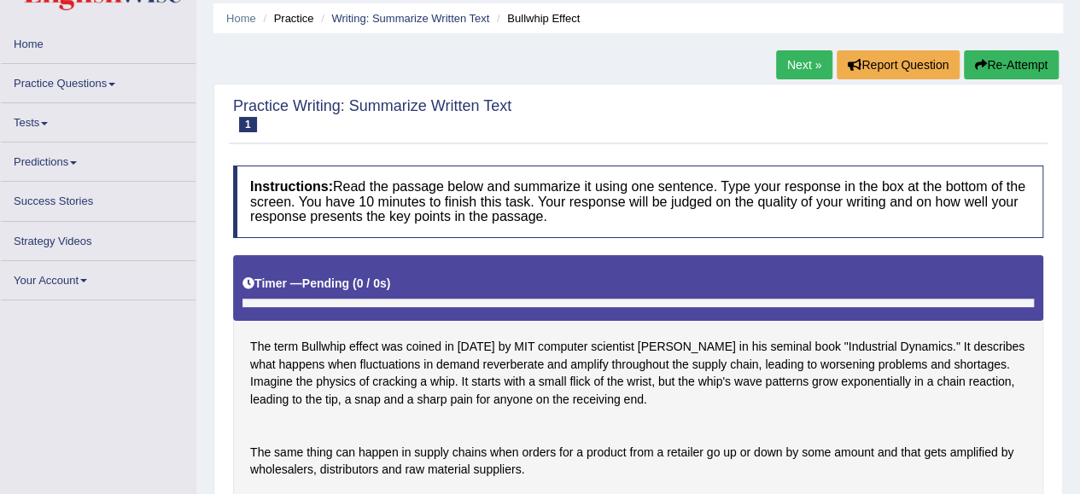
scroll to position [85, 0]
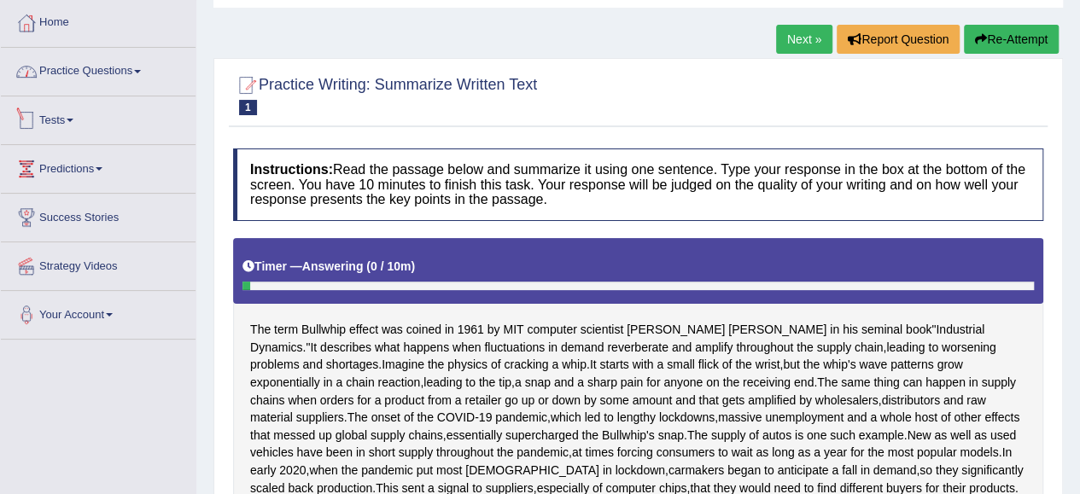
click at [125, 66] on link "Practice Questions" at bounding box center [98, 69] width 195 height 43
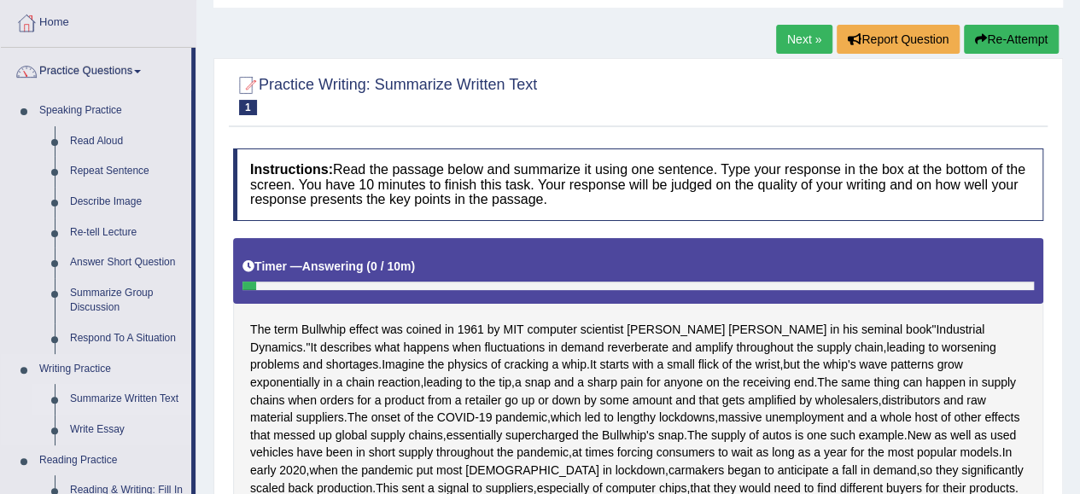
click at [91, 393] on link "Summarize Written Text" at bounding box center [126, 399] width 129 height 31
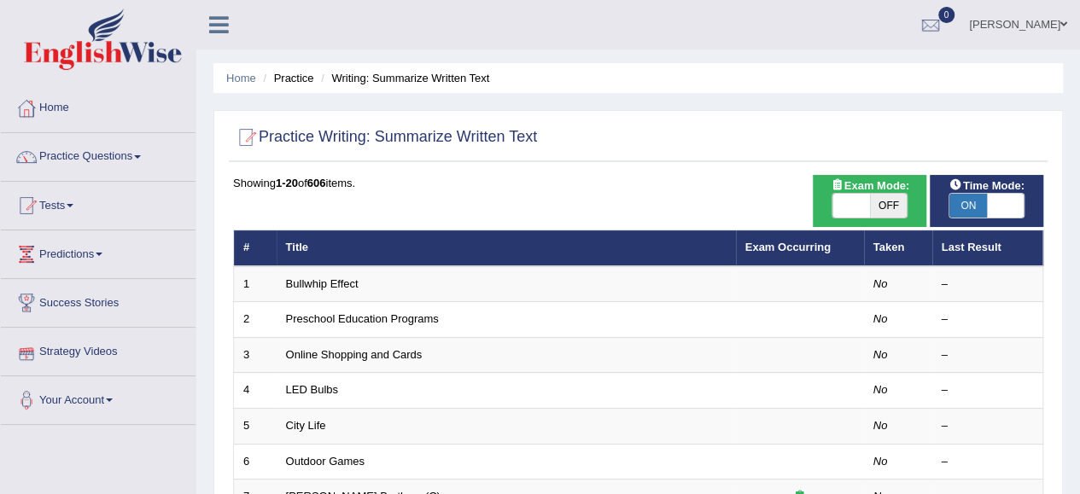
click at [969, 202] on span "ON" at bounding box center [968, 206] width 38 height 24
checkbox input "false"
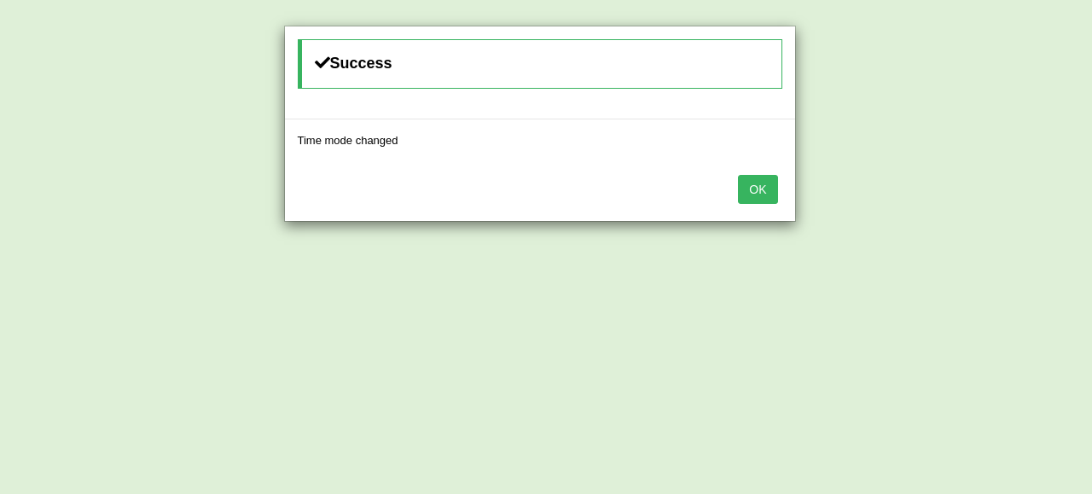
click at [753, 187] on button "OK" at bounding box center [757, 189] width 39 height 29
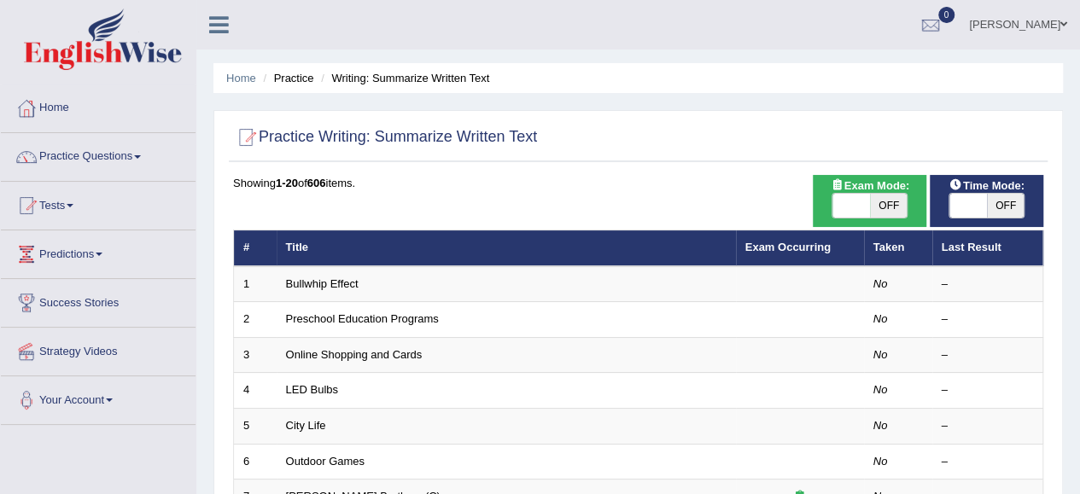
click at [90, 156] on link "Practice Questions" at bounding box center [98, 154] width 195 height 43
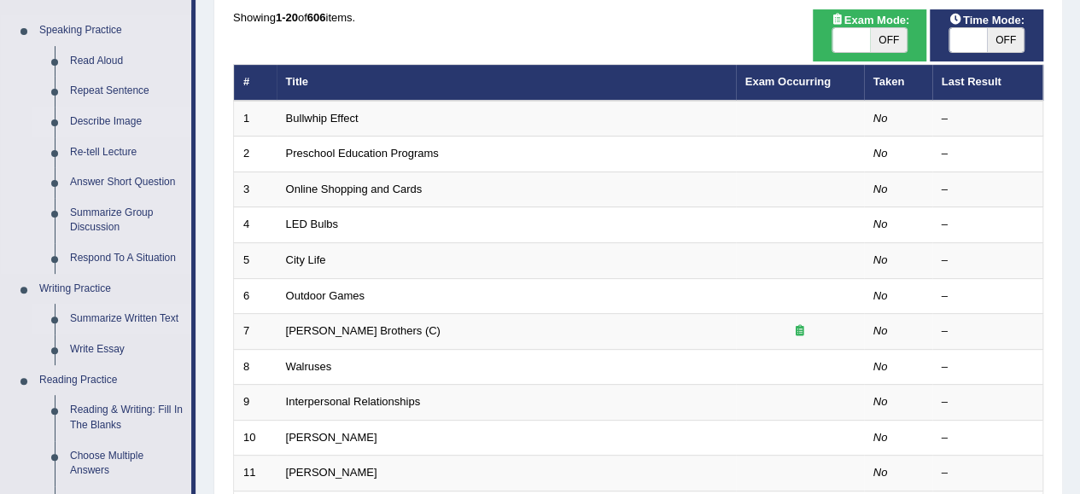
scroll to position [171, 0]
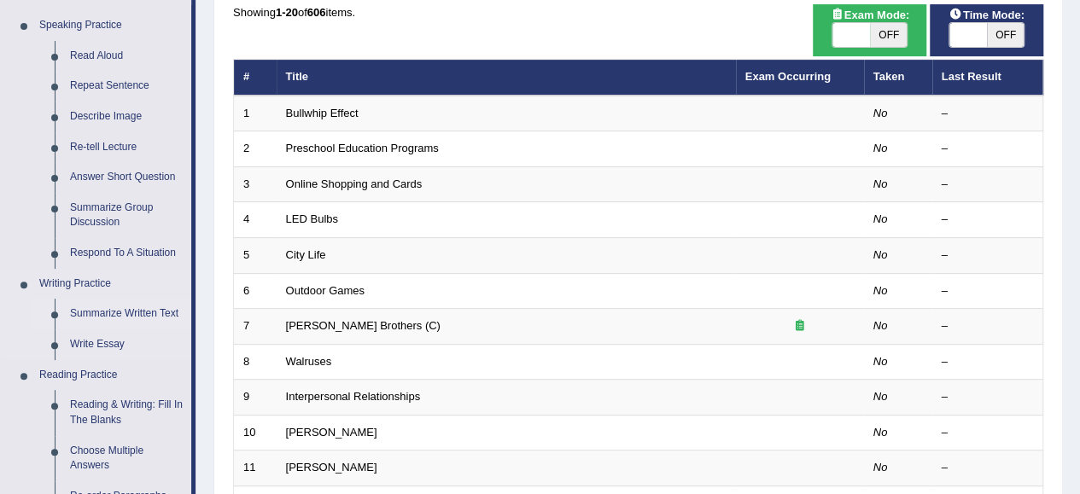
click at [118, 313] on link "Summarize Written Text" at bounding box center [126, 314] width 129 height 31
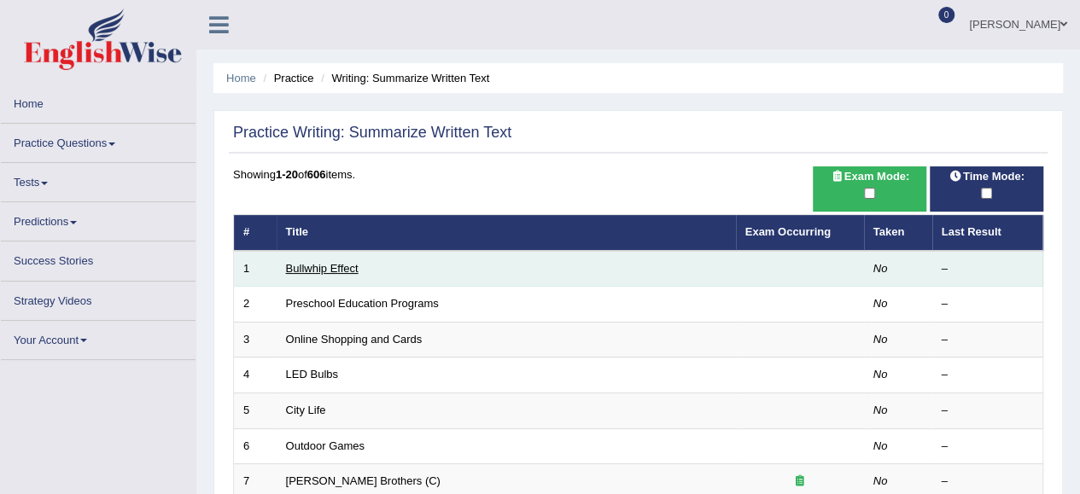
click at [316, 270] on link "Bullwhip Effect" at bounding box center [322, 268] width 73 height 13
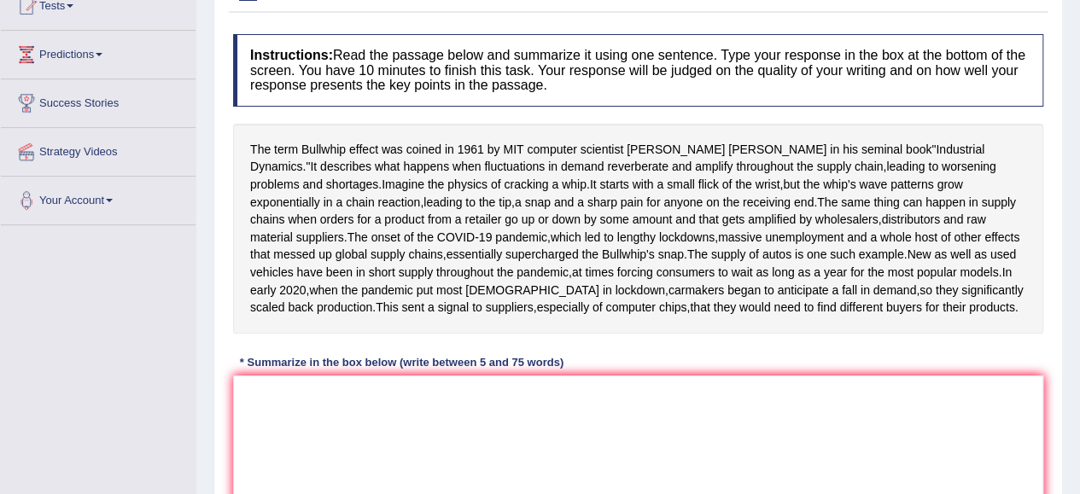
scroll to position [199, 0]
drag, startPoint x: 251, startPoint y: 149, endPoint x: 457, endPoint y: 151, distance: 206.5
click at [457, 151] on div "The term Bullwhip effect was coined in [DATE] by MIT computer scientist [PERSON…" at bounding box center [638, 230] width 810 height 210
drag, startPoint x: 253, startPoint y: 148, endPoint x: 409, endPoint y: 146, distance: 156.2
click at [409, 146] on div "The term Bullwhip effect was coined in [DATE] by MIT computer scientist [PERSON…" at bounding box center [638, 230] width 810 height 210
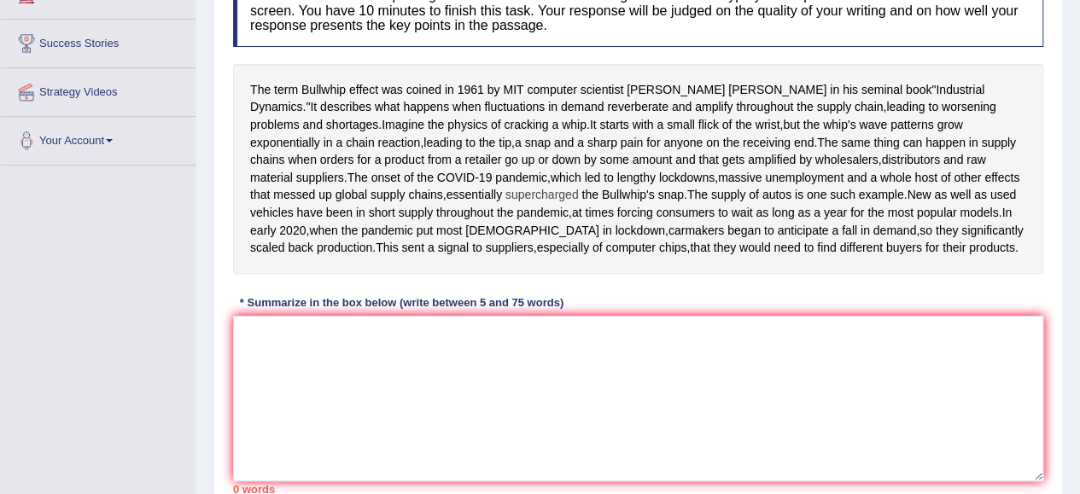
scroll to position [284, 0]
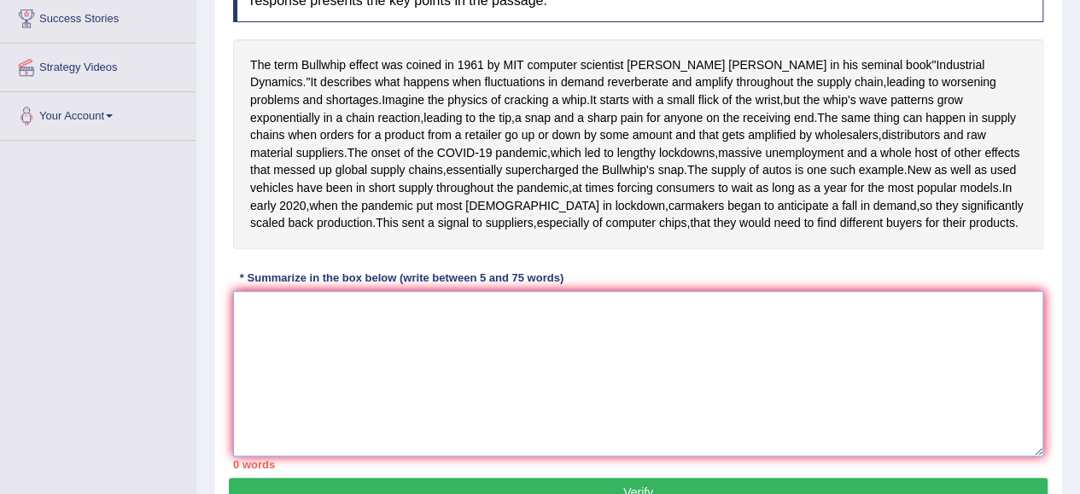
click at [405, 395] on textarea at bounding box center [638, 374] width 810 height 166
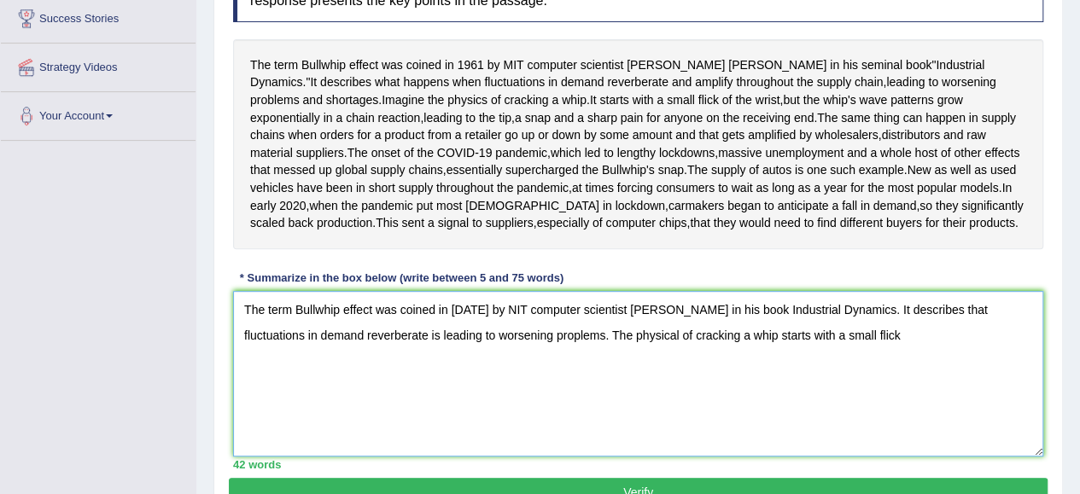
click at [801, 422] on textarea "The term Bullwhip effect was coined in [DATE] by NIT computer scientist [PERSON…" at bounding box center [638, 374] width 810 height 166
click at [852, 421] on textarea "The term Bullwhip effect was coined in [DATE] by NIT computer scientist [PERSON…" at bounding box center [638, 374] width 810 height 166
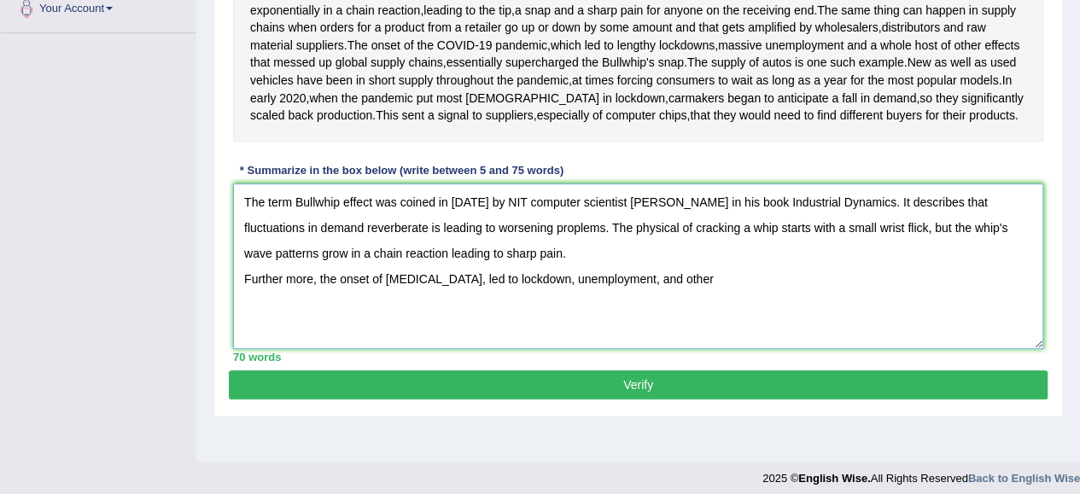
scroll to position [370, 0]
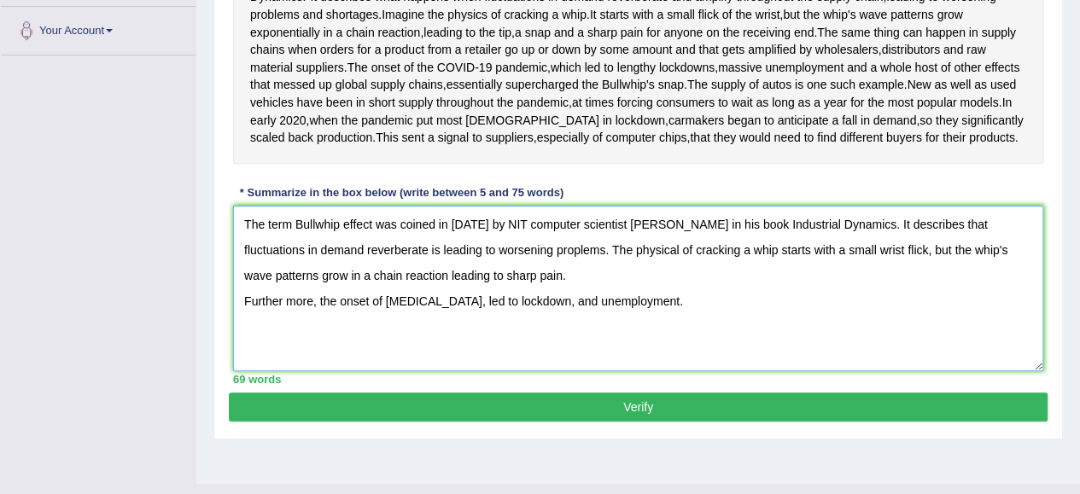
click at [654, 371] on textarea "The term Bullwhip effect was coined in [DATE] by NIT computer scientist [PERSON…" at bounding box center [638, 289] width 810 height 166
click at [490, 366] on textarea "The term Bullwhip effect was coined in [DATE] by NIT computer scientist [PERSON…" at bounding box center [638, 289] width 810 height 166
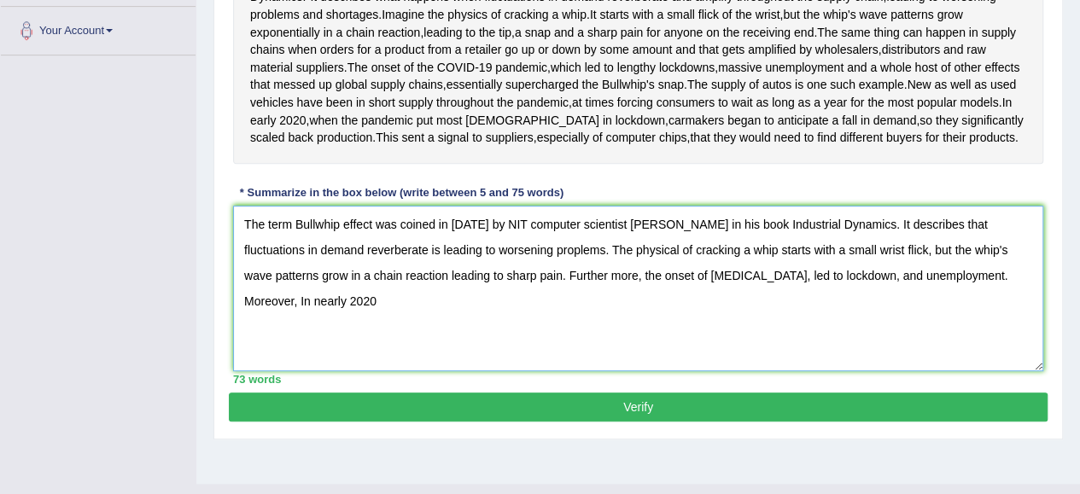
click at [1027, 362] on textarea "The term Bullwhip effect was coined in [DATE] by NIT computer scientist [PERSON…" at bounding box center [638, 289] width 810 height 166
drag, startPoint x: 627, startPoint y: 359, endPoint x: 565, endPoint y: 363, distance: 62.4
click at [565, 363] on textarea "The term Bullwhip effect was coined in [DATE] by NIT computer scientist [PERSON…" at bounding box center [638, 289] width 810 height 166
drag, startPoint x: 567, startPoint y: 360, endPoint x: 597, endPoint y: 364, distance: 31.0
click at [597, 364] on textarea "The term Bullwhip effect was coined in [DATE] by NIT computer scientist [PERSON…" at bounding box center [638, 289] width 810 height 166
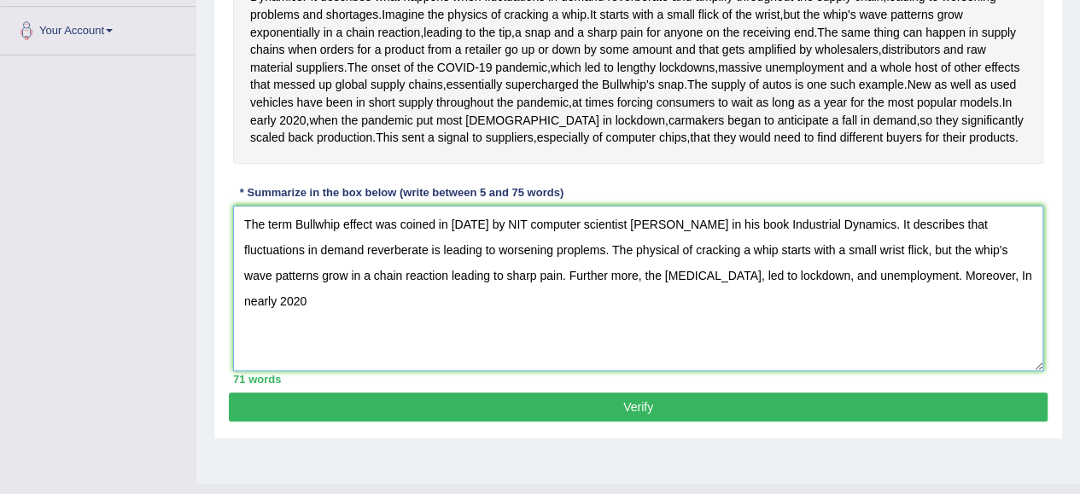
drag, startPoint x: 736, startPoint y: 364, endPoint x: 844, endPoint y: 364, distance: 108.4
click at [844, 364] on textarea "The term Bullwhip effect was coined in 1961 by NIT computer scientist Jay Forre…" at bounding box center [638, 289] width 810 height 166
click at [873, 361] on textarea "The term Bullwhip effect was coined in 1961 by NIT computer scientist Jay Forre…" at bounding box center [638, 289] width 810 height 166
drag, startPoint x: 871, startPoint y: 362, endPoint x: 794, endPoint y: 369, distance: 78.0
click at [794, 369] on textarea "The term Bullwhip effect was coined in 1961 by NIT computer scientist Jay Forre…" at bounding box center [638, 289] width 810 height 166
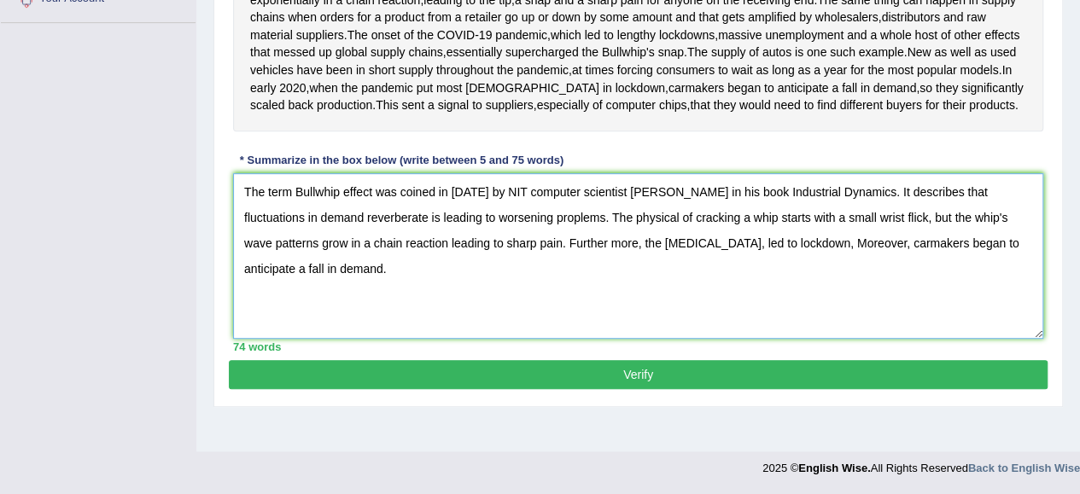
scroll to position [455, 0]
type textarea "The term Bullwhip effect was coined in 1961 by NIT computer scientist Jay Forre…"
click at [638, 389] on button "Verify" at bounding box center [638, 374] width 818 height 29
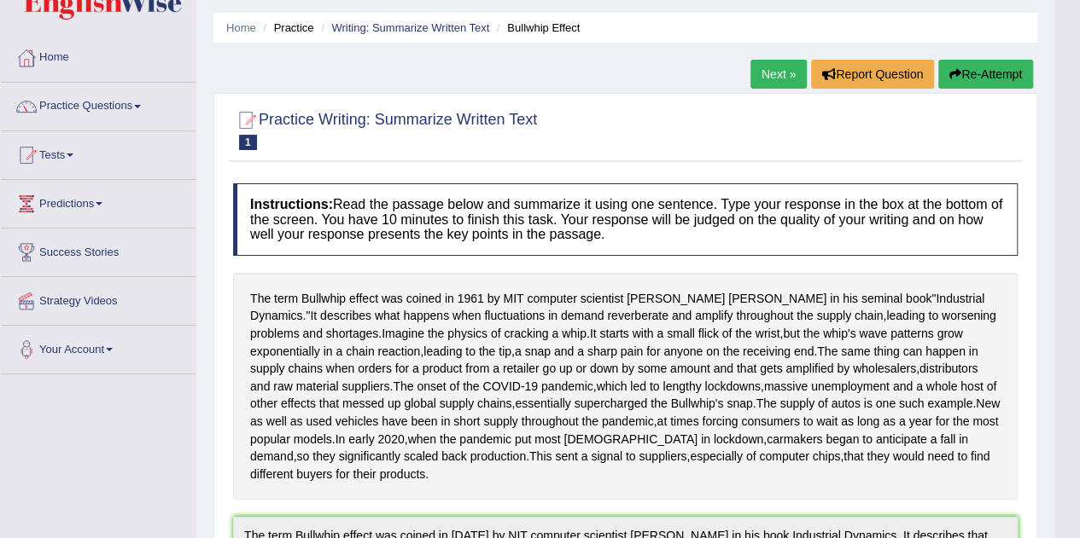
scroll to position [0, 0]
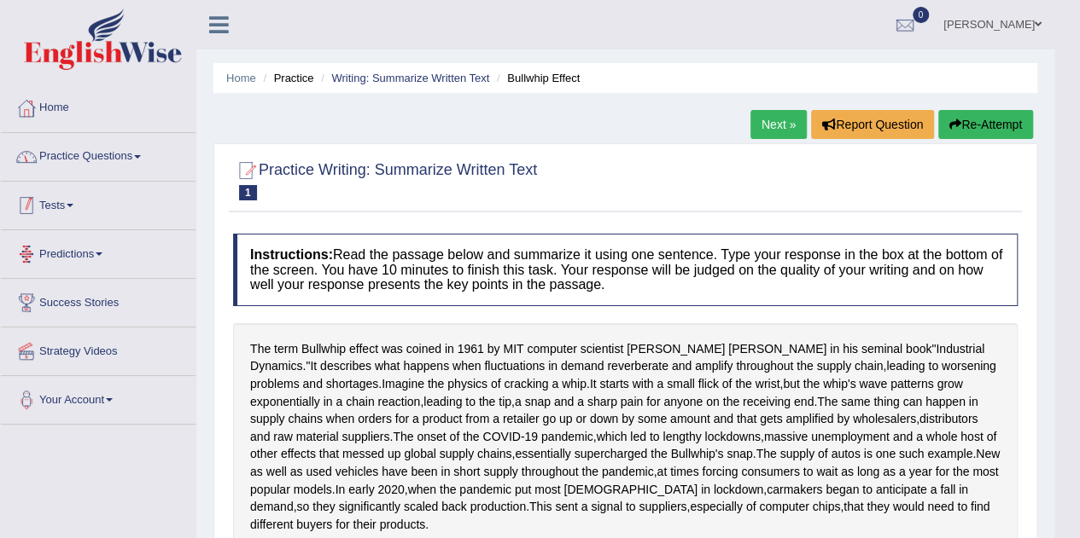
click at [107, 143] on link "Practice Questions" at bounding box center [98, 154] width 195 height 43
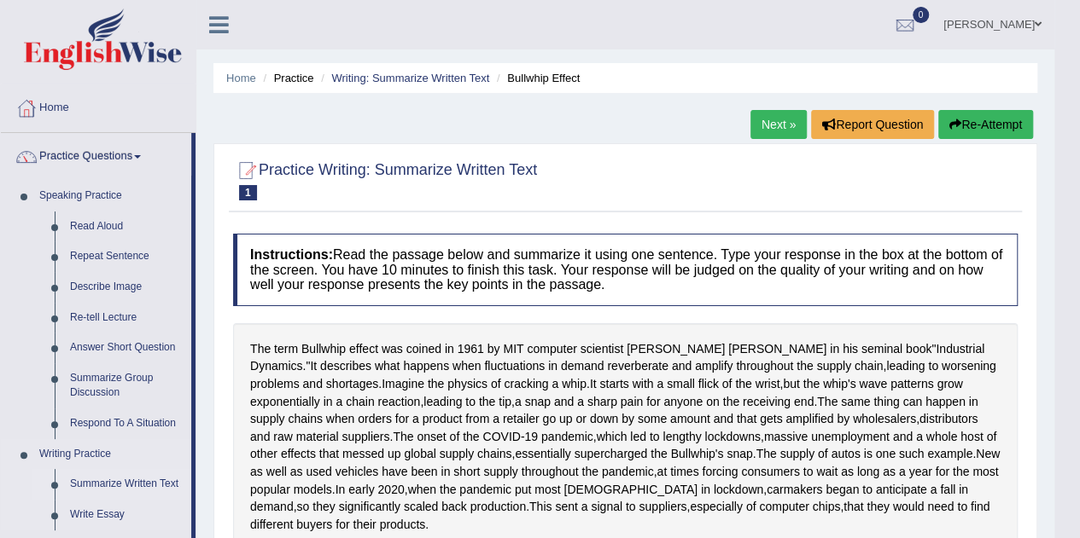
click at [130, 480] on link "Summarize Written Text" at bounding box center [126, 484] width 129 height 31
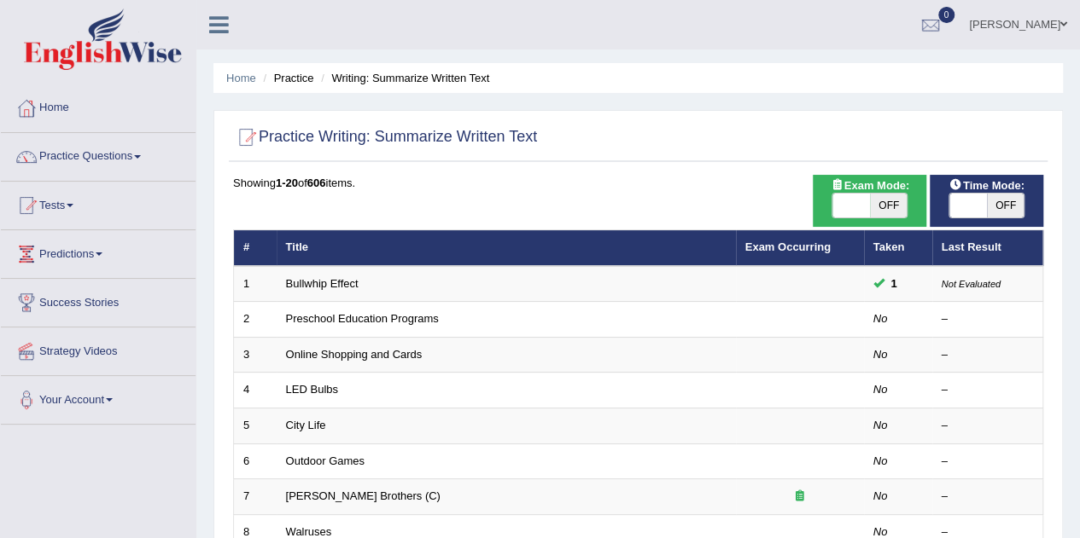
click at [319, 285] on link "Bullwhip Effect" at bounding box center [322, 283] width 73 height 13
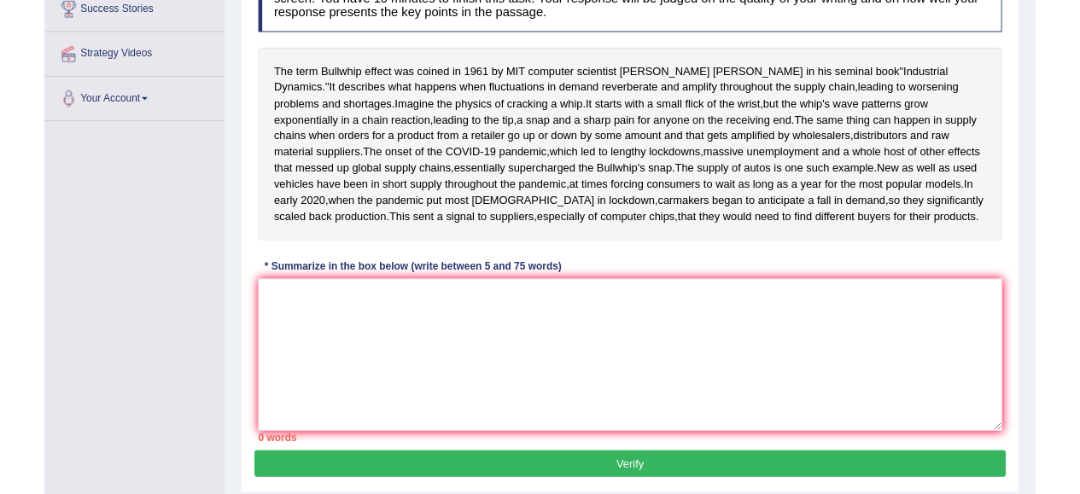
scroll to position [256, 0]
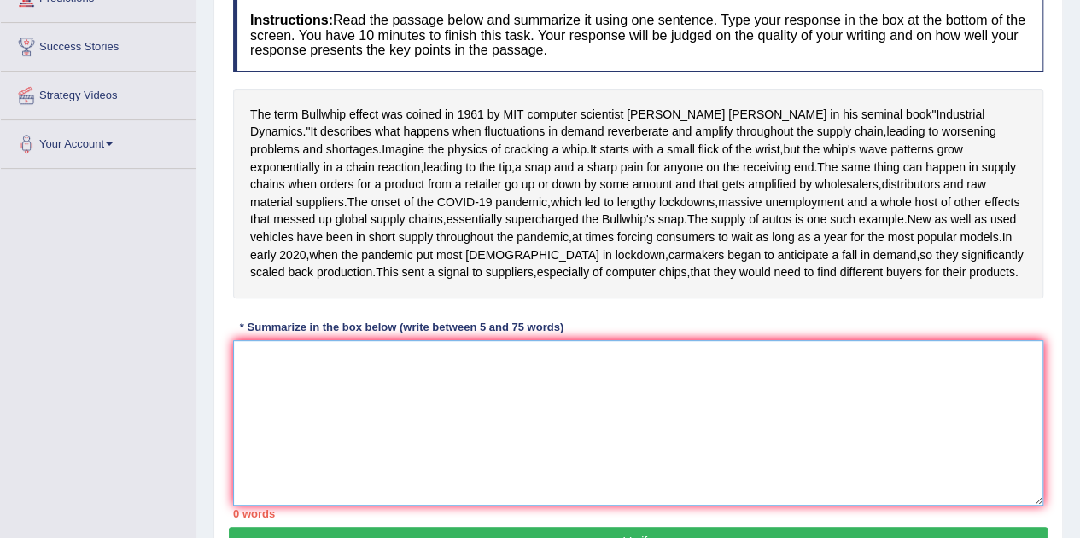
click at [492, 440] on textarea at bounding box center [638, 423] width 810 height 166
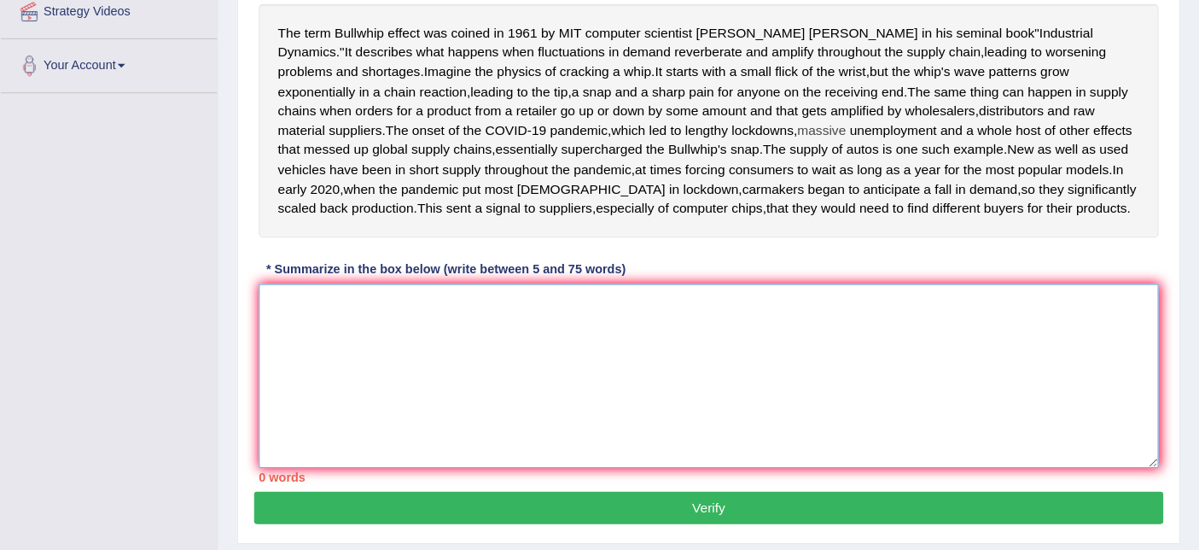
scroll to position [341, 0]
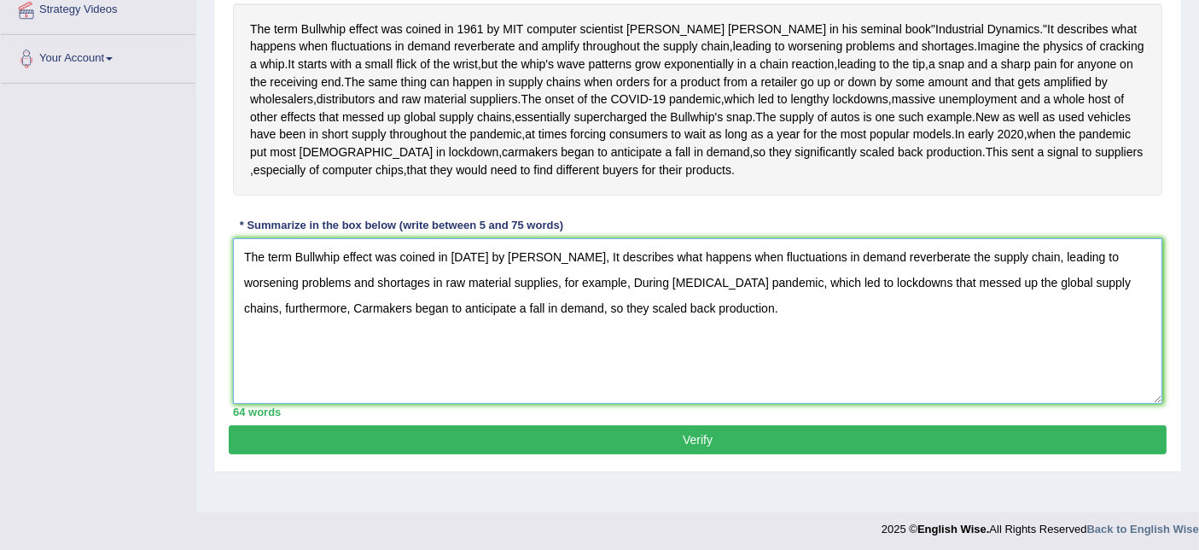
click at [251, 392] on textarea "The term Bullwhip effect was coined in [DATE] by [PERSON_NAME], It describes wh…" at bounding box center [697, 321] width 929 height 166
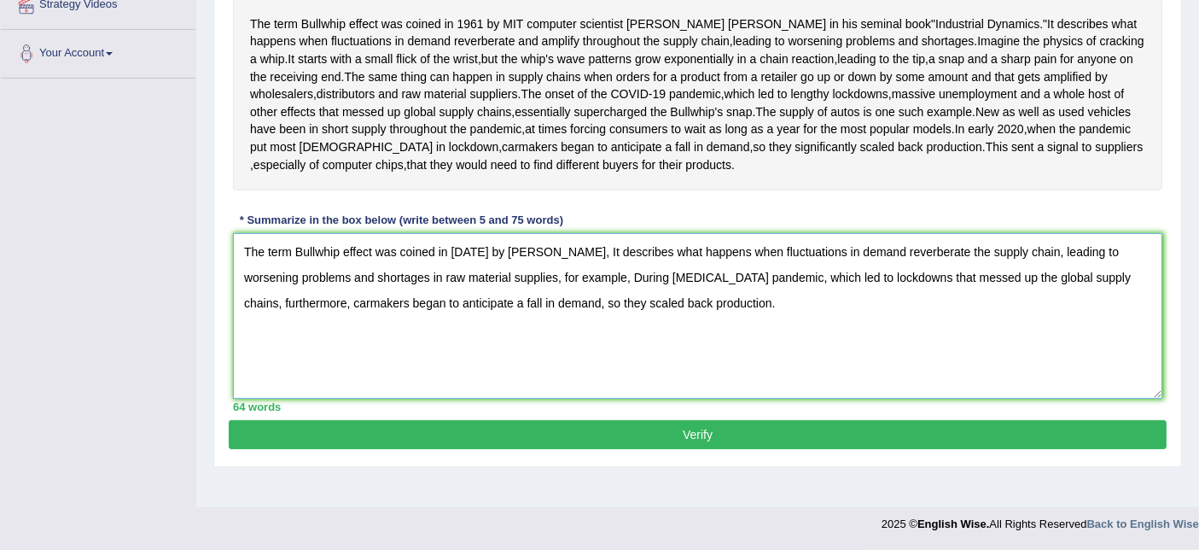
click at [667, 329] on textarea "The term Bullwhip effect was coined in [DATE] by [PERSON_NAME], It describes wh…" at bounding box center [697, 316] width 929 height 166
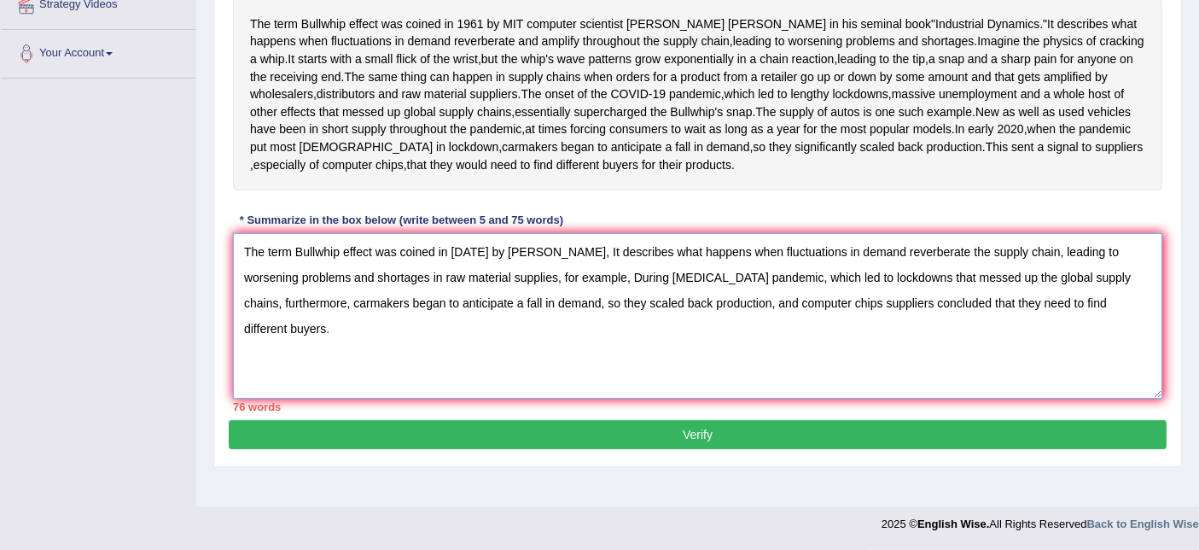
drag, startPoint x: 667, startPoint y: 305, endPoint x: 614, endPoint y: 305, distance: 52.9
click at [614, 305] on textarea "The term Bullwhip effect was coined in [DATE] by [PERSON_NAME], It describes wh…" at bounding box center [697, 316] width 929 height 166
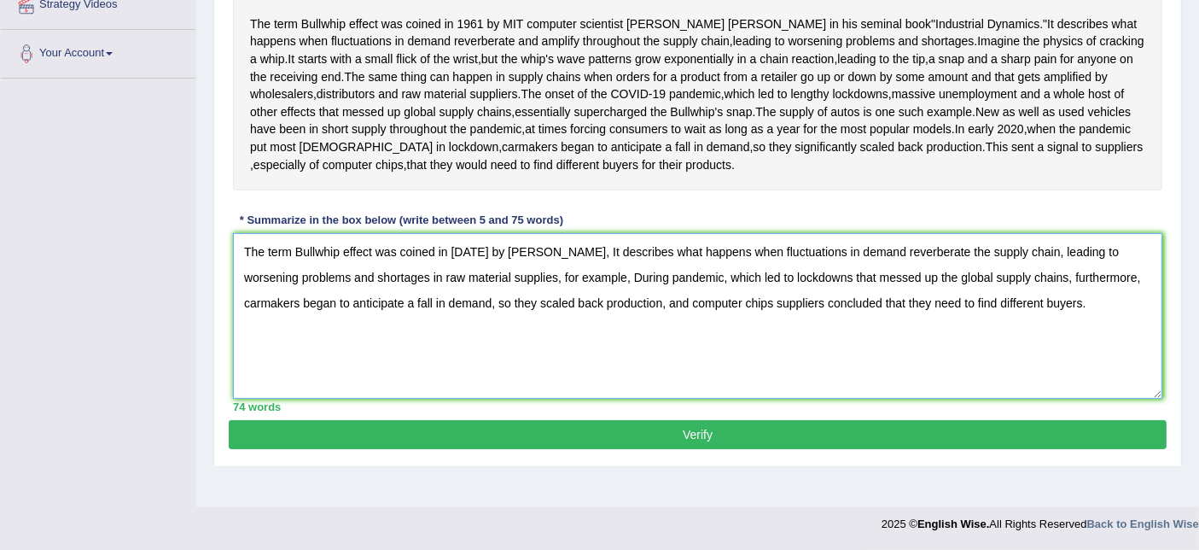
type textarea "The term Bullwhip effect was coined in [DATE] by [PERSON_NAME], It describes wh…"
click at [712, 449] on button "Verify" at bounding box center [698, 434] width 938 height 29
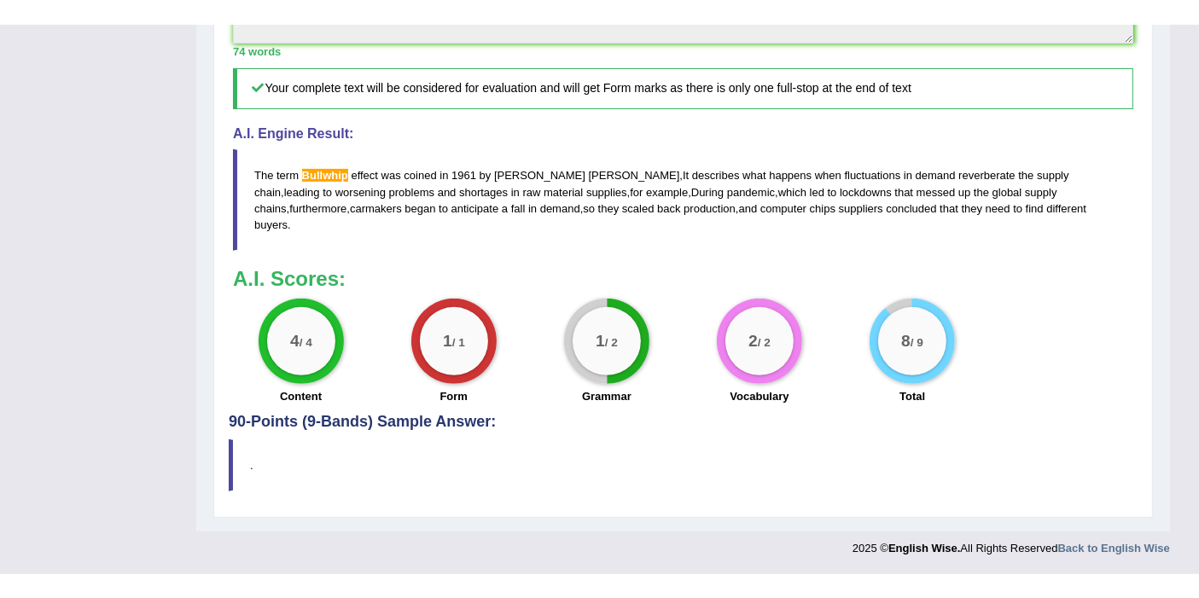
scroll to position [724, 0]
